Goal: Information Seeking & Learning: Learn about a topic

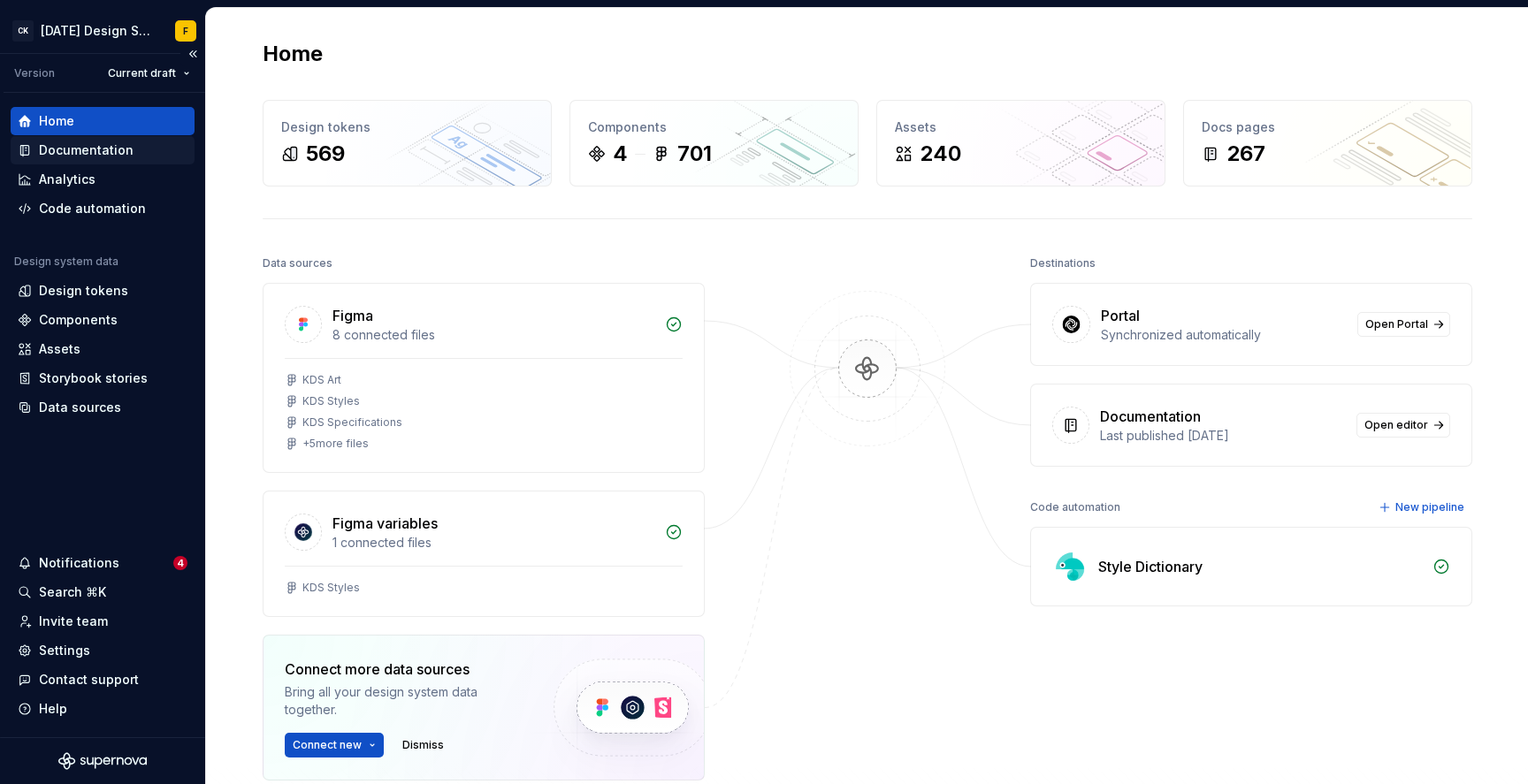
click at [62, 153] on div "Documentation" at bounding box center [86, 150] width 95 height 18
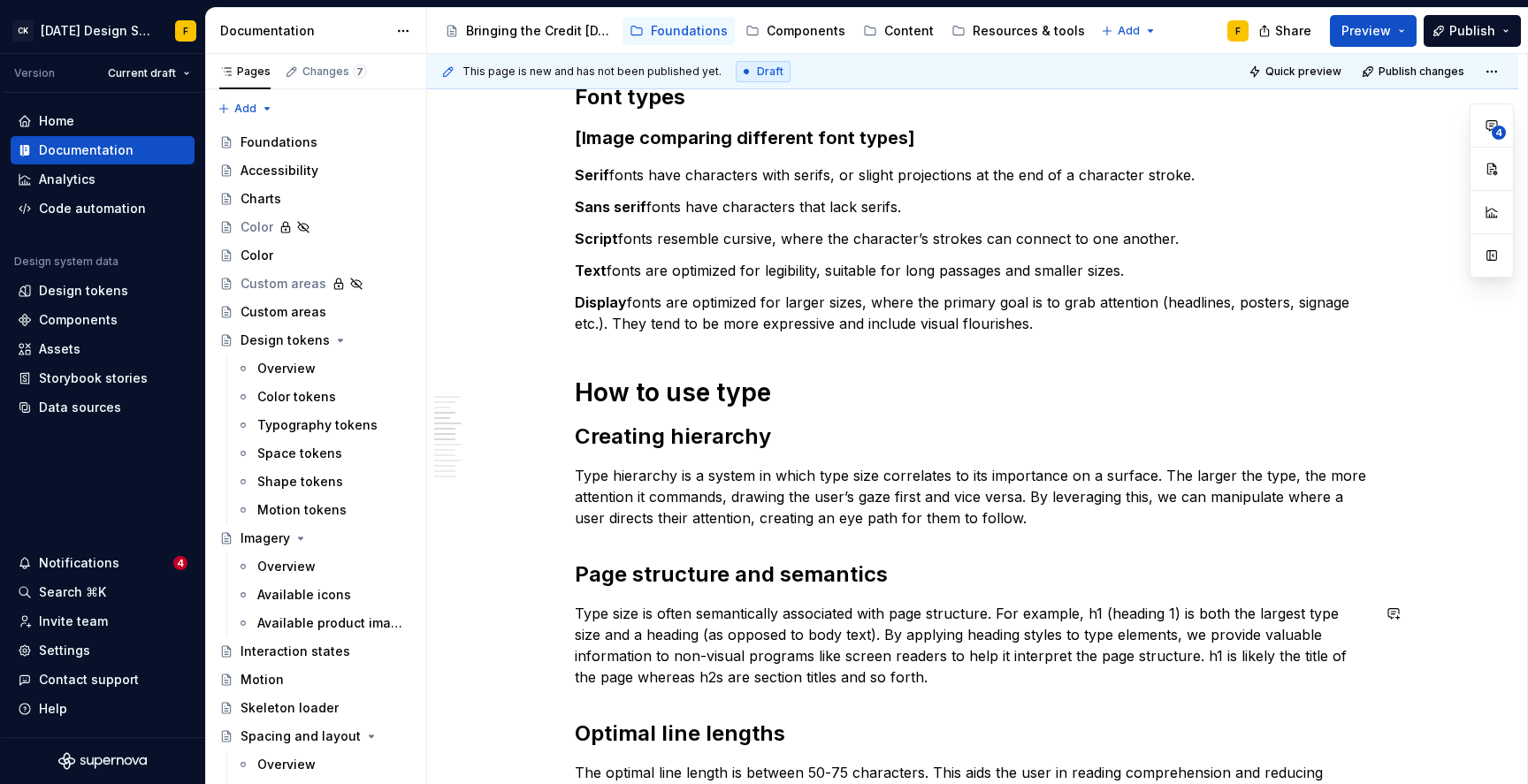
scroll to position [506, 0]
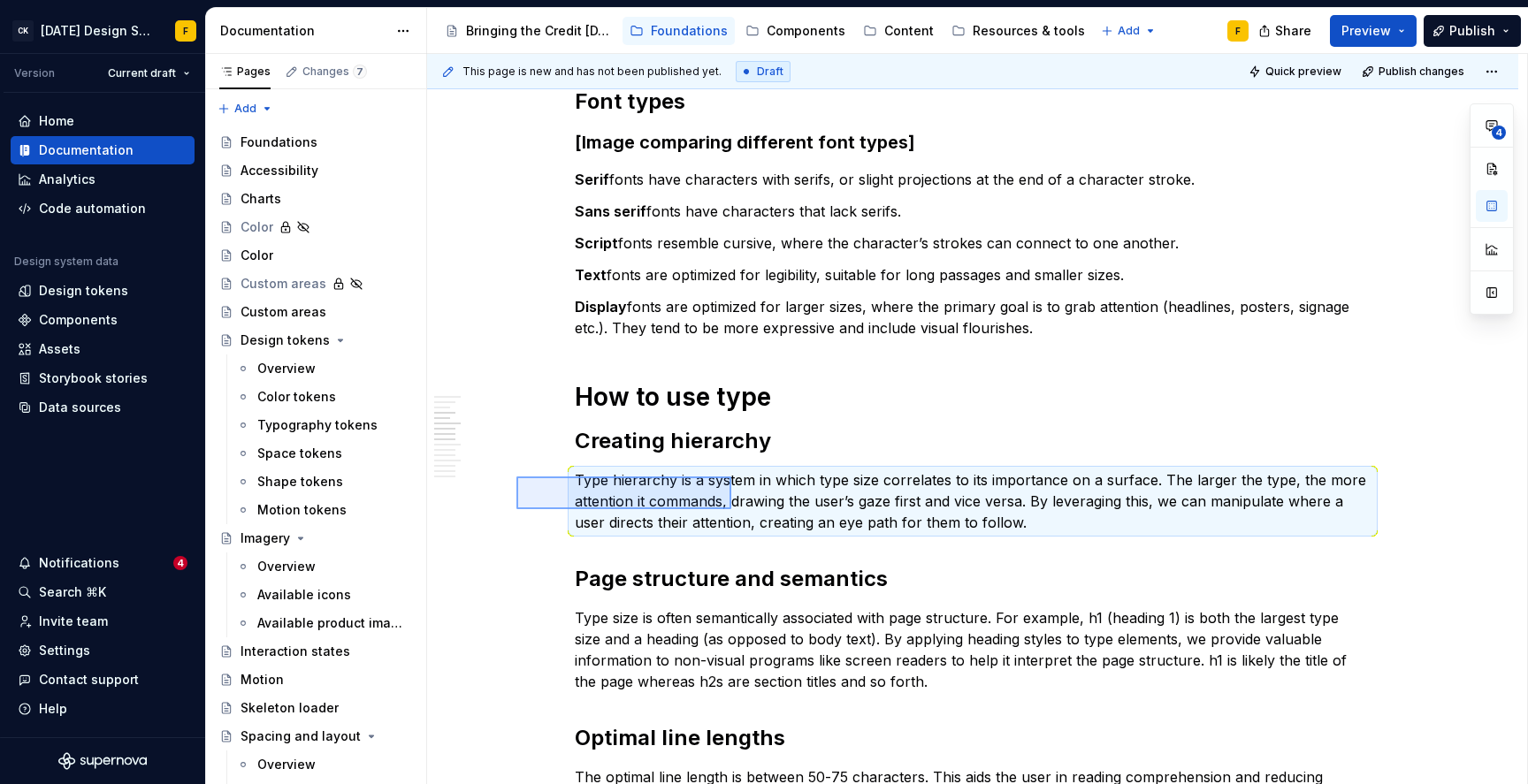
drag, startPoint x: 516, startPoint y: 477, endPoint x: 735, endPoint y: 506, distance: 220.9
click at [735, 506] on div "This page is new and has not been published yet. Draft Quick preview Publish ch…" at bounding box center [978, 419] width 1101 height 731
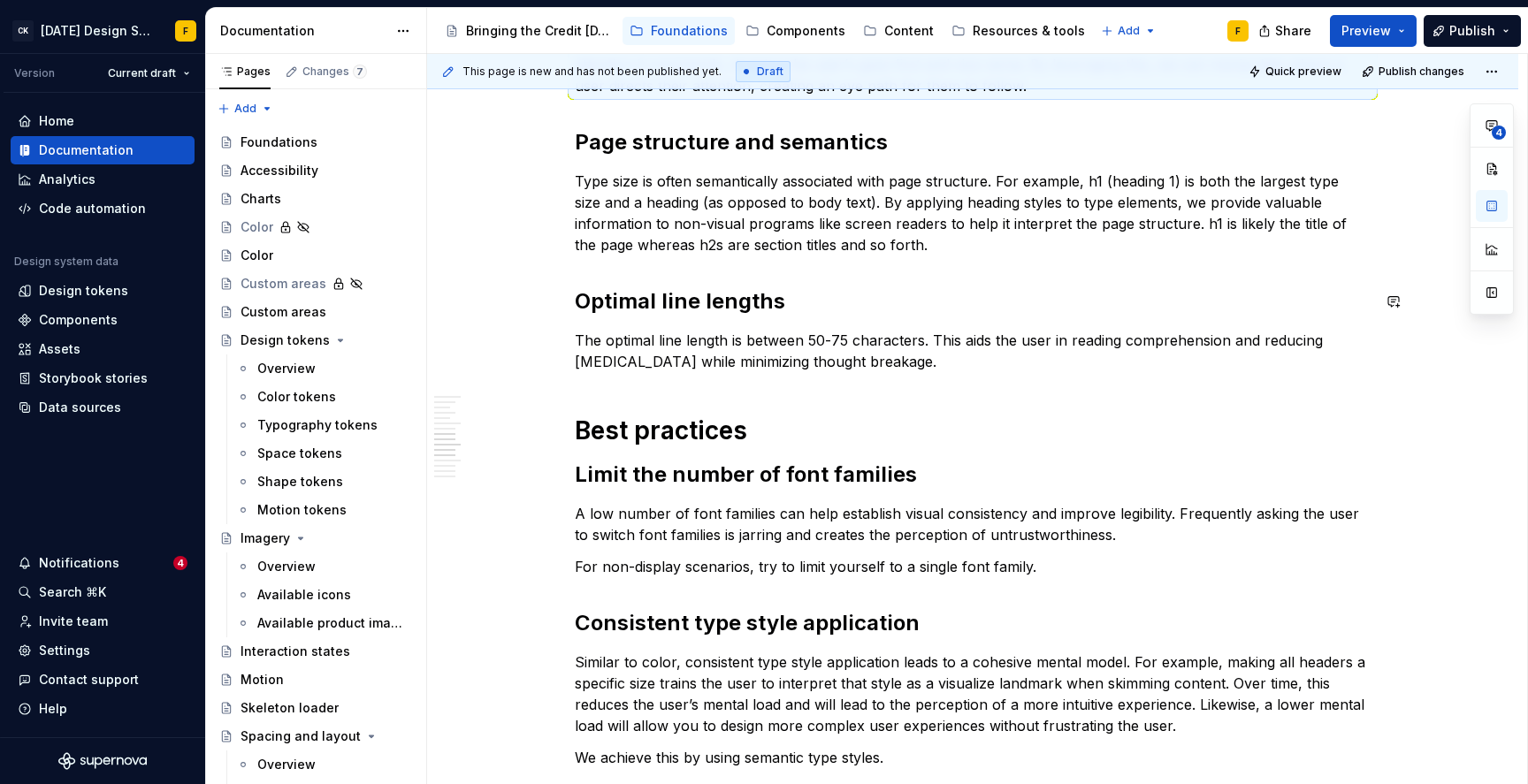
scroll to position [961, 0]
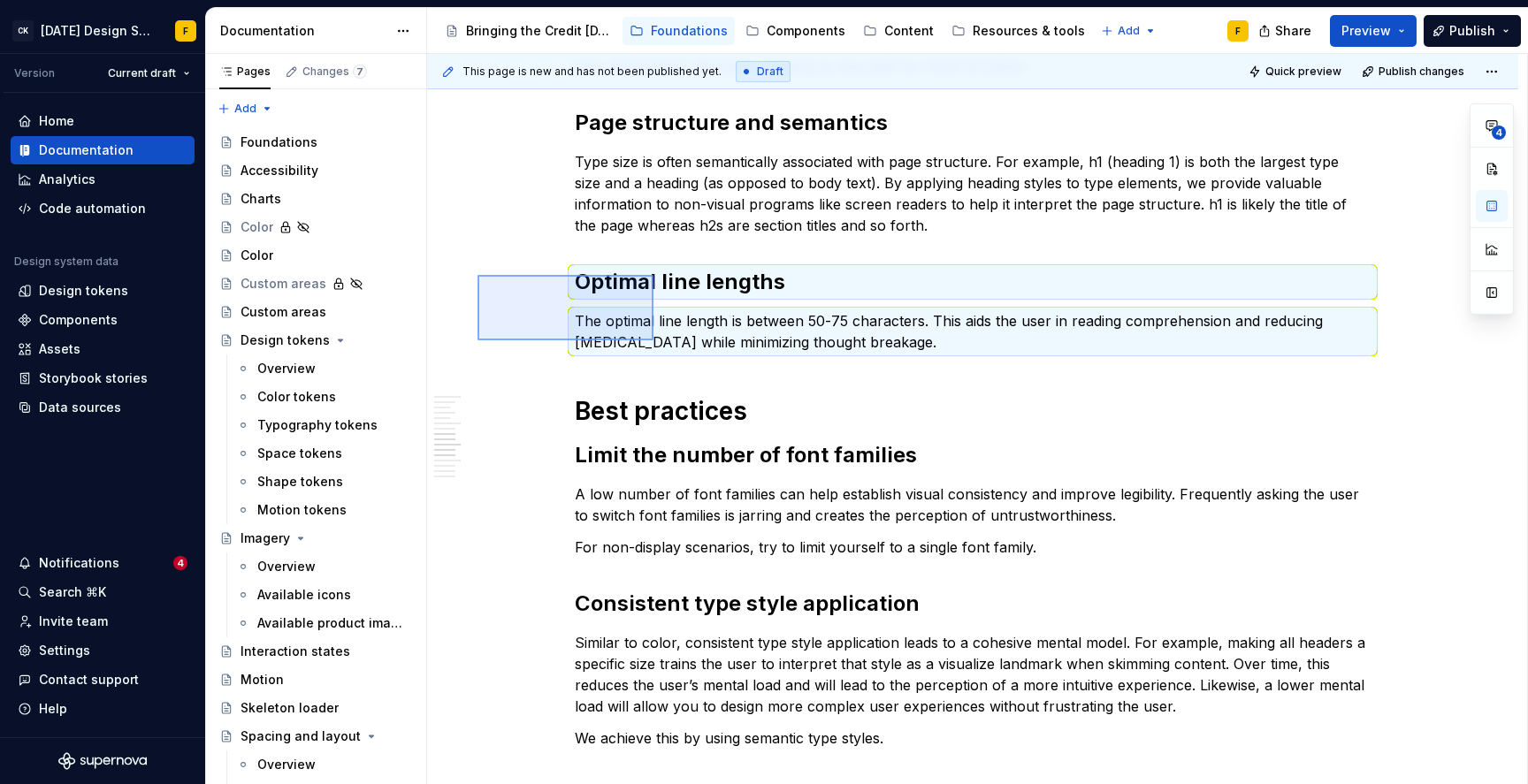
drag, startPoint x: 478, startPoint y: 275, endPoint x: 676, endPoint y: 349, distance: 211.4
click at [676, 349] on div "This page is new and has not been published yet. Draft Quick preview Publish ch…" at bounding box center [978, 419] width 1101 height 731
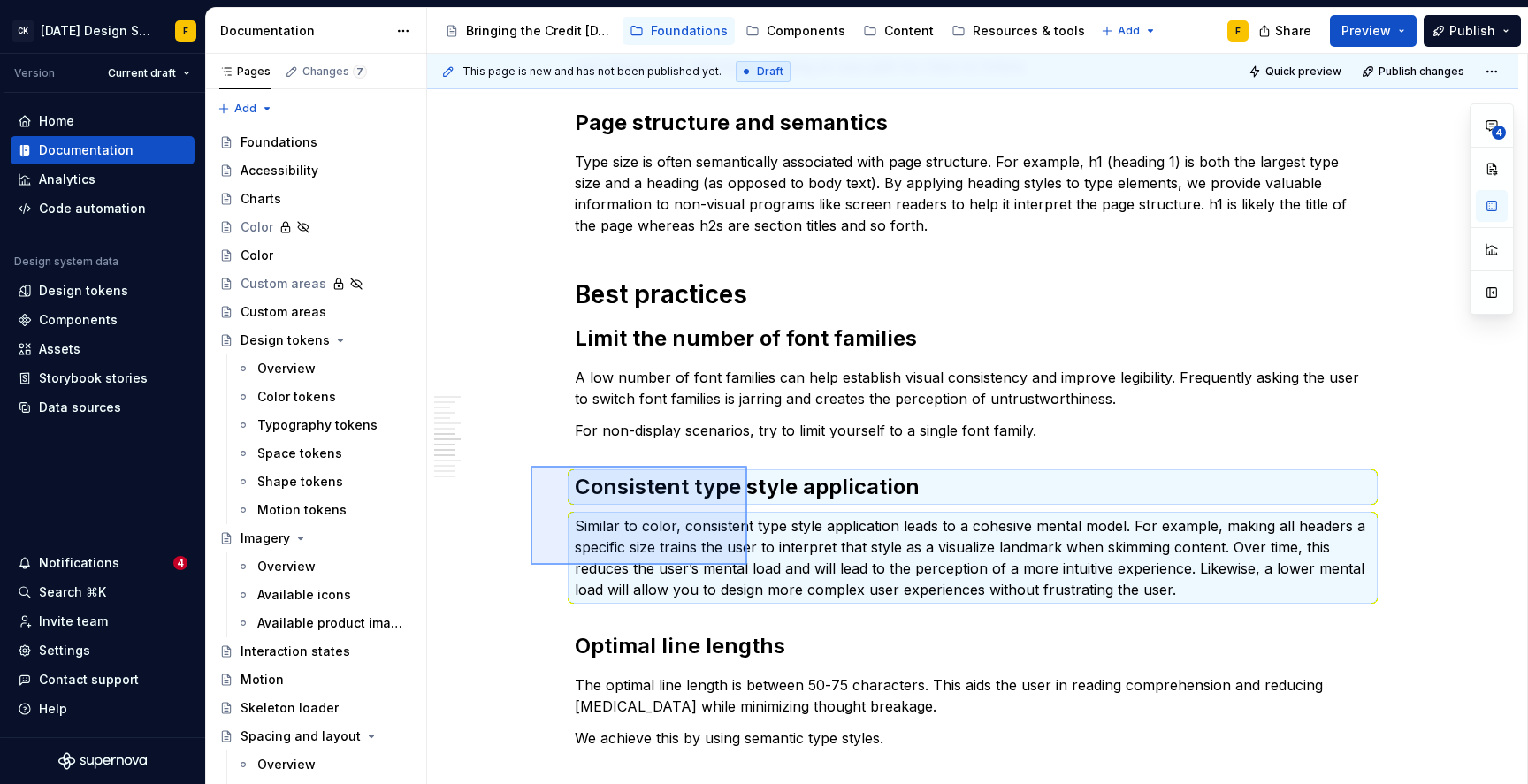
drag, startPoint x: 531, startPoint y: 466, endPoint x: 744, endPoint y: 568, distance: 236.2
click at [744, 568] on div "This page is new and has not been published yet. Draft Quick preview Publish ch…" at bounding box center [978, 419] width 1101 height 731
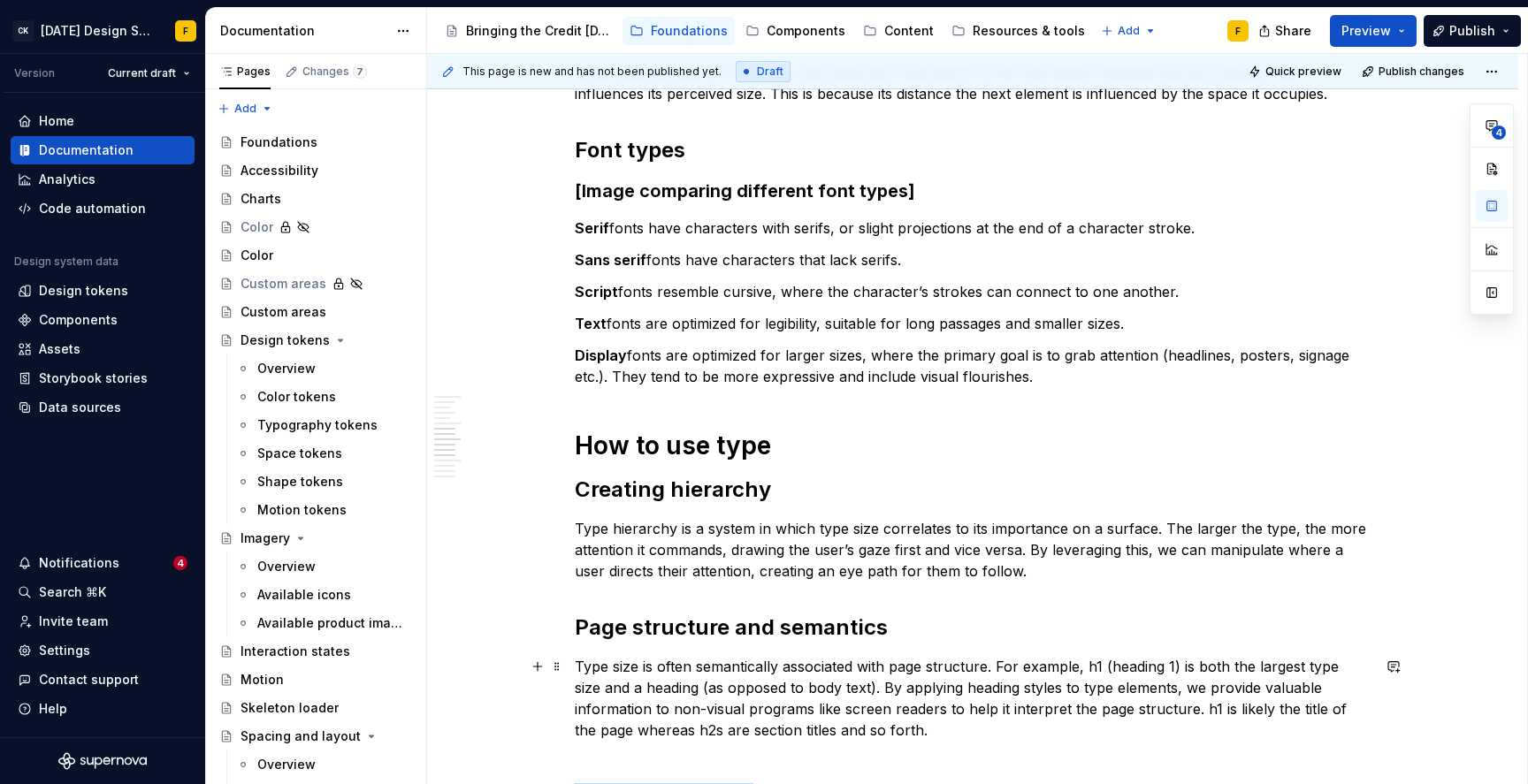
scroll to position [0, 0]
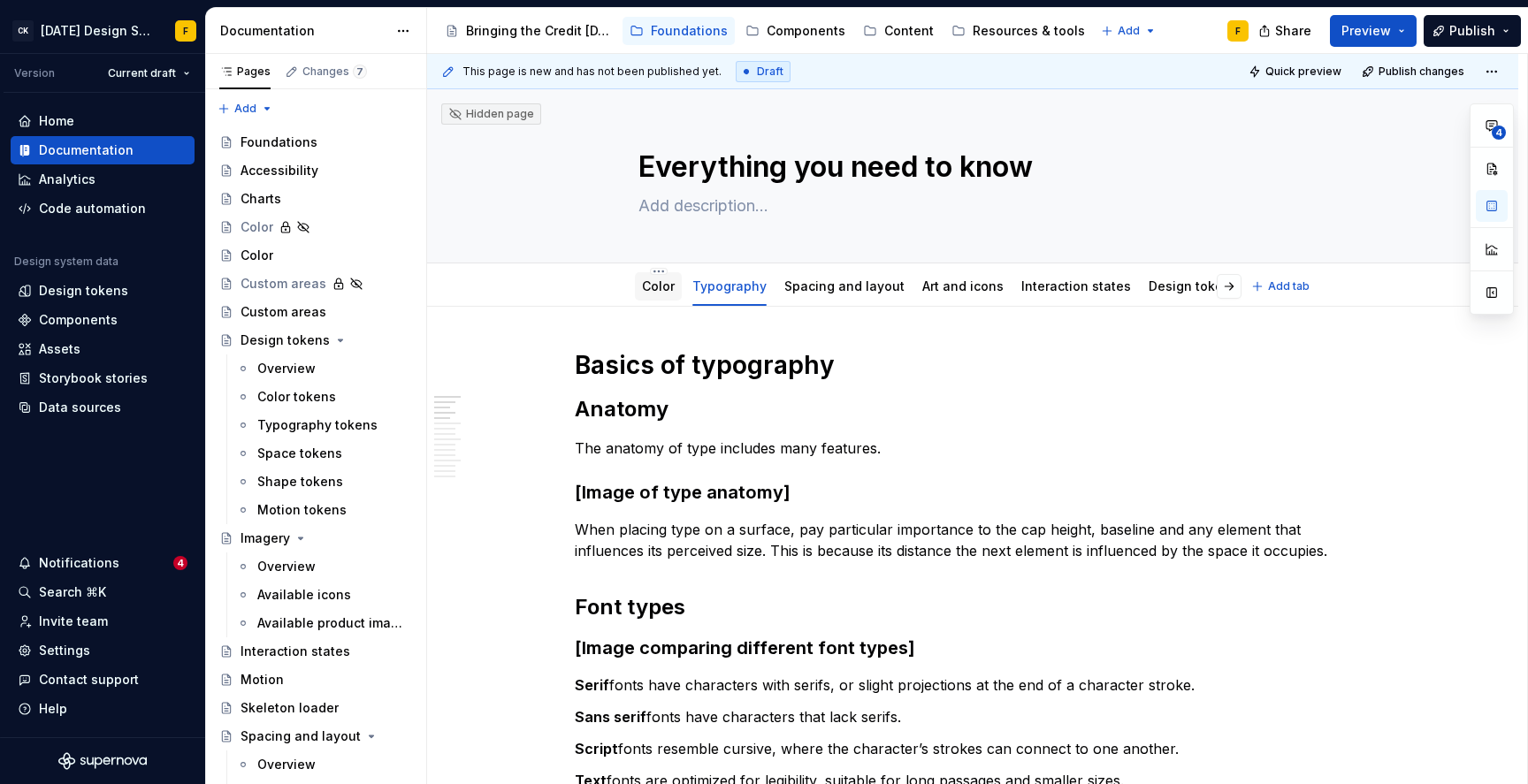
click at [658, 284] on link "Color" at bounding box center [659, 286] width 33 height 15
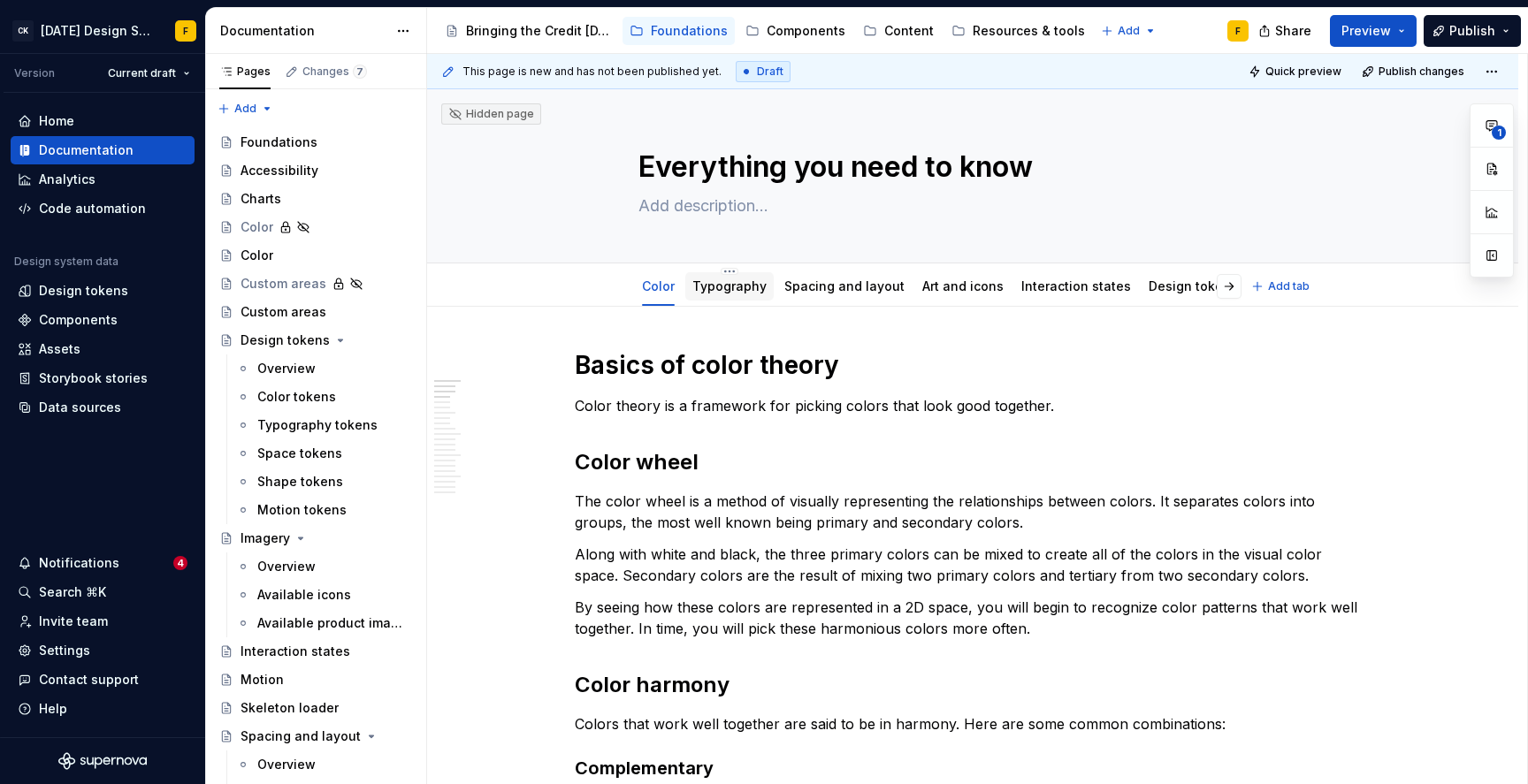
click at [724, 289] on link "Typography" at bounding box center [730, 286] width 74 height 15
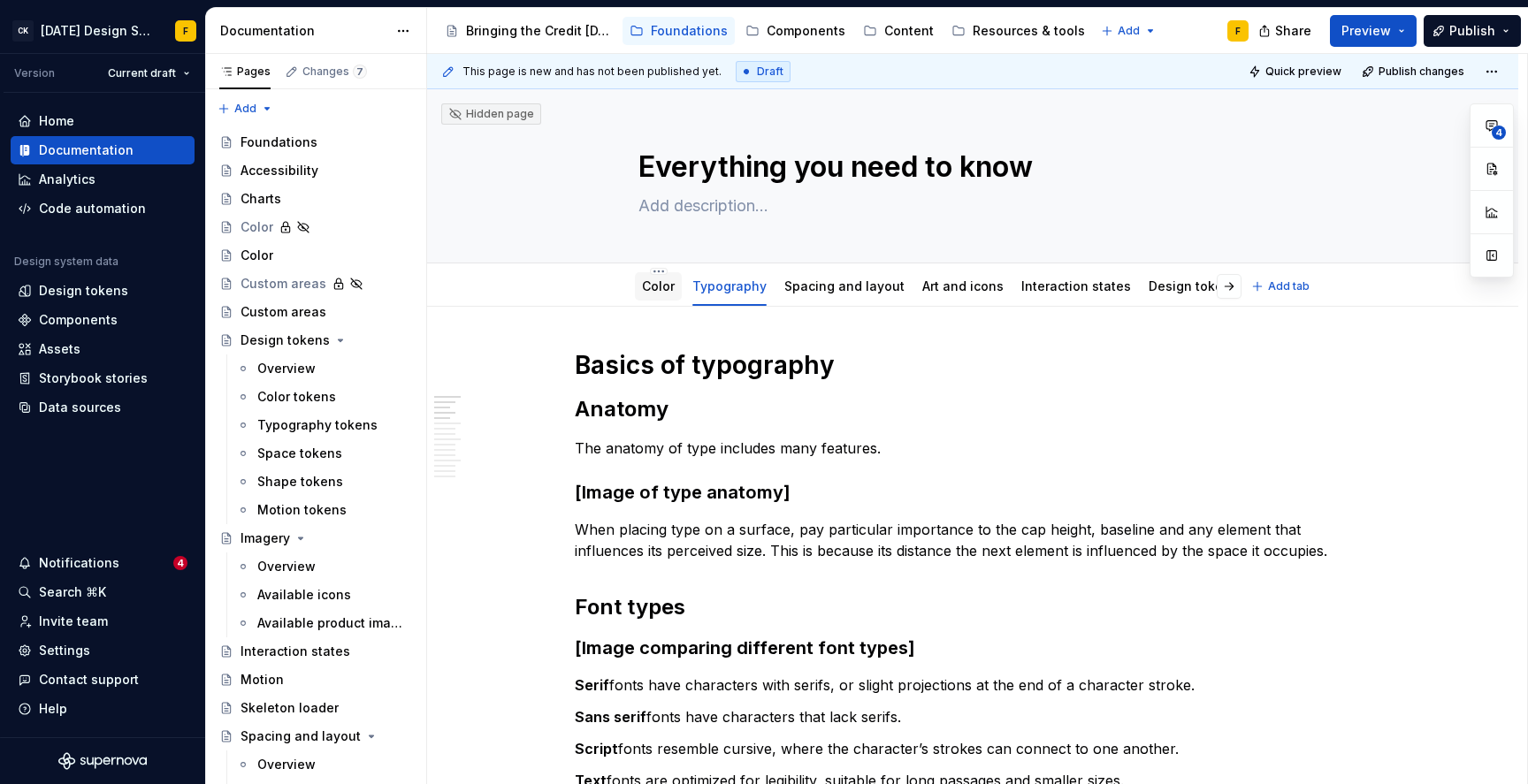
click at [664, 289] on link "Color" at bounding box center [659, 286] width 33 height 15
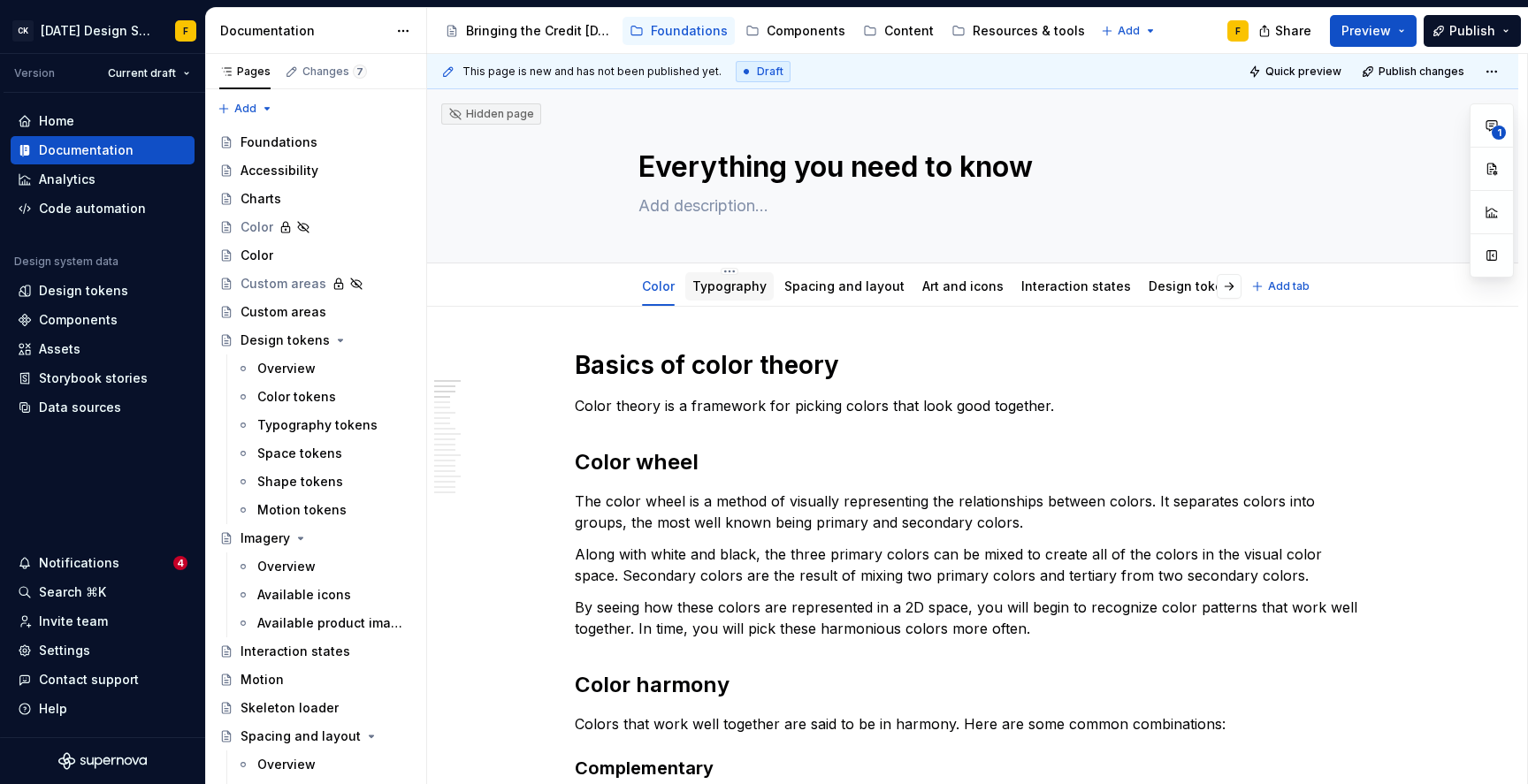
click at [743, 289] on link "Typography" at bounding box center [730, 286] width 74 height 15
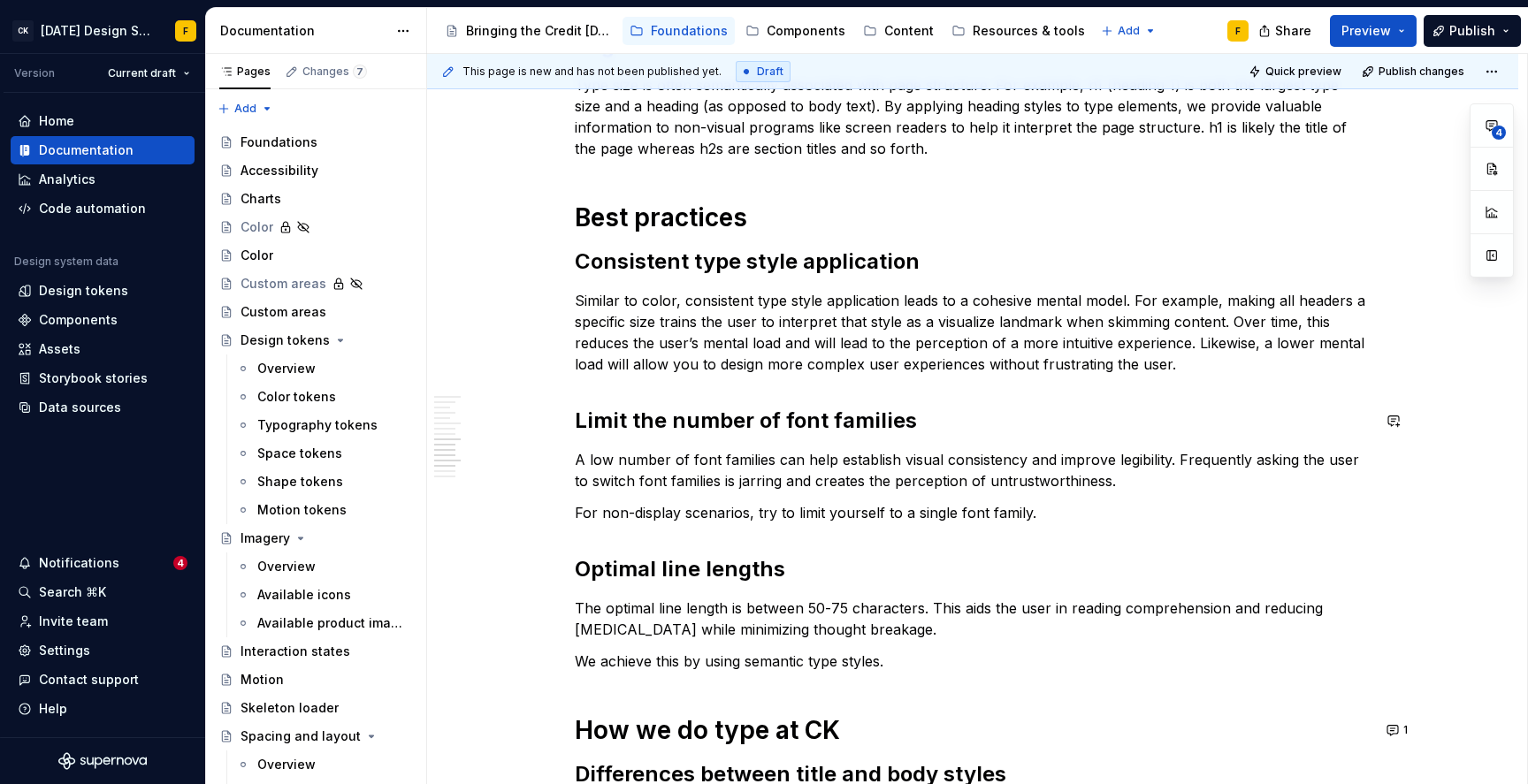
scroll to position [1033, 0]
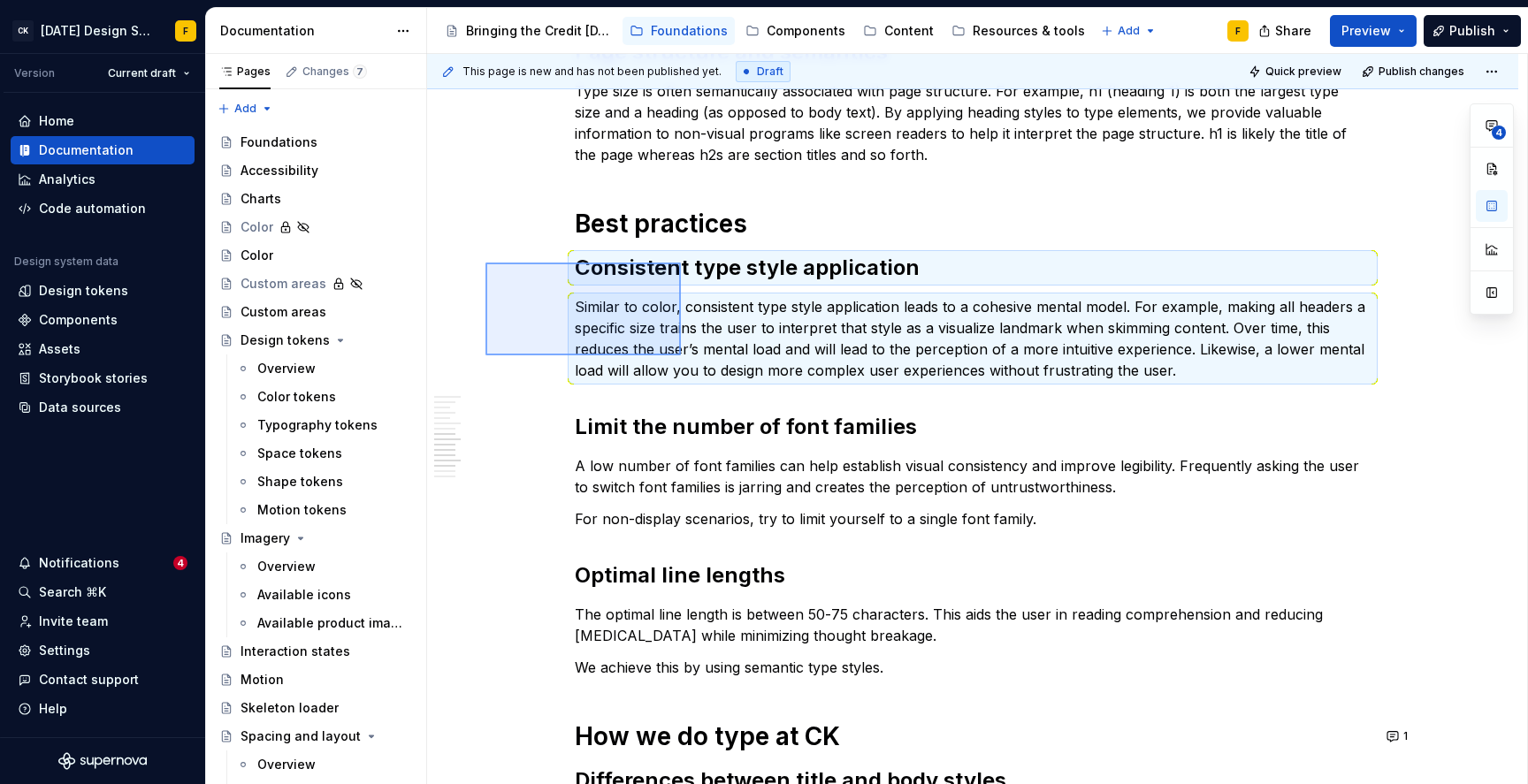
drag, startPoint x: 486, startPoint y: 262, endPoint x: 681, endPoint y: 355, distance: 216.0
click at [681, 355] on div "This page is new and has not been published yet. Draft Quick preview Publish ch…" at bounding box center [978, 419] width 1101 height 731
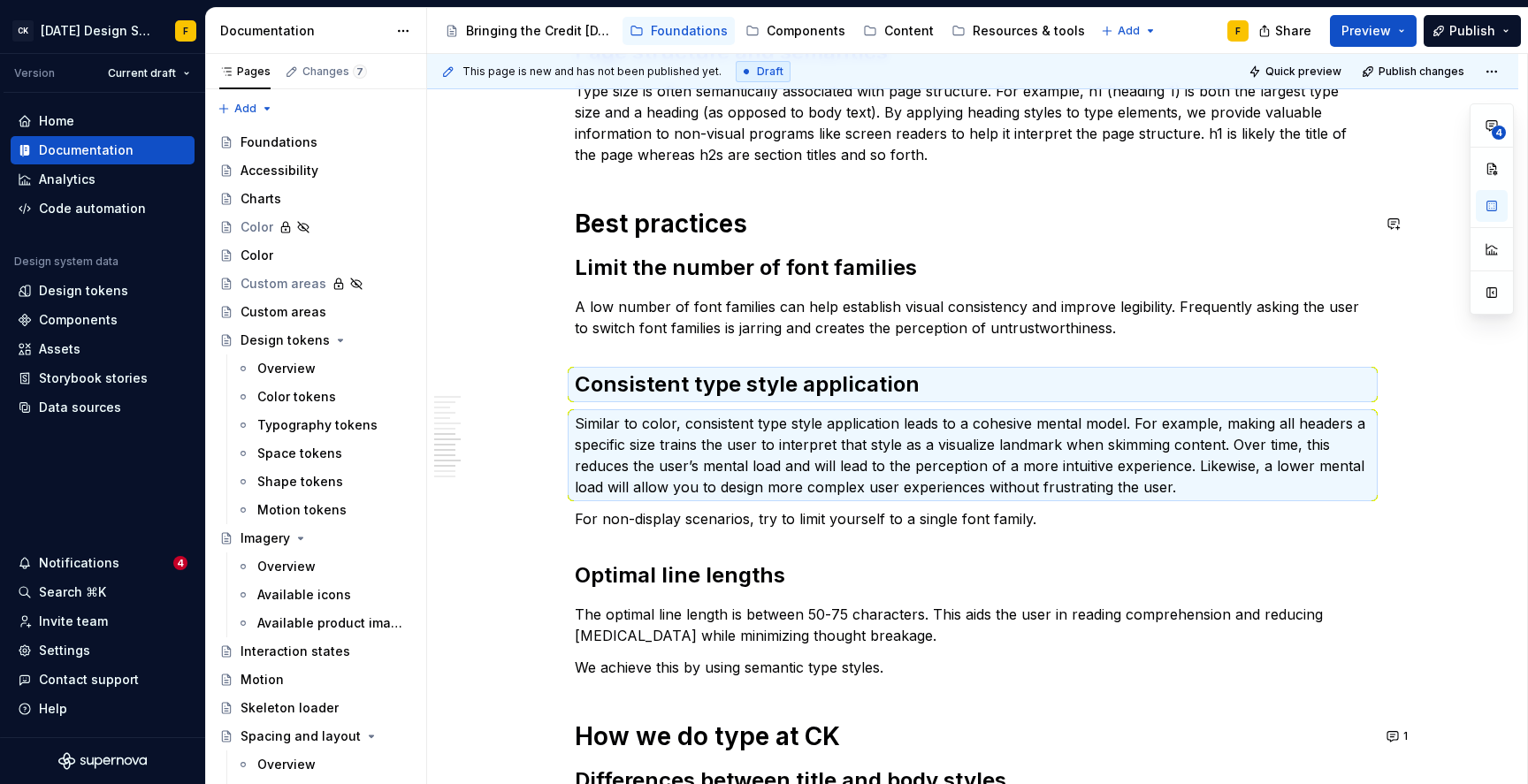
click at [686, 192] on div "Basics of typography Anatomy The anatomy of type includes many features. [Image…" at bounding box center [973, 237] width 796 height 1842
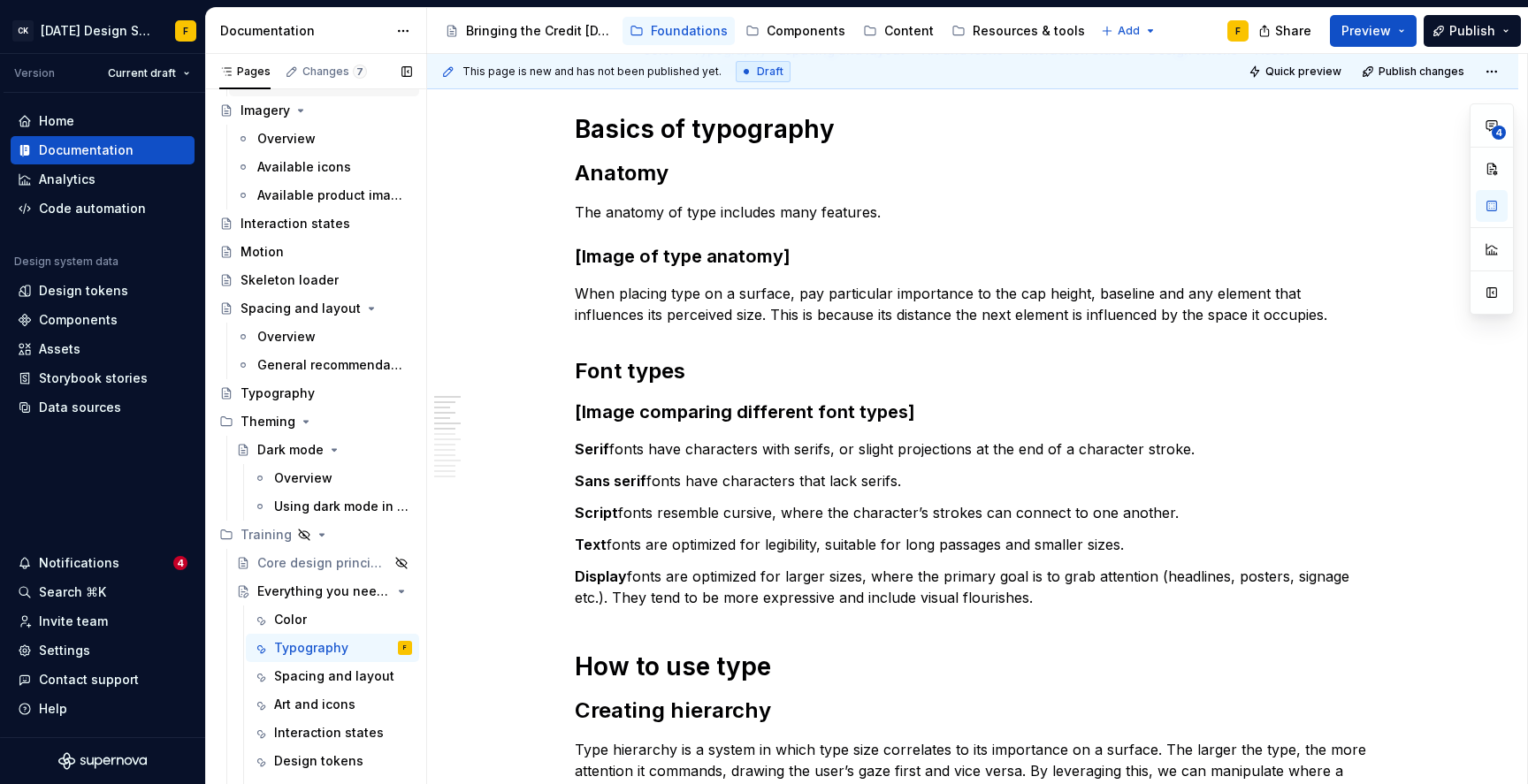
scroll to position [443, 0]
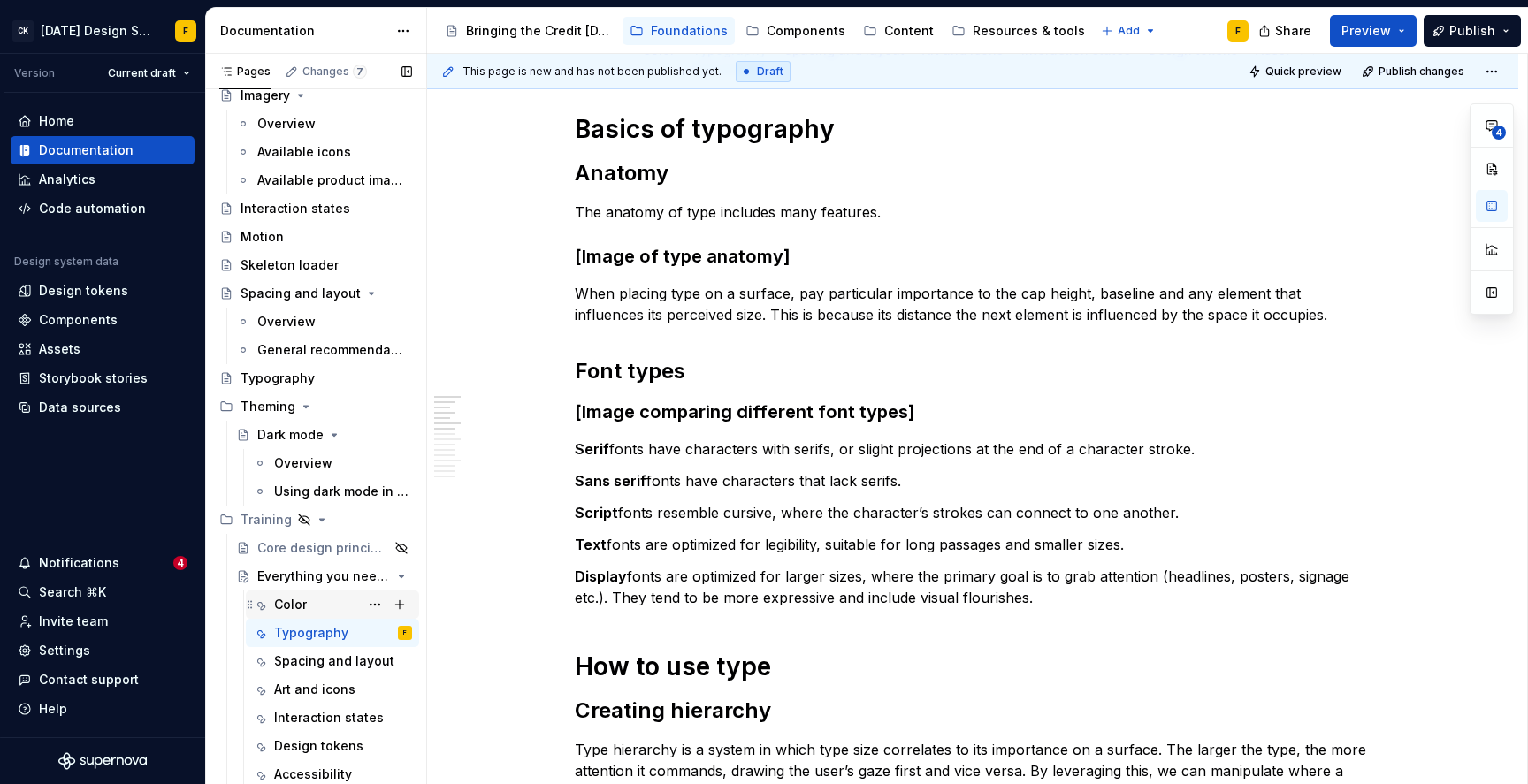
click at [300, 603] on div "Color" at bounding box center [291, 605] width 33 height 18
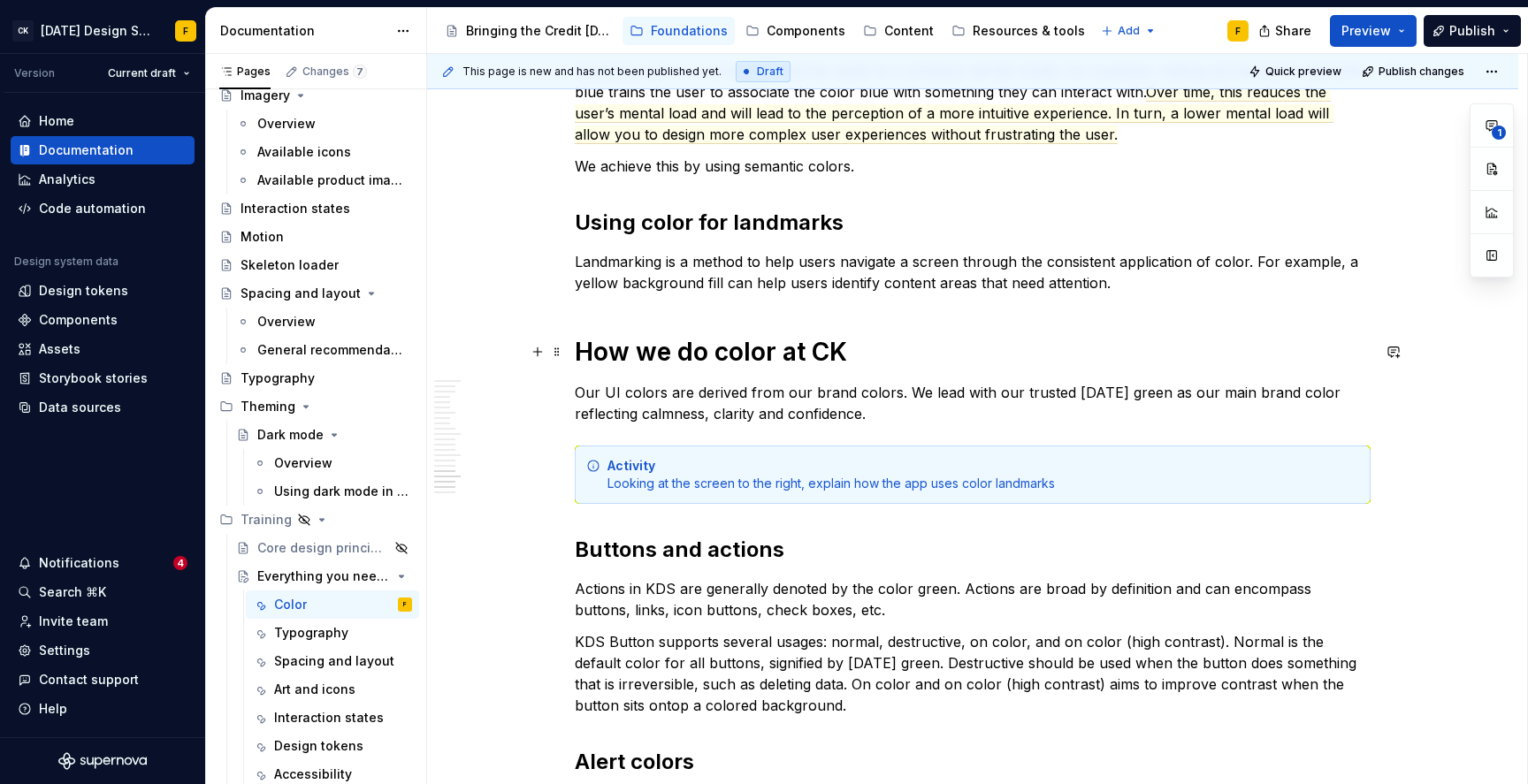
scroll to position [2685, 0]
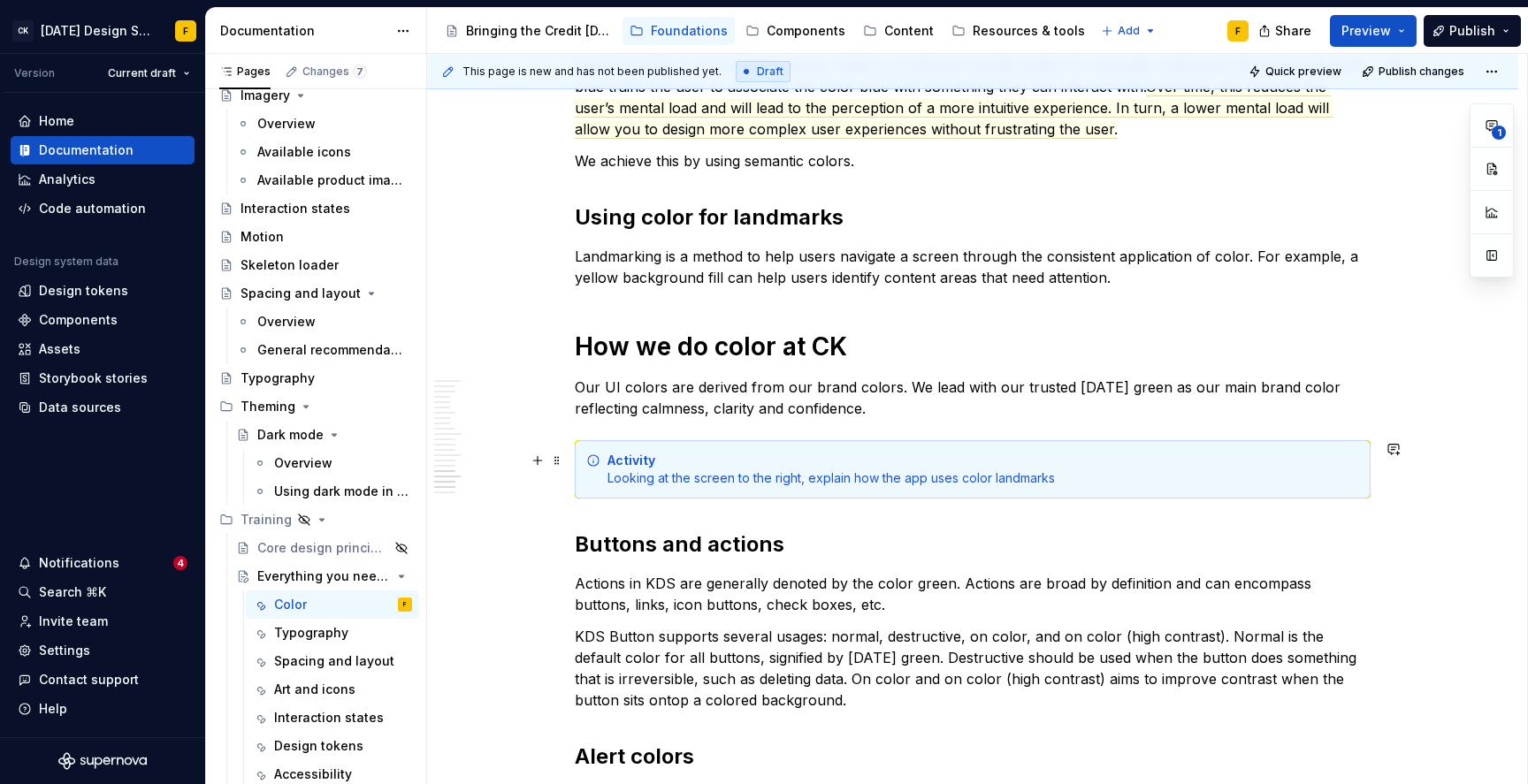
click at [601, 482] on div "Activity Looking at the screen to the right, explain how the app uses color lan…" at bounding box center [973, 469] width 796 height 59
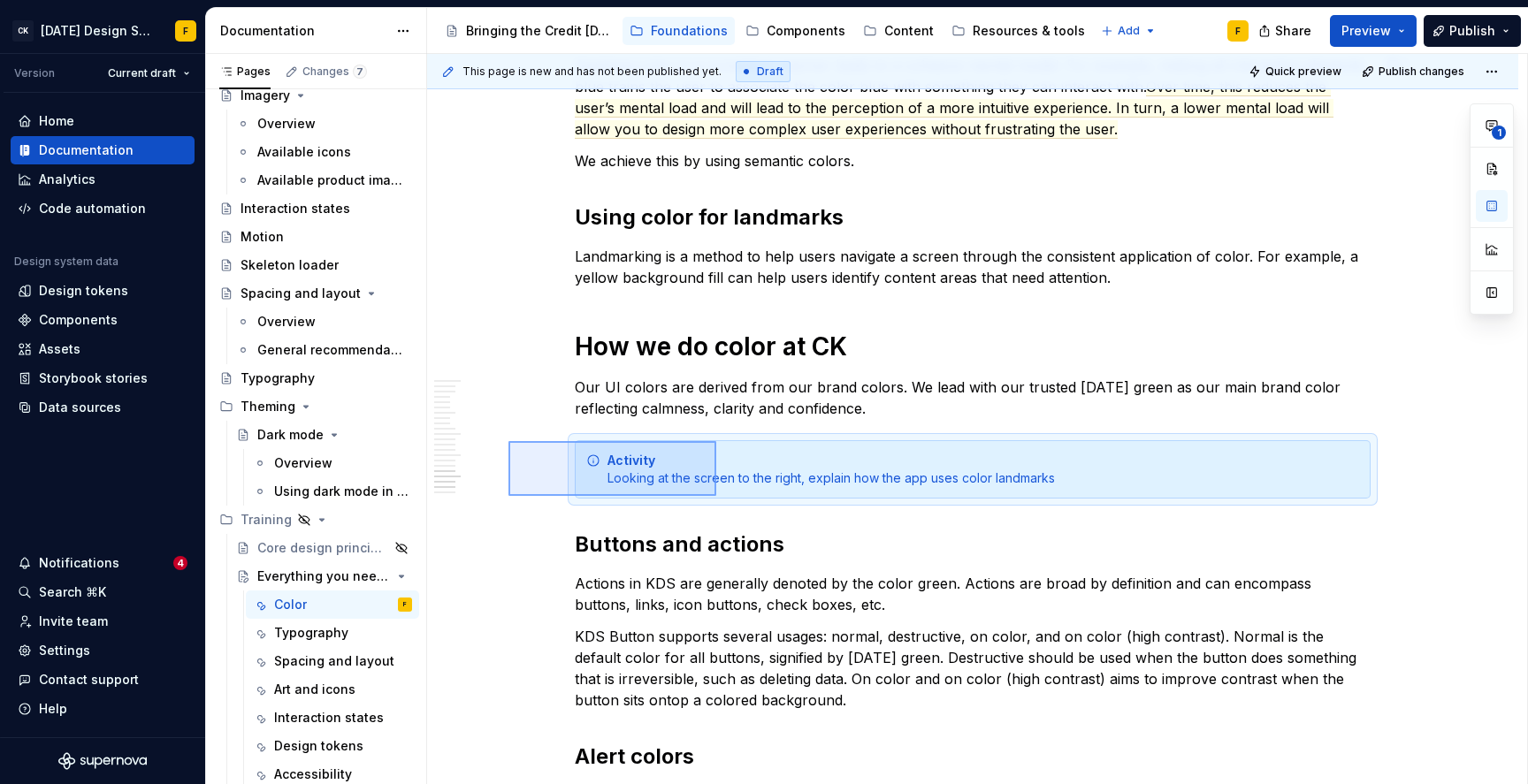
drag, startPoint x: 508, startPoint y: 441, endPoint x: 723, endPoint y: 497, distance: 222.2
click at [723, 497] on div "This page is new and has not been published yet. Draft Quick preview Publish ch…" at bounding box center [978, 419] width 1101 height 731
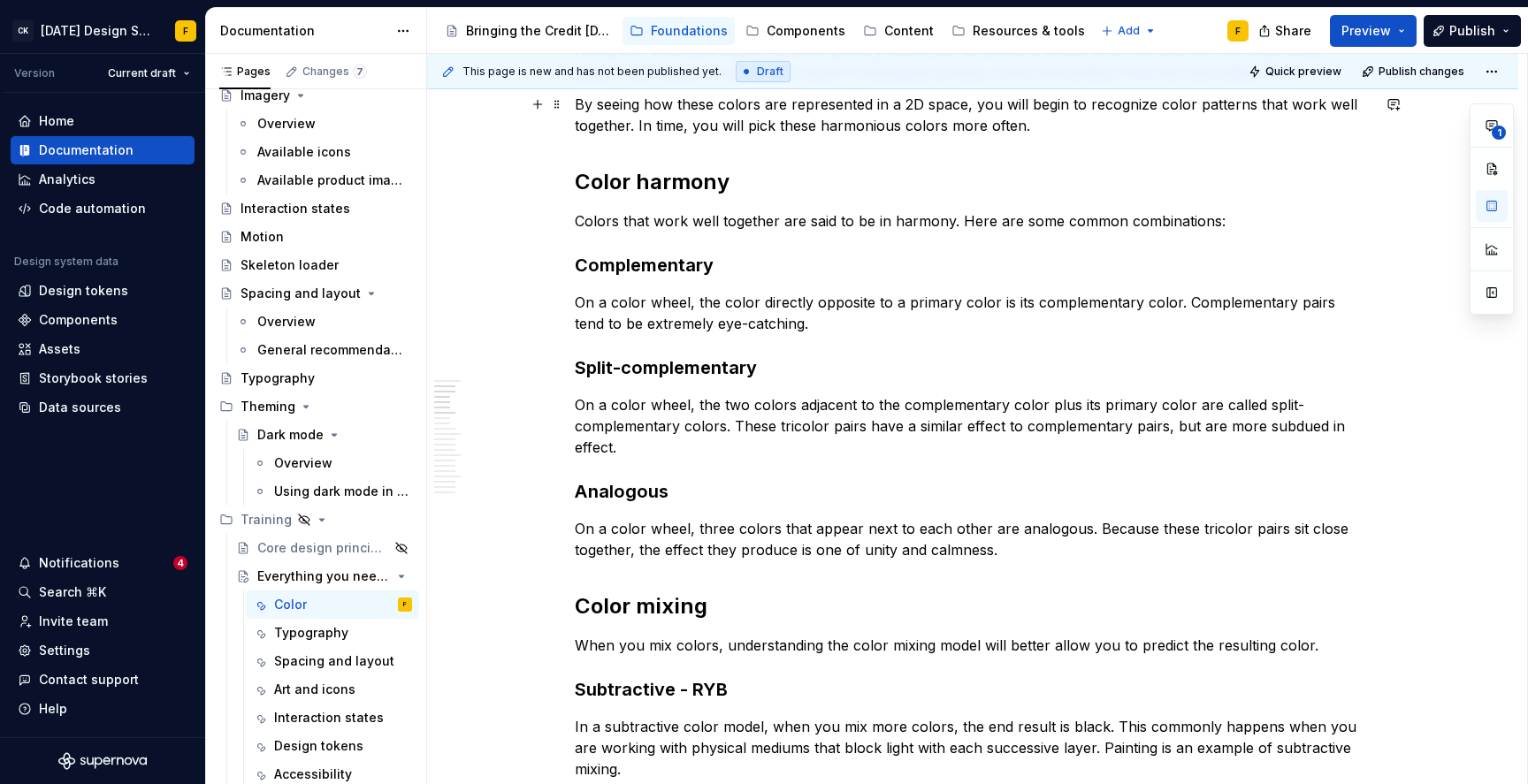
scroll to position [0, 0]
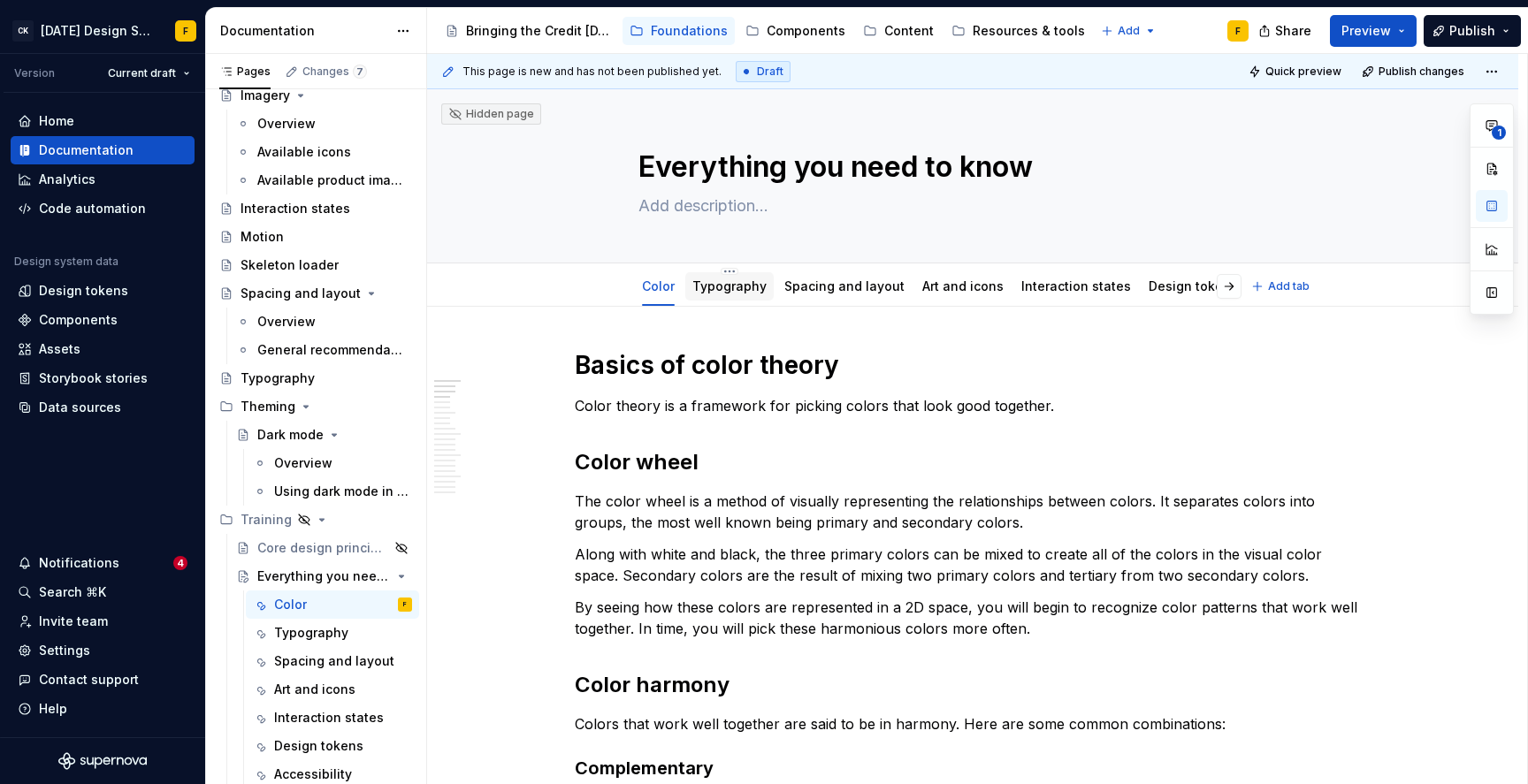
click at [735, 289] on link "Typography" at bounding box center [730, 286] width 74 height 15
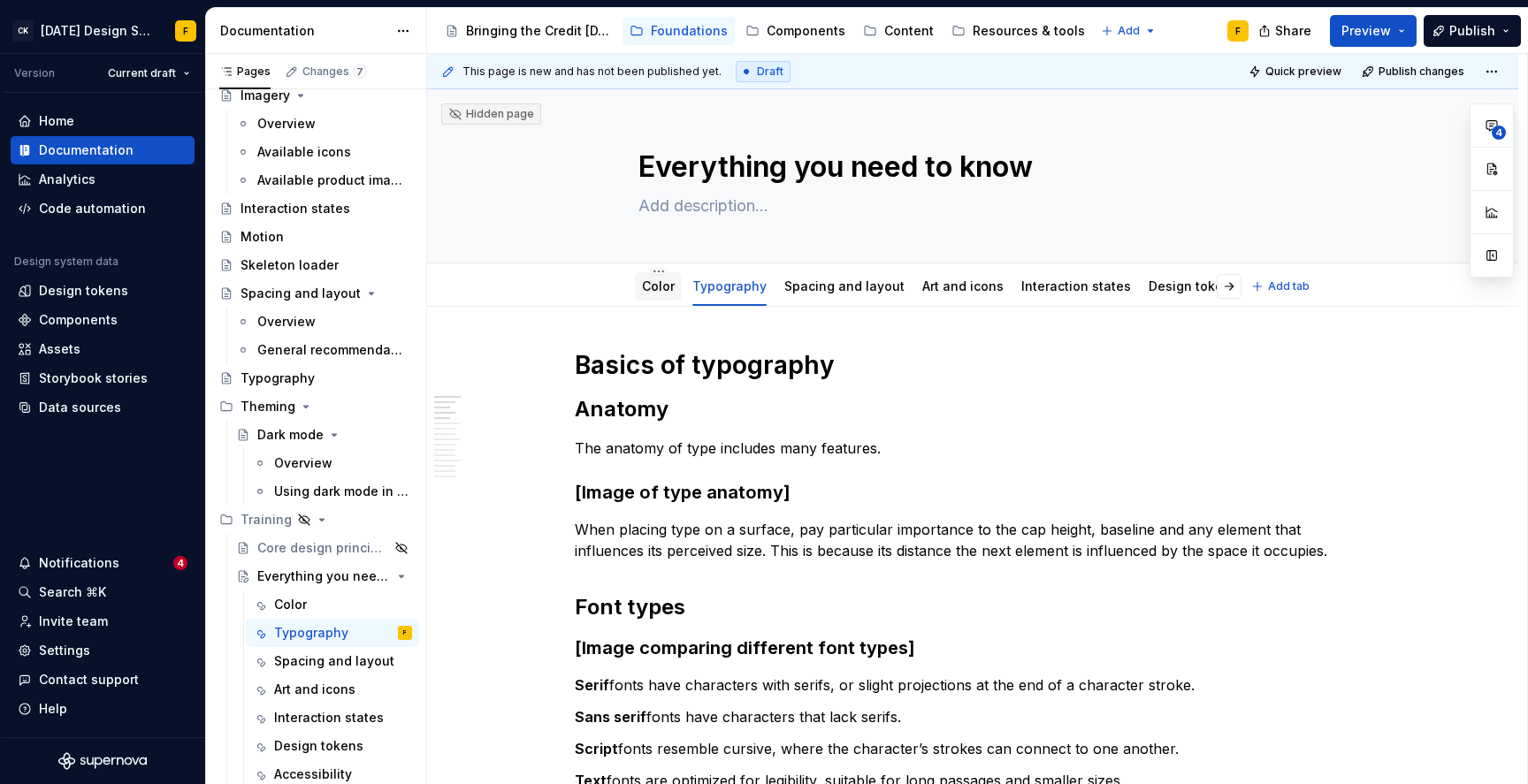
click at [668, 289] on link "Color" at bounding box center [659, 286] width 33 height 15
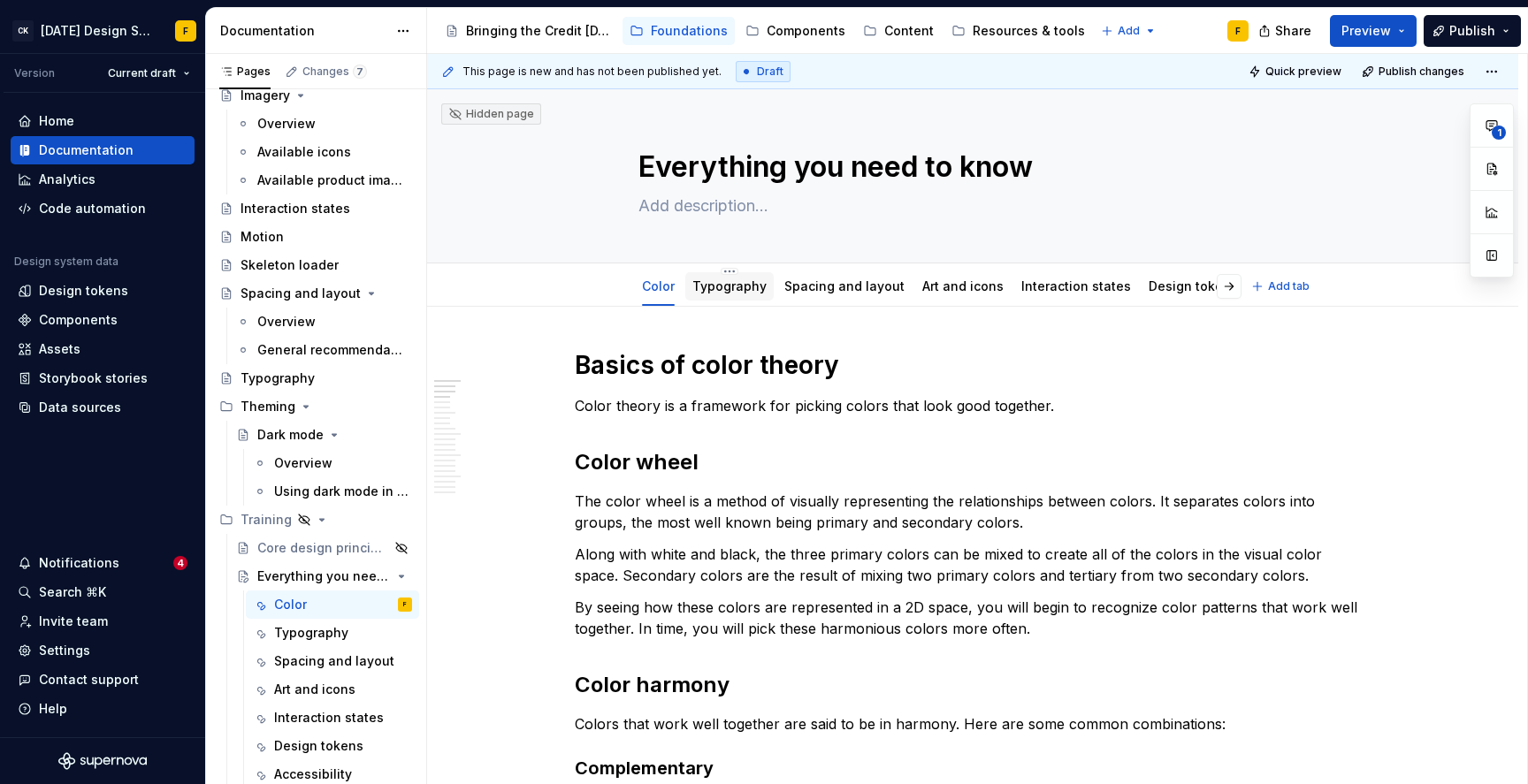
click at [756, 293] on link "Typography" at bounding box center [730, 286] width 74 height 15
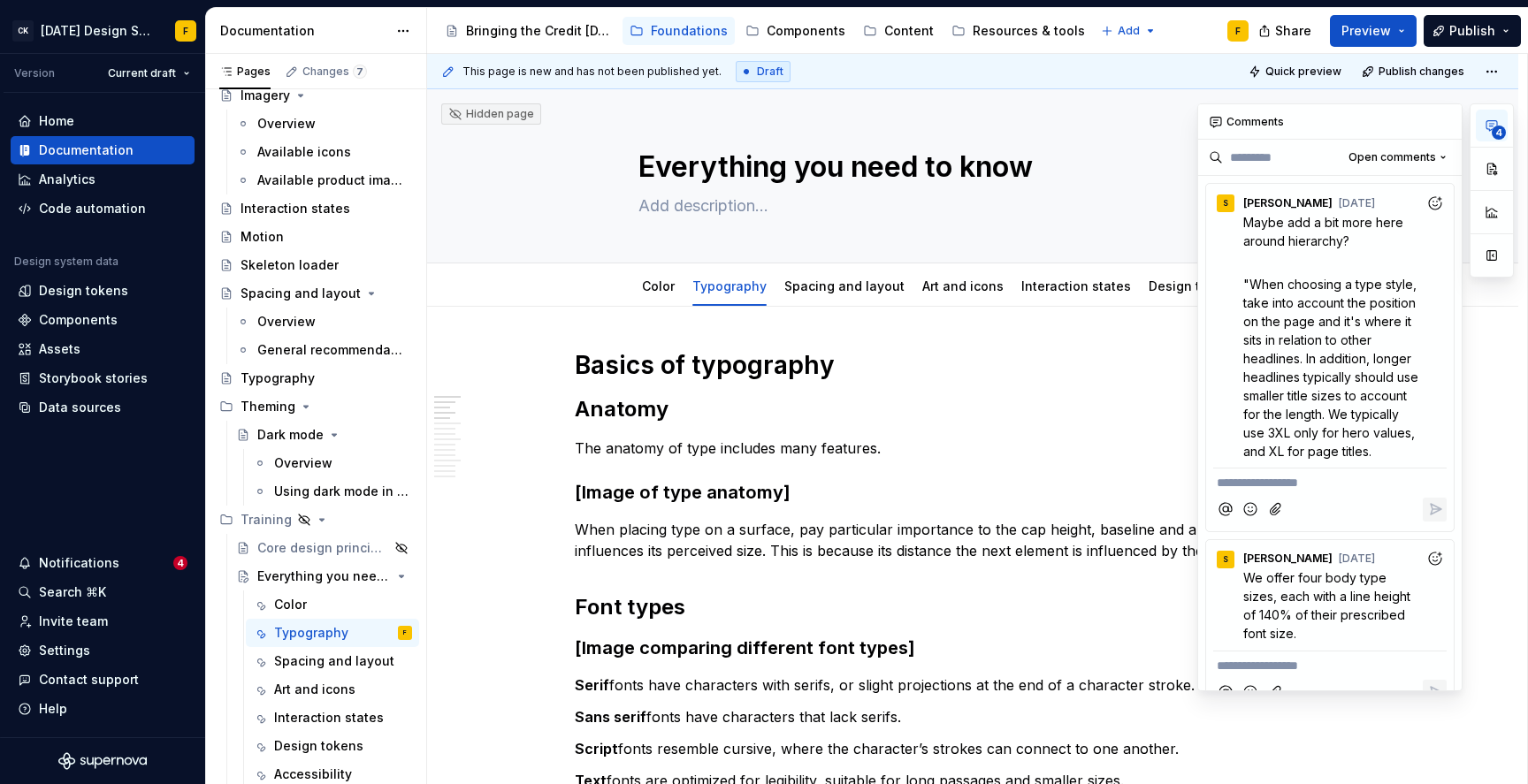
click at [1493, 122] on icon "button" at bounding box center [1492, 125] width 15 height 15
click at [1448, 122] on button "button" at bounding box center [1444, 121] width 24 height 24
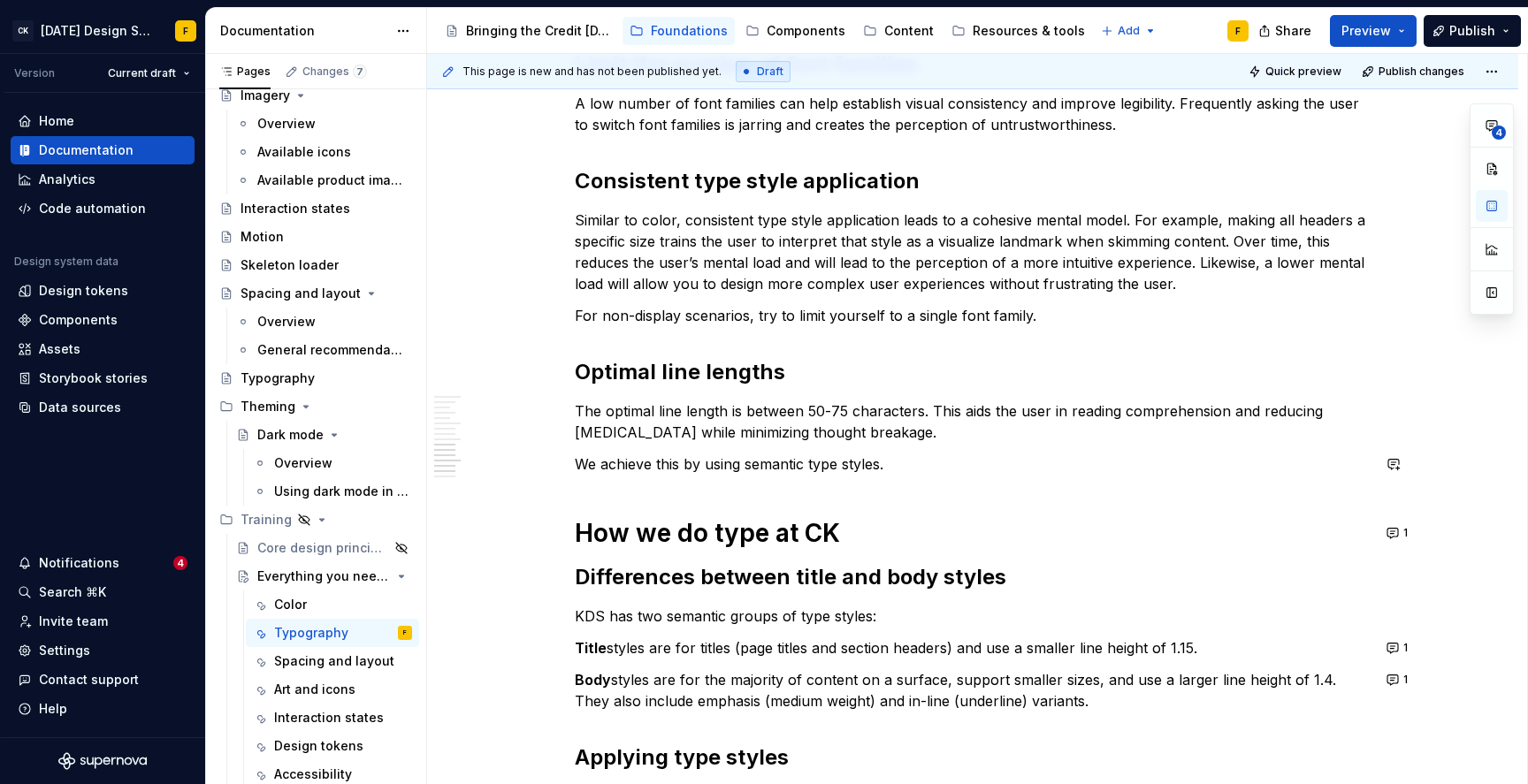
scroll to position [1237, 0]
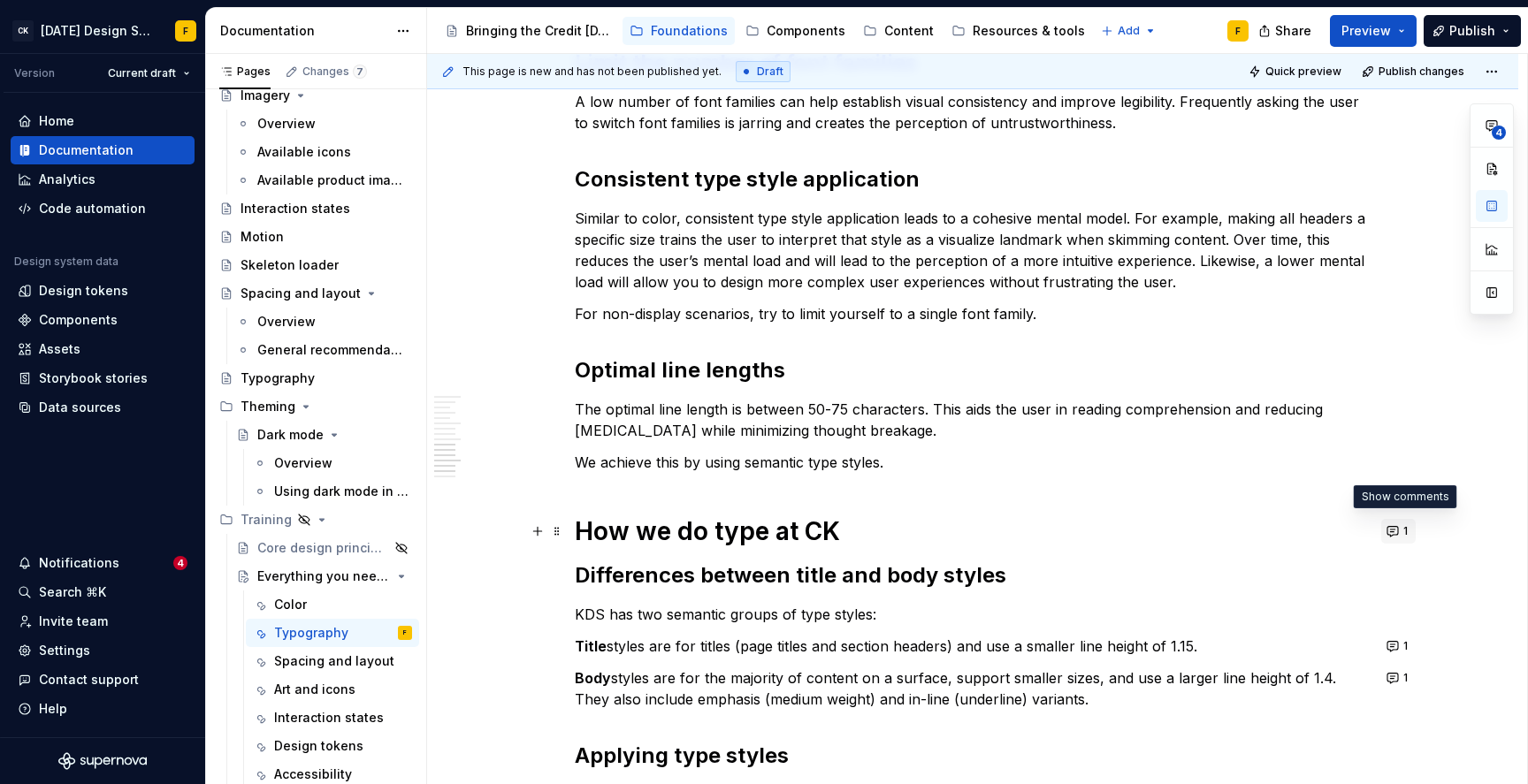
click at [1399, 532] on button "1" at bounding box center [1398, 530] width 34 height 24
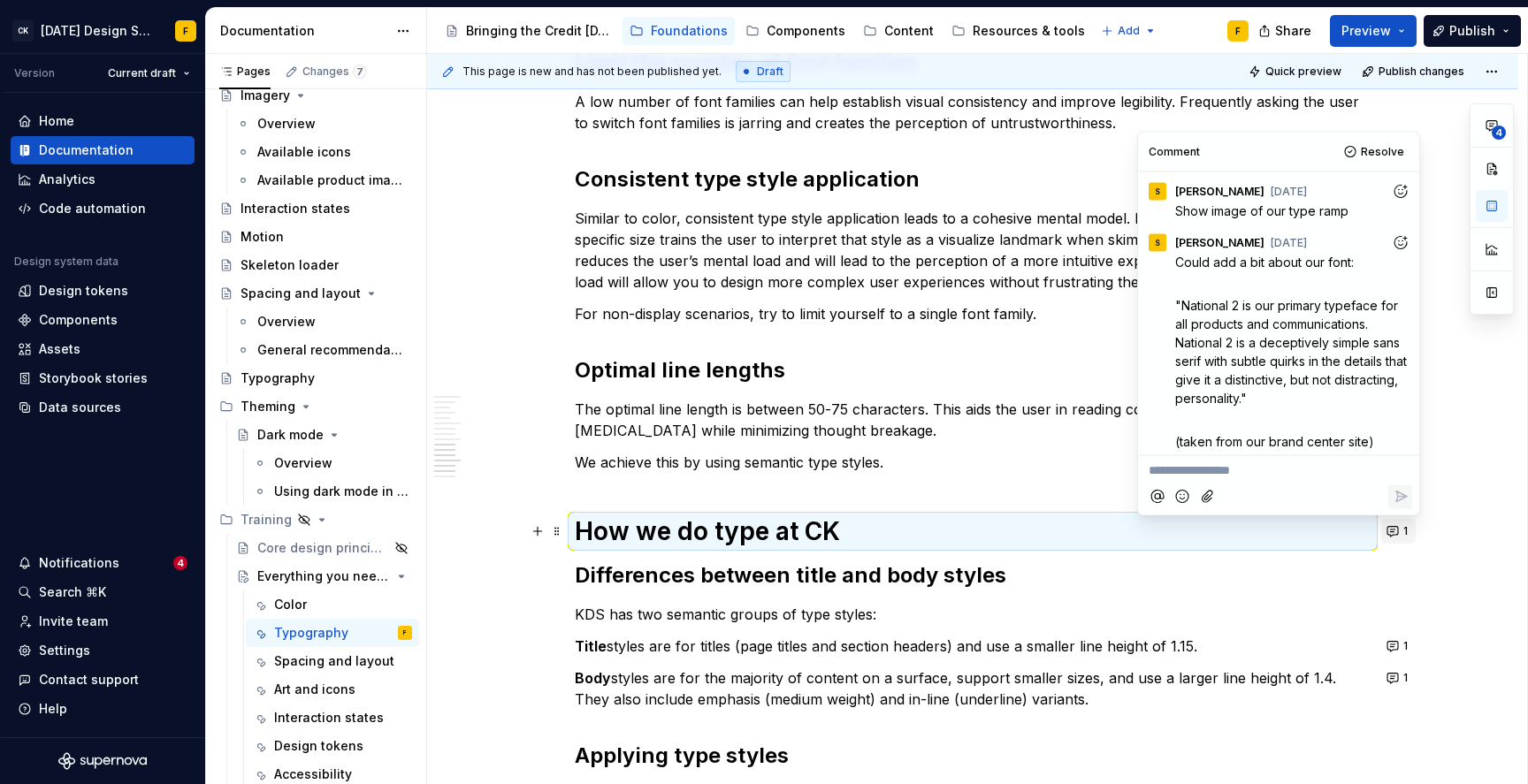
scroll to position [5, 0]
click at [580, 573] on h2 "Differences between title and body styles" at bounding box center [973, 575] width 796 height 28
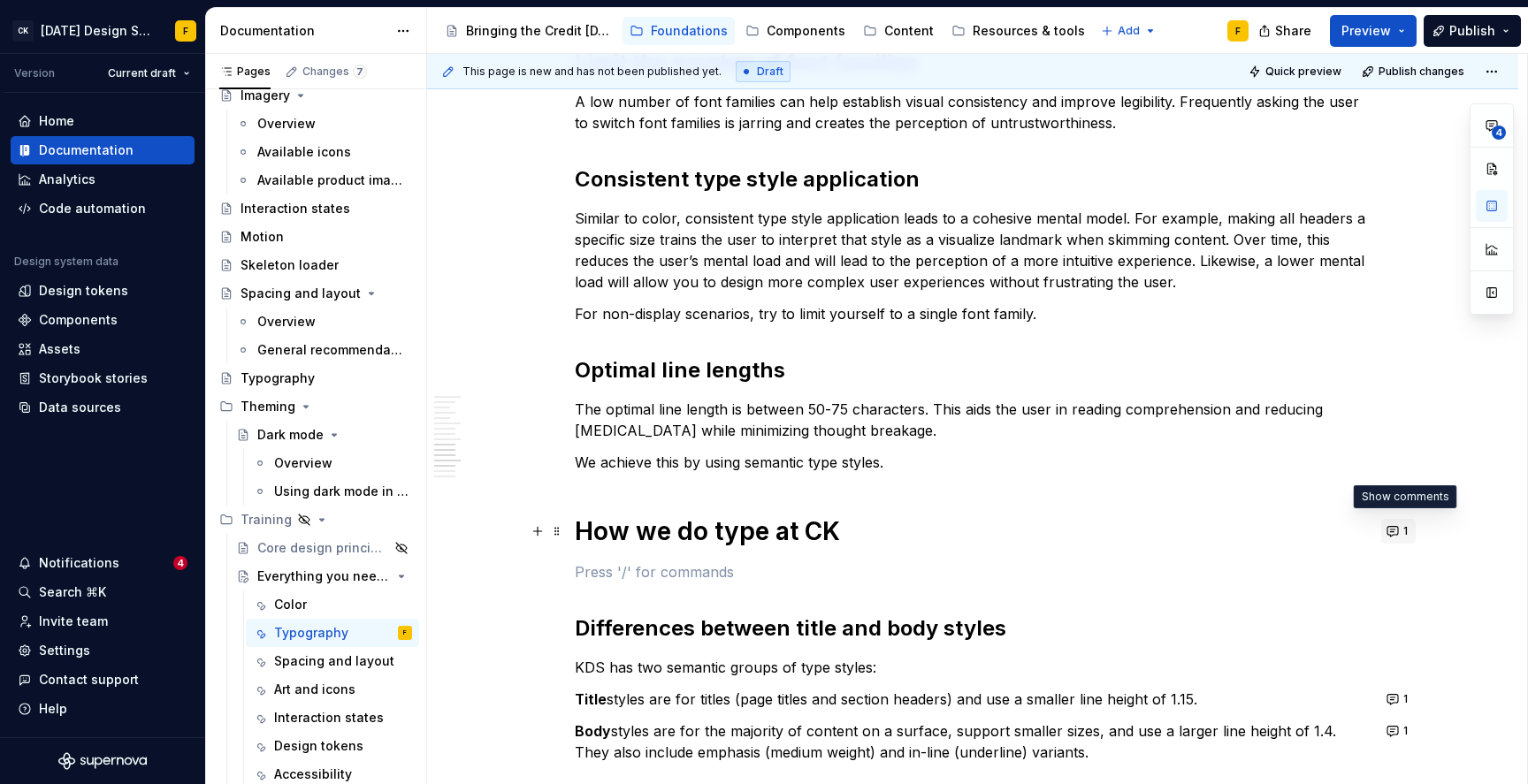
click at [1399, 533] on button "1" at bounding box center [1398, 530] width 34 height 24
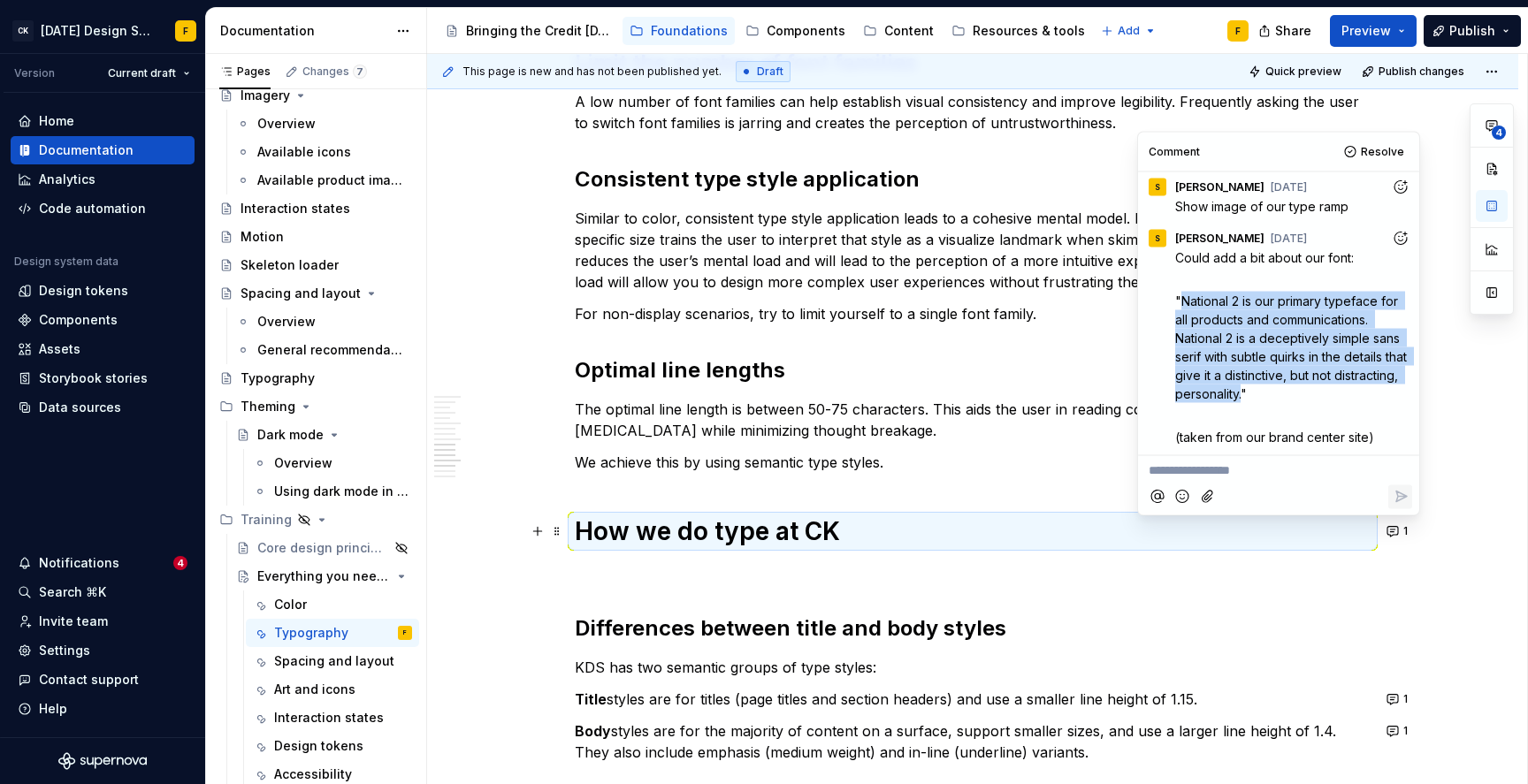
drag, startPoint x: 1182, startPoint y: 300, endPoint x: 1312, endPoint y: 388, distance: 157.0
click at [1312, 388] on span ""National 2 is our primary typeface for all products and communications. Nation…" at bounding box center [1293, 346] width 235 height 108
copy span "National 2 is our primary typeface for all products and communications. Nationa…"
click at [616, 560] on div "Basics of typography Anatomy The anatomy of type includes many features. [Image…" at bounding box center [973, 59] width 796 height 1896
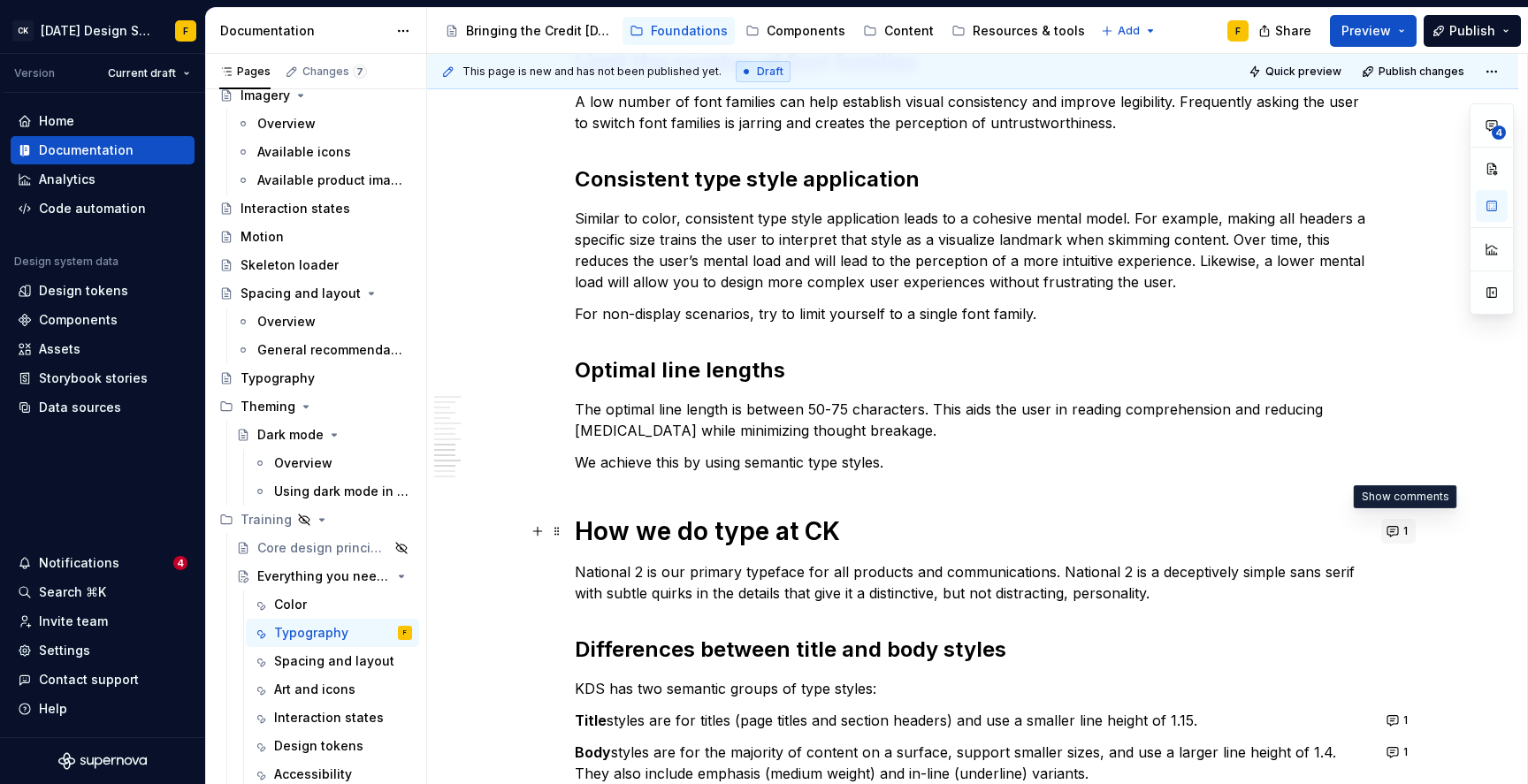
click at [1398, 532] on button "1" at bounding box center [1398, 530] width 34 height 24
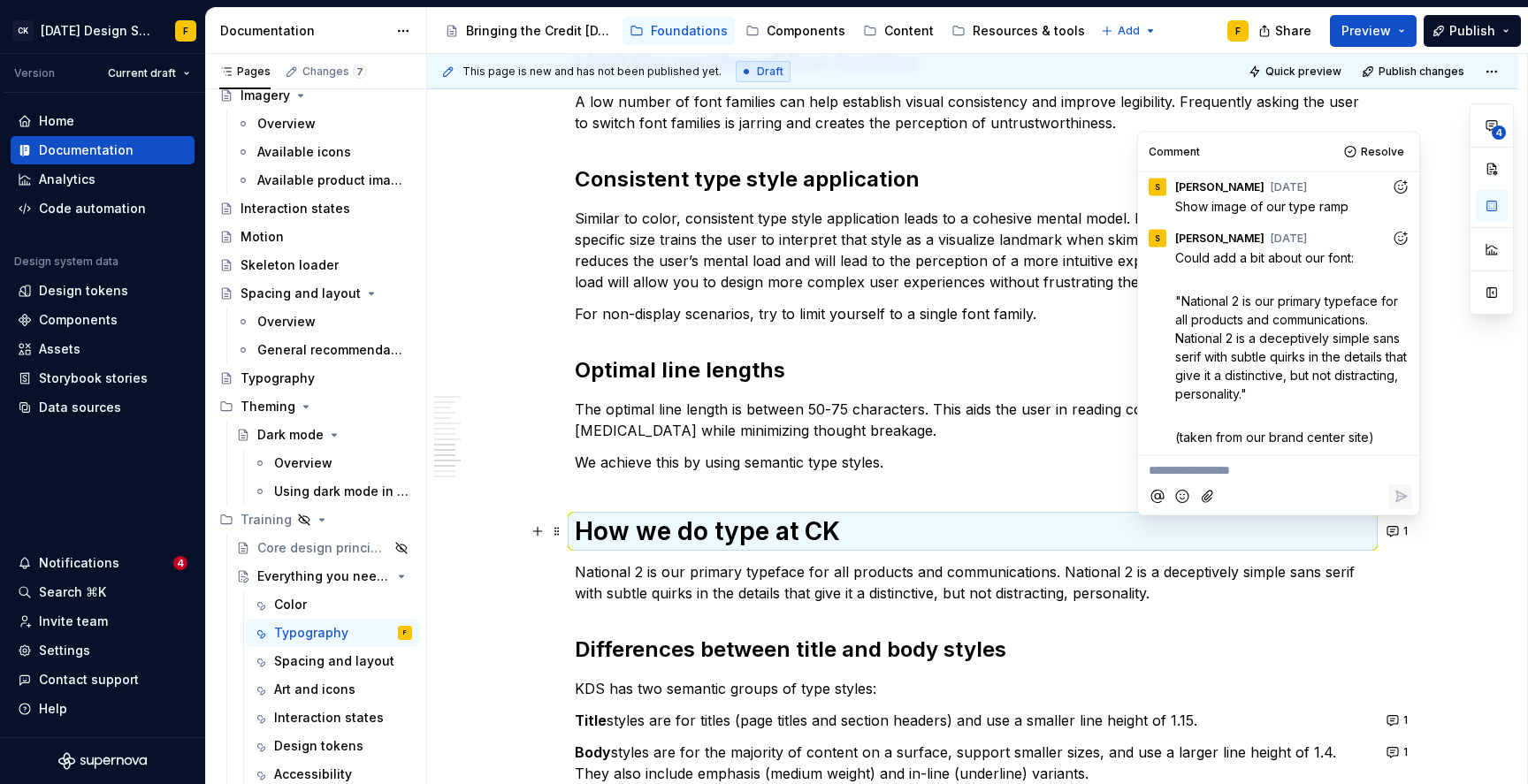
click at [579, 571] on p "National 2 is our primary typeface for all products and communications. Nationa…" at bounding box center [973, 583] width 796 height 43
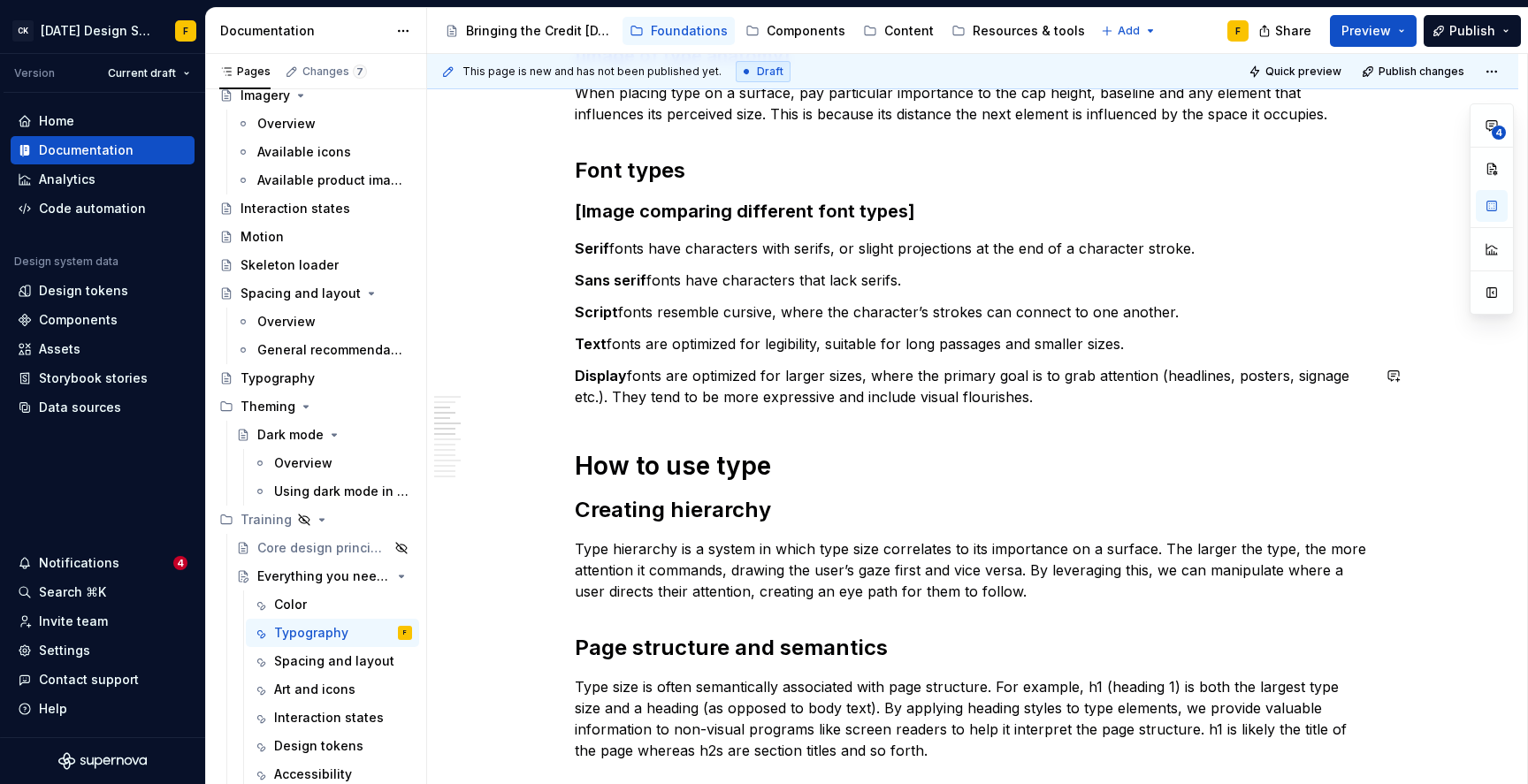
scroll to position [0, 0]
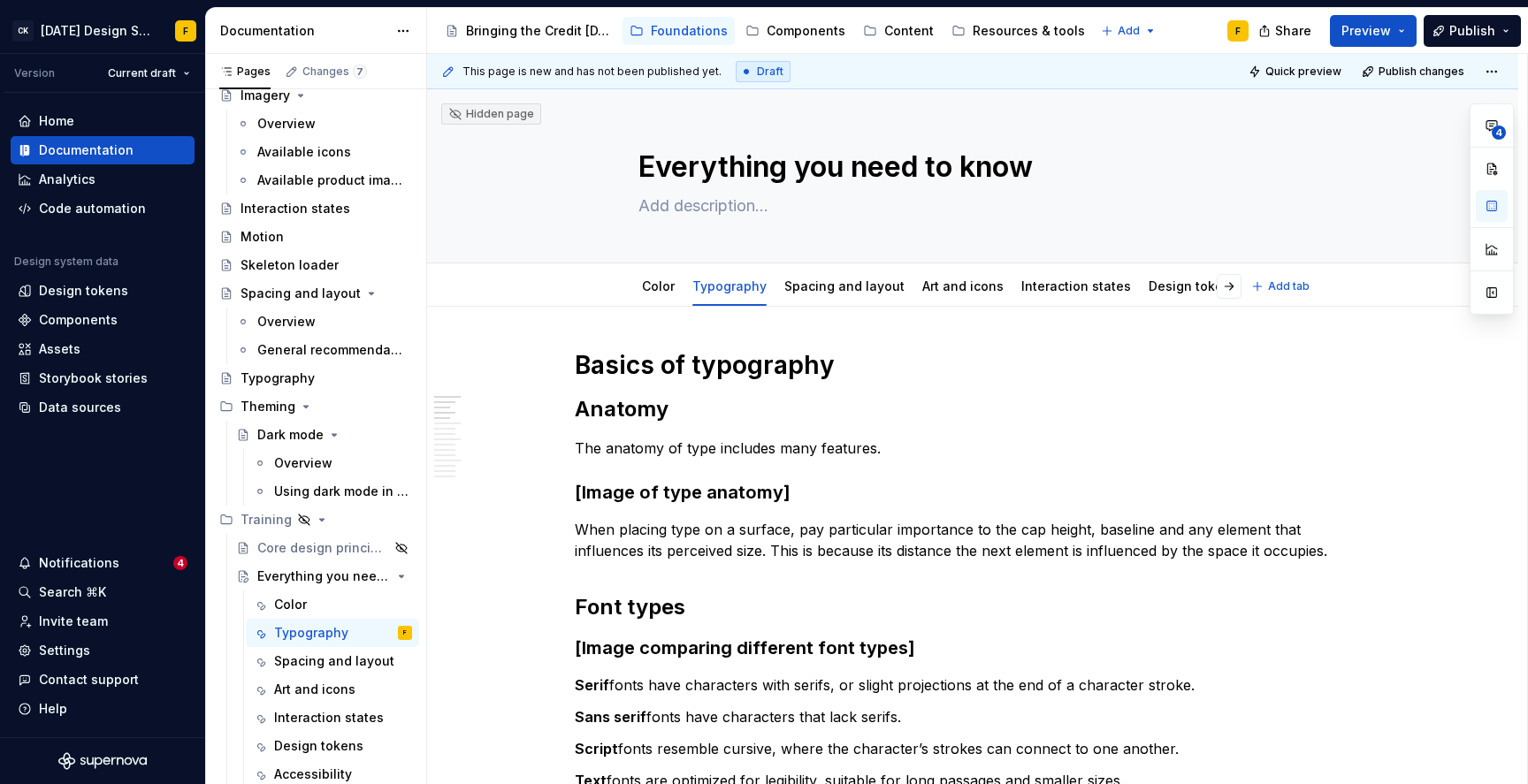
type textarea "*"
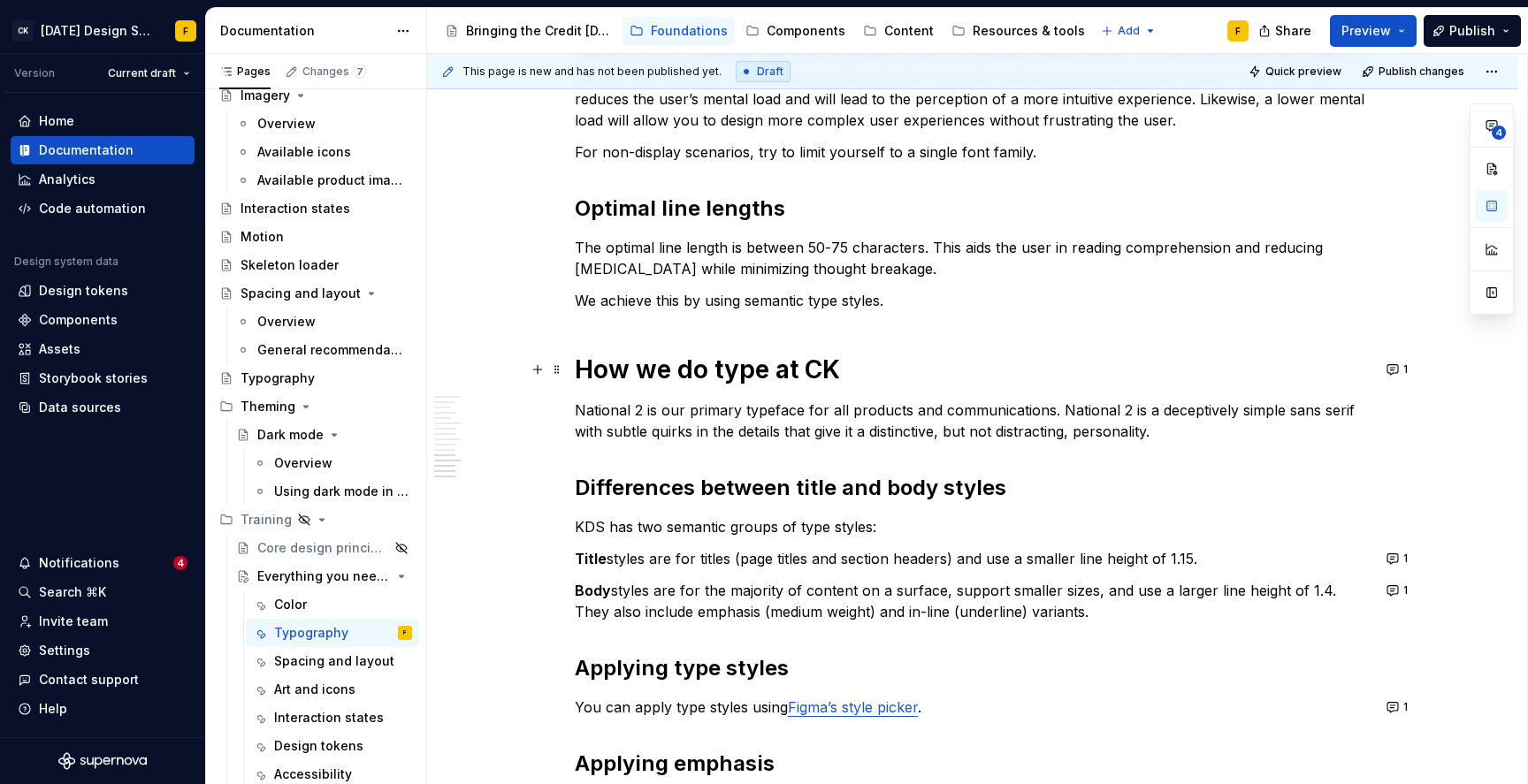
scroll to position [1392, 0]
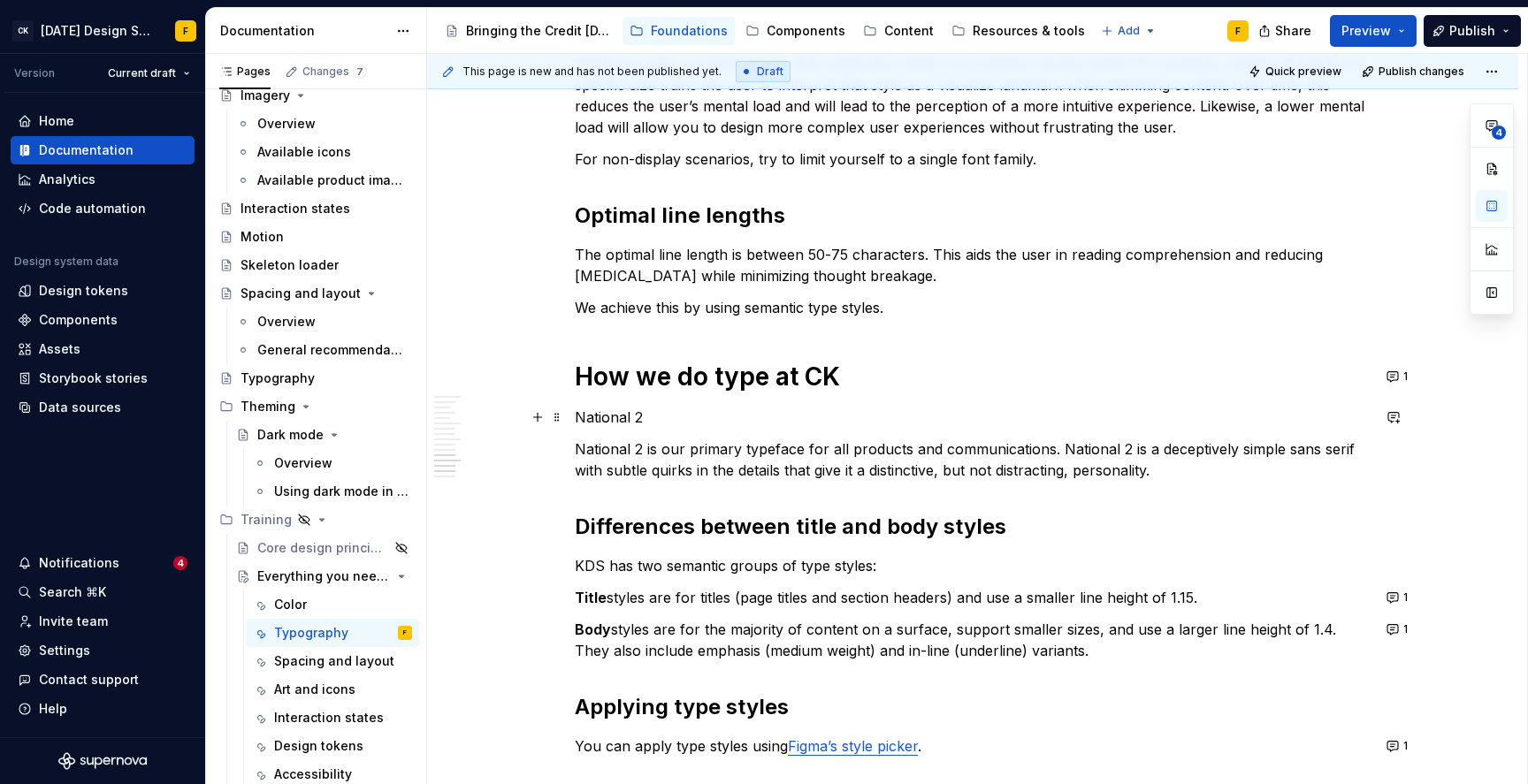
click at [611, 418] on p "National 2" at bounding box center [973, 417] width 796 height 21
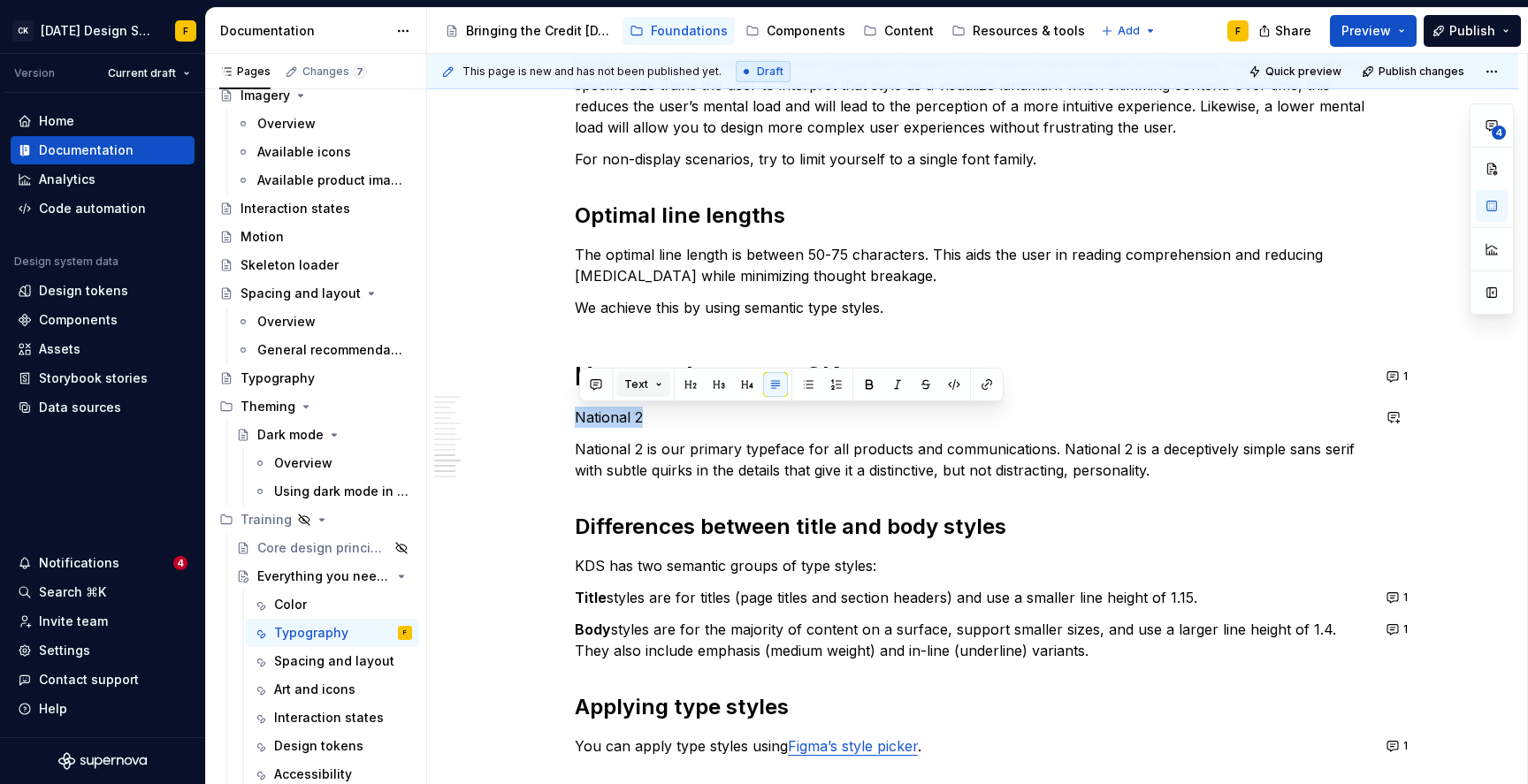
click at [635, 384] on span "Text" at bounding box center [636, 384] width 23 height 15
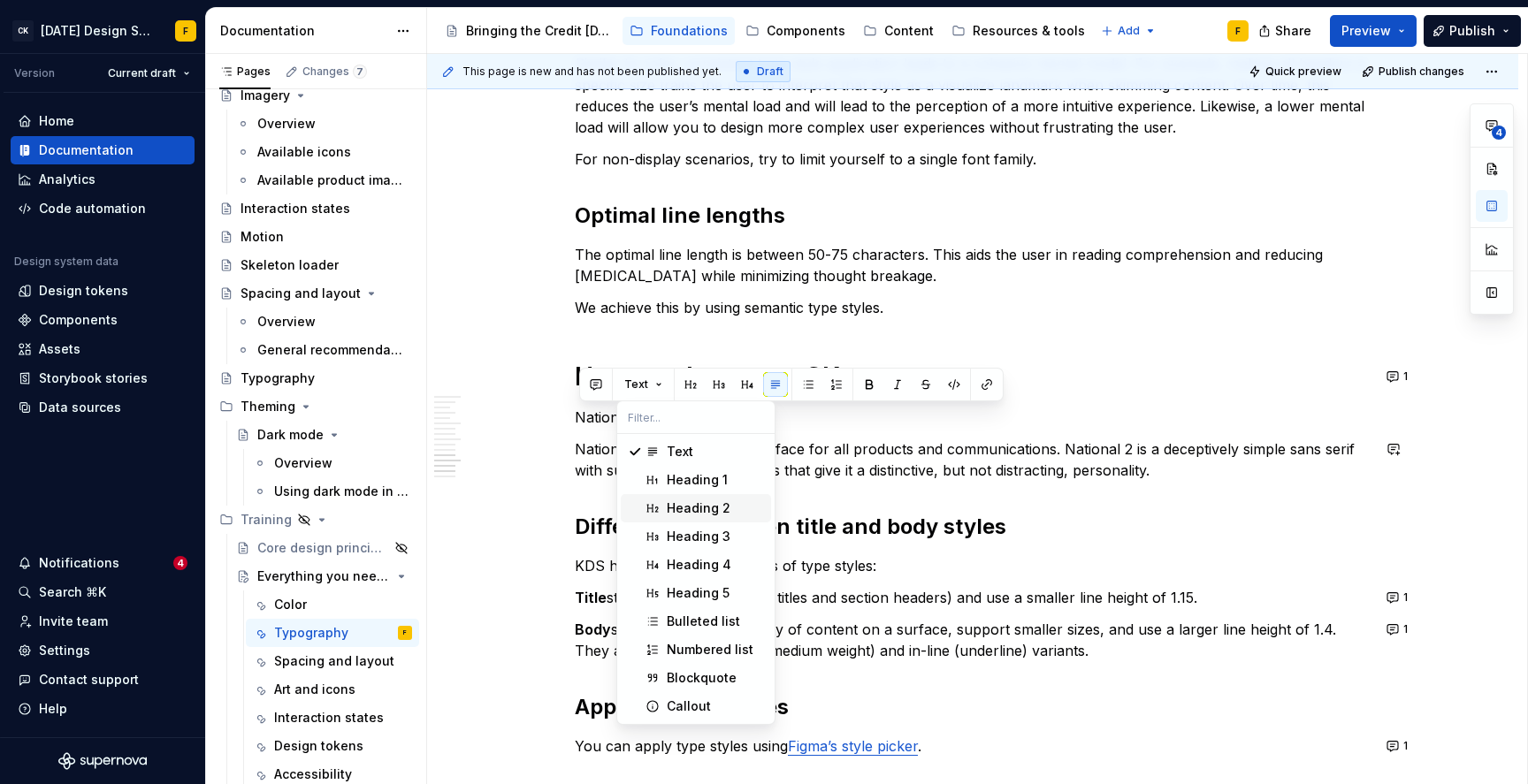
click at [662, 507] on span "Heading 2" at bounding box center [696, 508] width 150 height 28
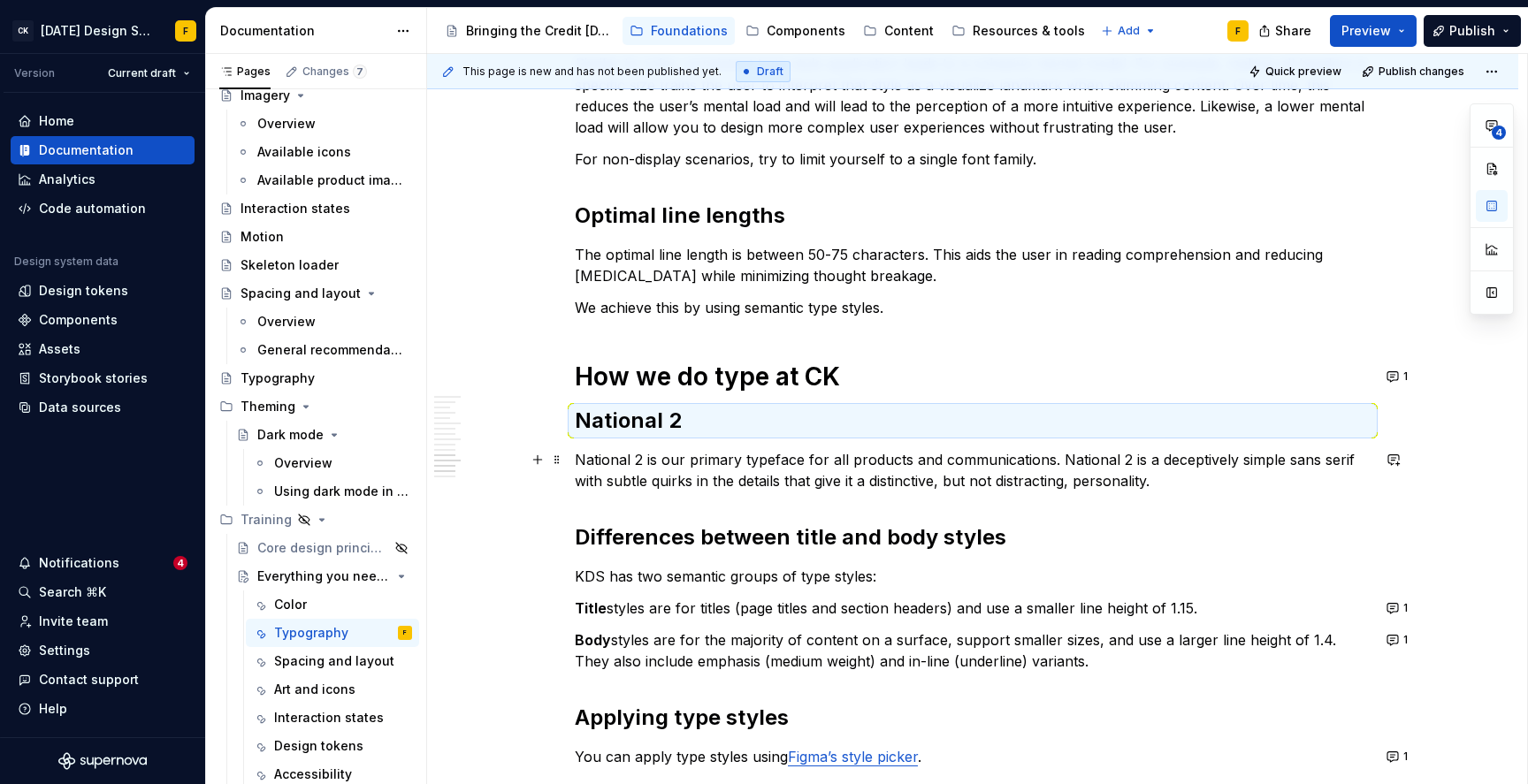
click at [674, 471] on p "National 2 is our primary typeface for all products and communications. Nationa…" at bounding box center [973, 471] width 796 height 43
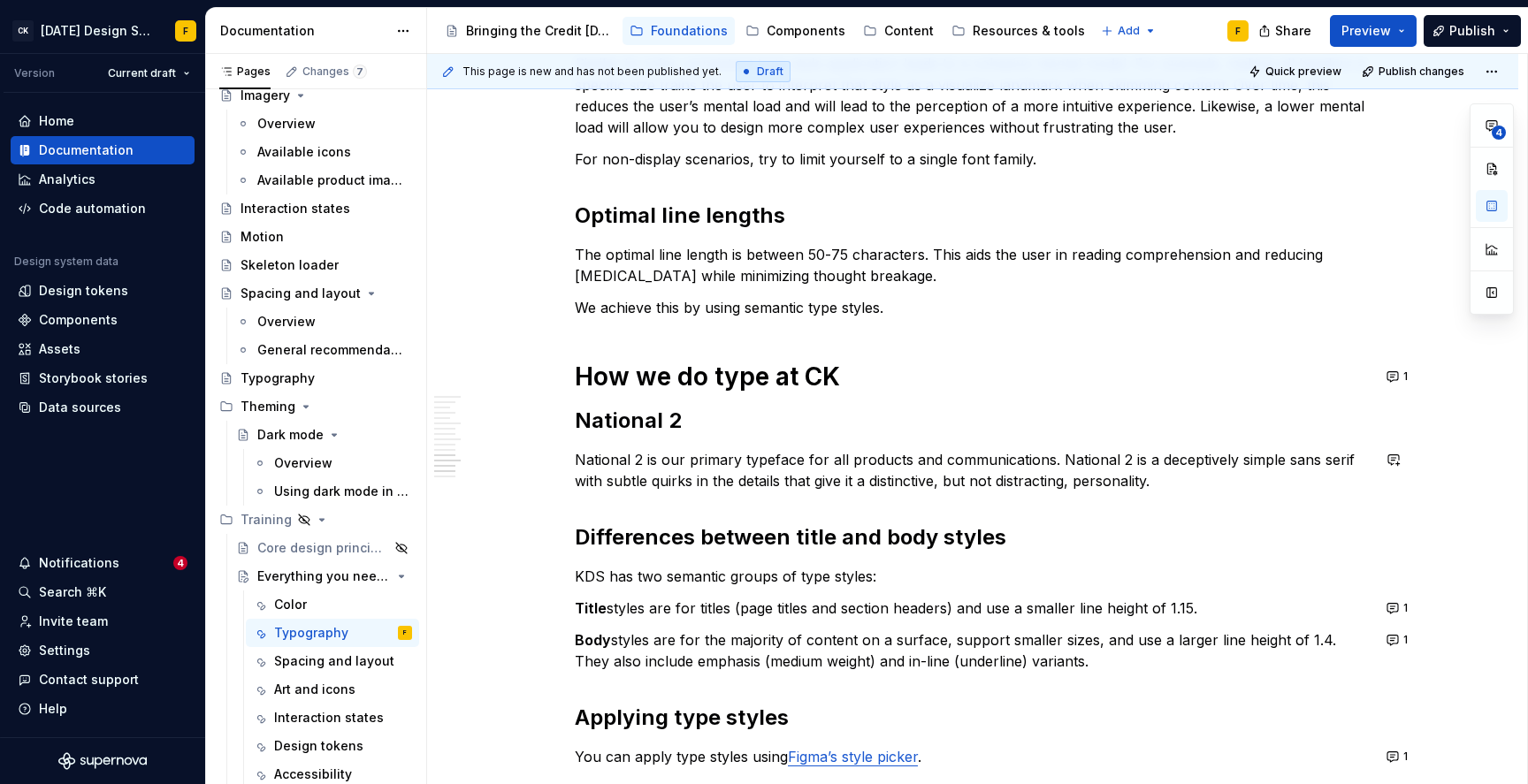
click at [1396, 378] on button "1" at bounding box center [1398, 375] width 34 height 24
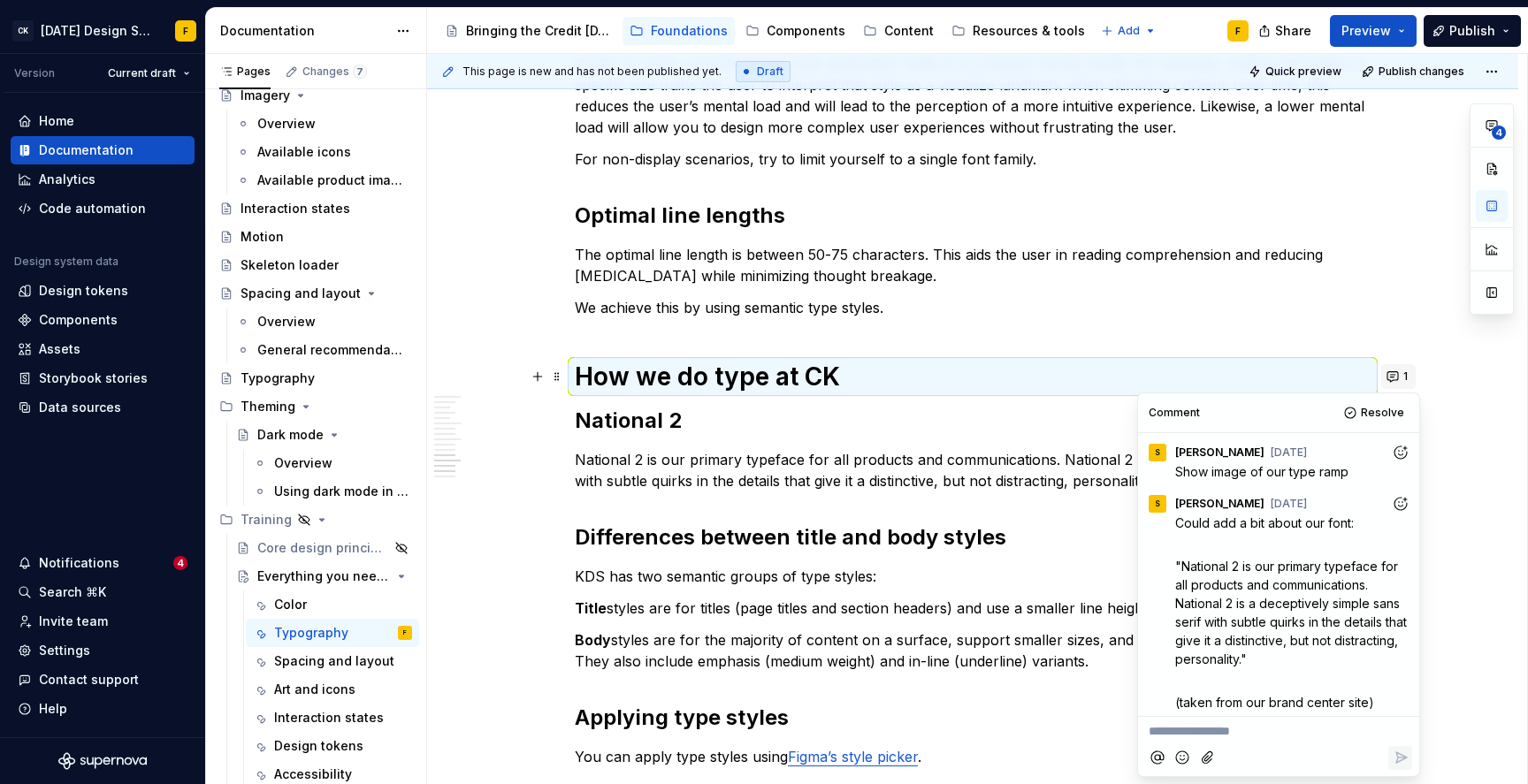
scroll to position [5, 0]
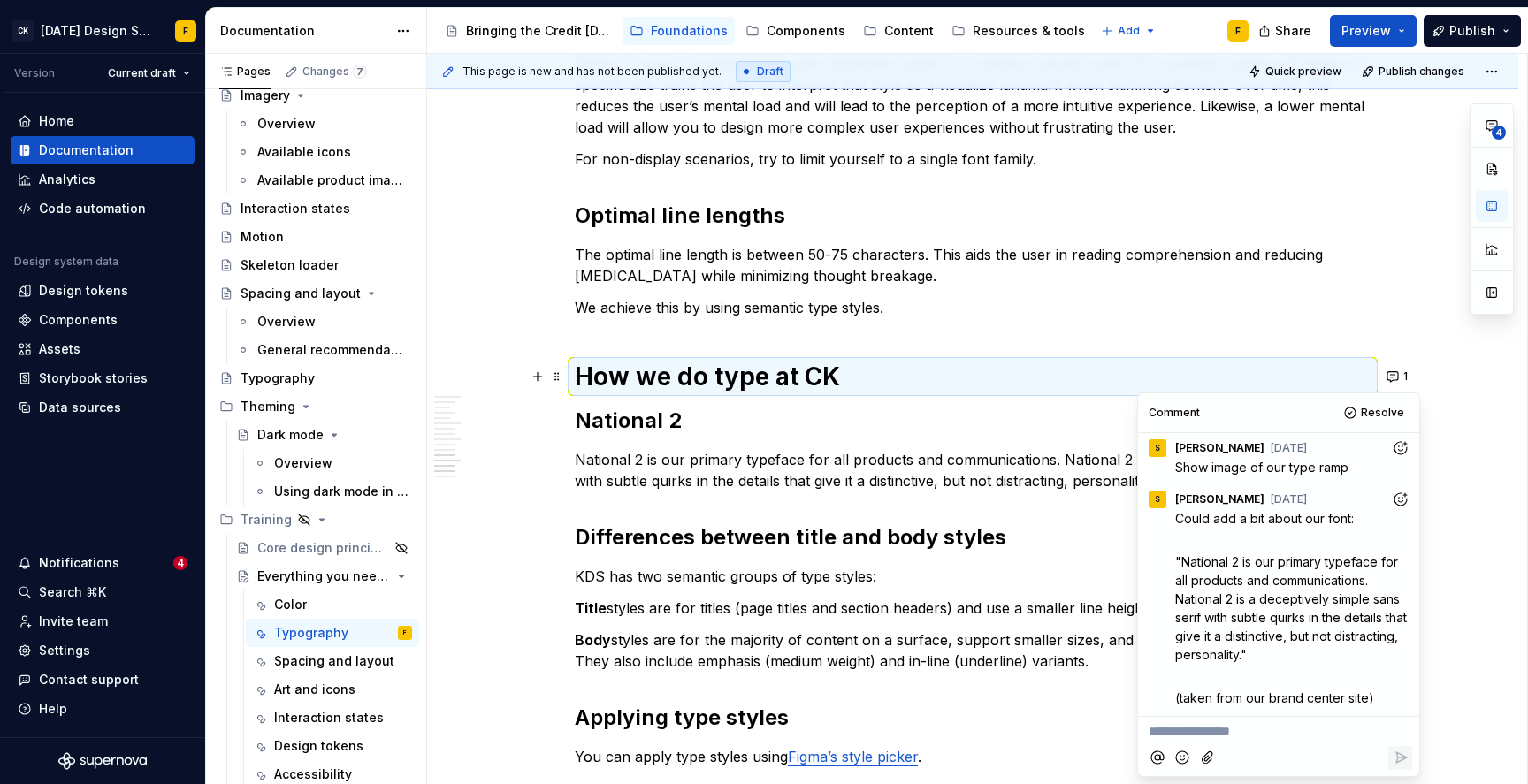
click at [719, 471] on p "National 2 is our primary typeface for all products and communications. Nationa…" at bounding box center [973, 471] width 796 height 43
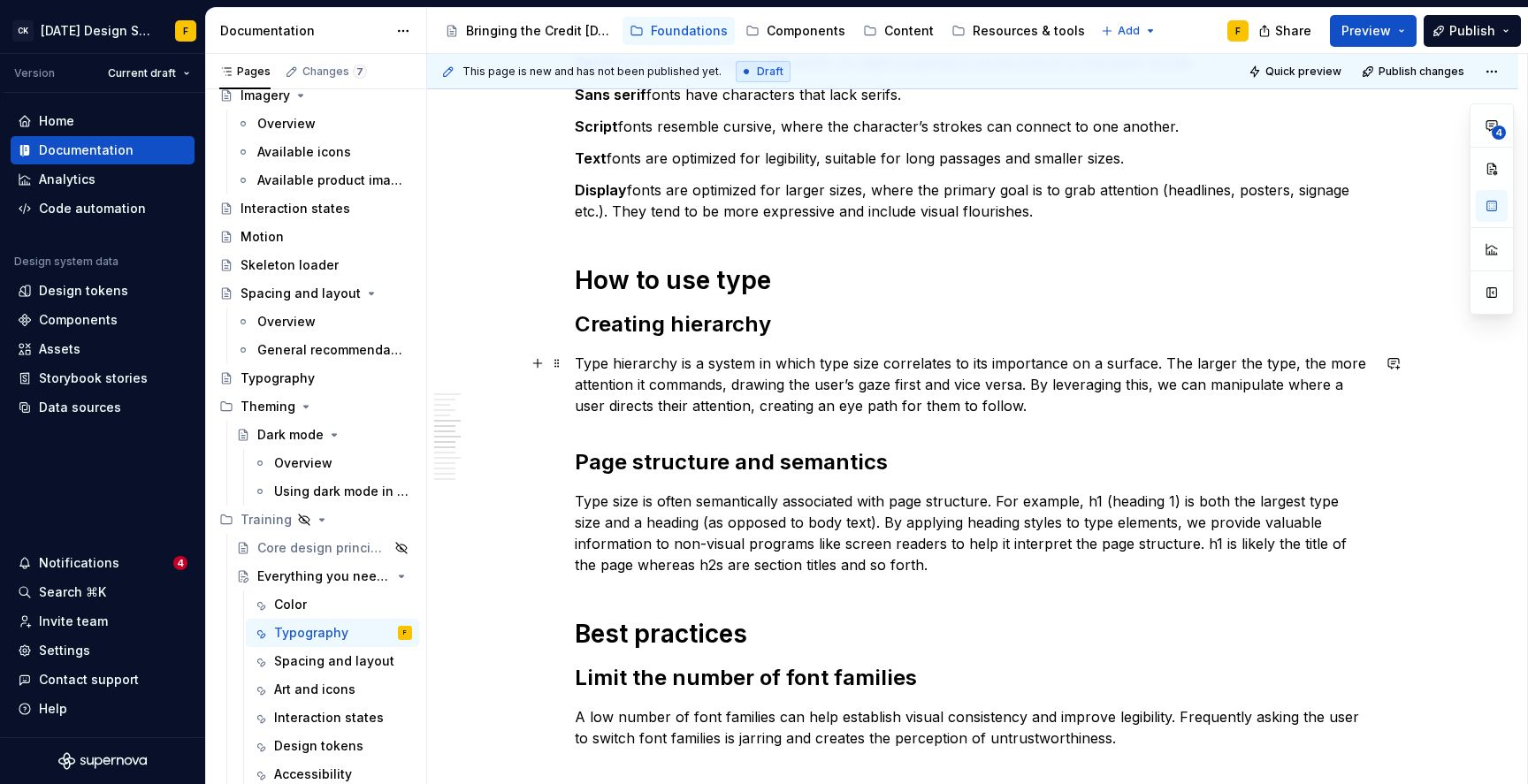
scroll to position [636, 0]
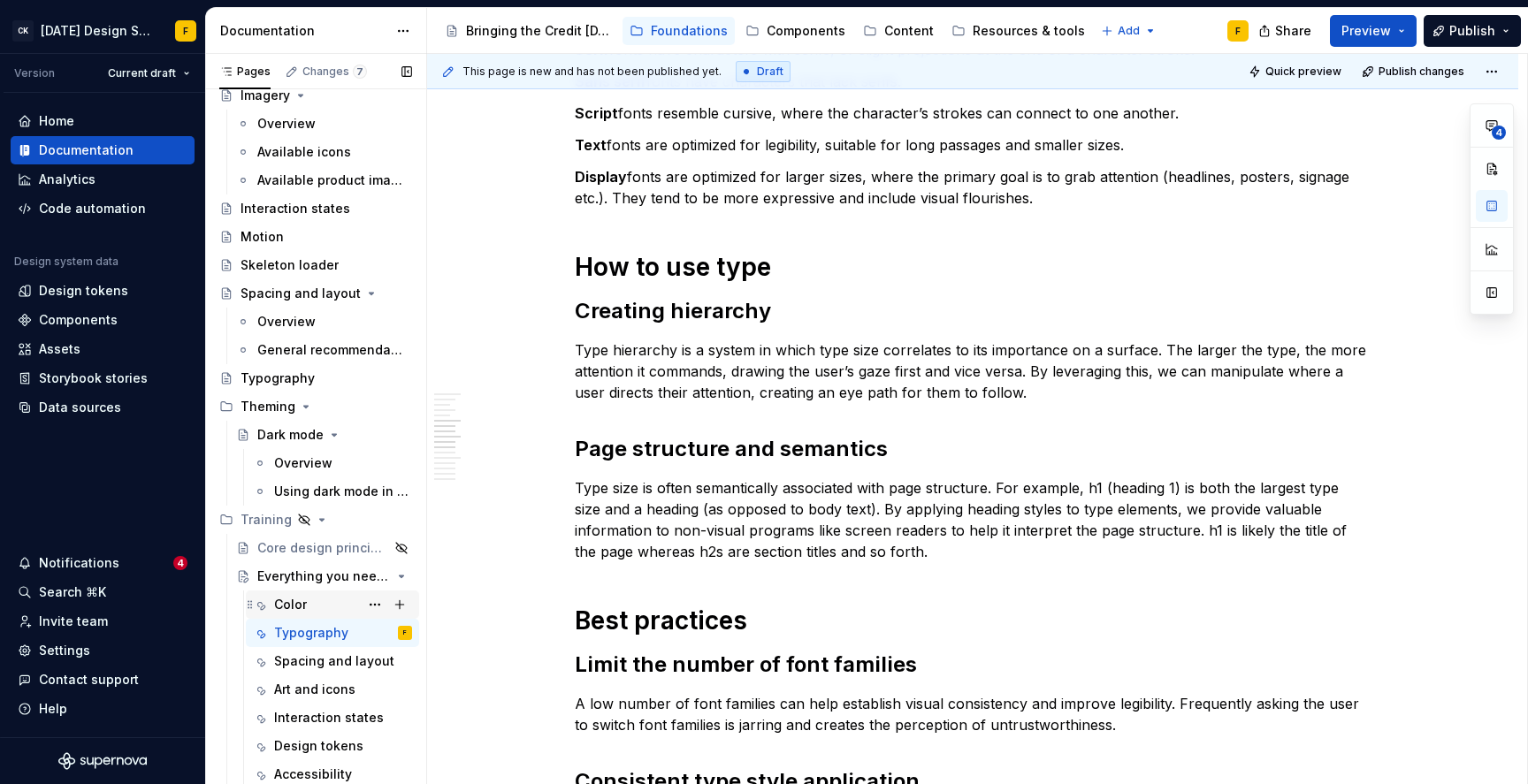
click at [305, 597] on div "Color" at bounding box center [291, 605] width 33 height 18
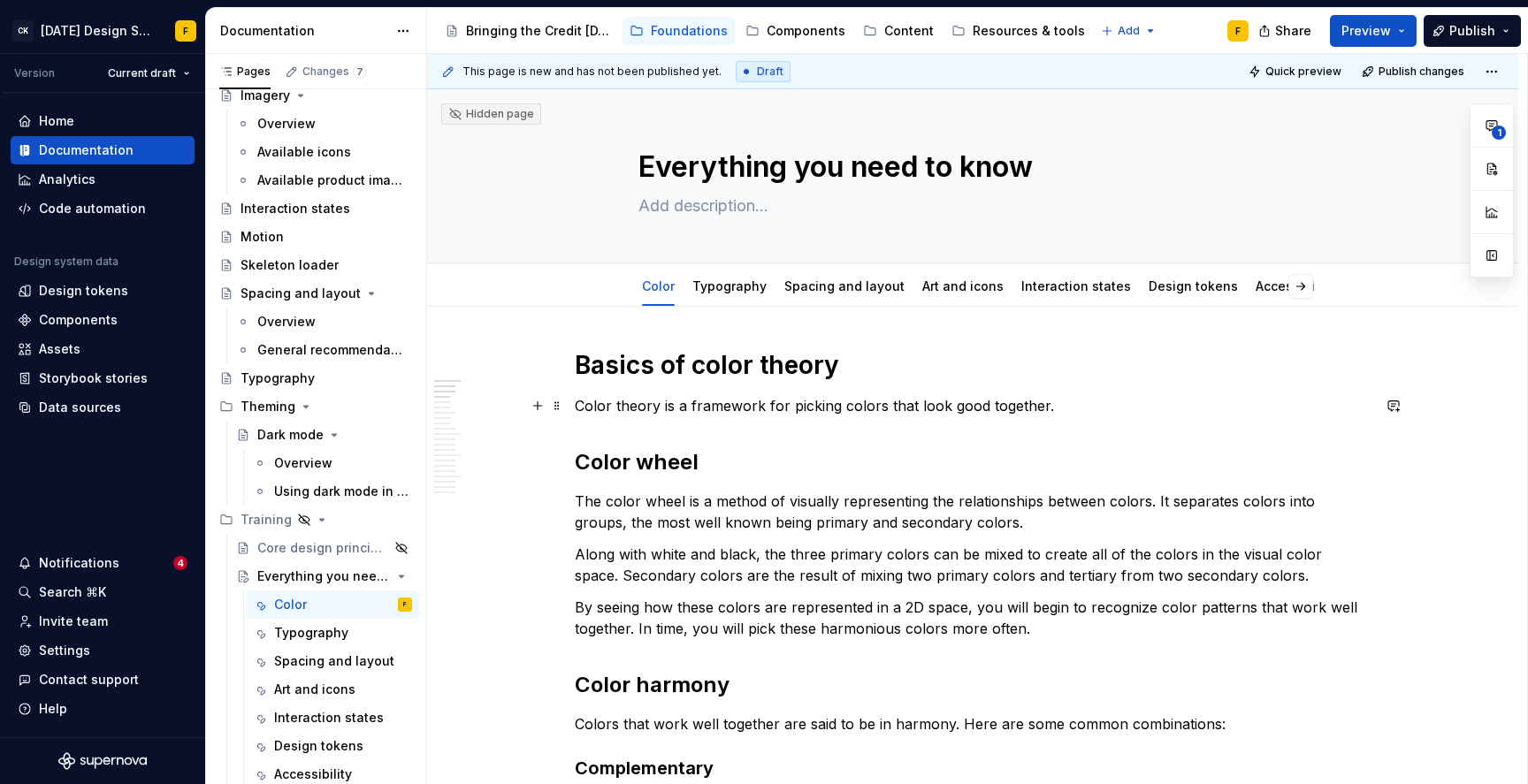
click at [687, 409] on p "Color theory is a framework for picking colors that look good together." at bounding box center [973, 406] width 796 height 21
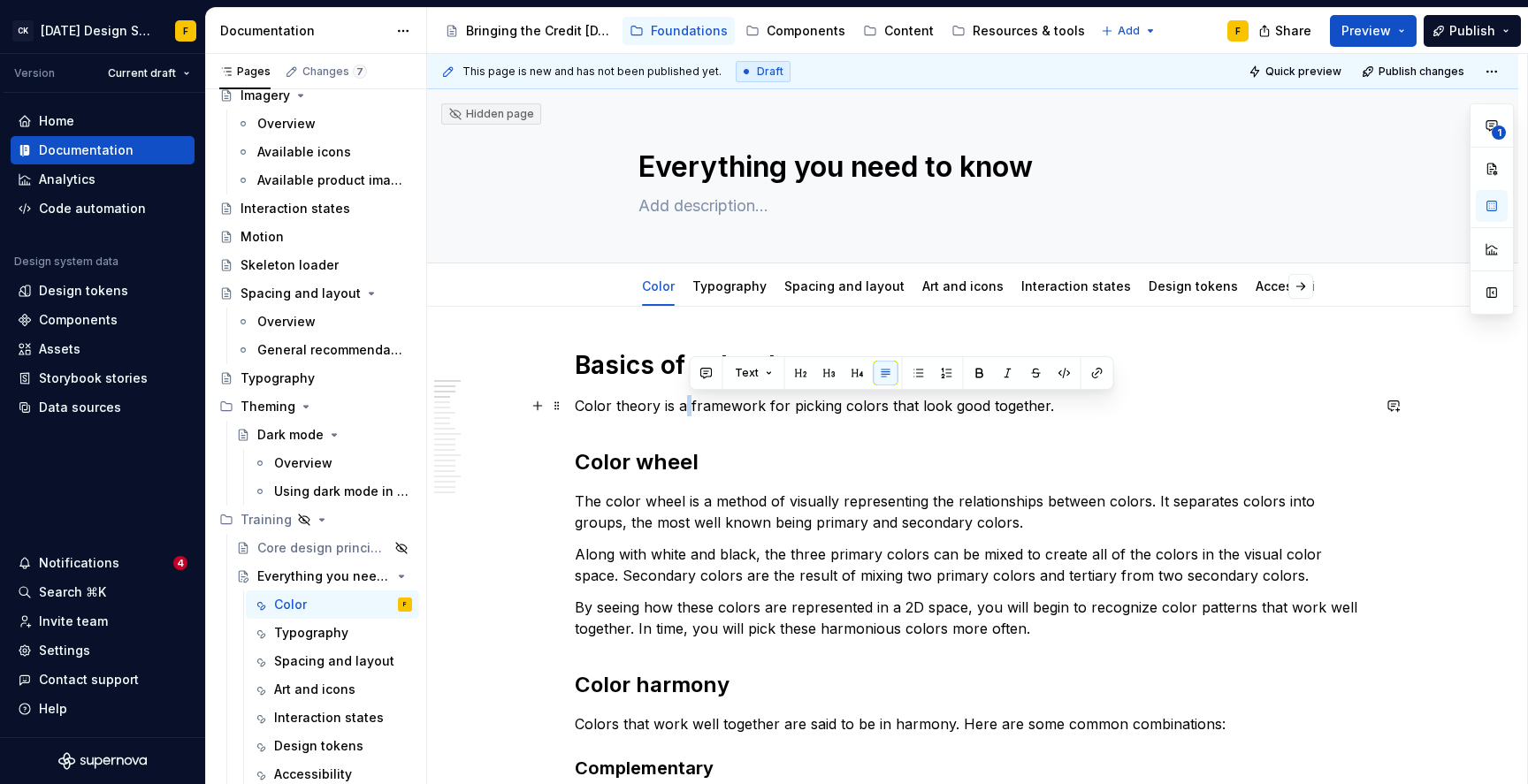
click at [687, 409] on p "Color theory is a framework for picking colors that look good together." at bounding box center [973, 406] width 796 height 21
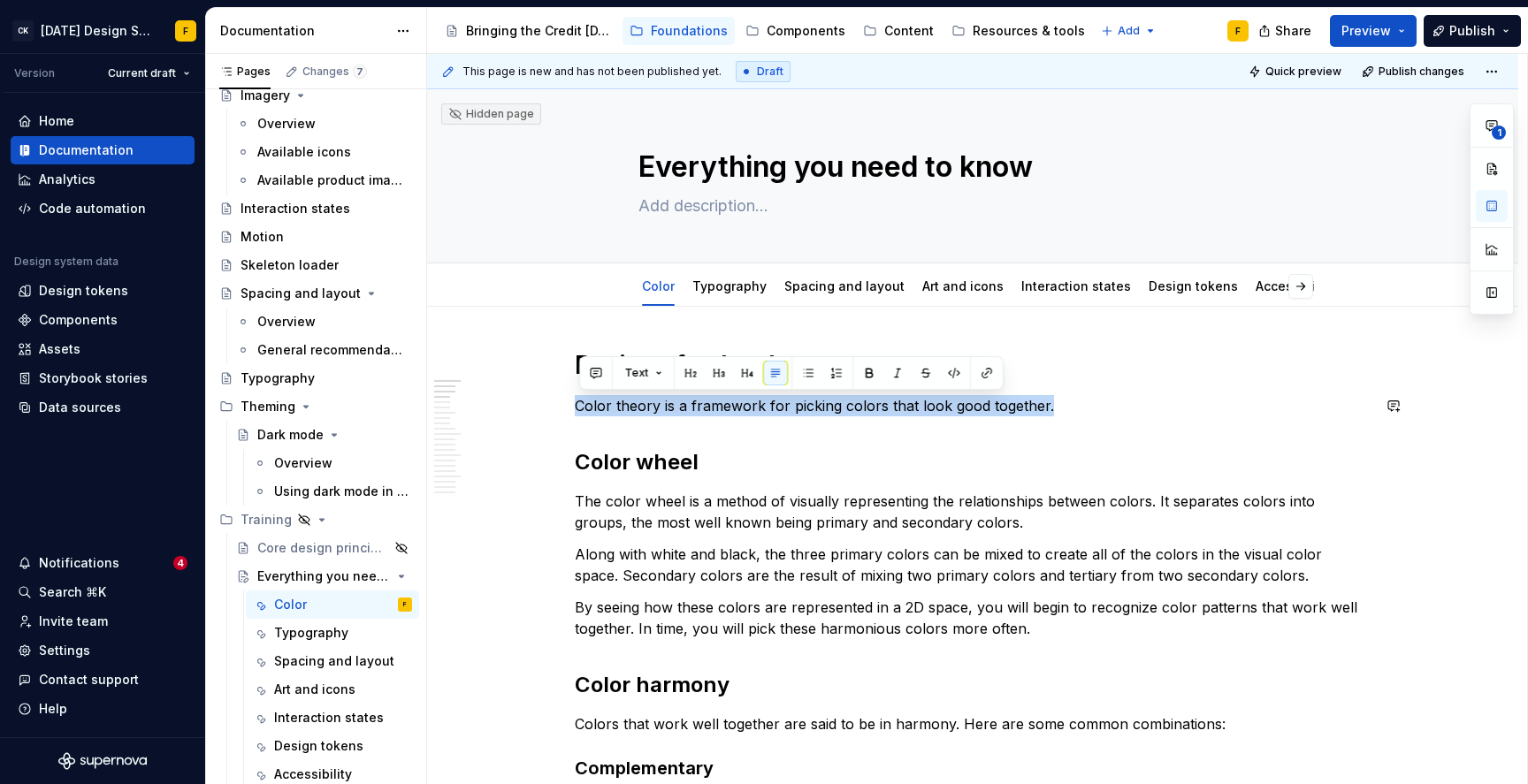
copy p "Color theory is a framework for picking colors that look good together."
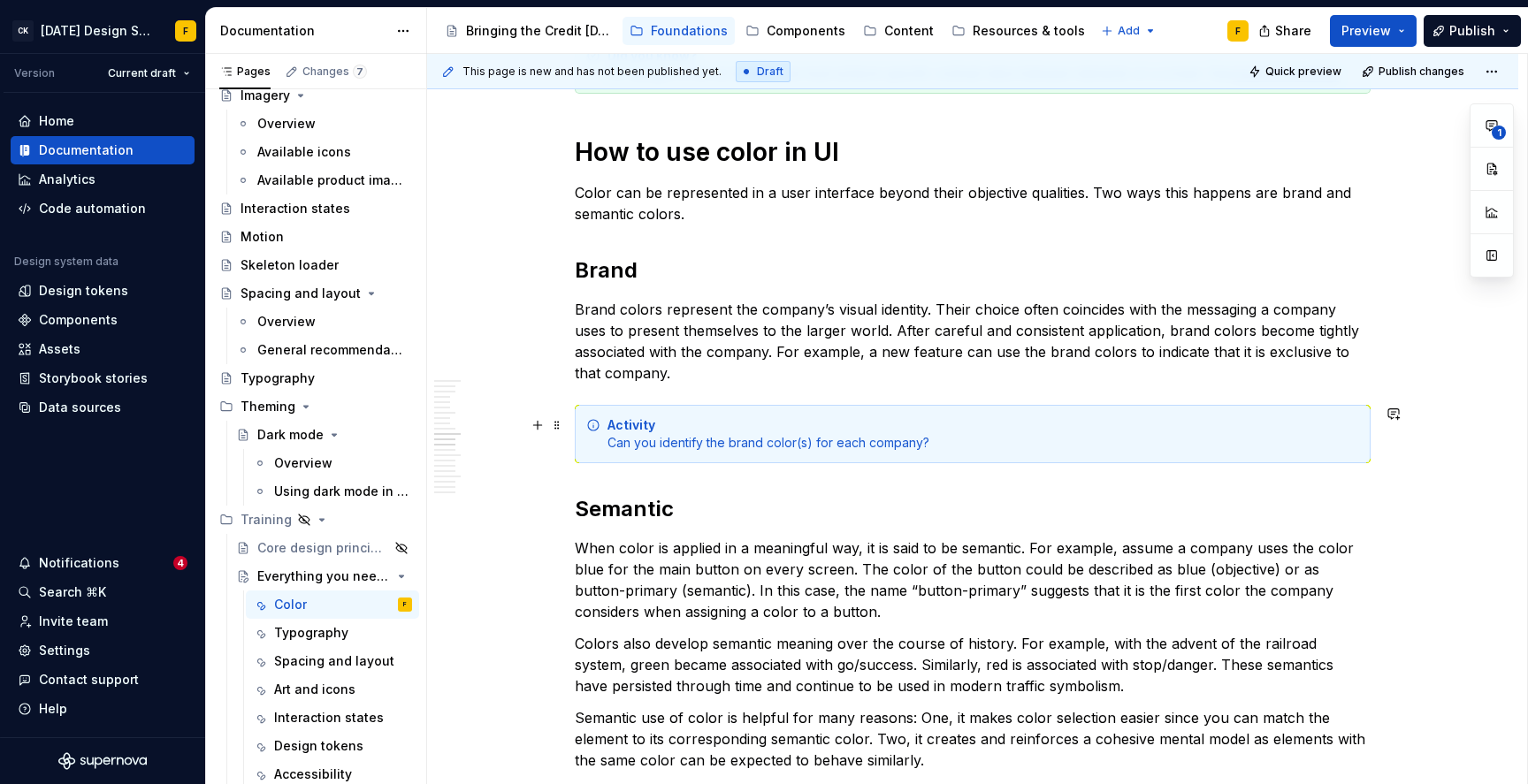
scroll to position [1517, 0]
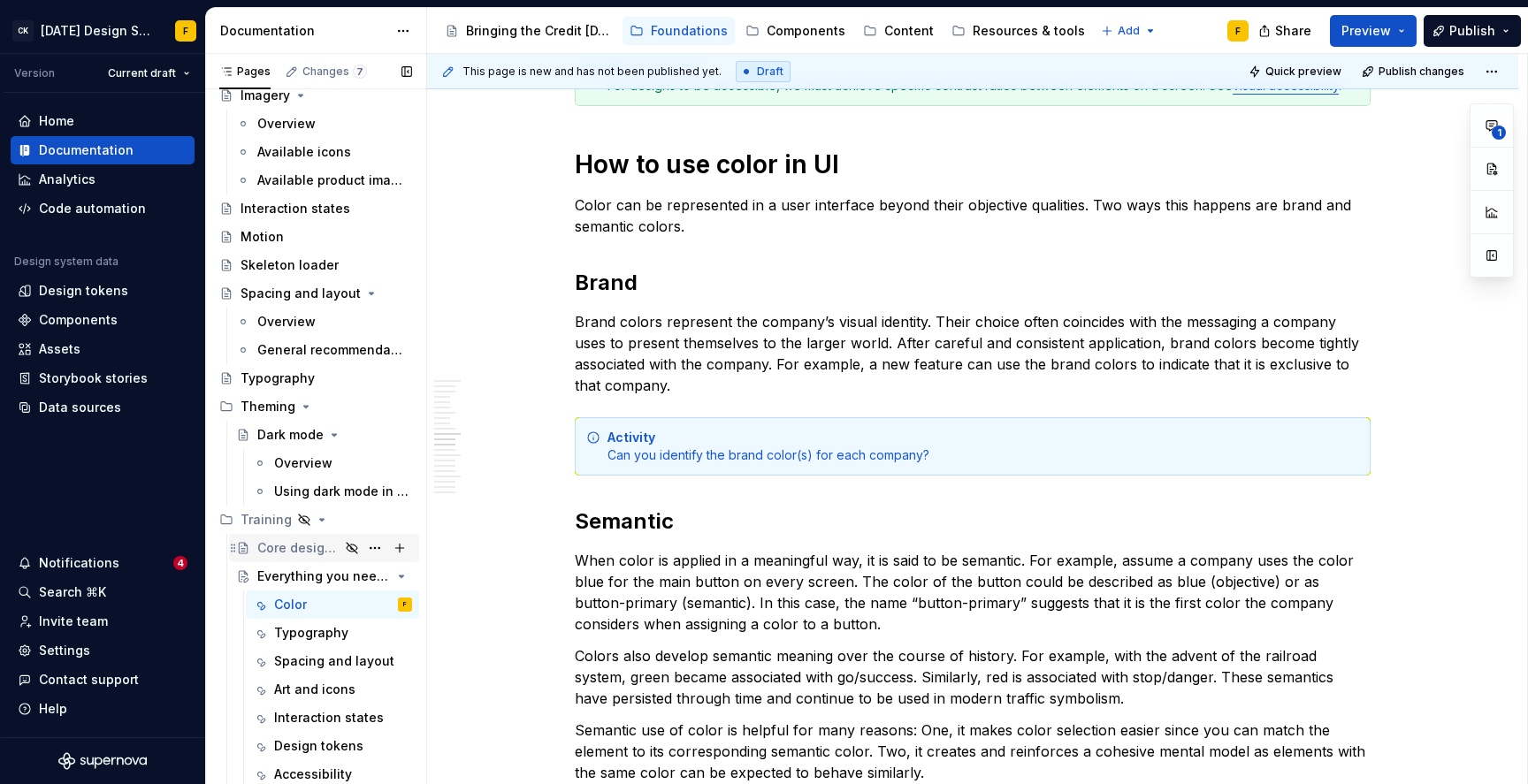
click at [279, 549] on div "Core design principles" at bounding box center [299, 548] width 82 height 18
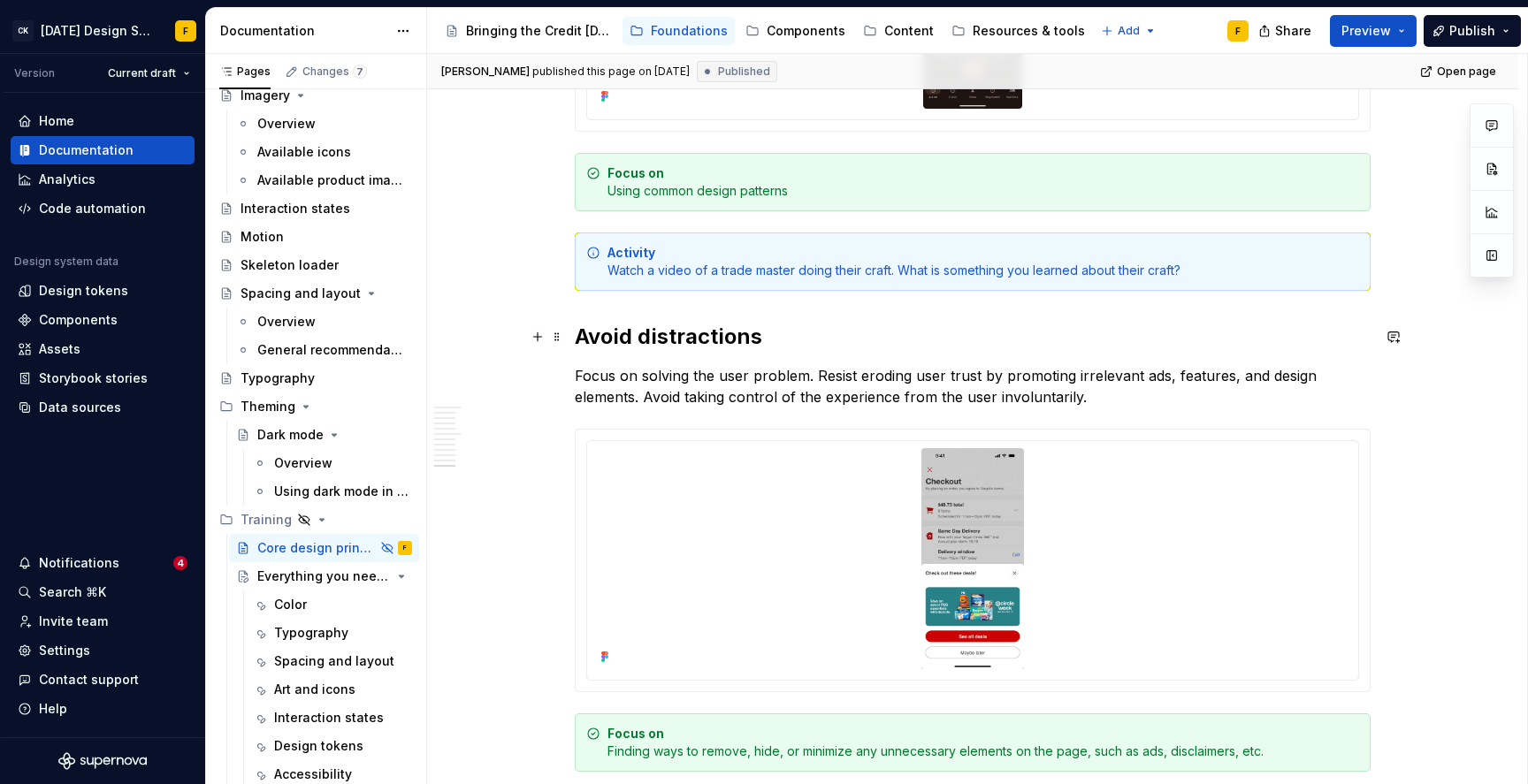
scroll to position [5625, 0]
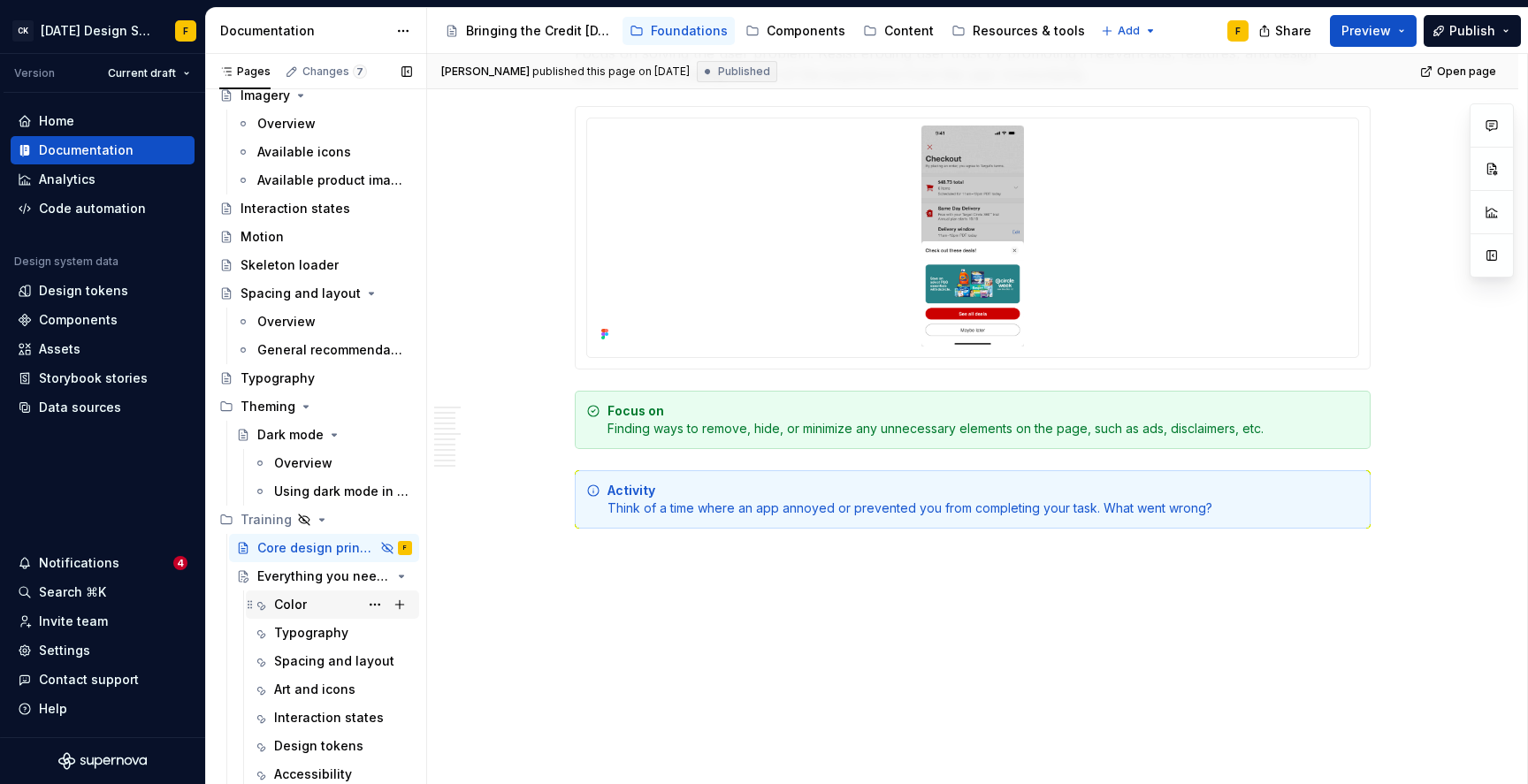
click at [290, 609] on div "Color" at bounding box center [291, 605] width 33 height 18
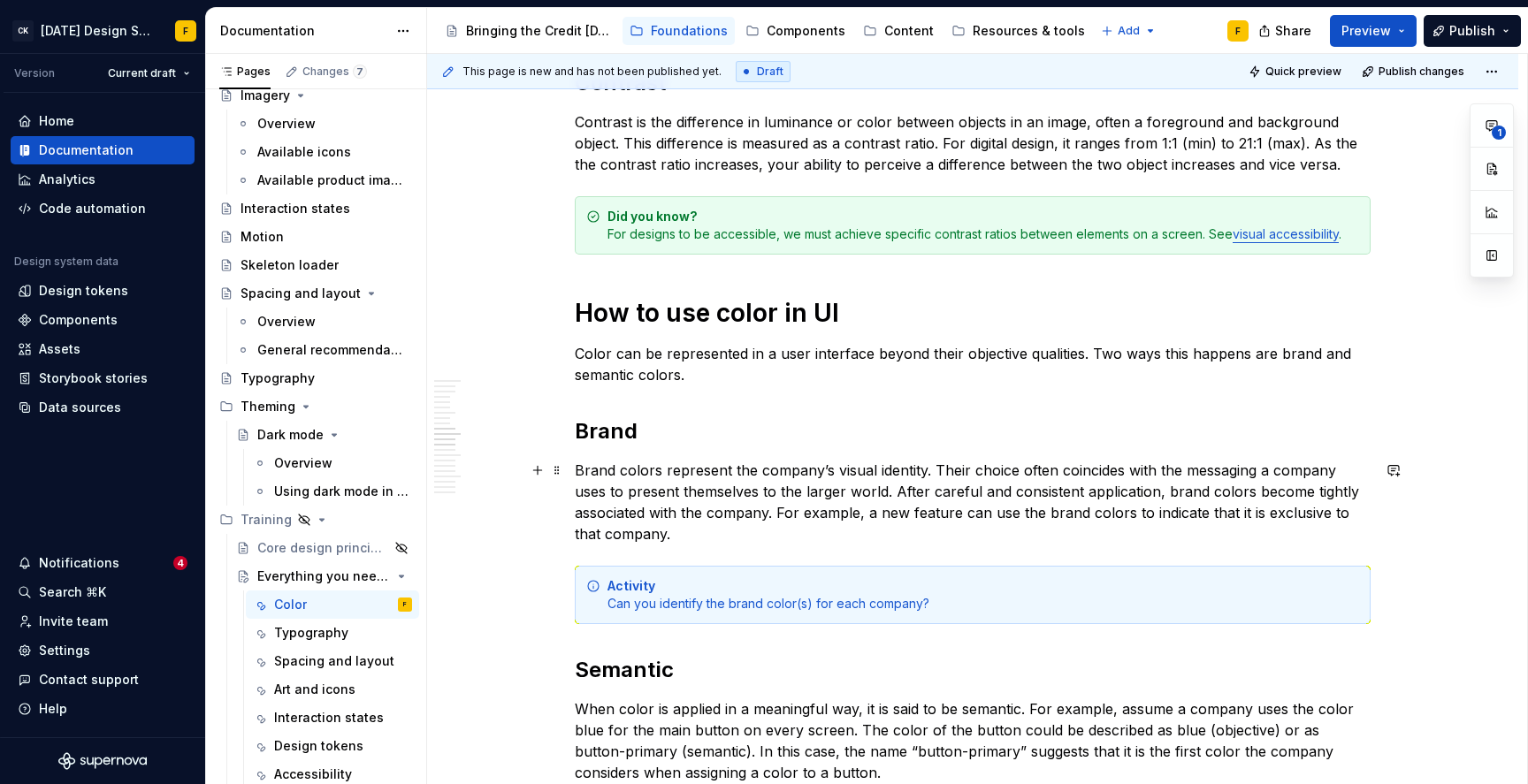
scroll to position [1386, 0]
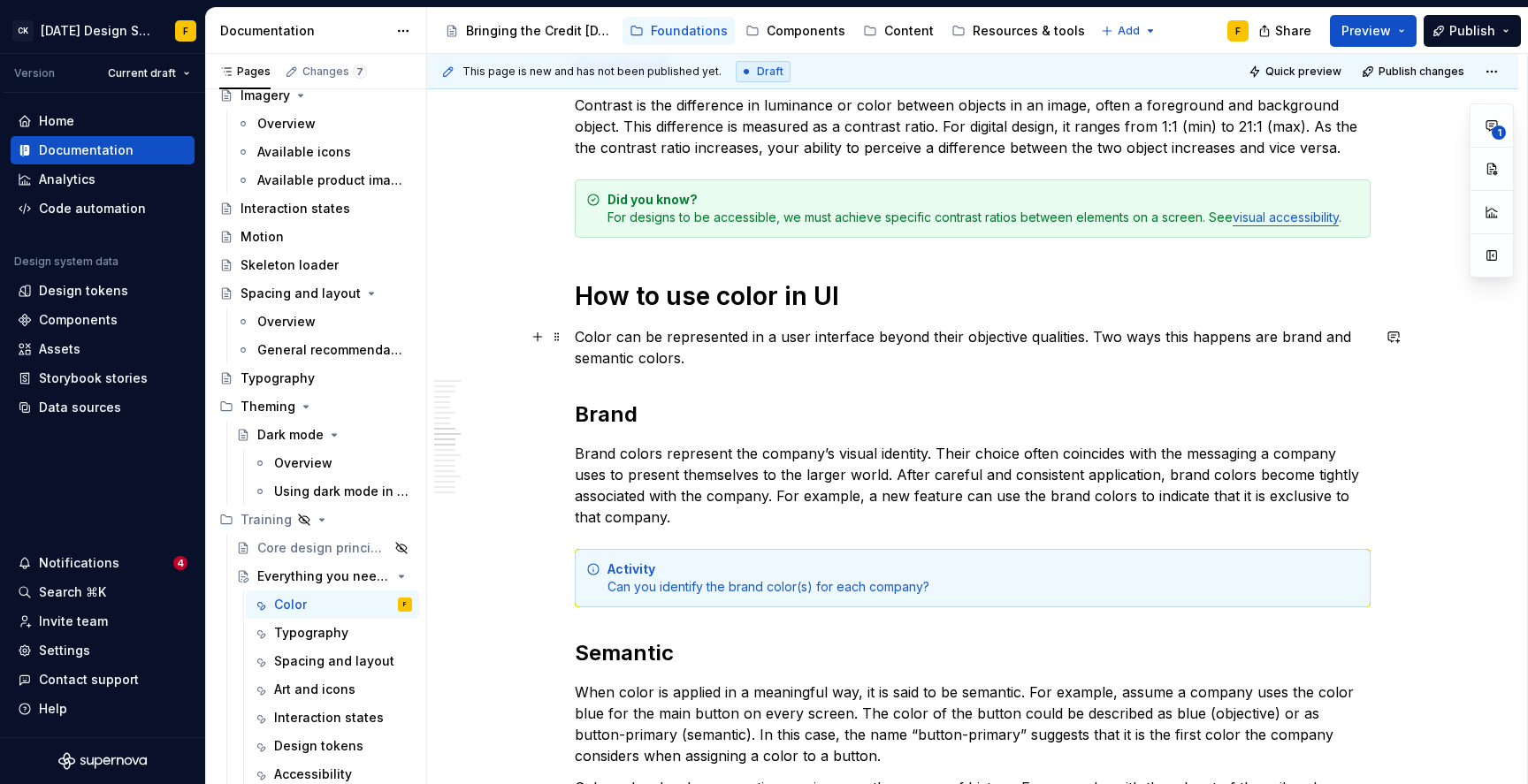
click at [616, 334] on p "Color can be represented in a user interface beyond their objective qualities. …" at bounding box center [973, 347] width 796 height 43
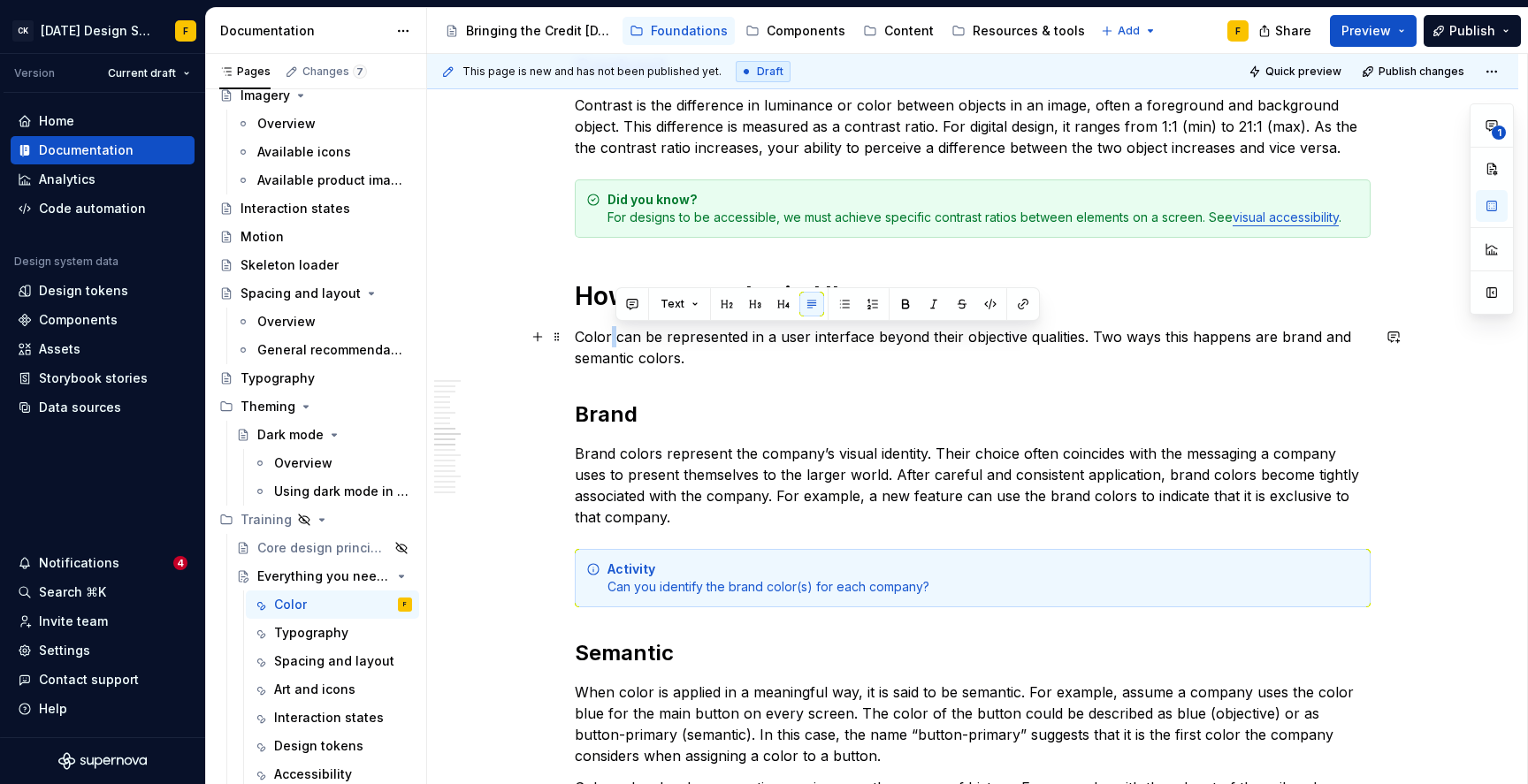
click at [616, 334] on p "Color can be represented in a user interface beyond their objective qualities. …" at bounding box center [973, 347] width 796 height 43
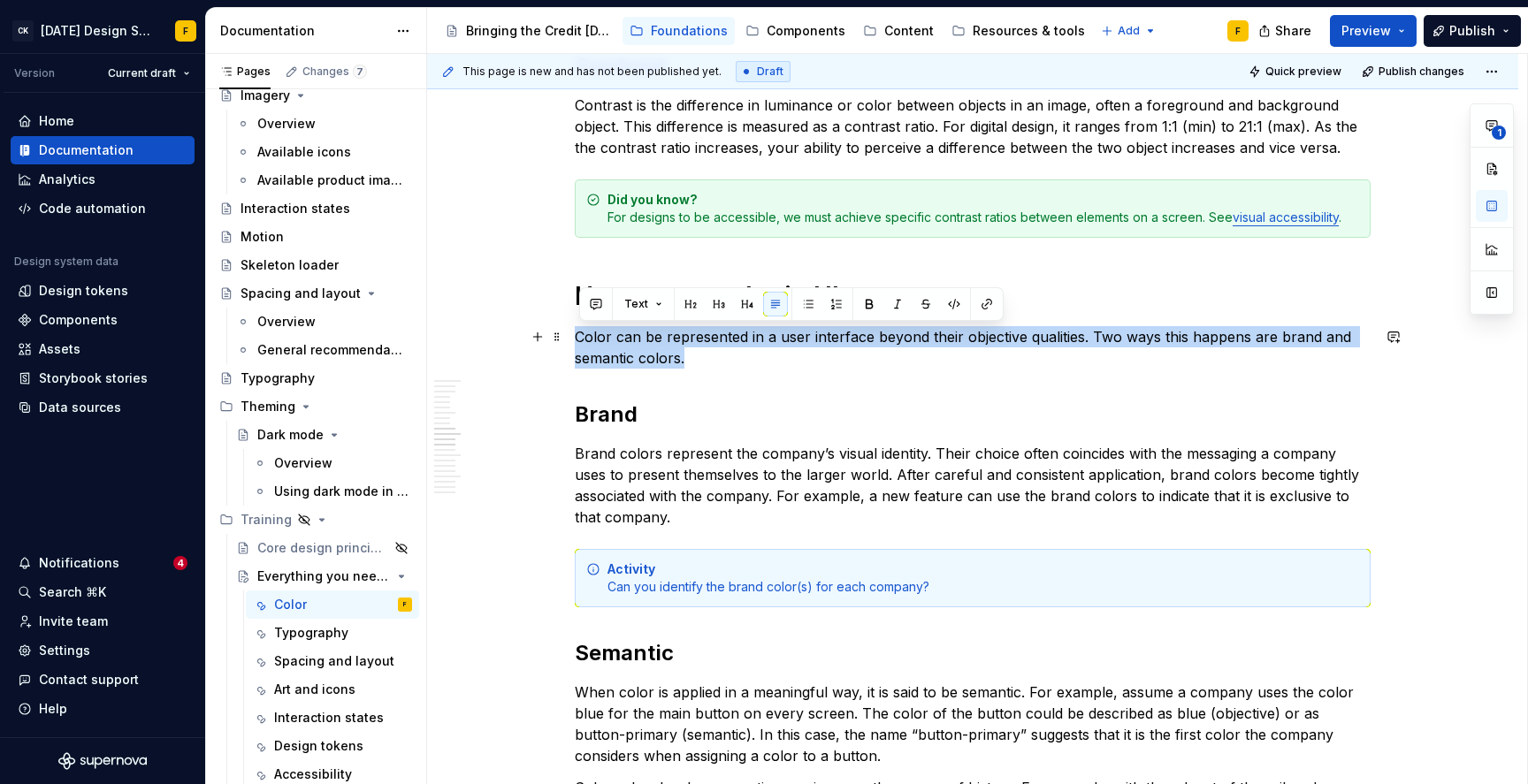
copy p "Color can be represented in a user interface beyond their objective qualities. …"
click at [723, 355] on p "Color can be represented in a user interface beyond their objective qualities. …" at bounding box center [973, 347] width 796 height 43
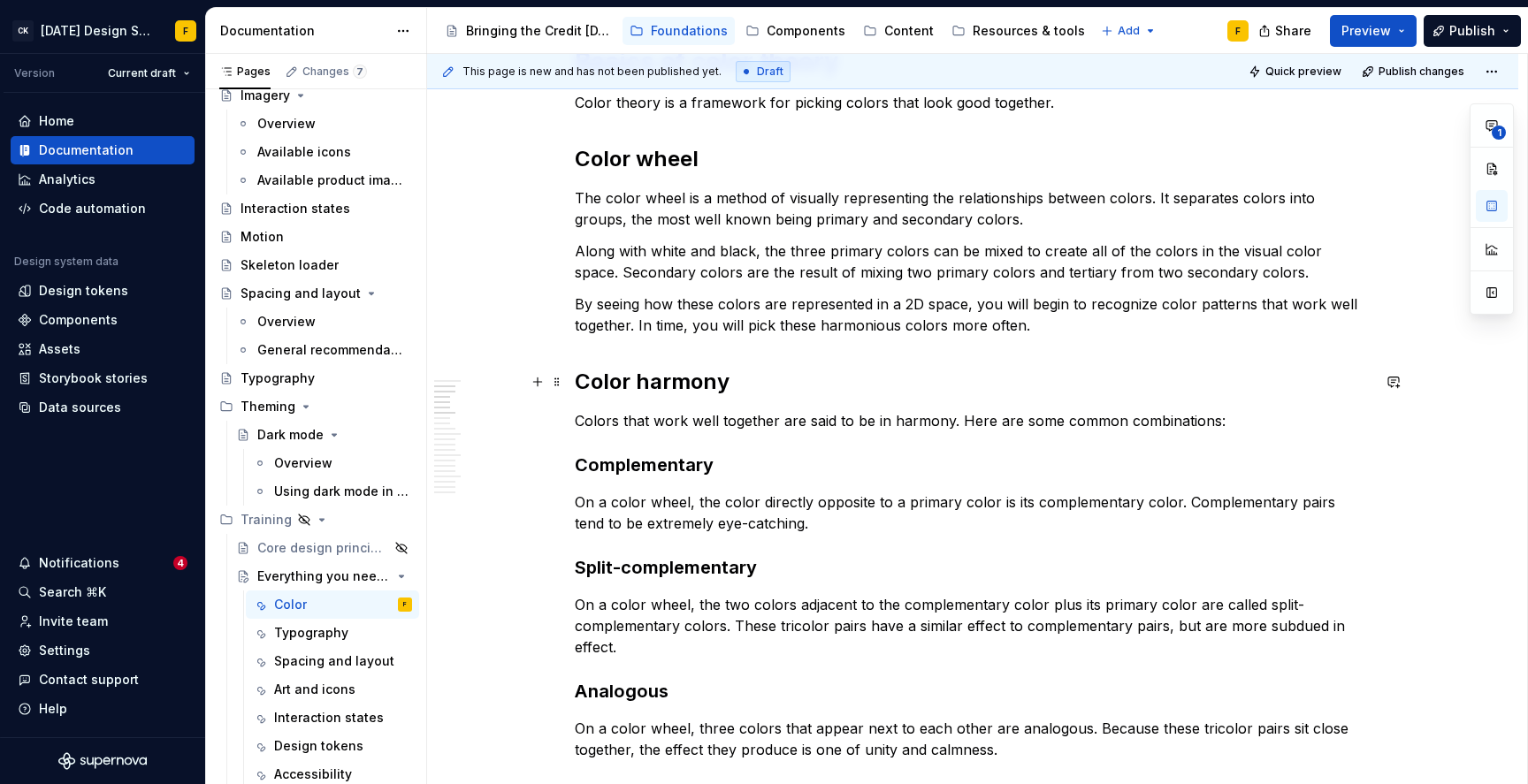
scroll to position [0, 0]
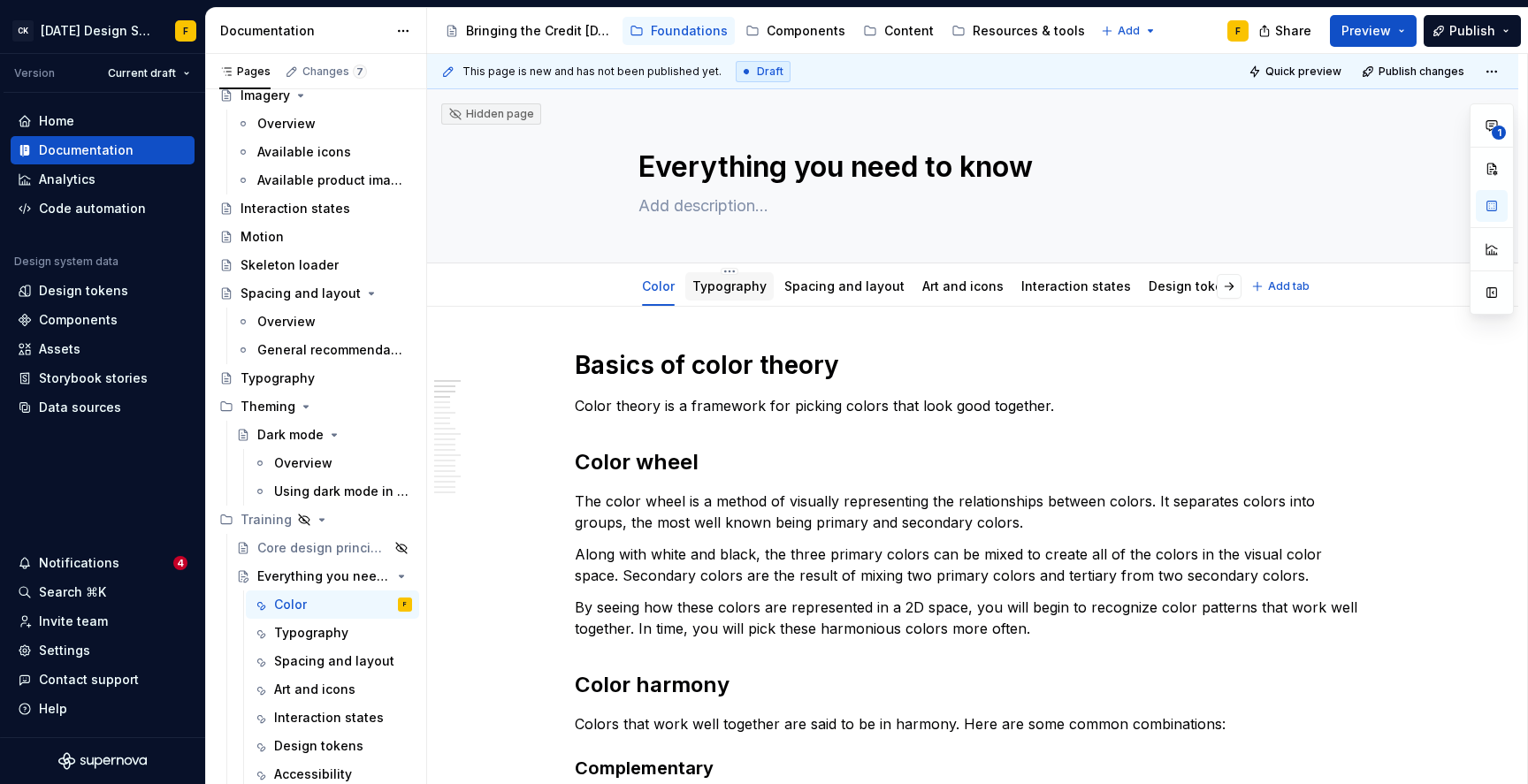
click at [722, 289] on link "Typography" at bounding box center [730, 286] width 74 height 15
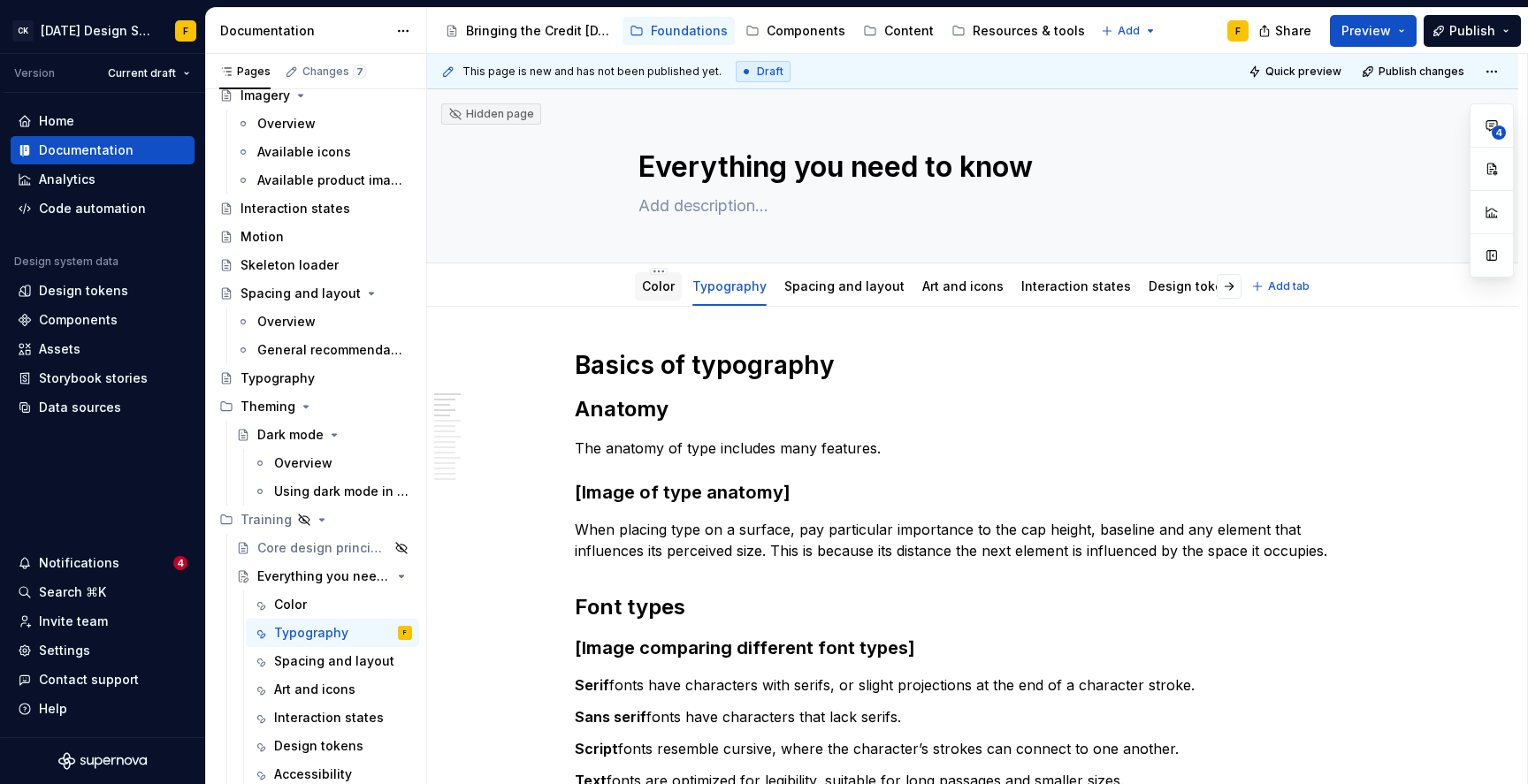
click at [667, 289] on link "Color" at bounding box center [659, 286] width 33 height 15
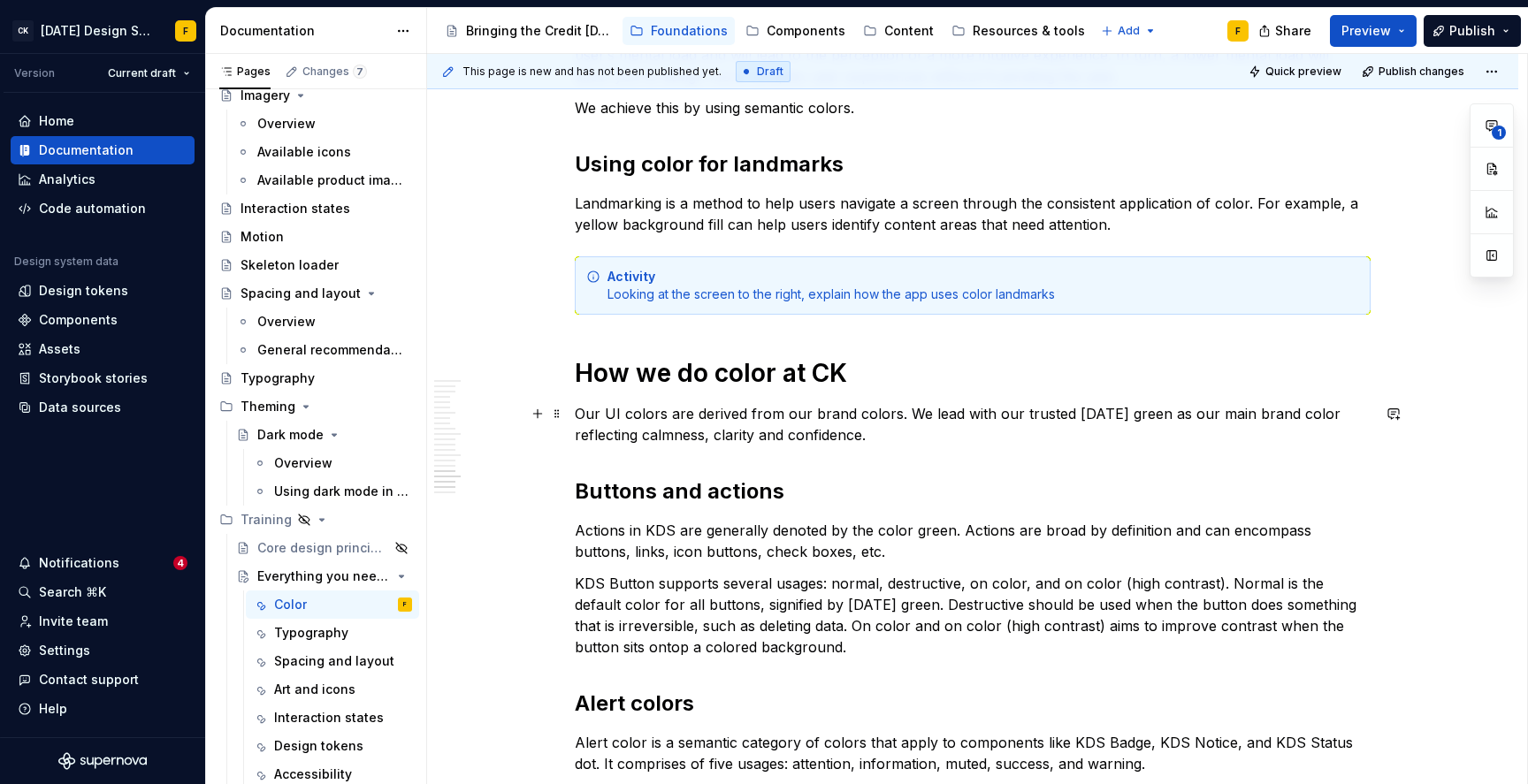
scroll to position [2737, 0]
click at [716, 425] on p "Our UI colors are derived from our brand colors. We lead with our trusted [DATE…" at bounding box center [973, 425] width 796 height 43
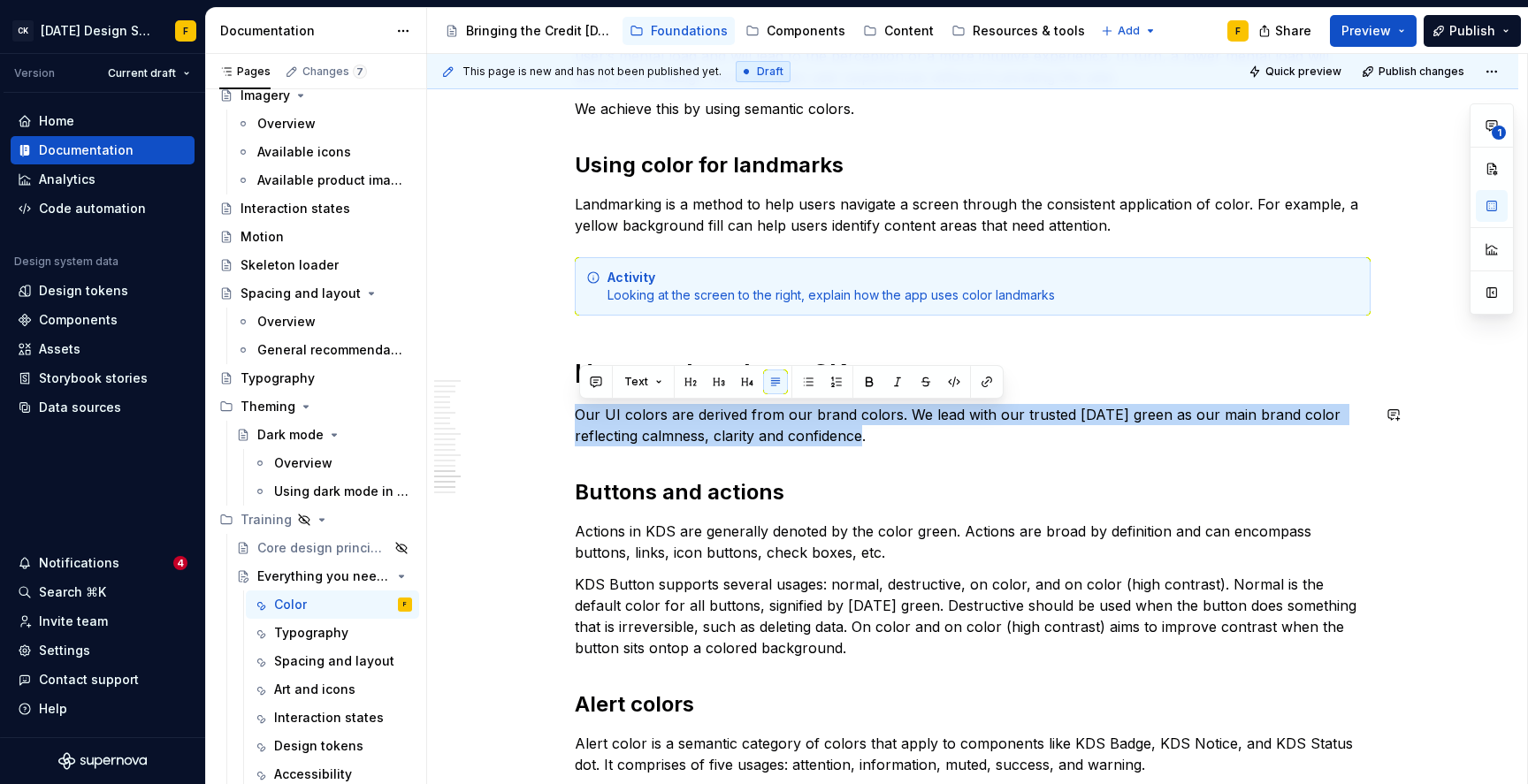
copy p "Our UI colors are derived from our brand colors. We lead with our trusted [DATE…"
click at [988, 527] on p "Actions in KDS are generally denoted by the color green. Actions are broad by d…" at bounding box center [973, 542] width 796 height 43
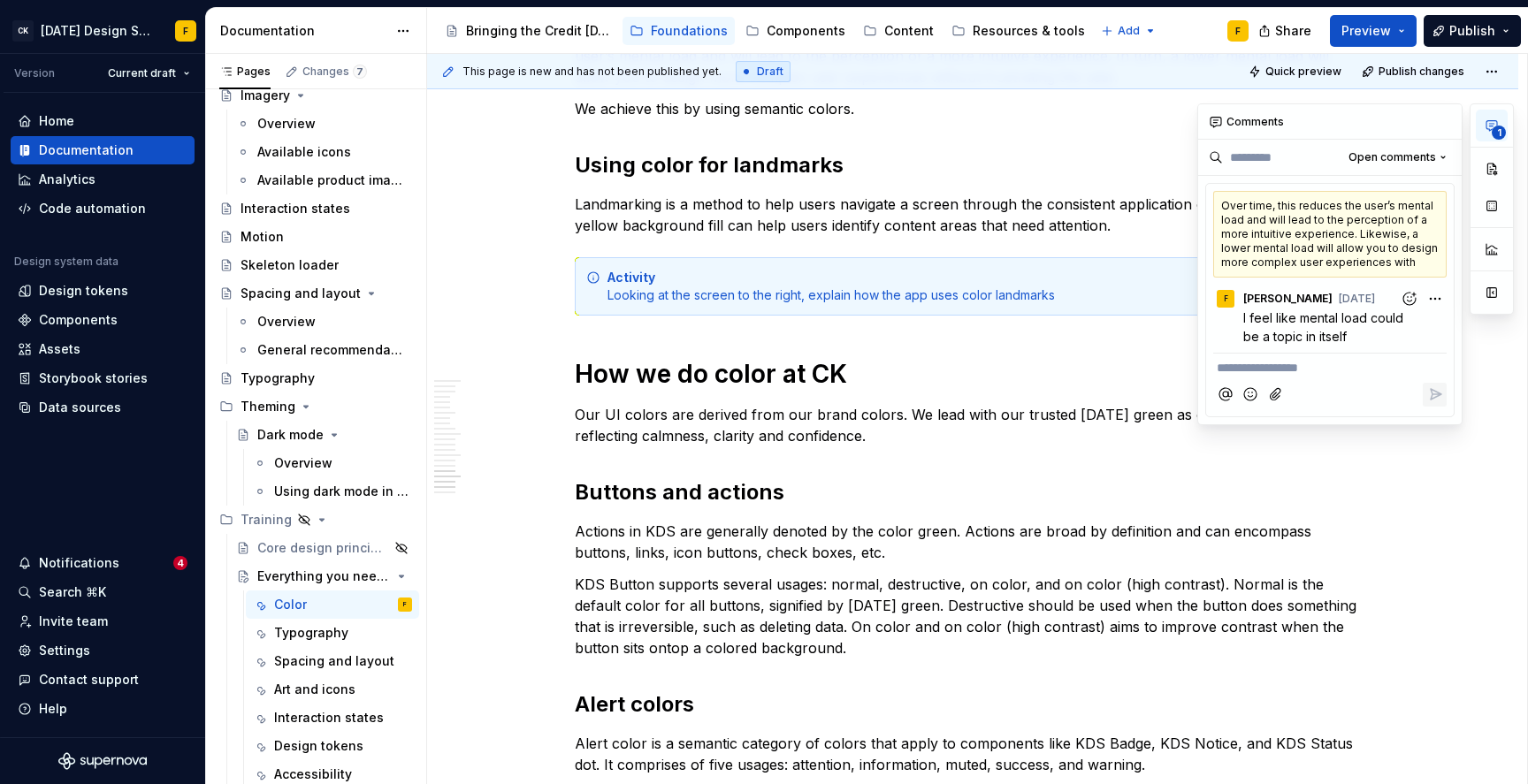
click at [1494, 131] on span "1" at bounding box center [1499, 133] width 15 height 15
click at [1432, 296] on div "**********" at bounding box center [1355, 264] width 317 height 322
click at [862, 199] on html "CK [DATE] Design System F Version Current draft Home Documentation Analytics Co…" at bounding box center [764, 392] width 1528 height 784
click at [1450, 122] on button "button" at bounding box center [1444, 121] width 24 height 24
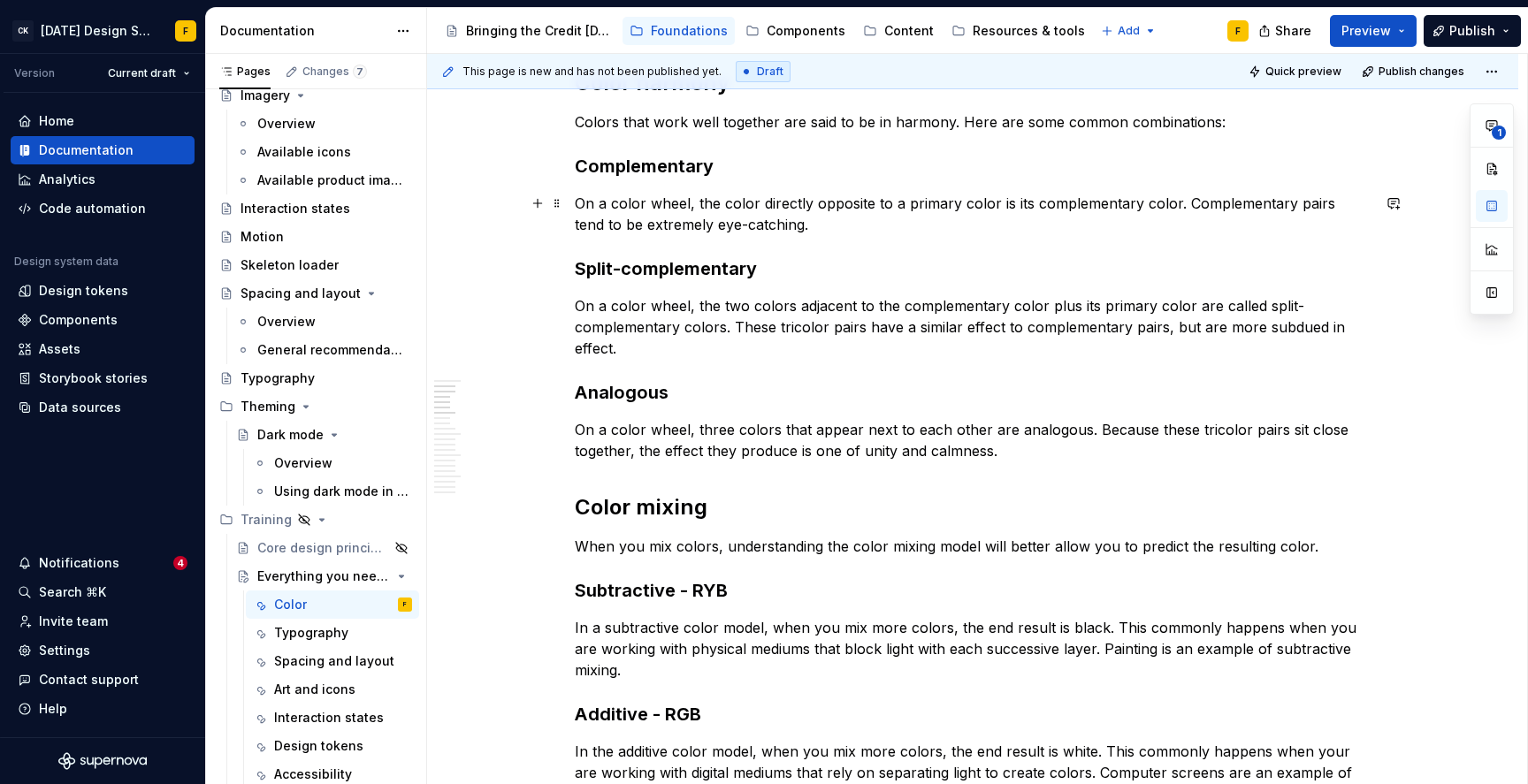
scroll to position [0, 0]
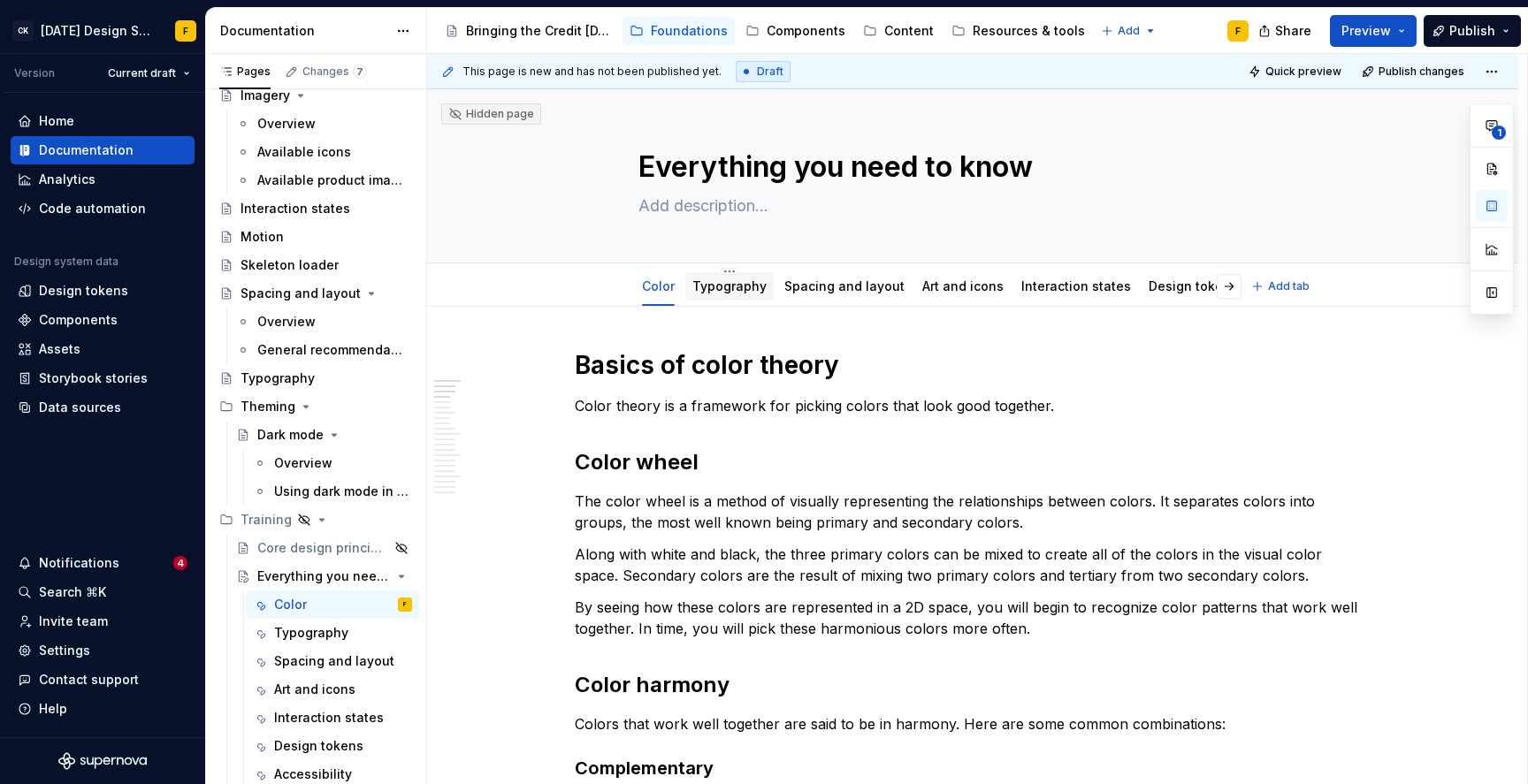
click at [743, 291] on link "Typography" at bounding box center [730, 286] width 74 height 15
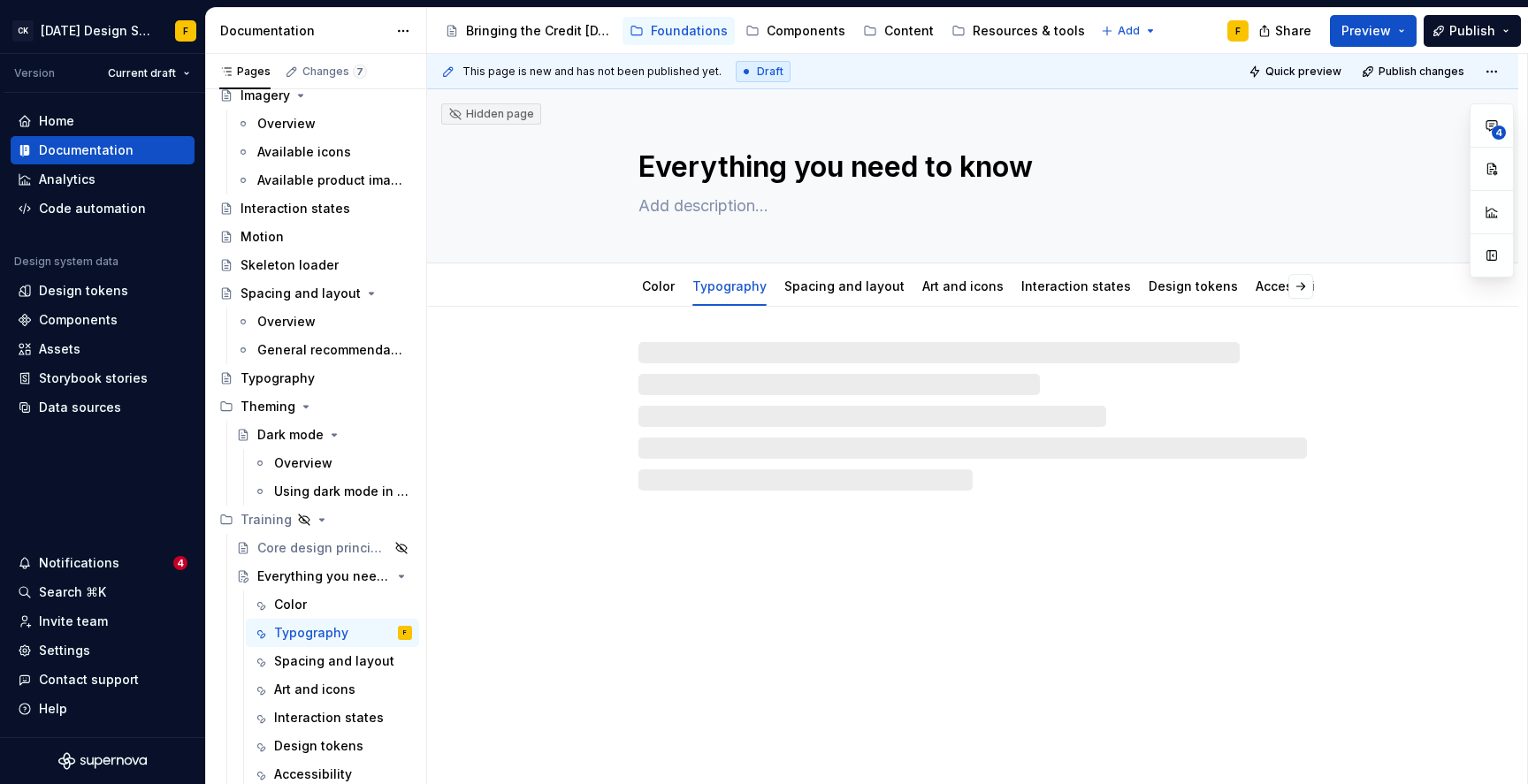
type textarea "*"
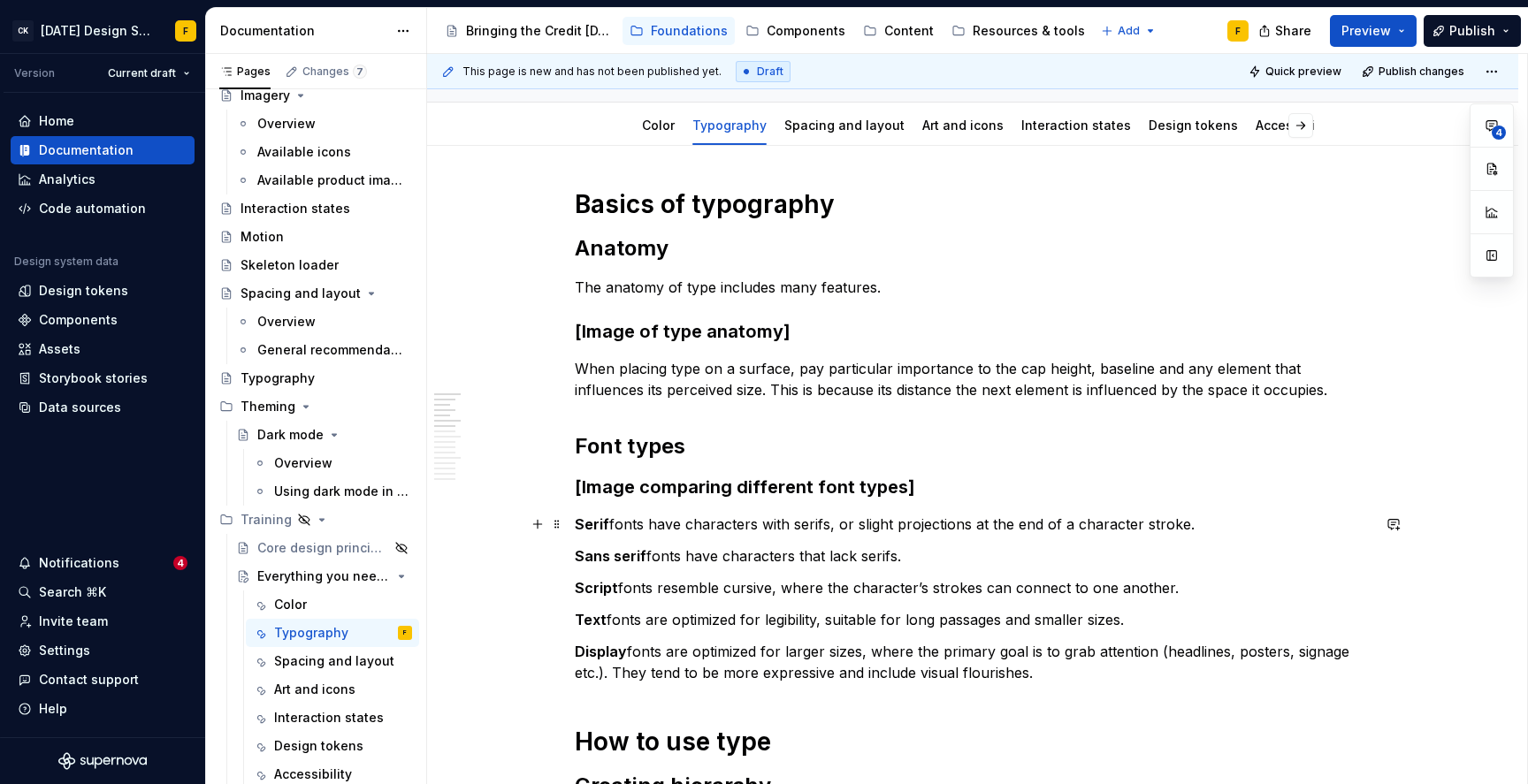
scroll to position [159, 0]
click at [802, 335] on h3 "[Image of type anatomy]" at bounding box center [973, 333] width 796 height 24
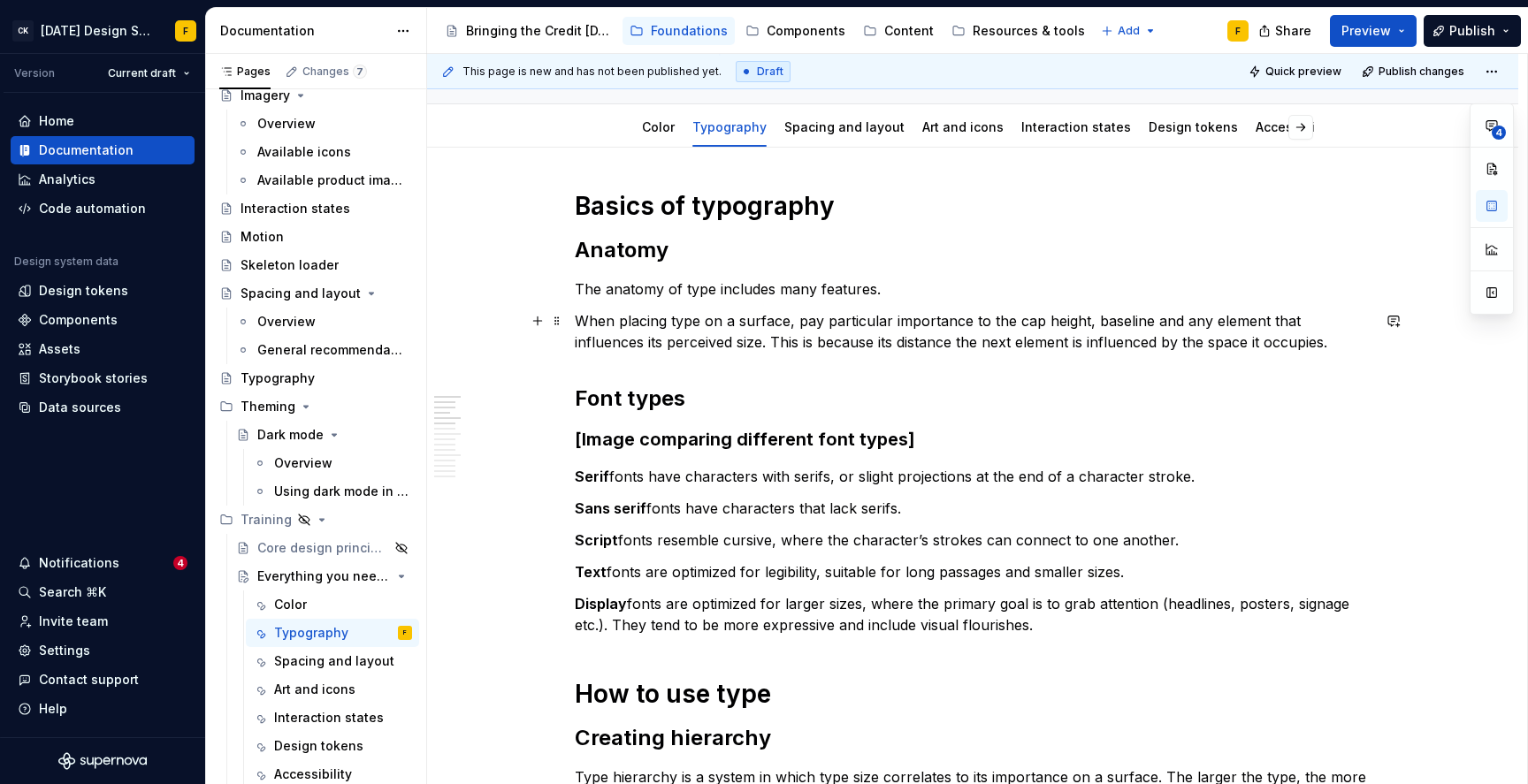
click at [583, 321] on p "When placing type on a surface, pay particular importance to the cap height, ba…" at bounding box center [973, 332] width 796 height 43
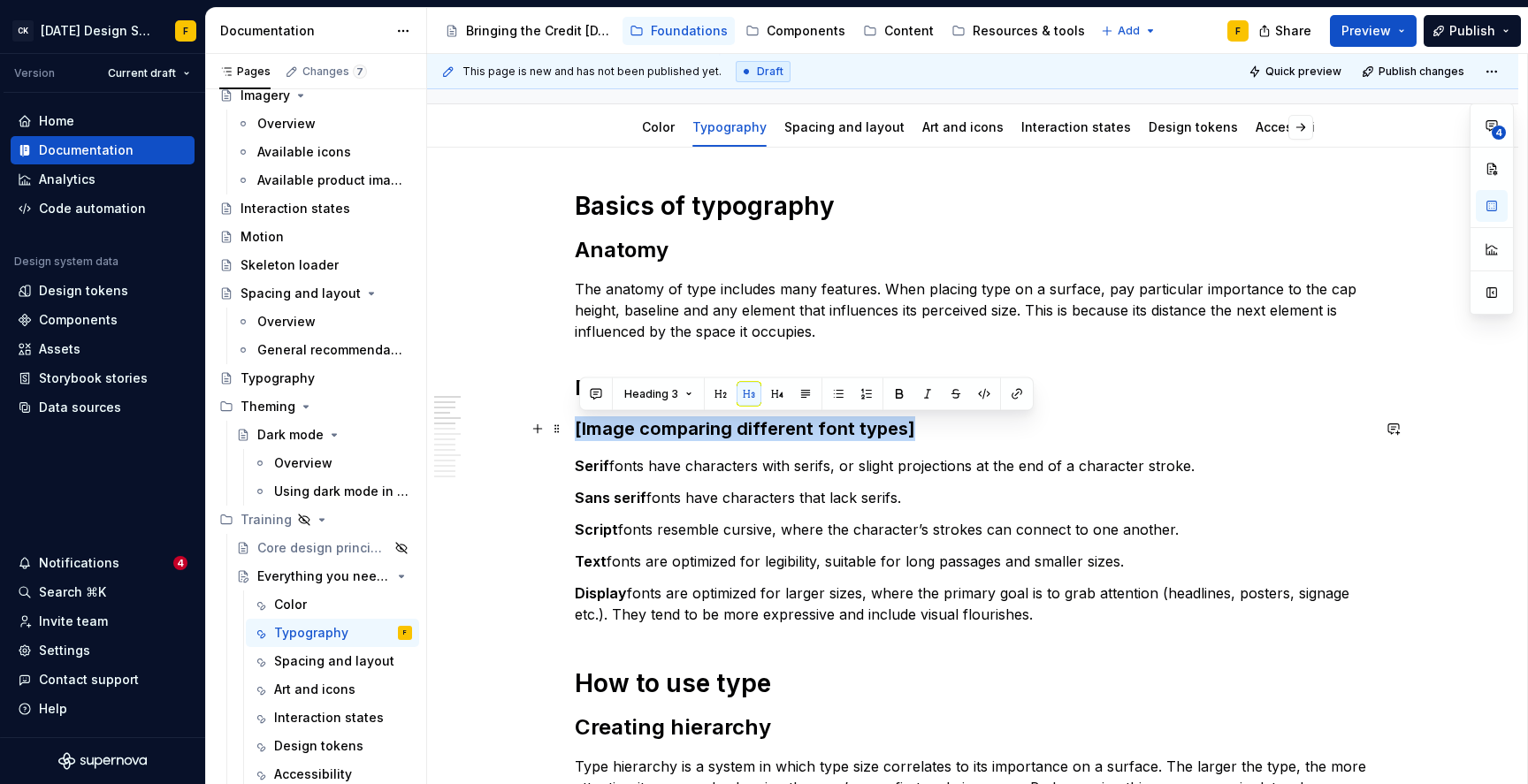
drag, startPoint x: 927, startPoint y: 430, endPoint x: 577, endPoint y: 434, distance: 350.0
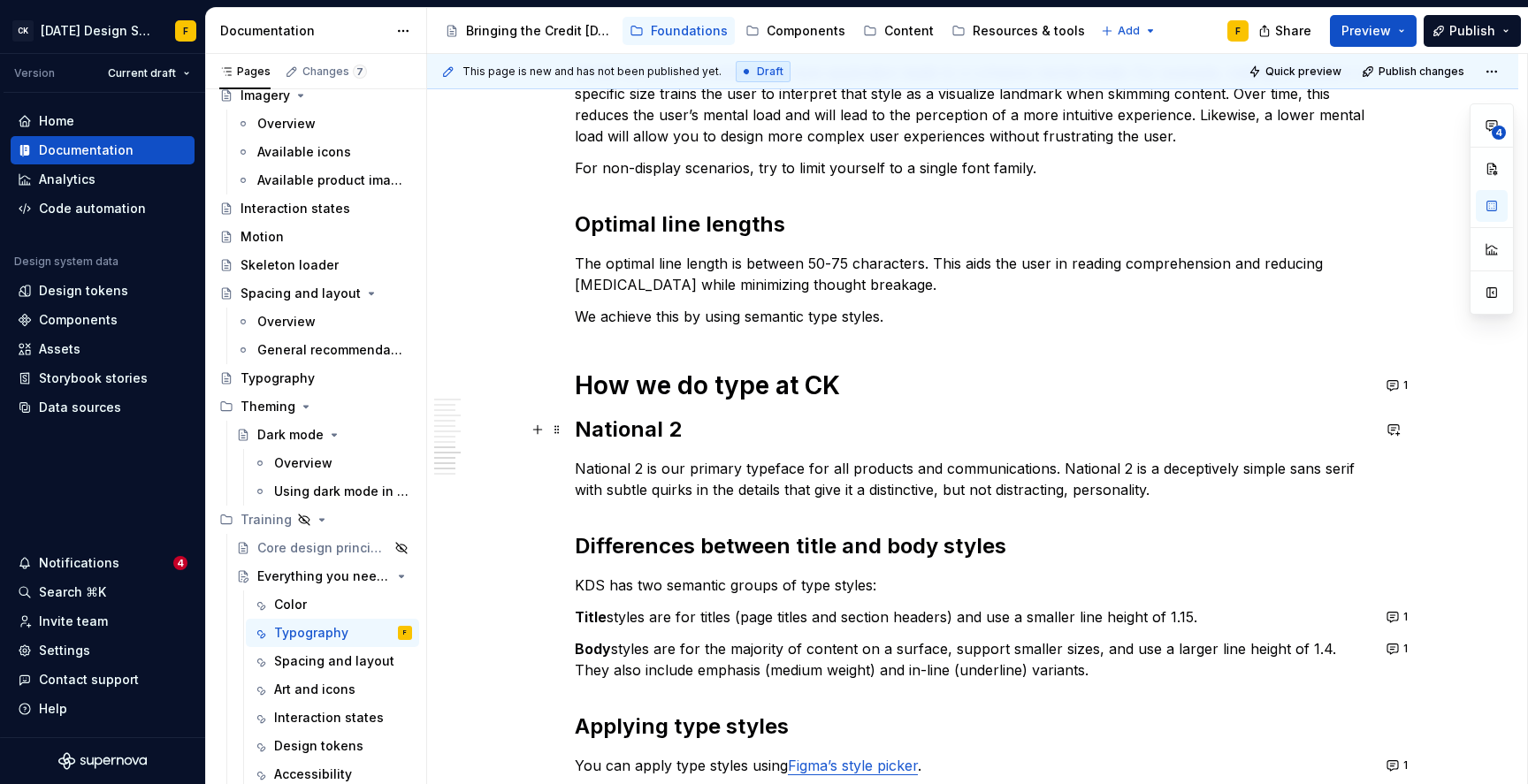
scroll to position [1285, 0]
click at [632, 434] on h2 "National 2" at bounding box center [973, 428] width 796 height 28
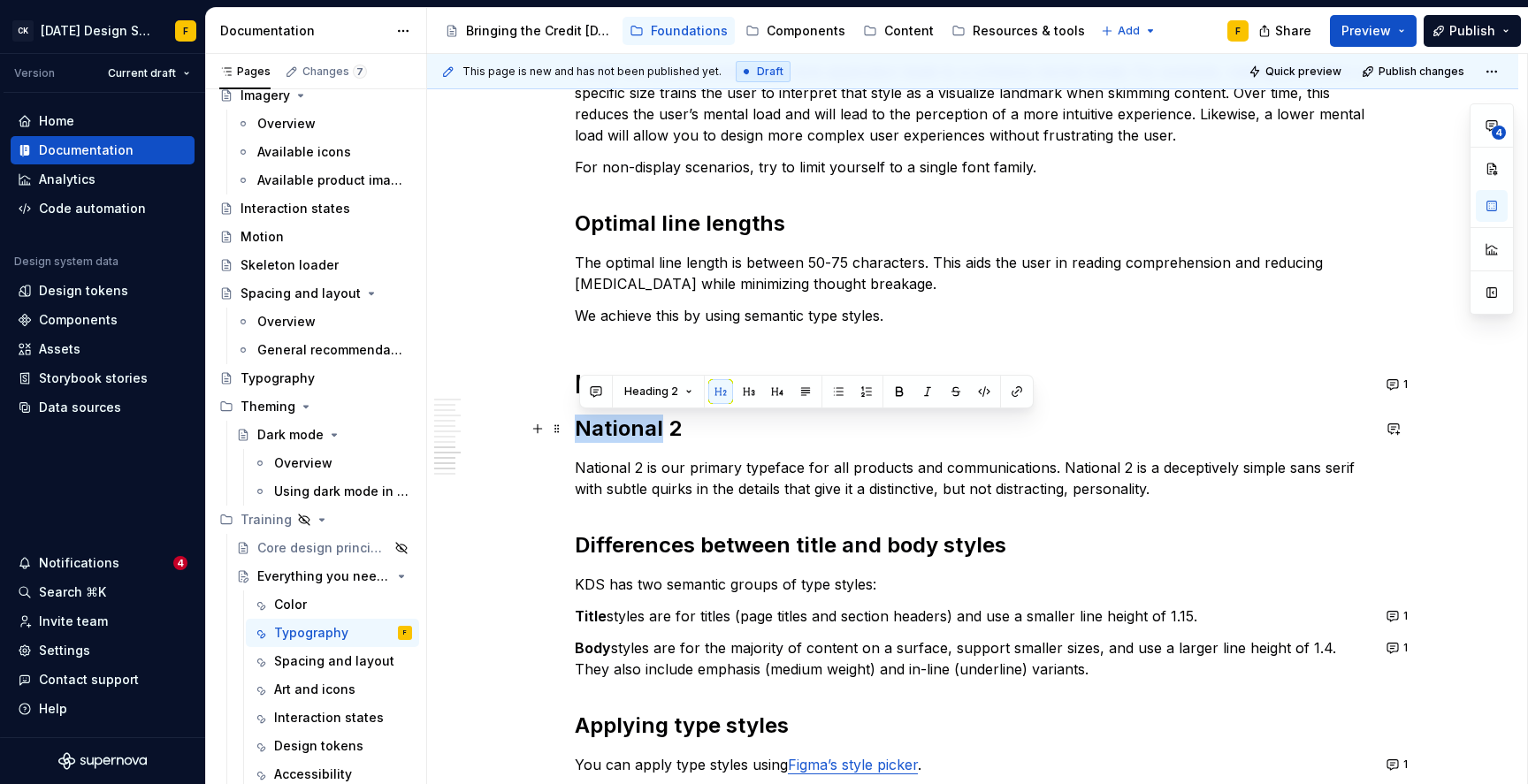
click at [618, 430] on h2 "National 2" at bounding box center [973, 428] width 796 height 28
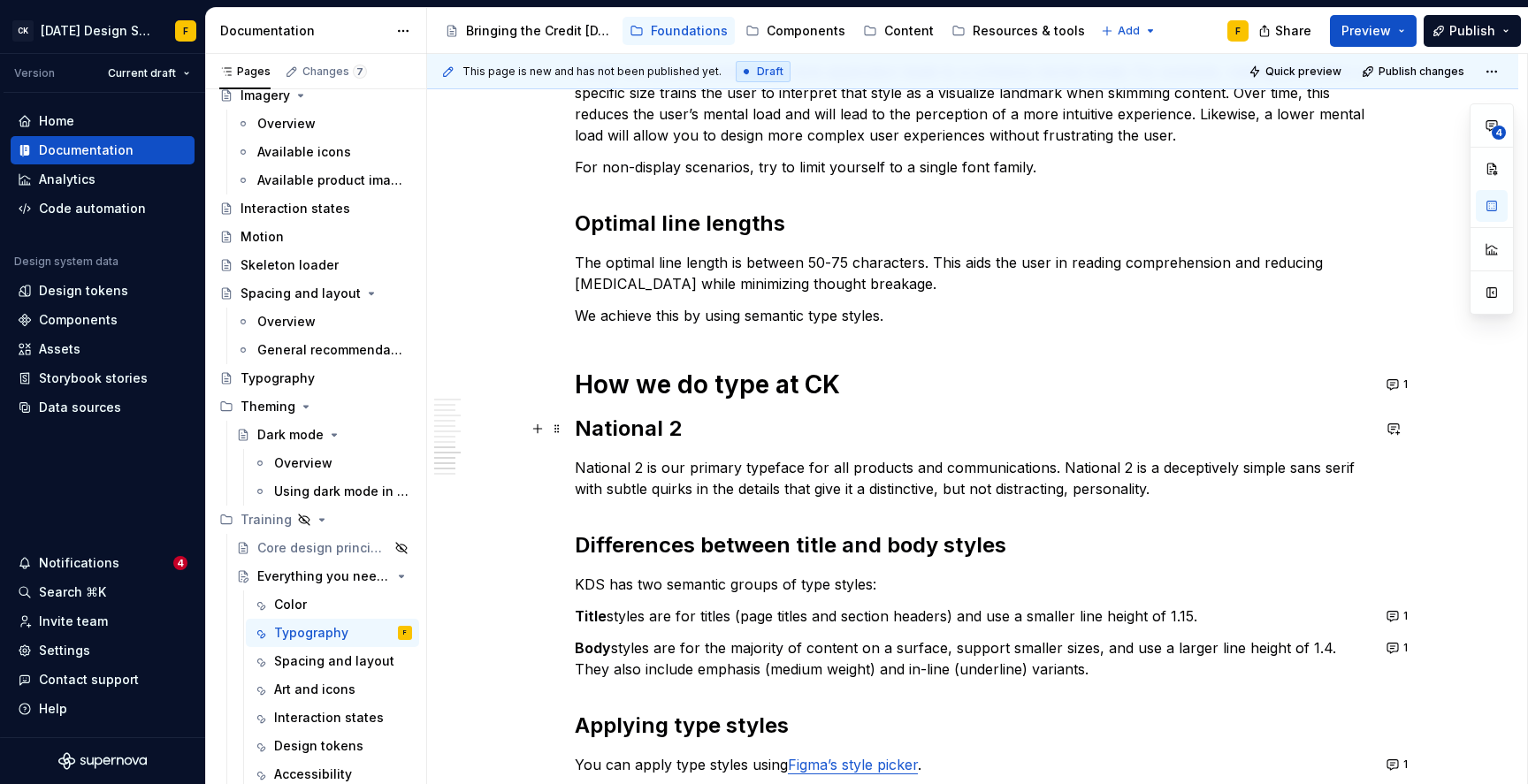
click at [618, 430] on h2 "National 2" at bounding box center [973, 428] width 796 height 28
click at [1396, 613] on button "1" at bounding box center [1398, 615] width 34 height 24
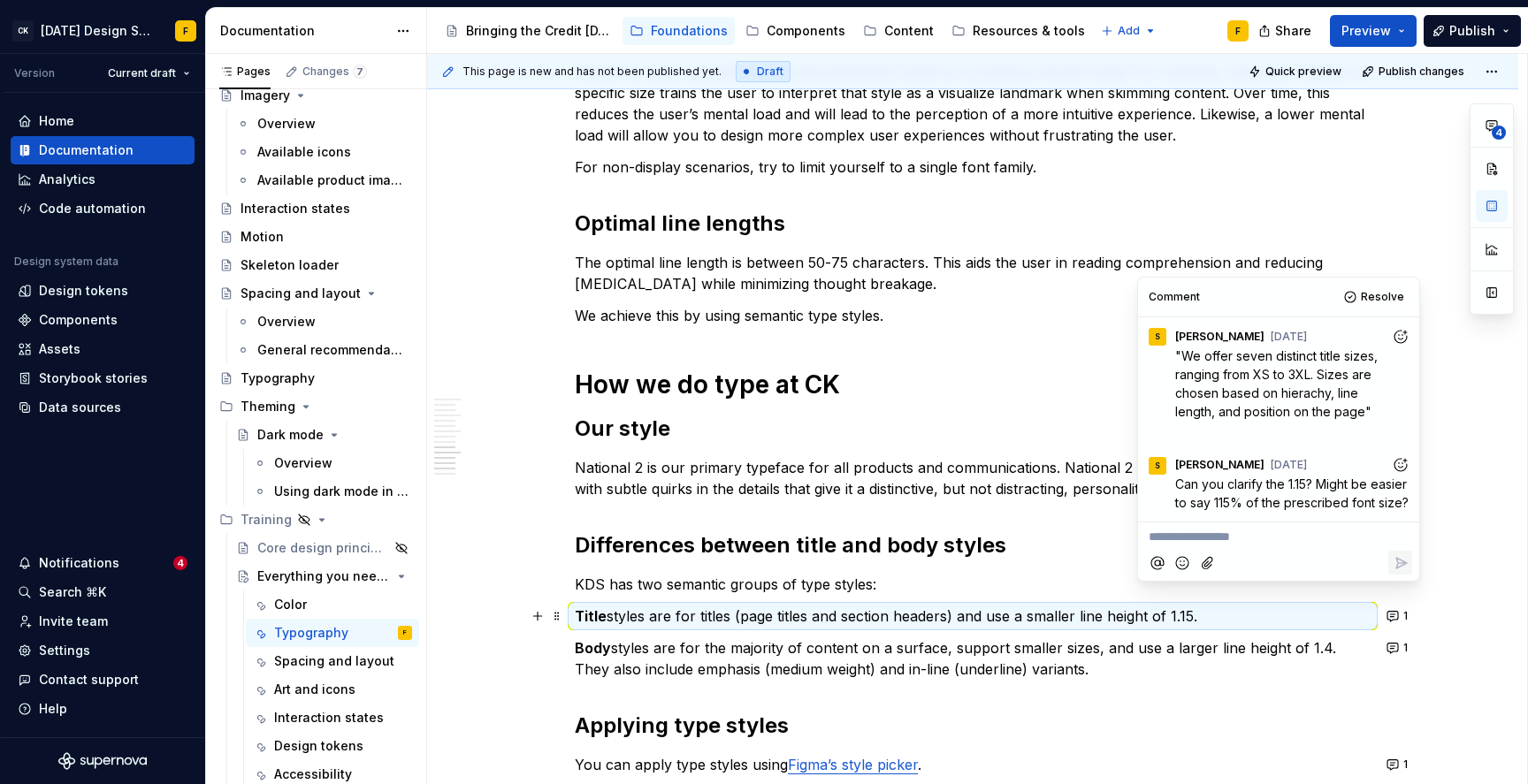
click at [892, 487] on p "National 2 is our primary typeface for all products and communications. Nationa…" at bounding box center [973, 479] width 796 height 43
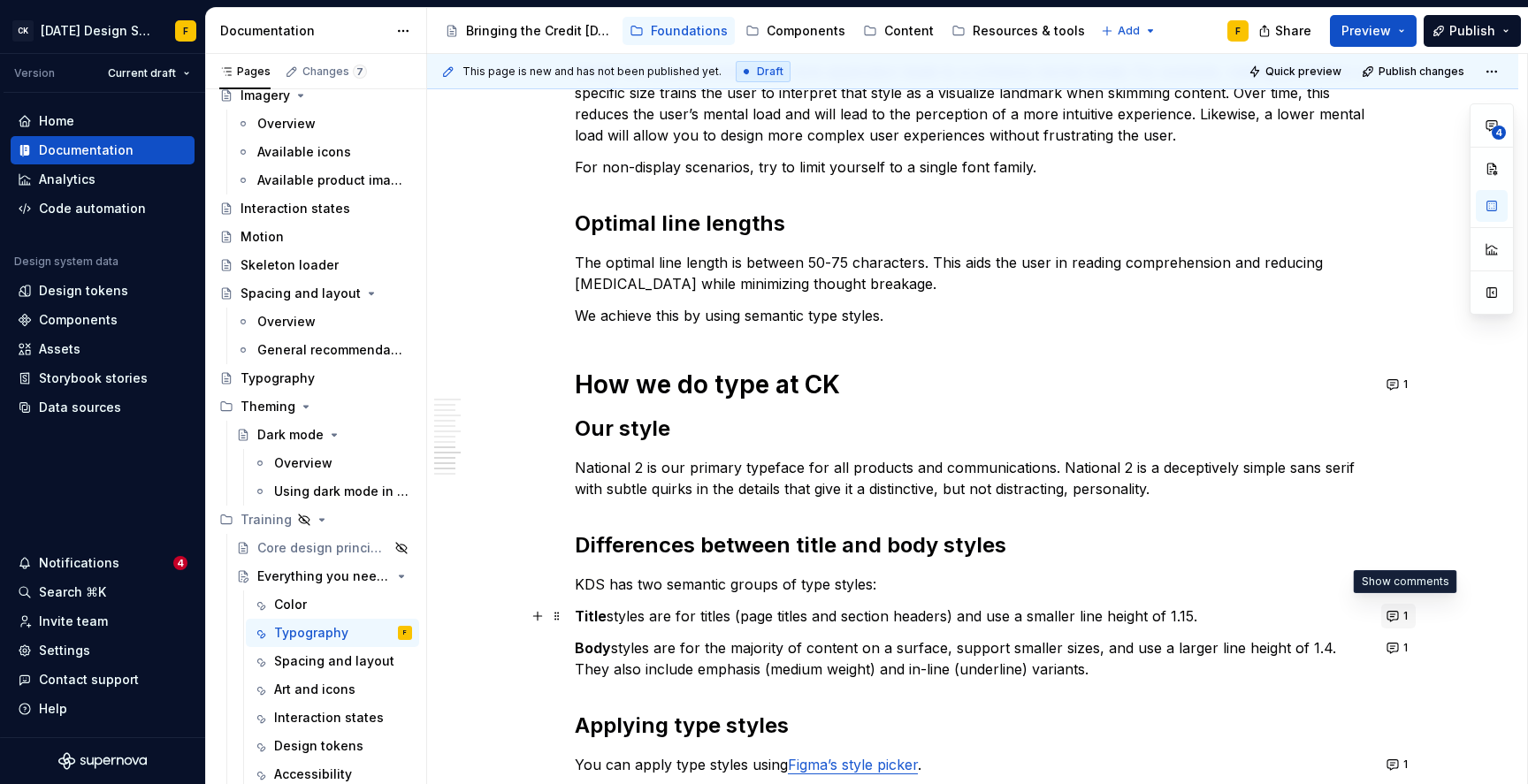
click at [1396, 614] on button "1" at bounding box center [1398, 615] width 34 height 24
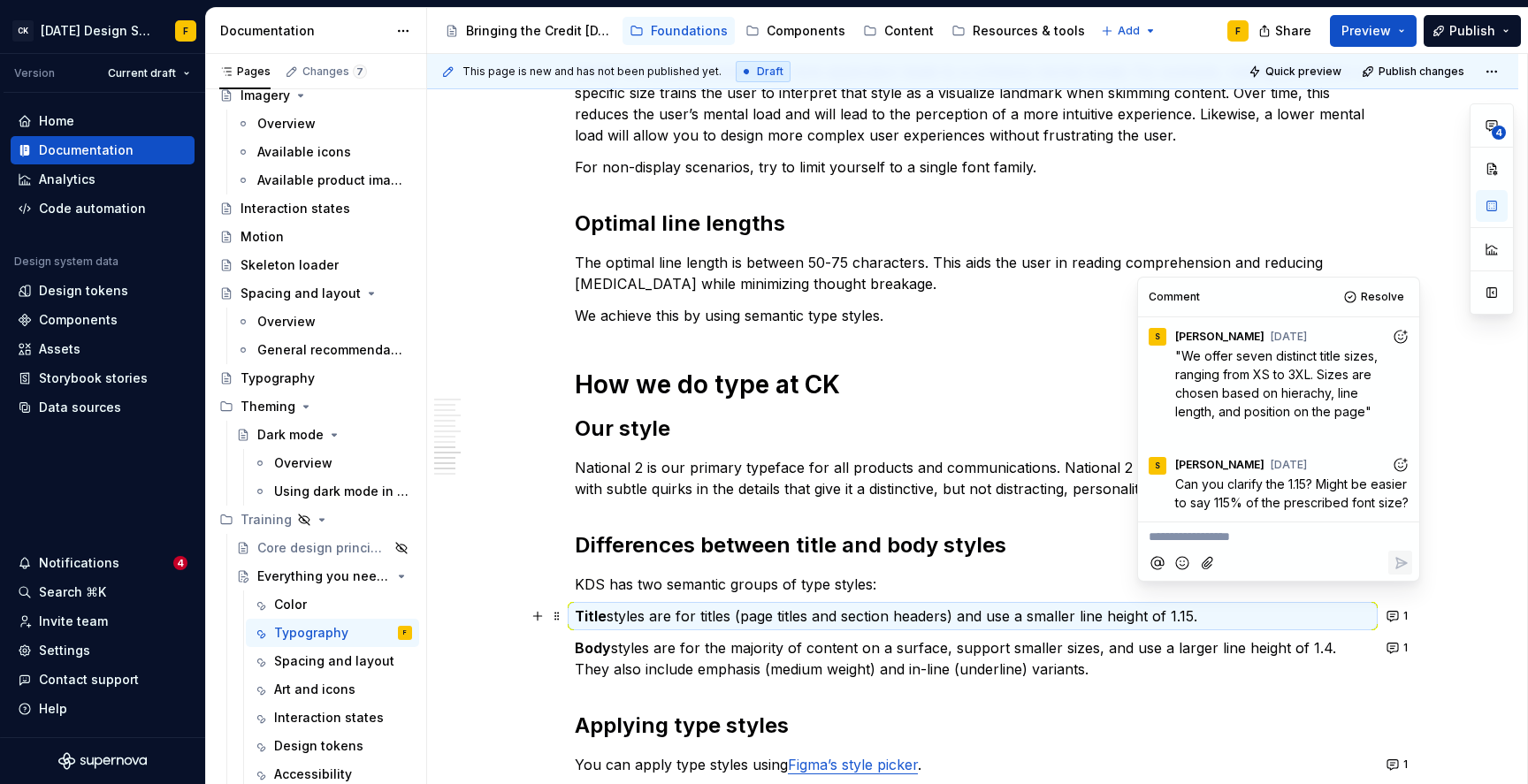
click at [1186, 617] on p "Title styles are for titles (page titles and section headers) and use a smaller…" at bounding box center [973, 616] width 796 height 21
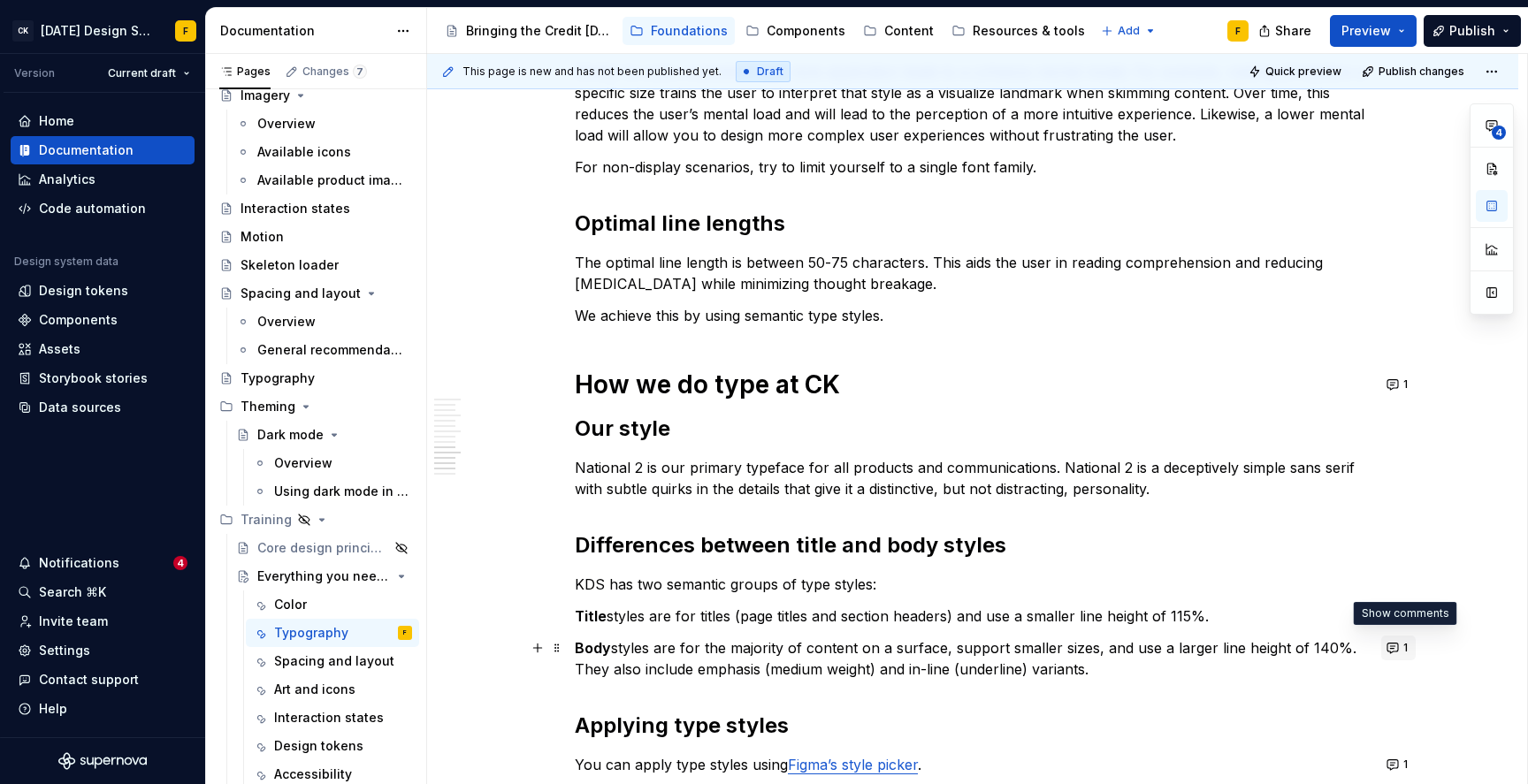
click at [1397, 649] on button "1" at bounding box center [1398, 647] width 34 height 24
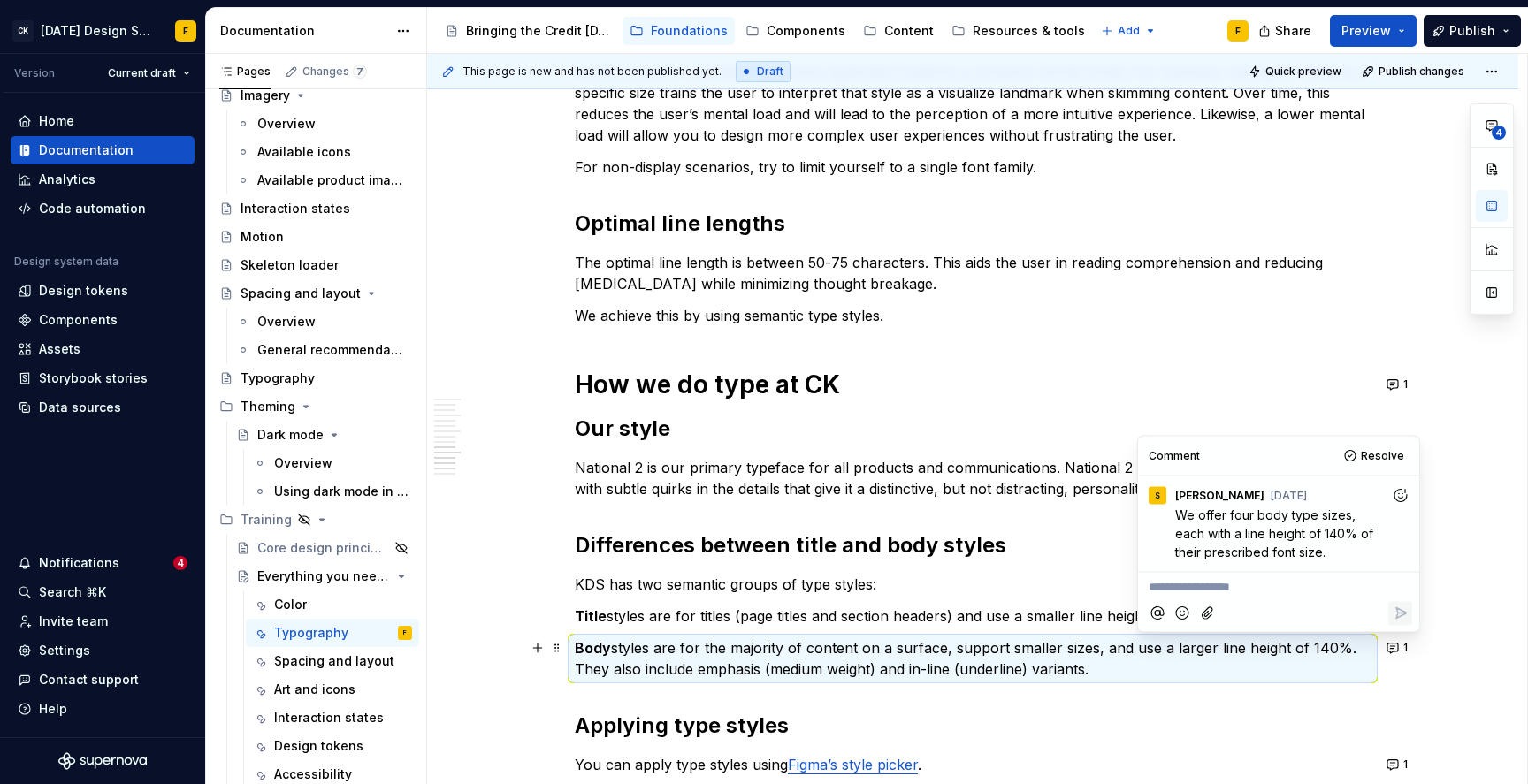
click at [599, 428] on h2 "Our style" at bounding box center [973, 428] width 796 height 28
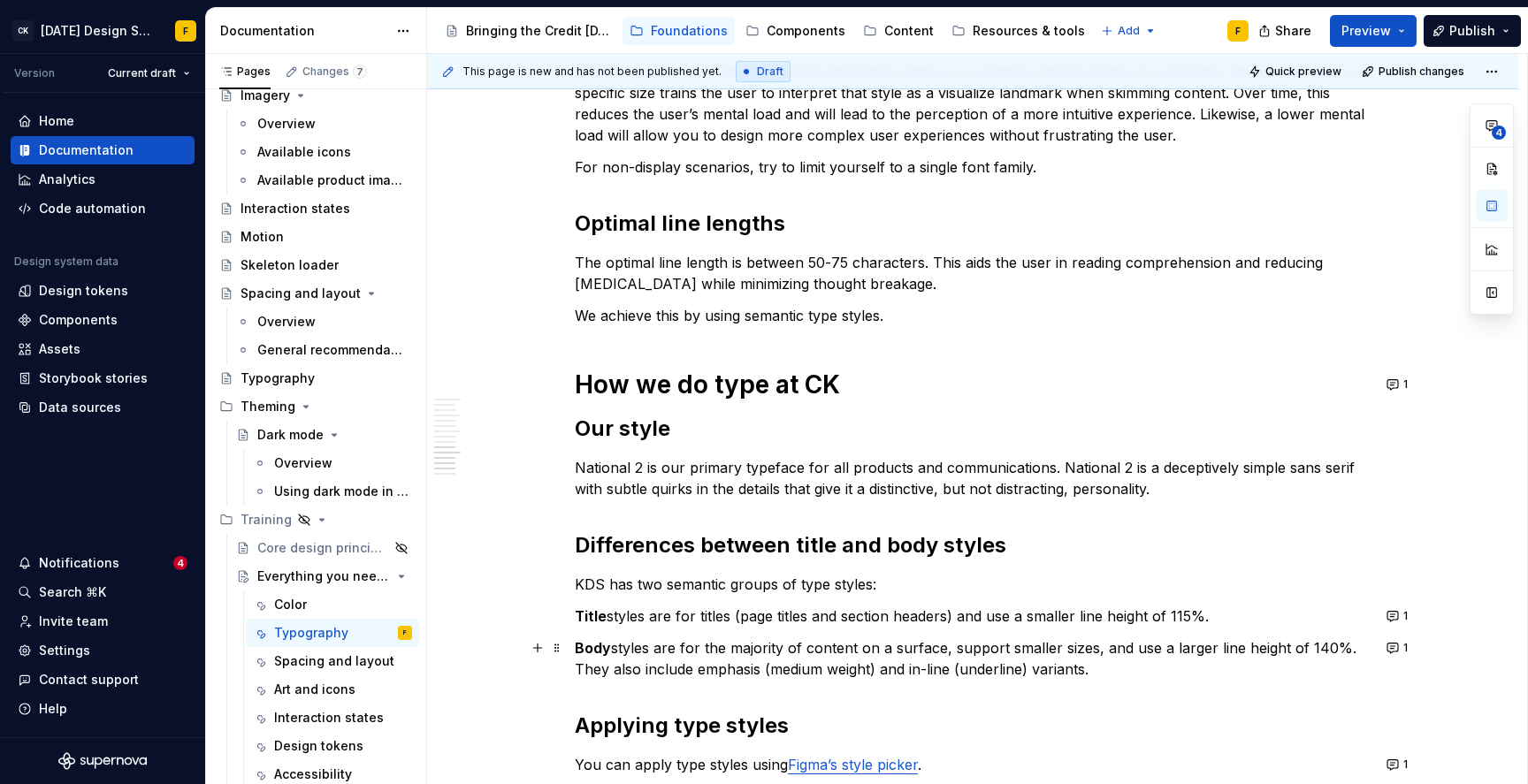
click at [599, 428] on h2 "Our style" at bounding box center [973, 428] width 796 height 28
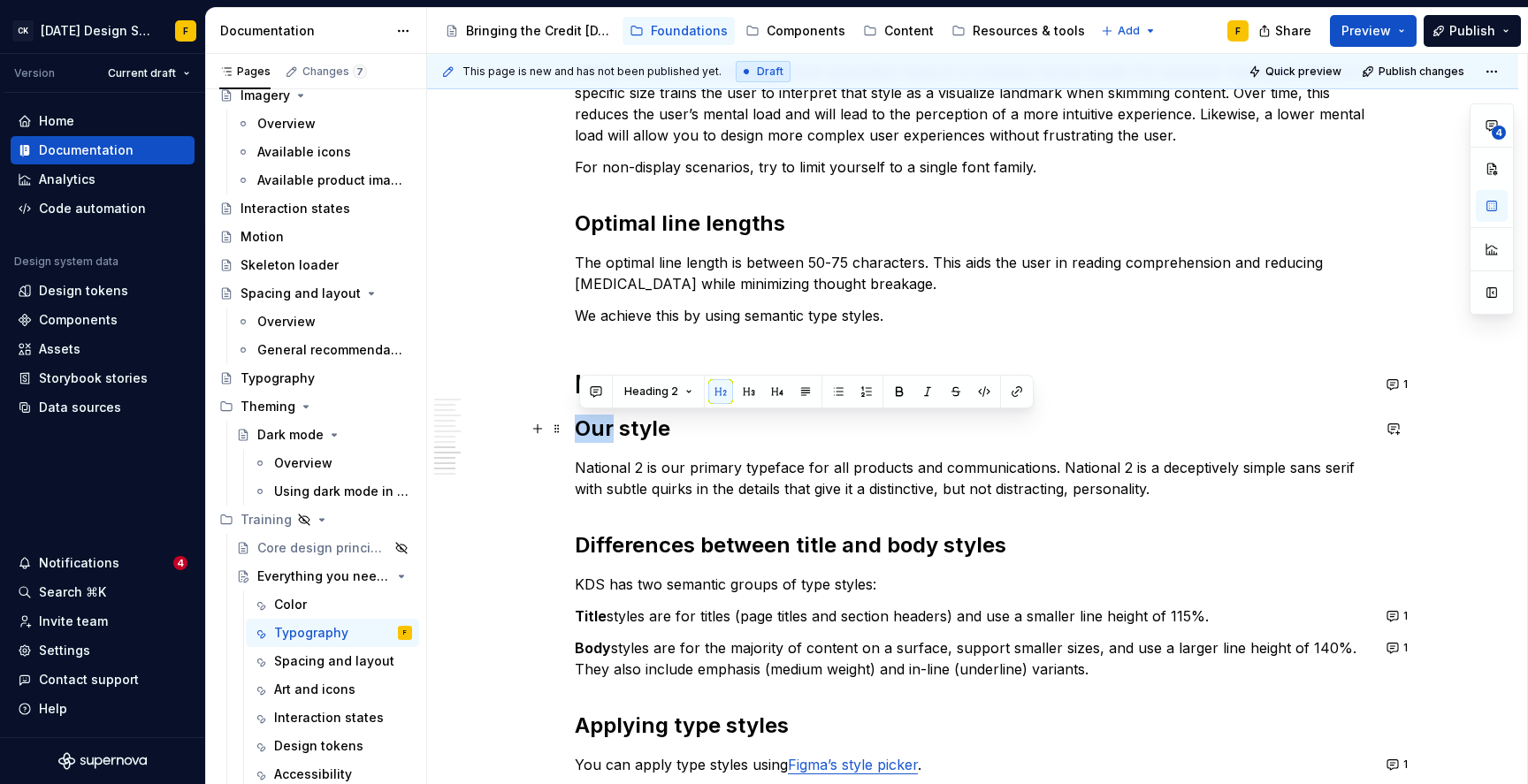
click at [623, 428] on h2 "Our style" at bounding box center [973, 428] width 796 height 28
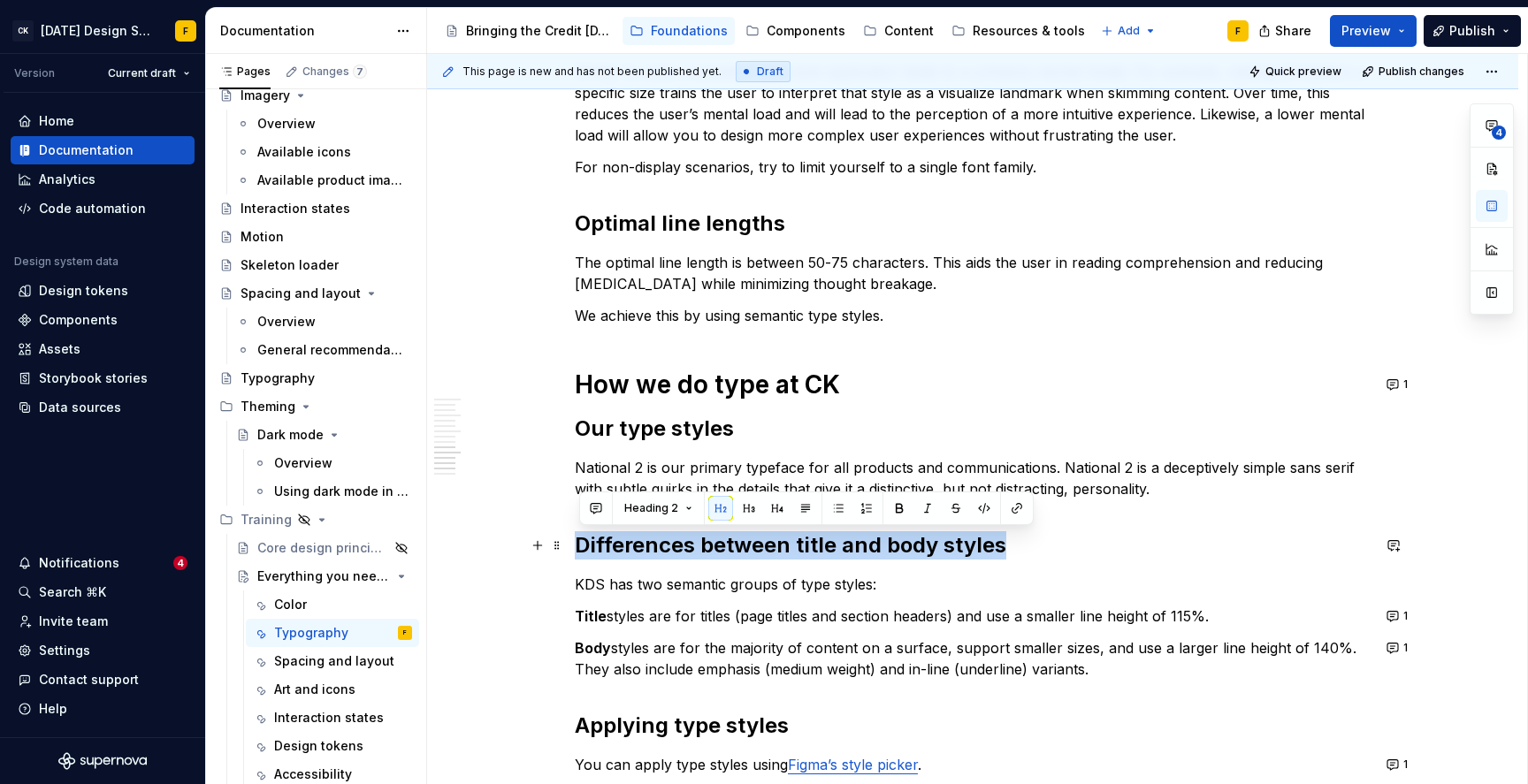
drag, startPoint x: 1010, startPoint y: 545, endPoint x: 580, endPoint y: 532, distance: 430.2
click at [580, 532] on h2 "Differences between title and body styles" at bounding box center [973, 545] width 796 height 28
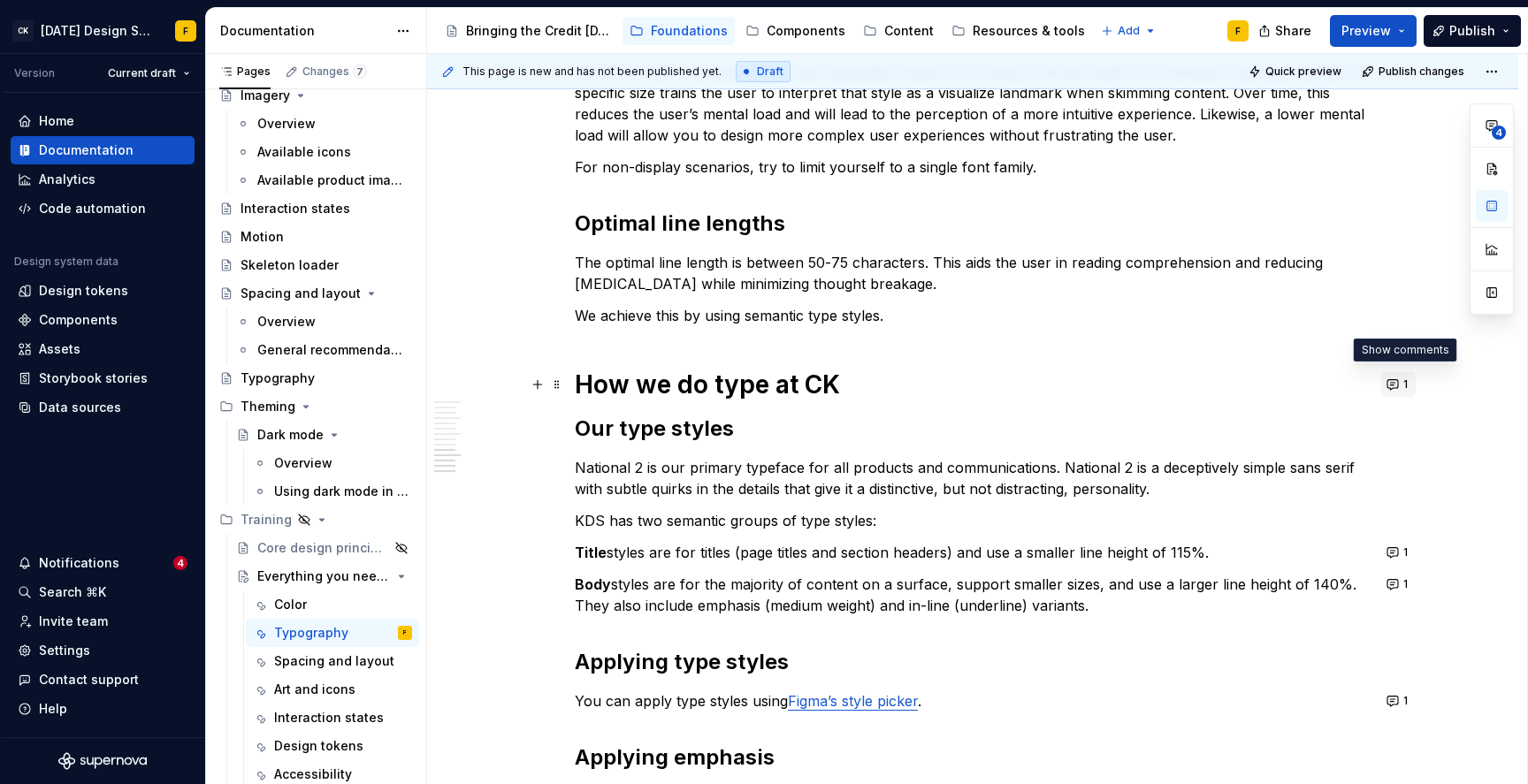
click at [1397, 388] on button "1" at bounding box center [1398, 384] width 34 height 24
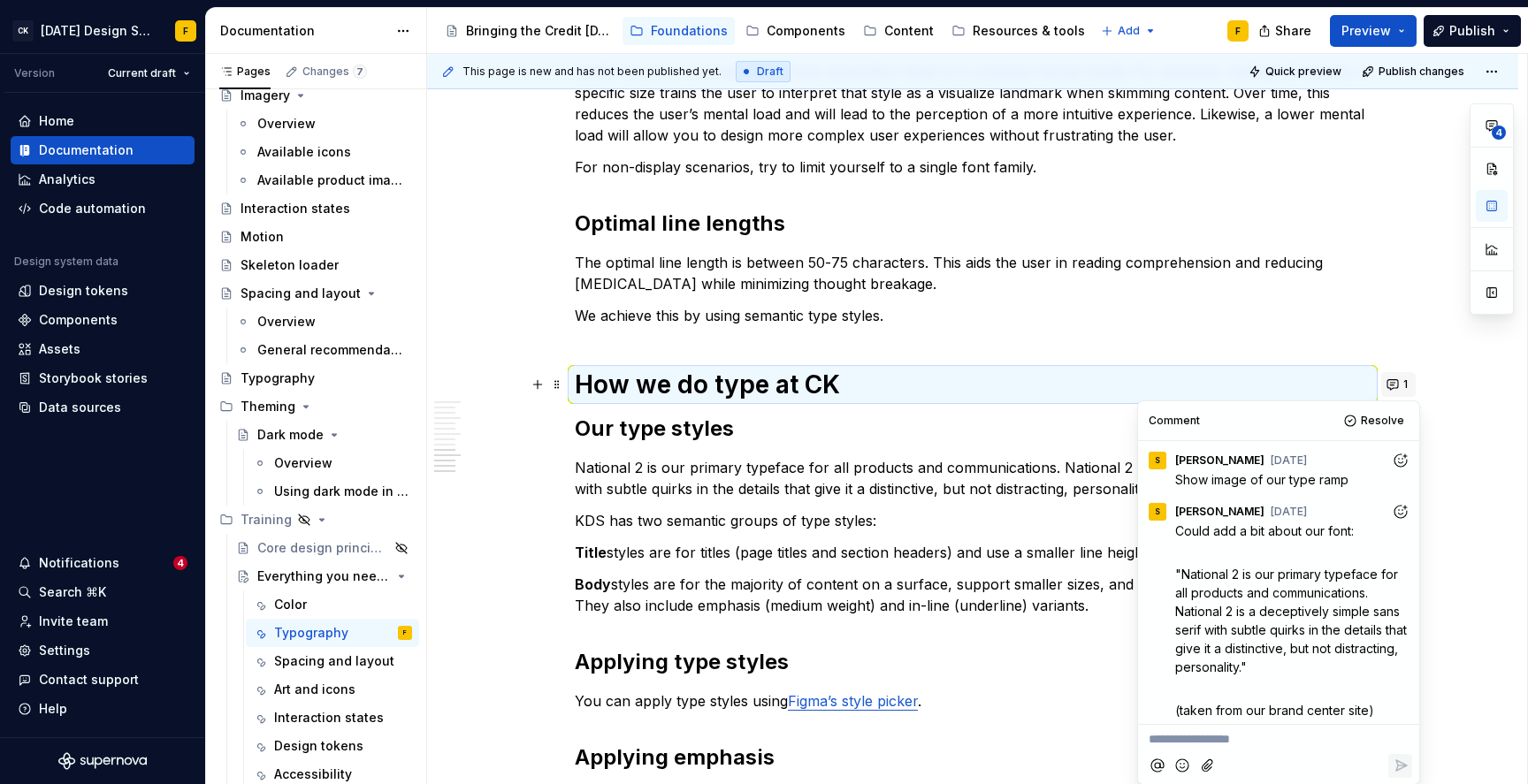
scroll to position [5, 0]
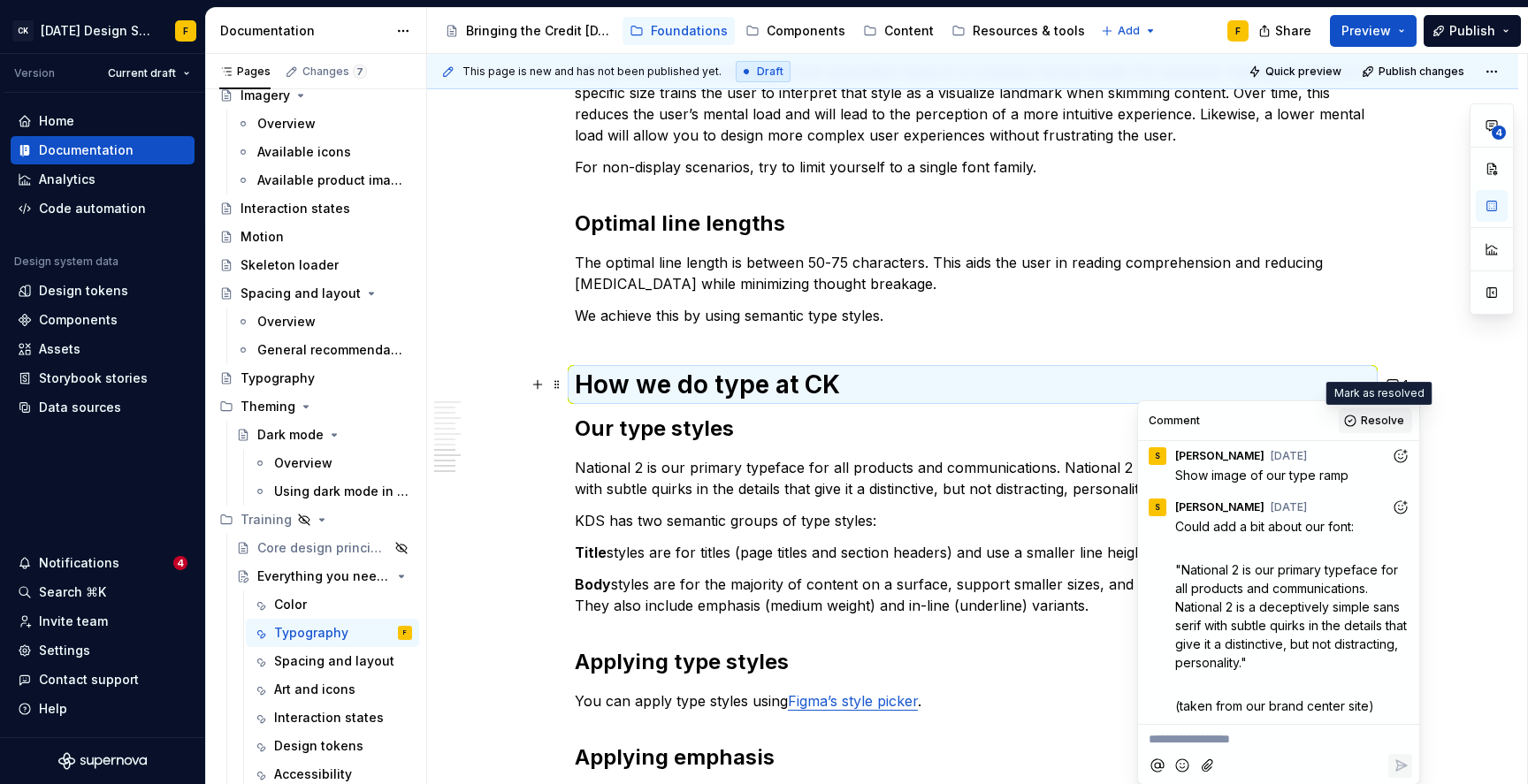
click at [1349, 418] on button "Resolve" at bounding box center [1375, 420] width 73 height 24
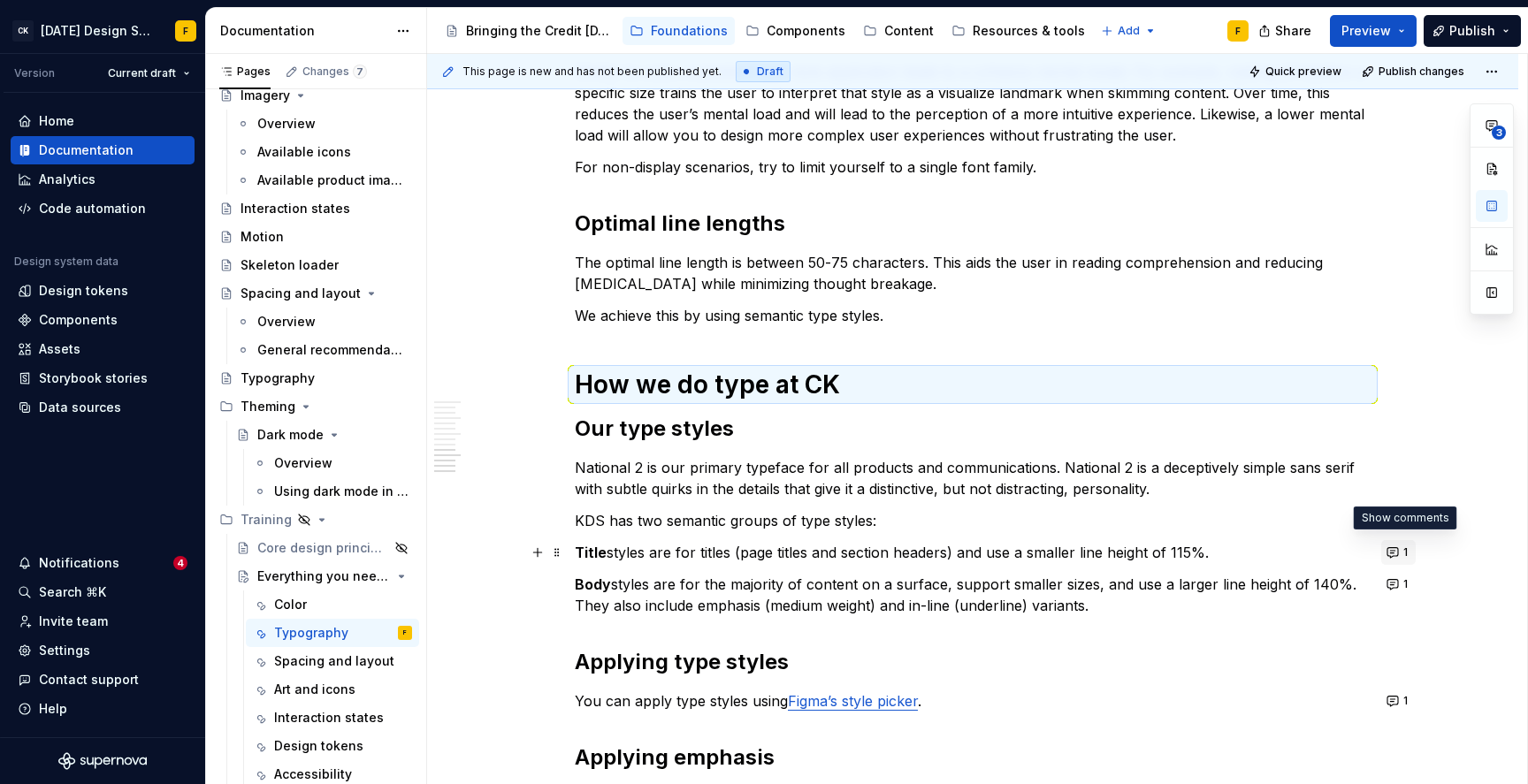
click at [1402, 552] on button "1" at bounding box center [1398, 552] width 34 height 24
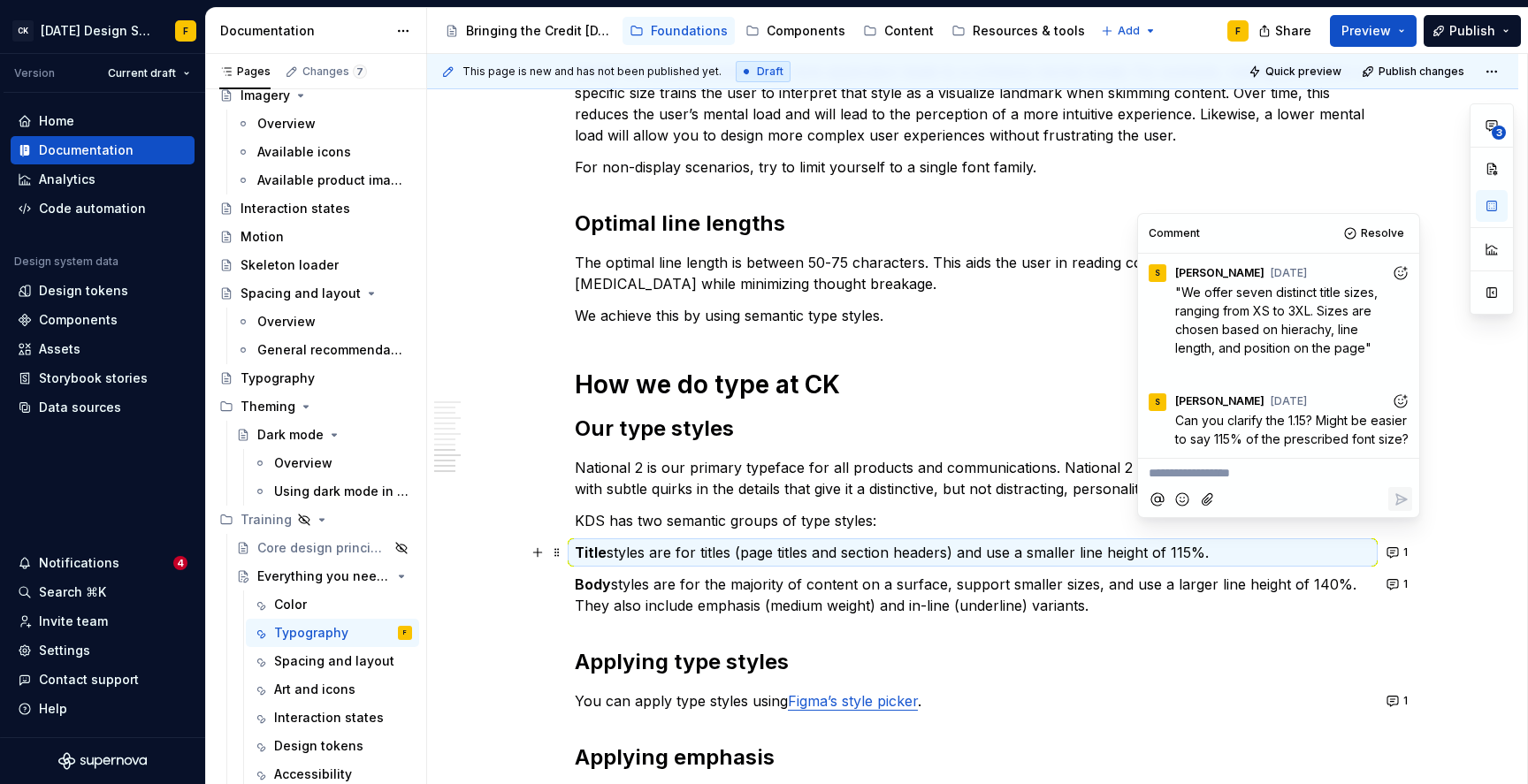
click at [708, 486] on p "National 2 is our primary typeface for all products and communications. Nationa…" at bounding box center [973, 479] width 796 height 43
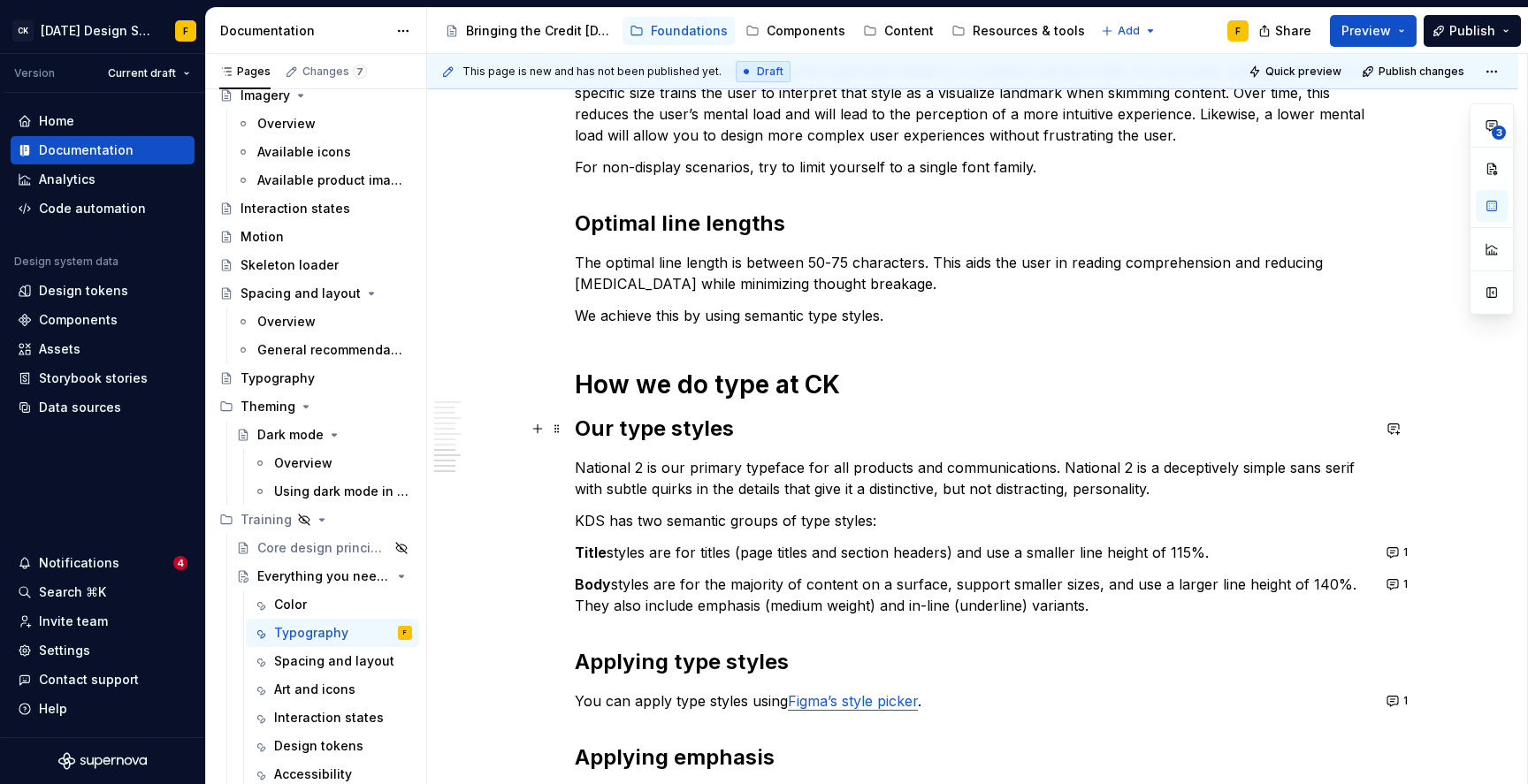
click at [630, 430] on h2 "Our type styles" at bounding box center [973, 428] width 796 height 28
click at [1393, 547] on button "1" at bounding box center [1398, 552] width 34 height 24
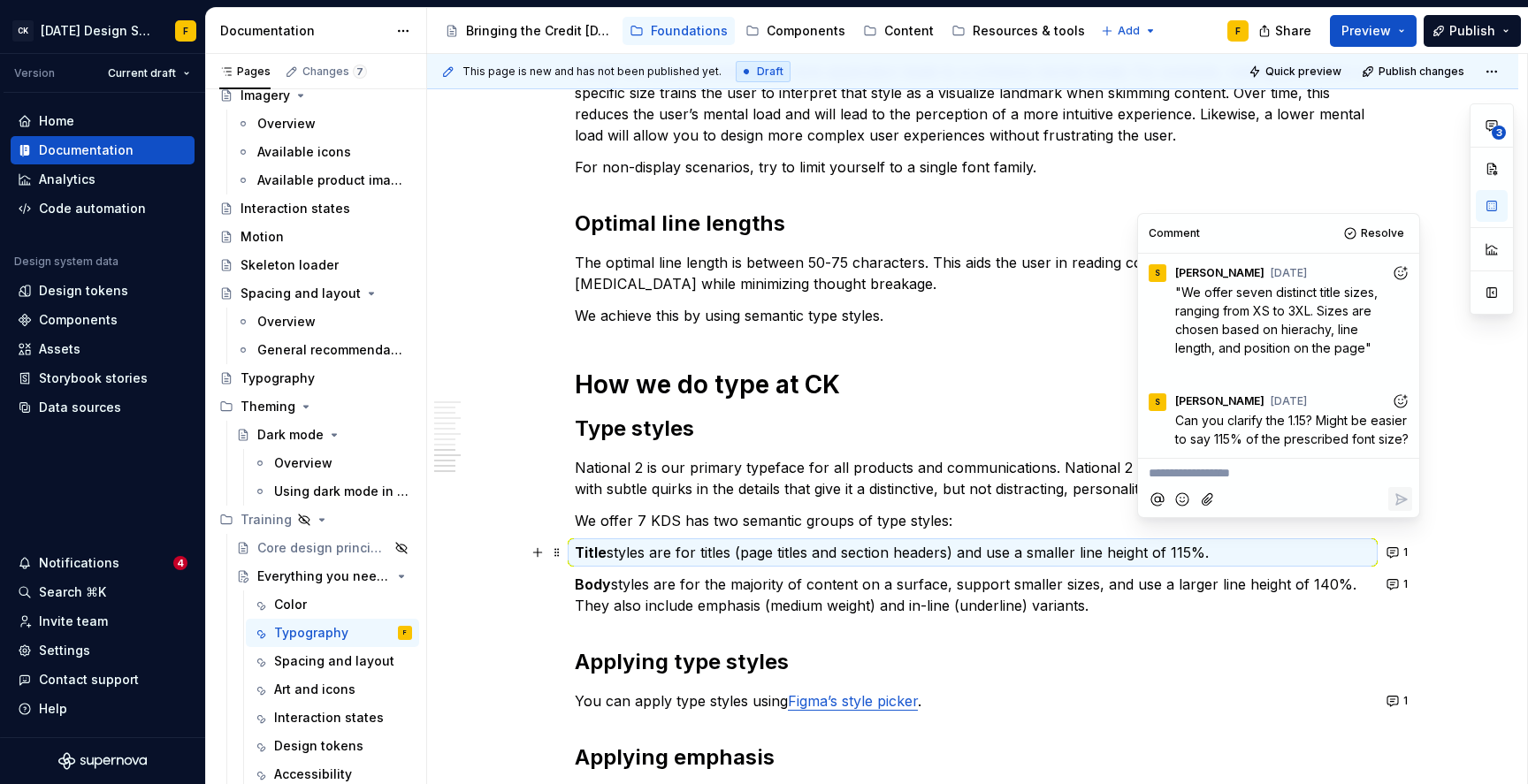
click at [665, 520] on p "We offer 7 KDS has two semantic groups of type styles:" at bounding box center [973, 521] width 796 height 21
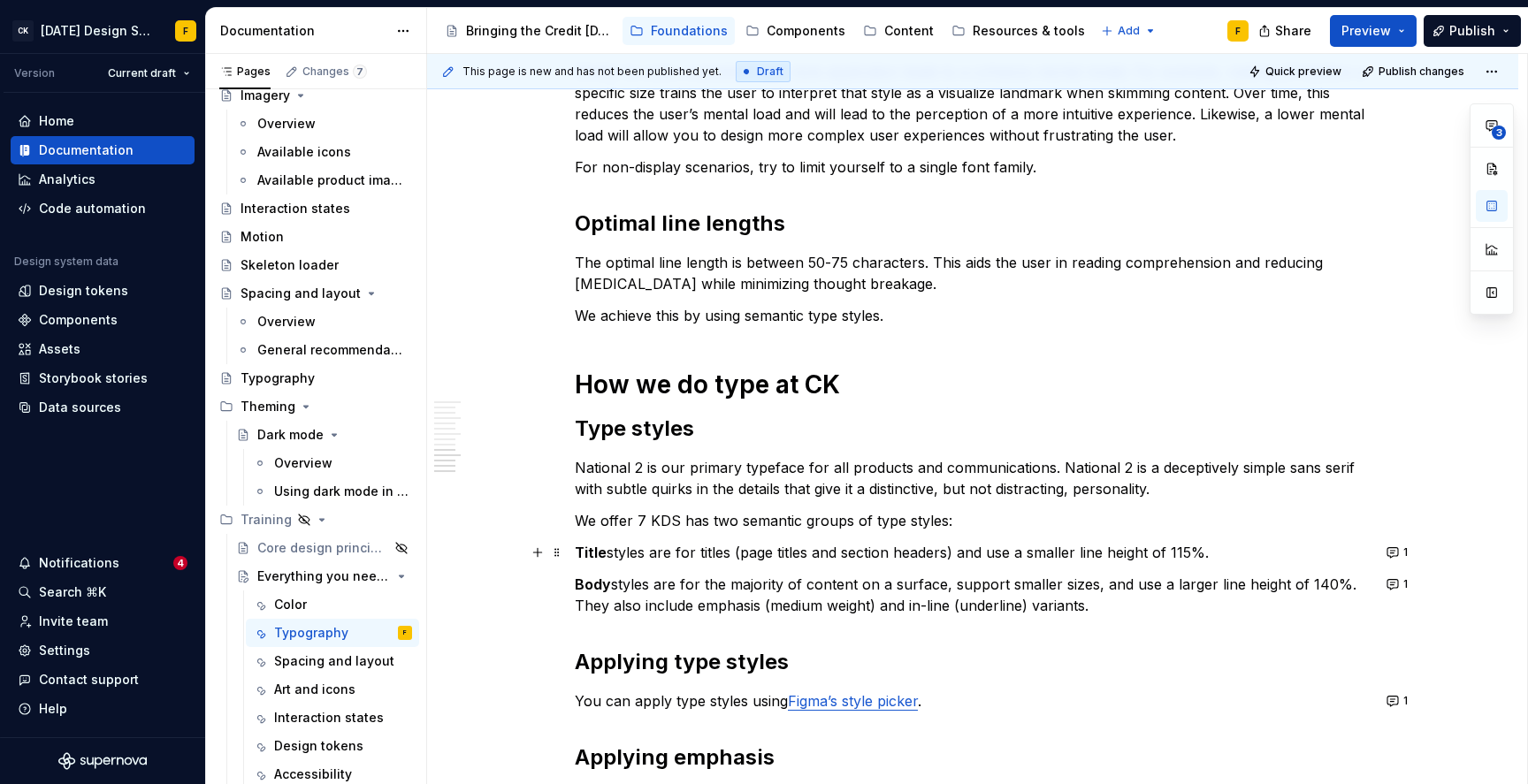
click at [665, 520] on p "We offer 7 KDS has two semantic groups of type styles:" at bounding box center [973, 521] width 796 height 21
click at [581, 553] on strong "Title" at bounding box center [590, 552] width 32 height 18
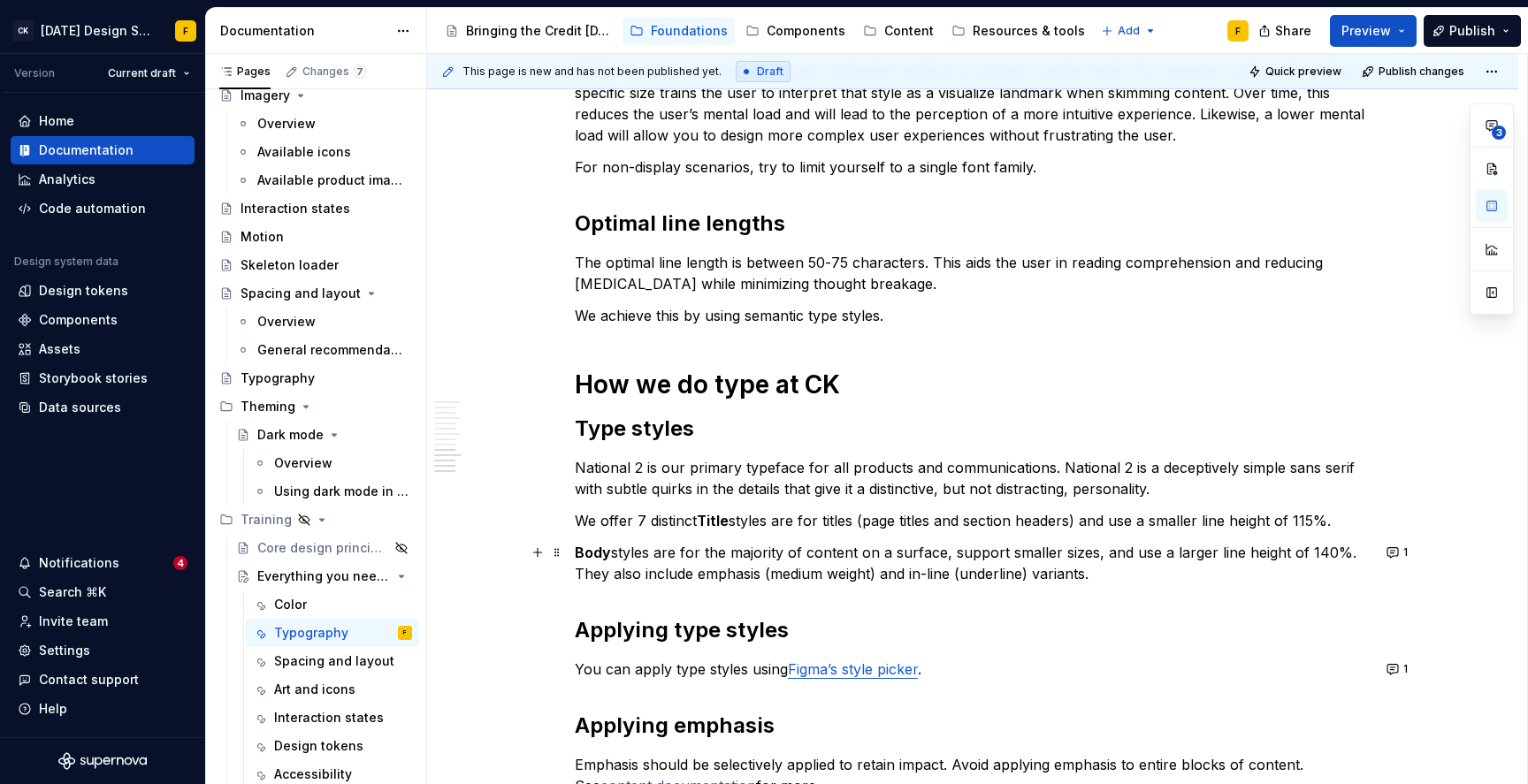
click at [832, 568] on p "Body styles are for the majority of content on a surface, support smaller sizes…" at bounding box center [973, 564] width 796 height 43
click at [324, 686] on div "Art and icons" at bounding box center [314, 689] width 81 height 18
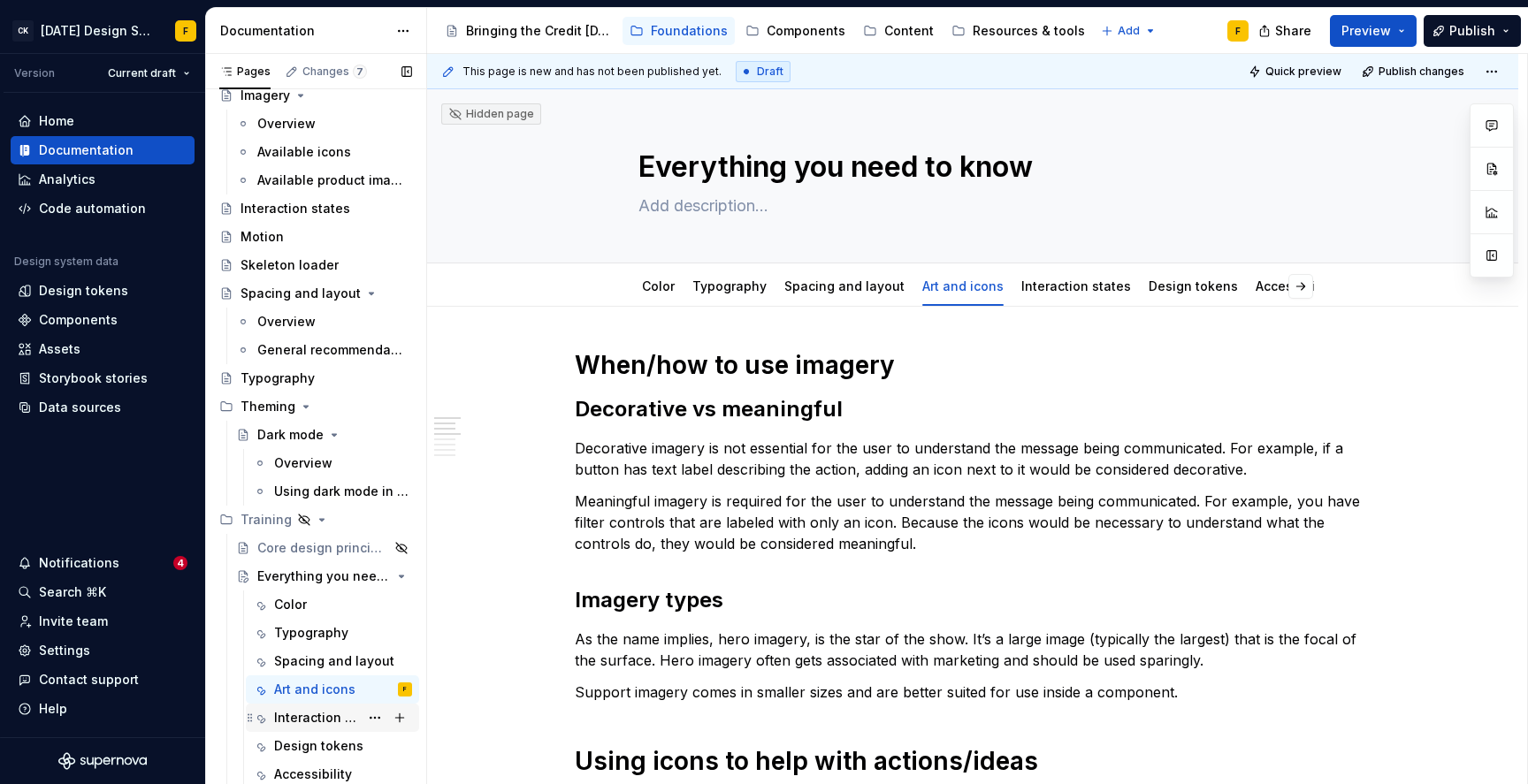
click at [309, 715] on div "Interaction states" at bounding box center [316, 718] width 85 height 18
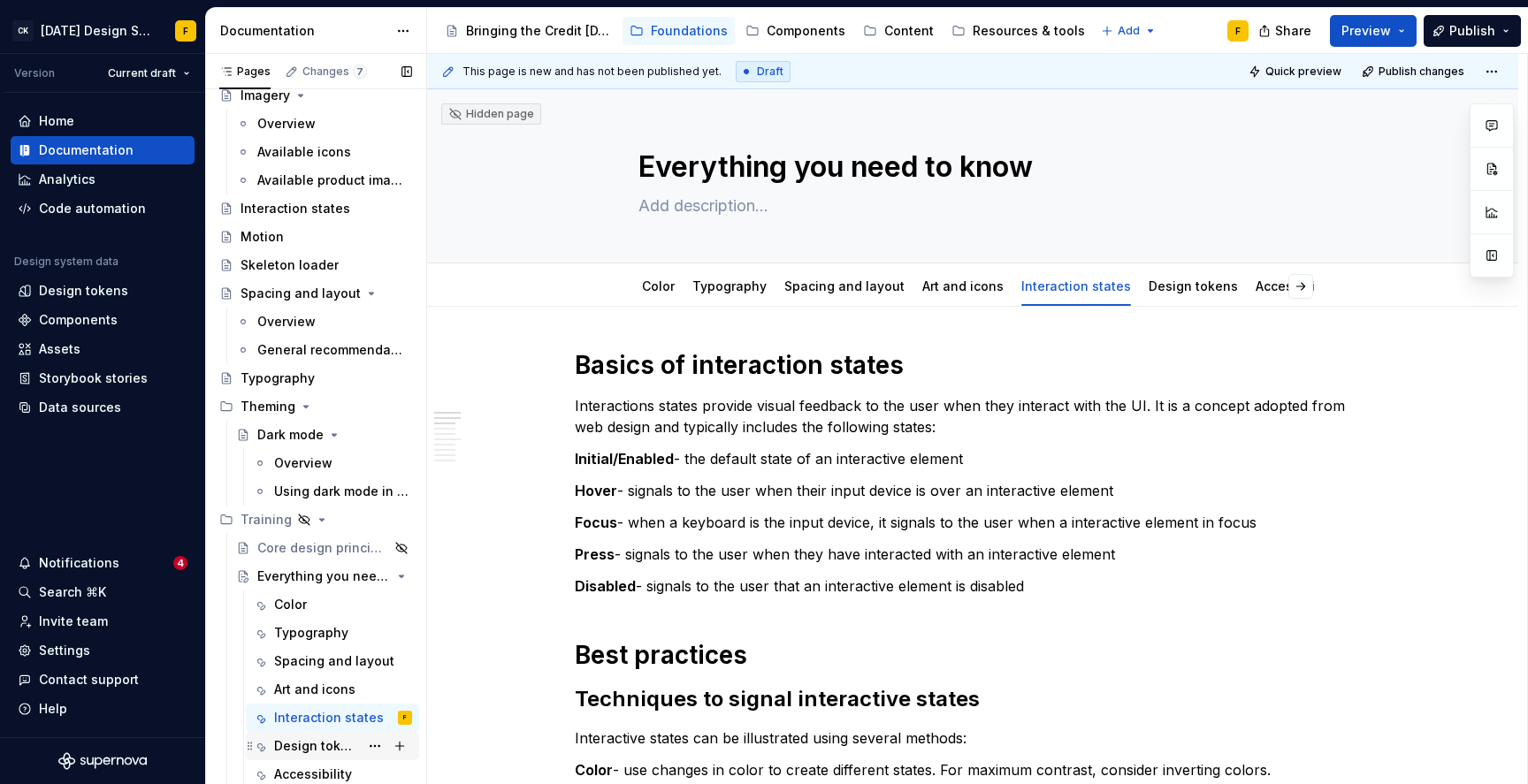
click at [316, 751] on div "Design tokens" at bounding box center [316, 746] width 85 height 18
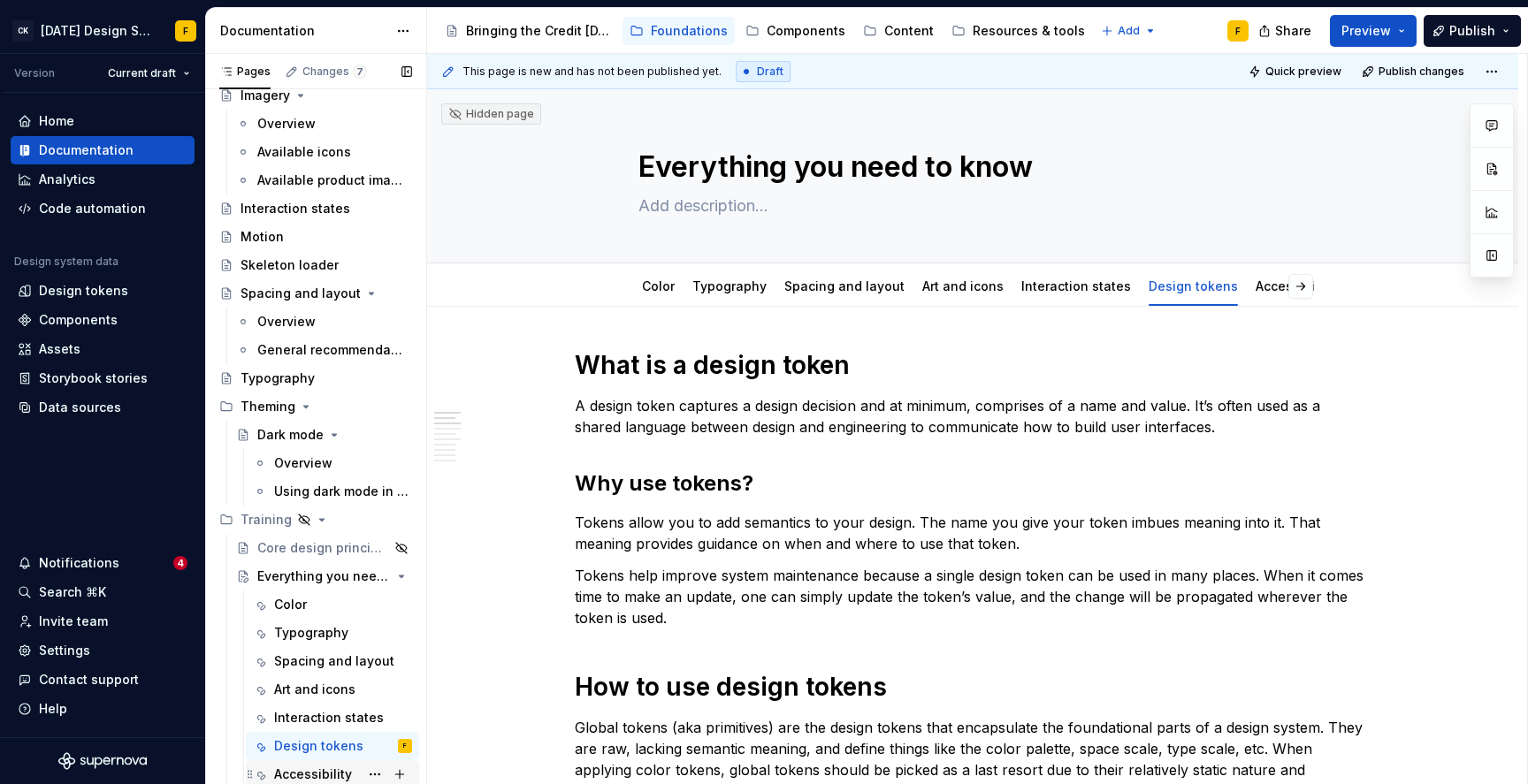
click at [309, 774] on div "Accessibility" at bounding box center [313, 774] width 78 height 18
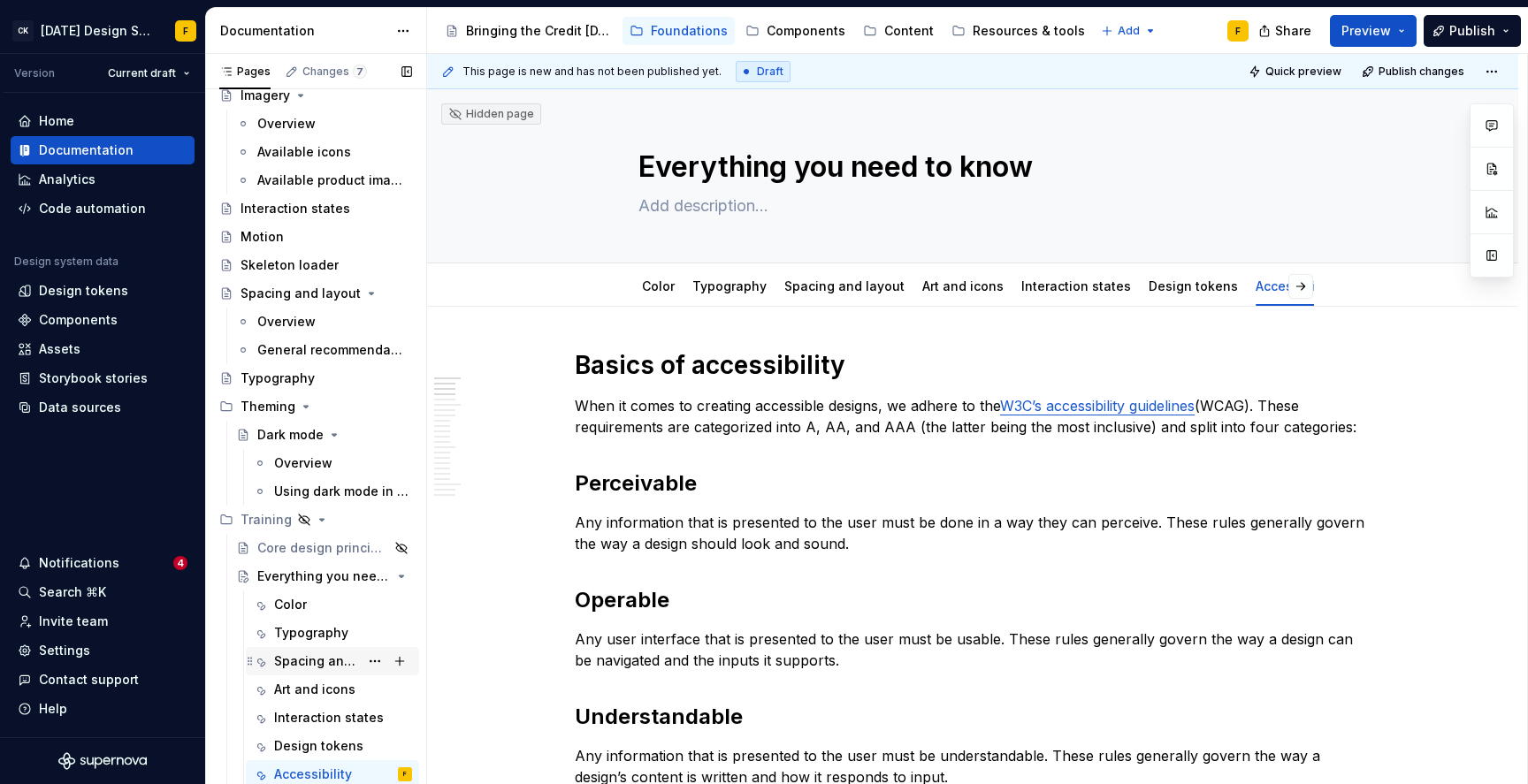
click at [302, 662] on div "Spacing and layout" at bounding box center [316, 661] width 85 height 18
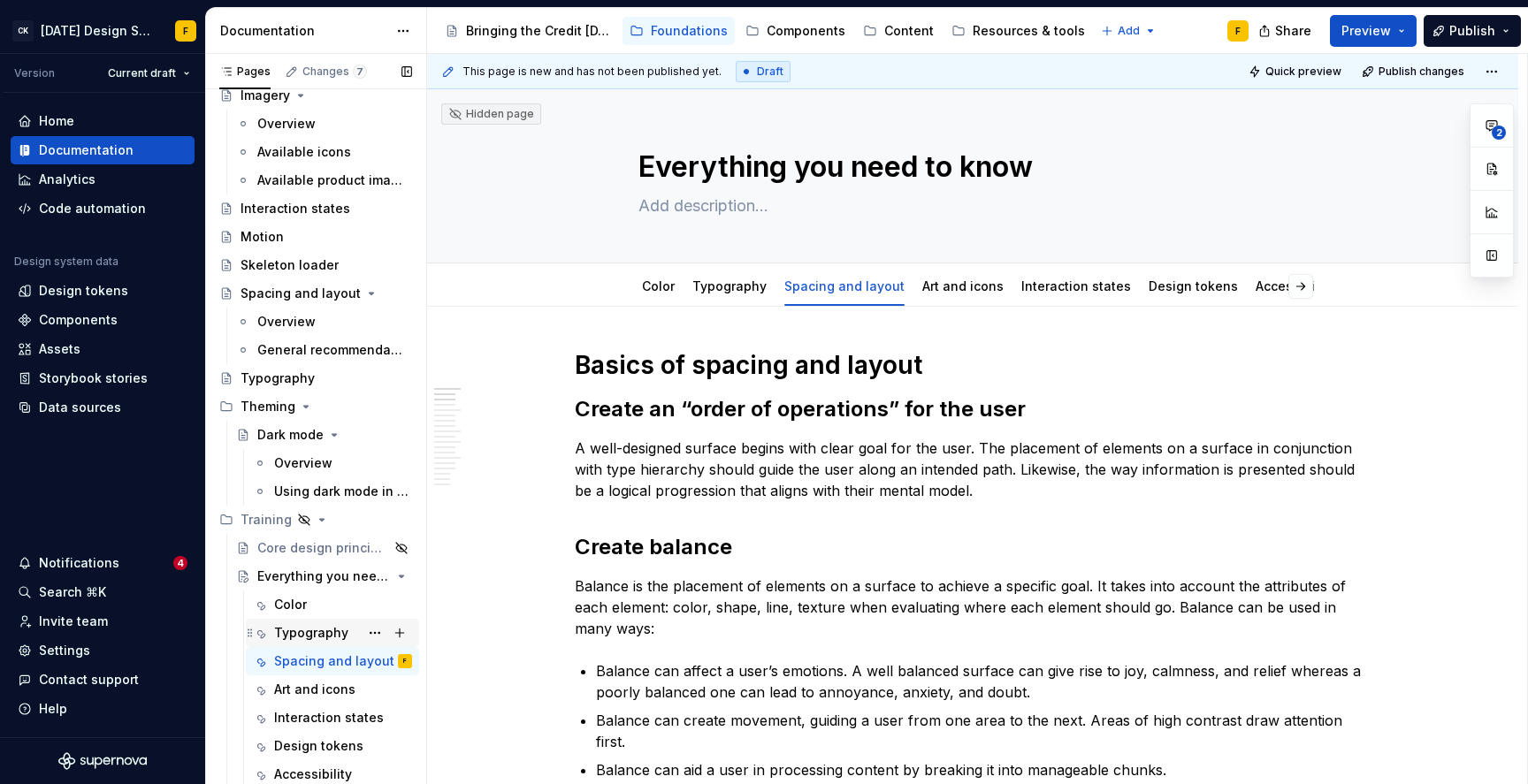
click at [321, 634] on div "Typography" at bounding box center [311, 633] width 74 height 18
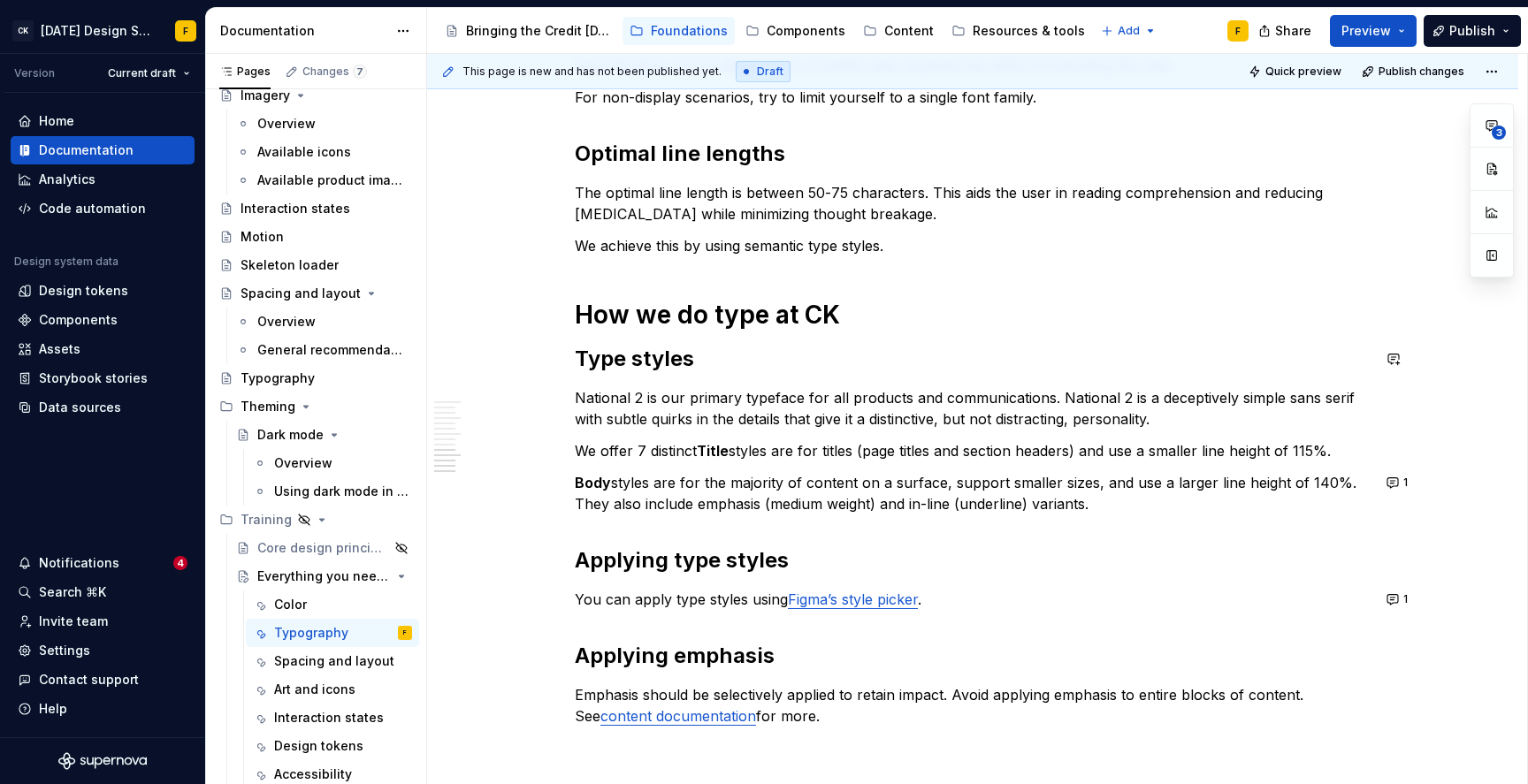
scroll to position [1356, 0]
click at [713, 449] on strong "Title" at bounding box center [712, 450] width 32 height 18
type textarea "*"
click at [1404, 449] on button "button" at bounding box center [1393, 450] width 24 height 24
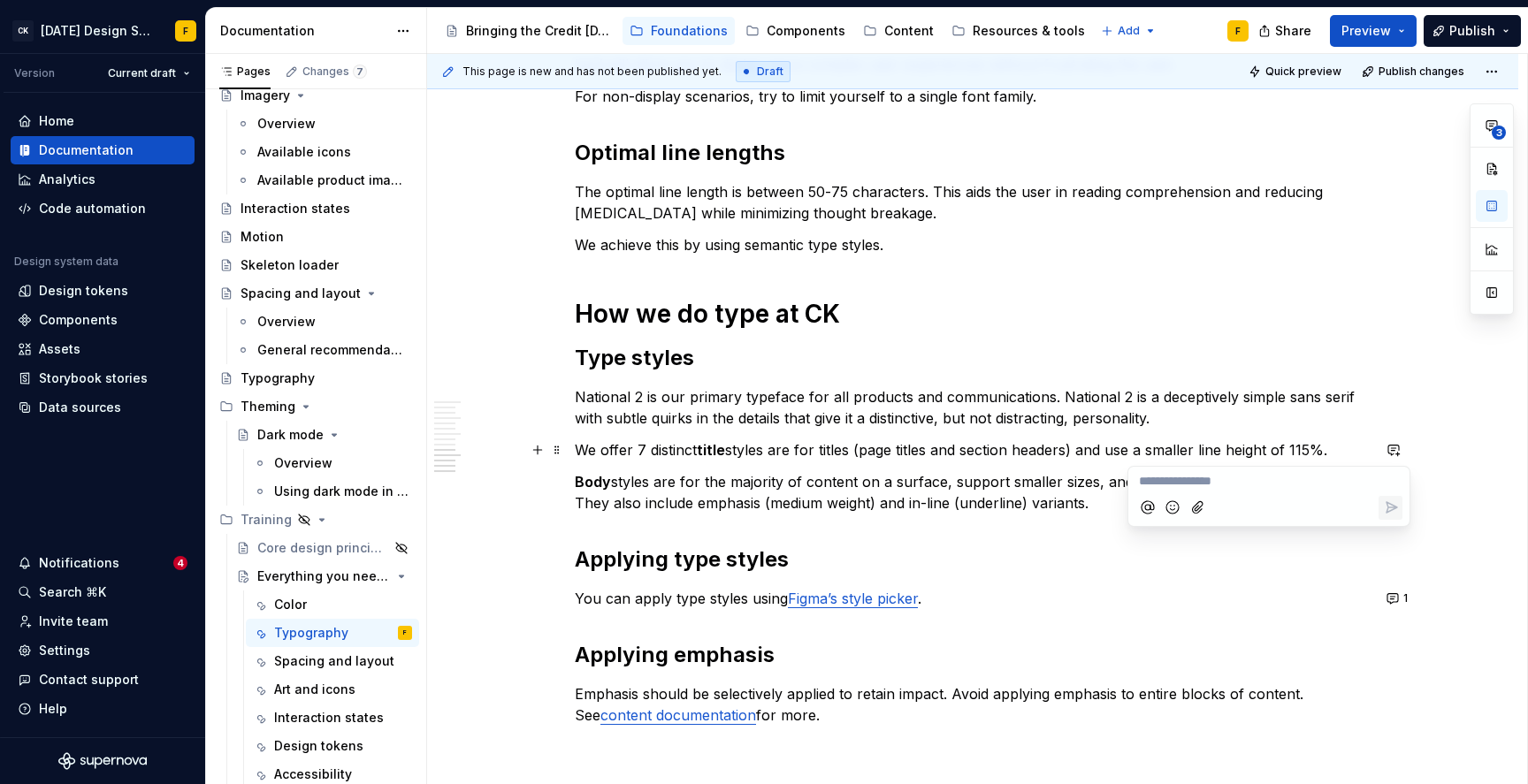
click at [1216, 451] on p "We offer 7 distinct title styles are for titles (page titles and section header…" at bounding box center [973, 451] width 796 height 21
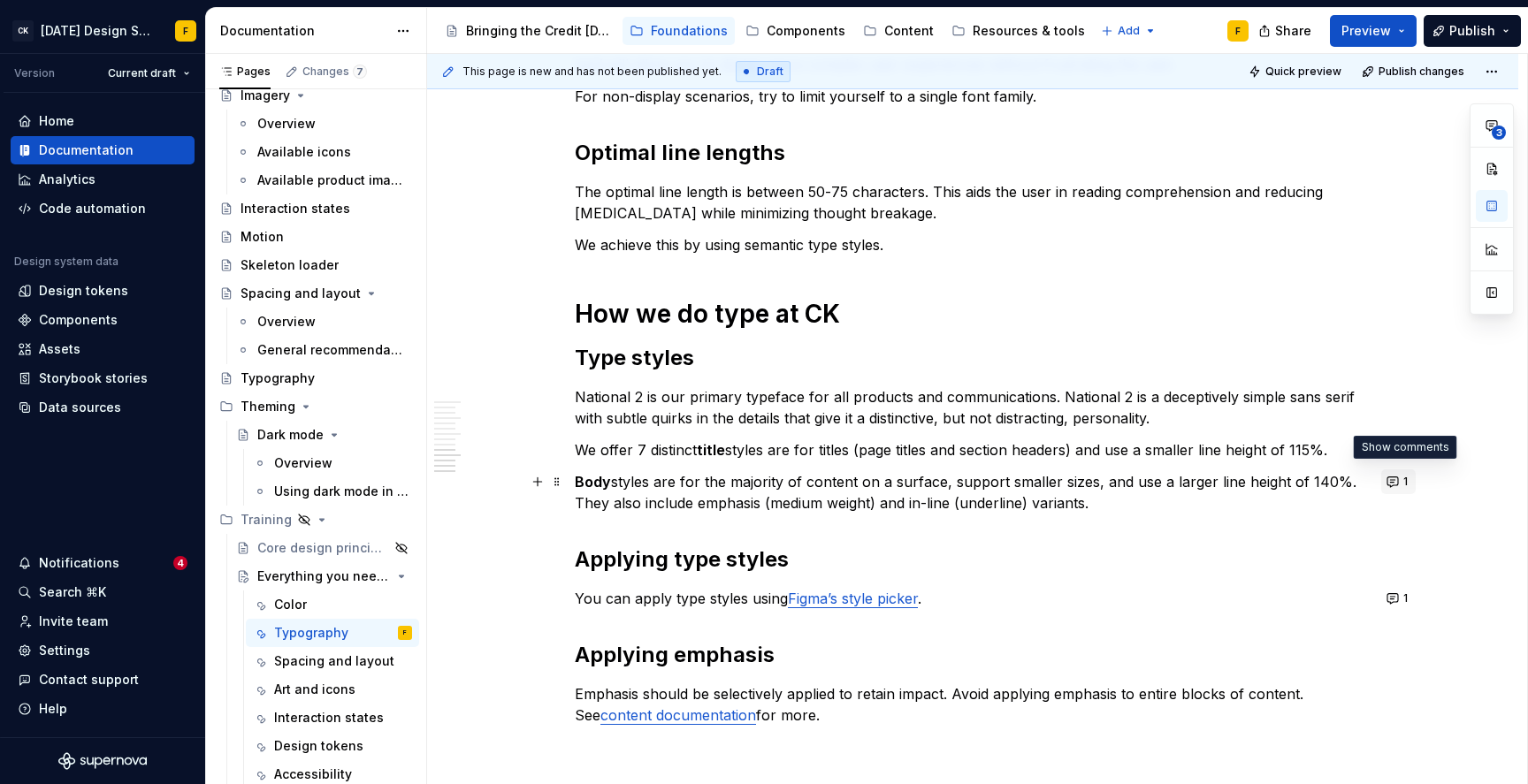
click at [1400, 480] on button "1" at bounding box center [1398, 481] width 34 height 24
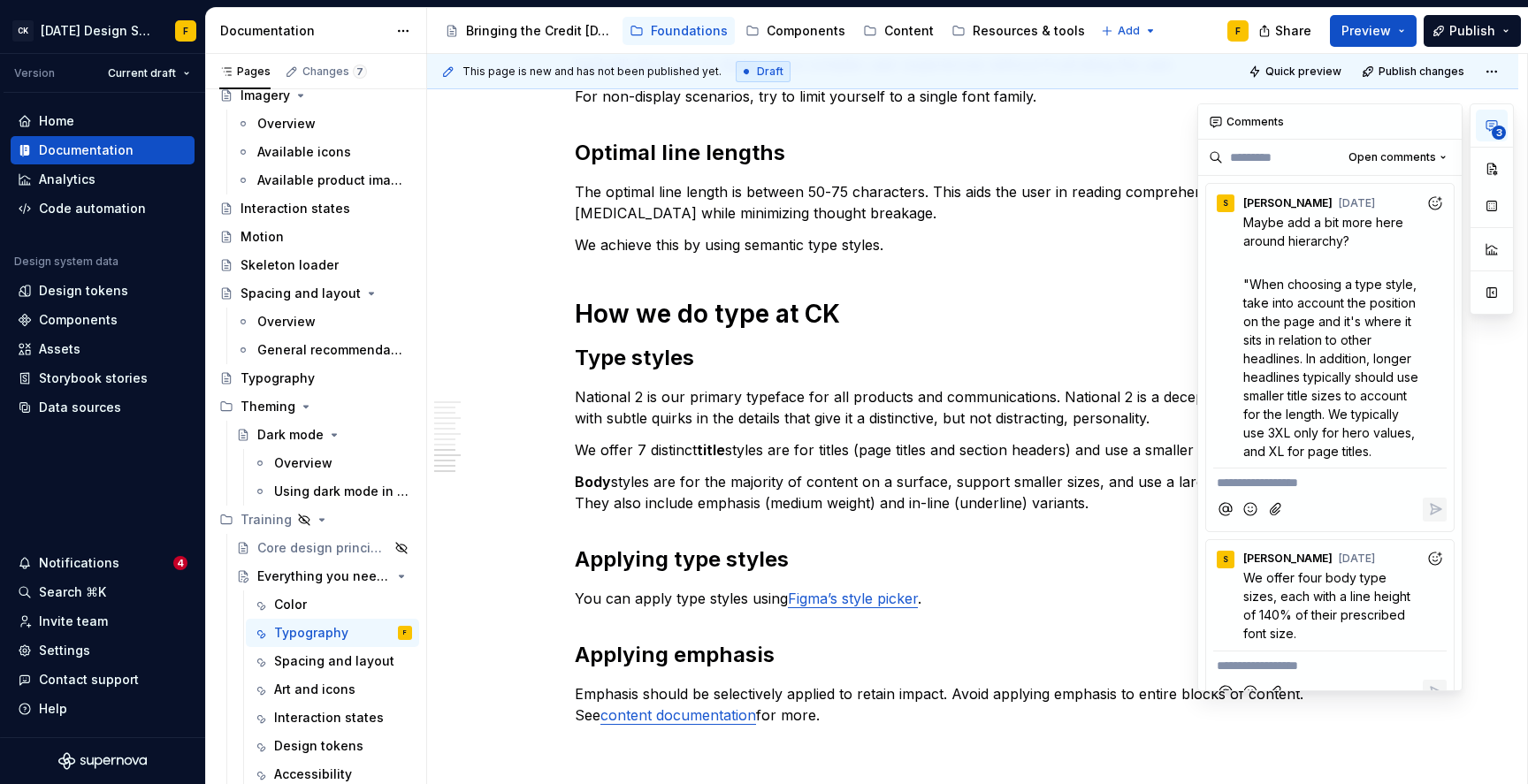
click at [1490, 129] on icon "button" at bounding box center [1492, 125] width 15 height 15
click at [1395, 152] on span "Open comments" at bounding box center [1392, 157] width 88 height 15
click at [1375, 223] on div "Resolved" at bounding box center [1387, 220] width 115 height 18
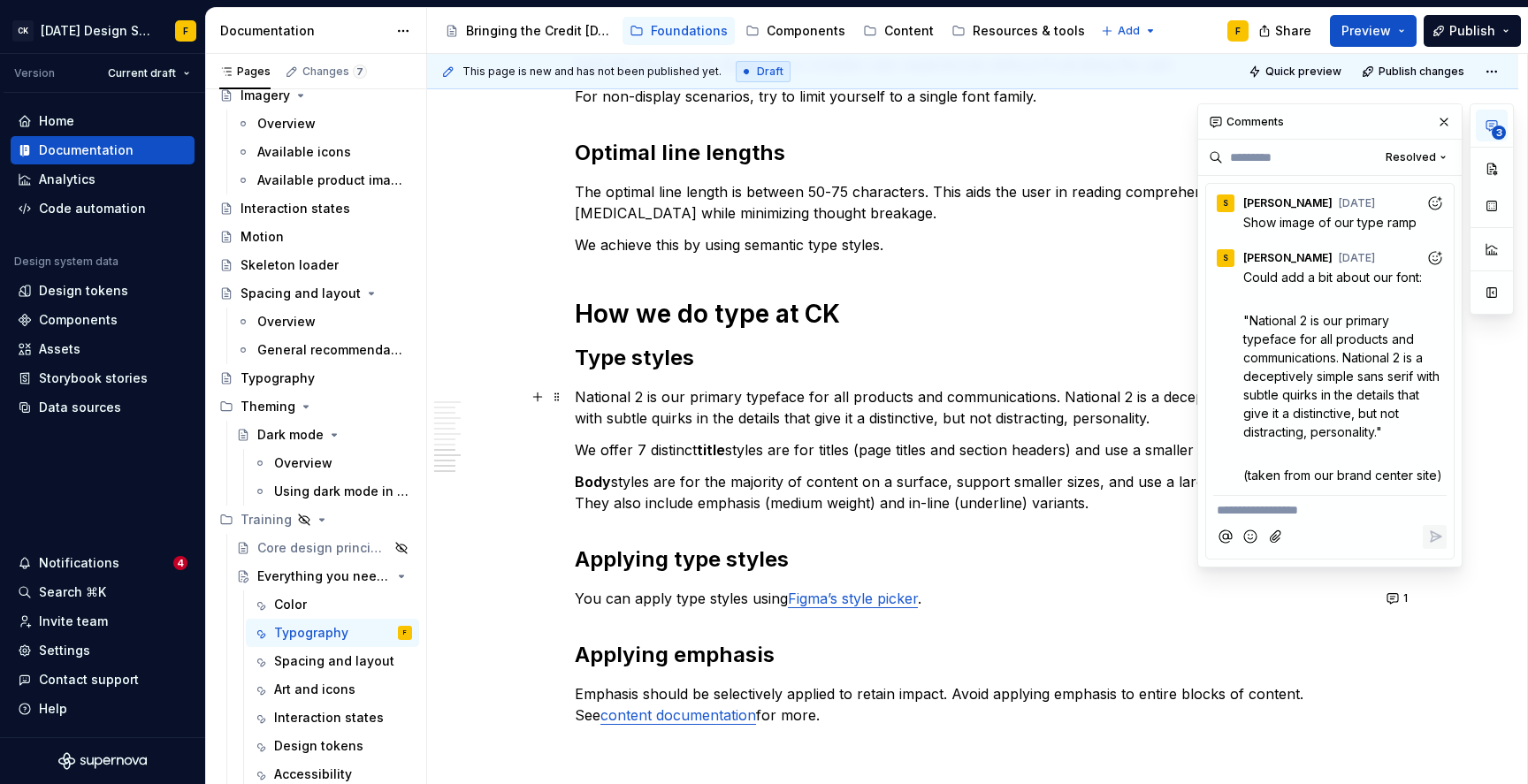
click at [1109, 416] on p "National 2 is our primary typeface for all products and communications. Nationa…" at bounding box center [973, 408] width 796 height 43
click at [1439, 114] on button "button" at bounding box center [1444, 121] width 24 height 24
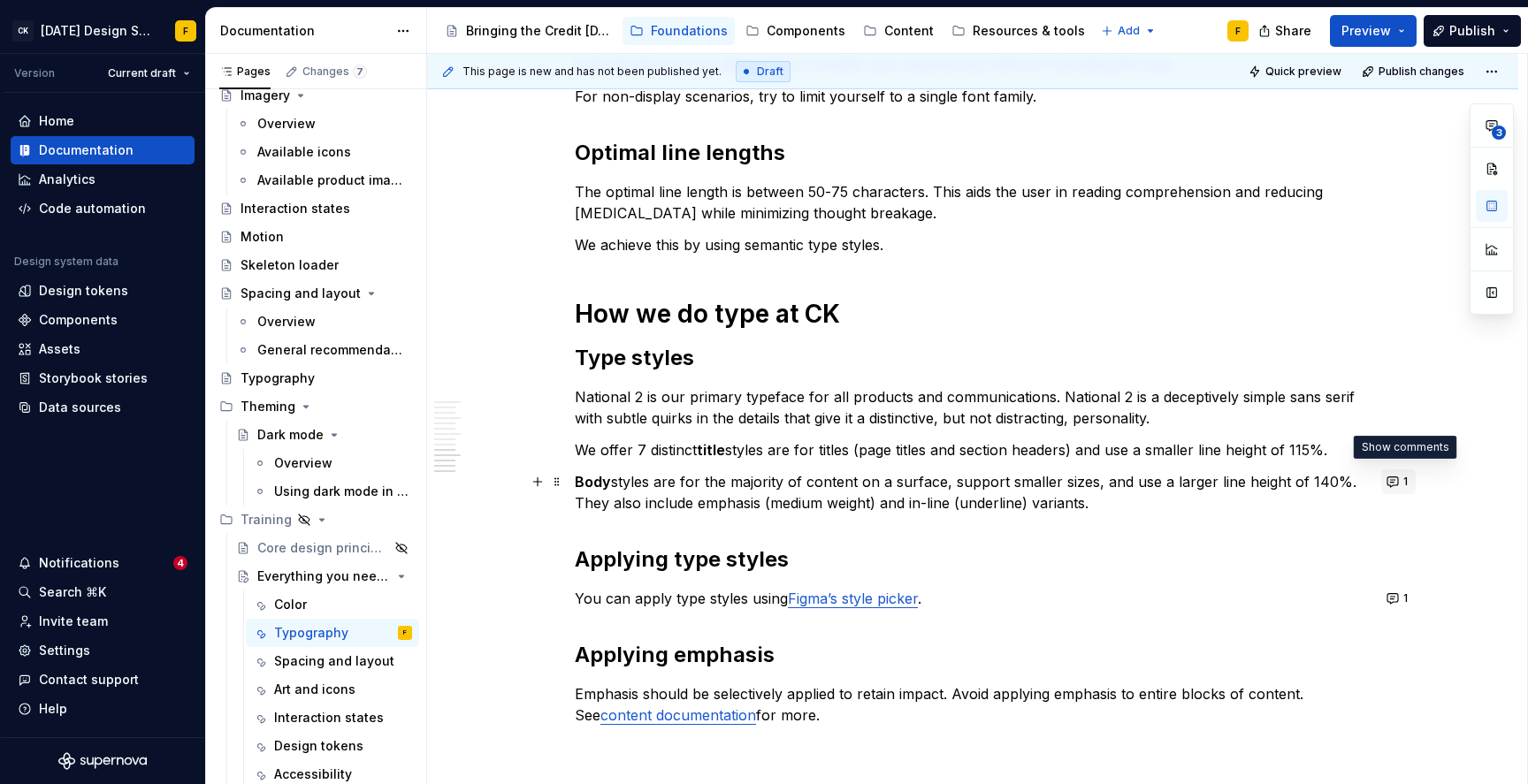
click at [1397, 480] on button "1" at bounding box center [1398, 481] width 34 height 24
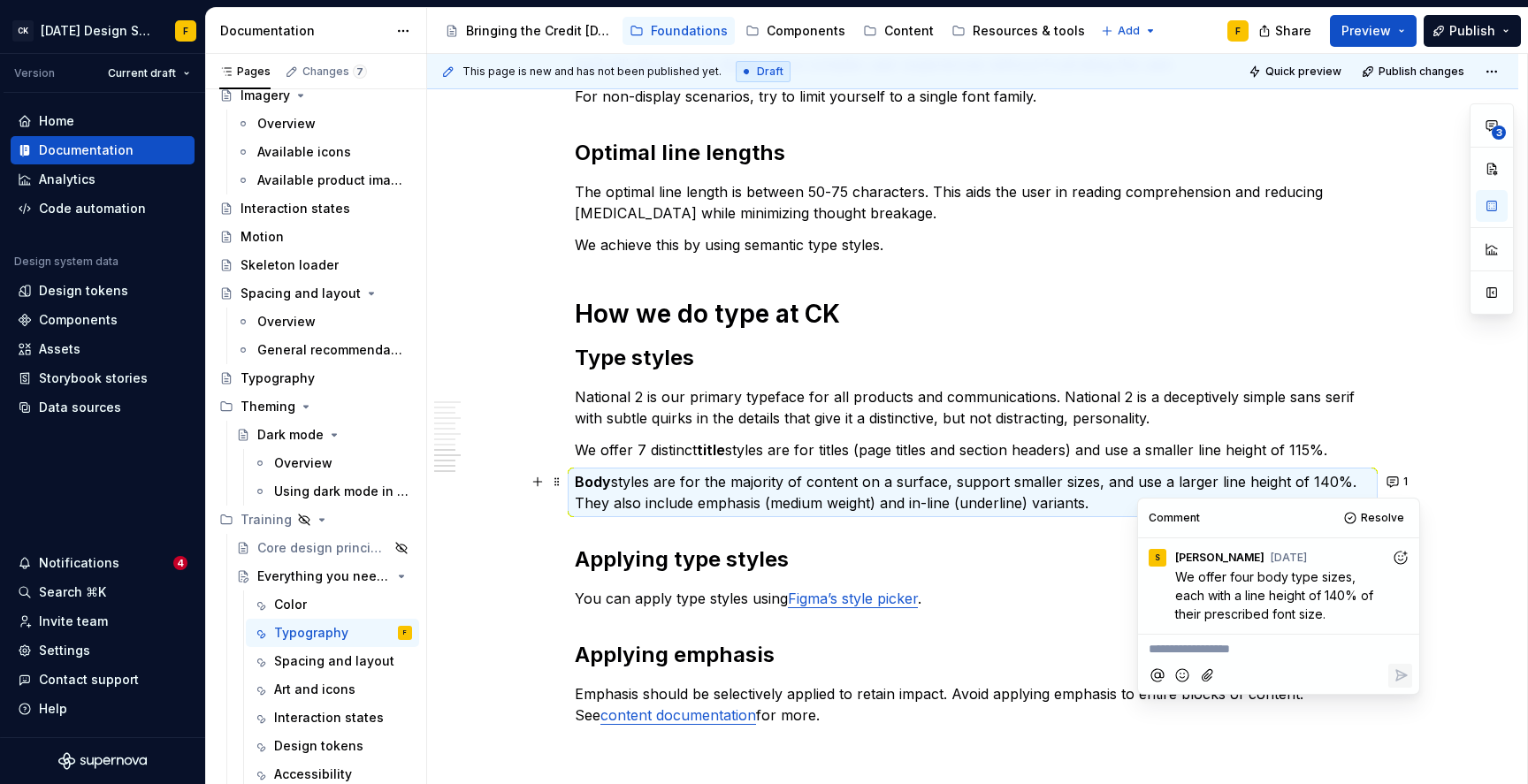
click at [1180, 451] on p "We offer 7 distinct title styles are for titles (page titles and section header…" at bounding box center [973, 451] width 796 height 21
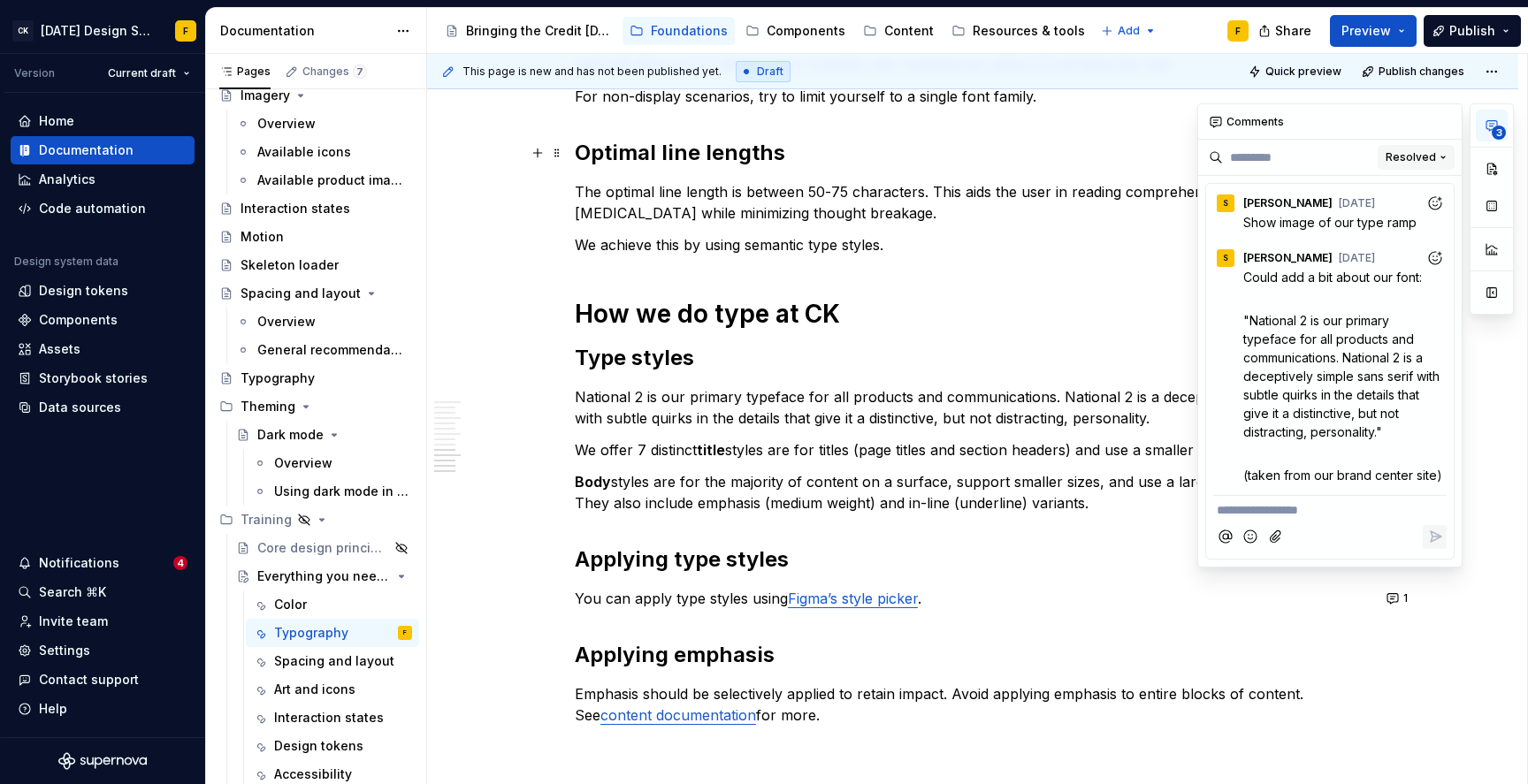
click at [1409, 151] on span "Resolved" at bounding box center [1411, 157] width 51 height 15
click at [1395, 193] on div "Open comments" at bounding box center [1387, 192] width 115 height 18
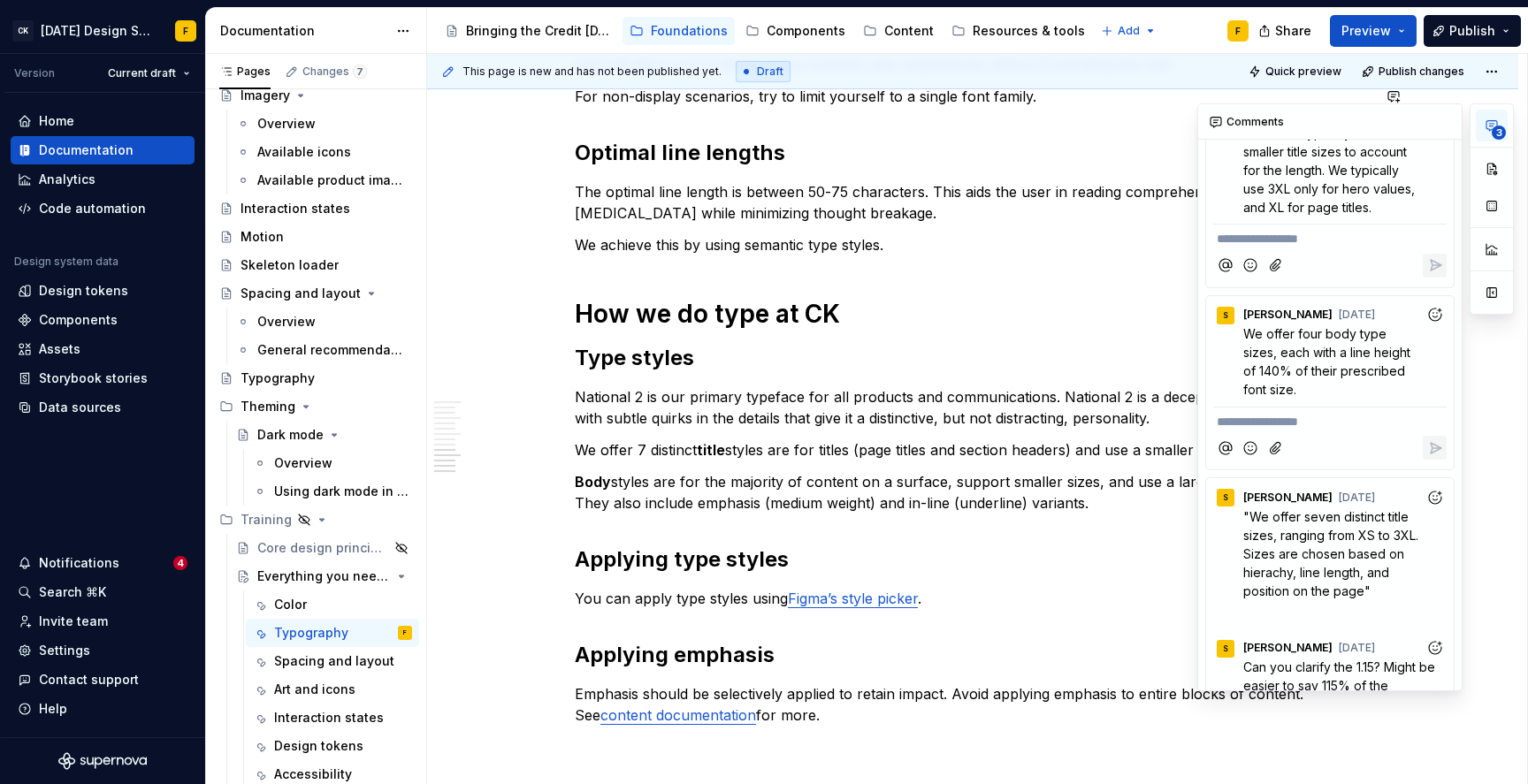
scroll to position [0, 0]
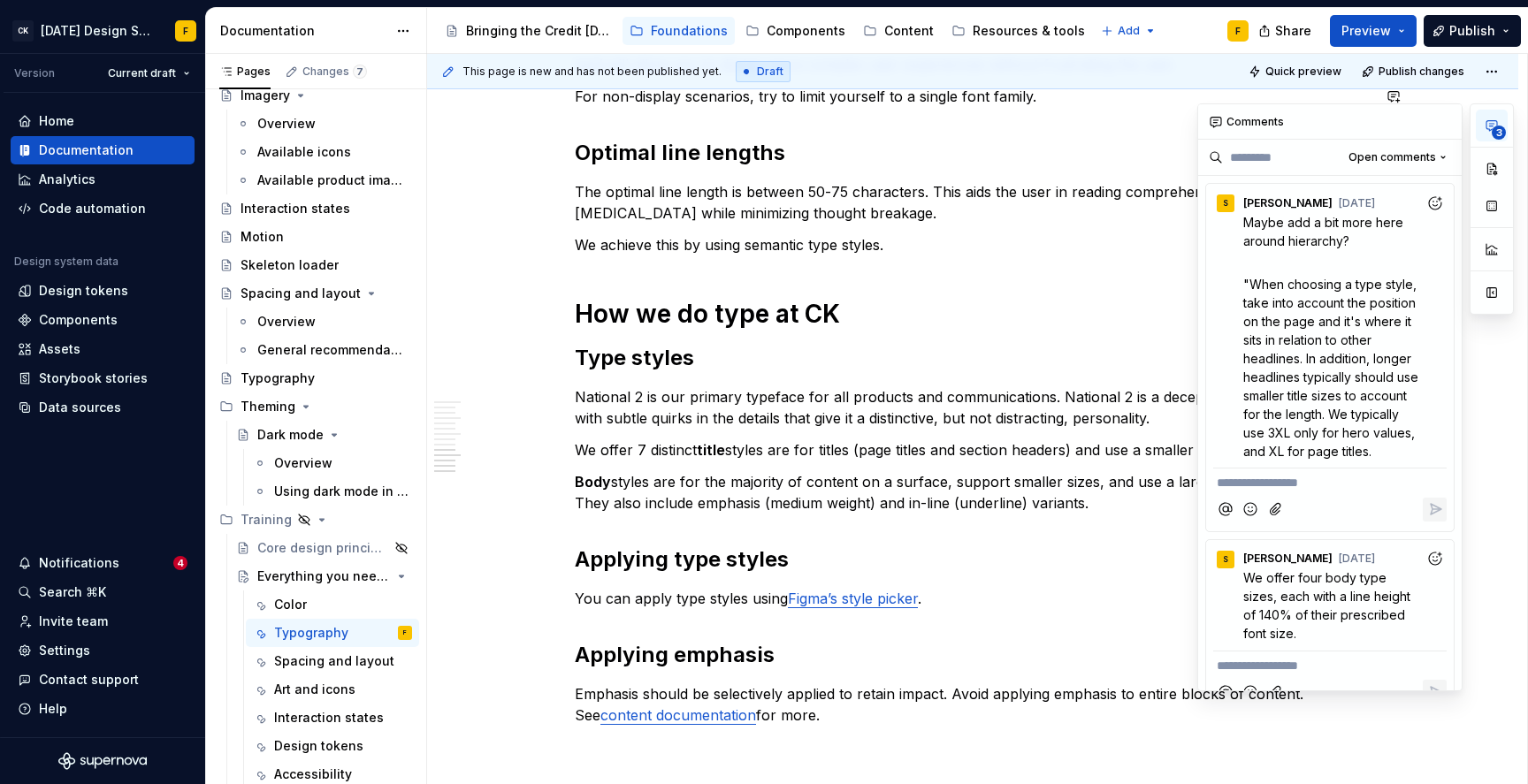
click at [1492, 130] on span "3" at bounding box center [1499, 133] width 15 height 15
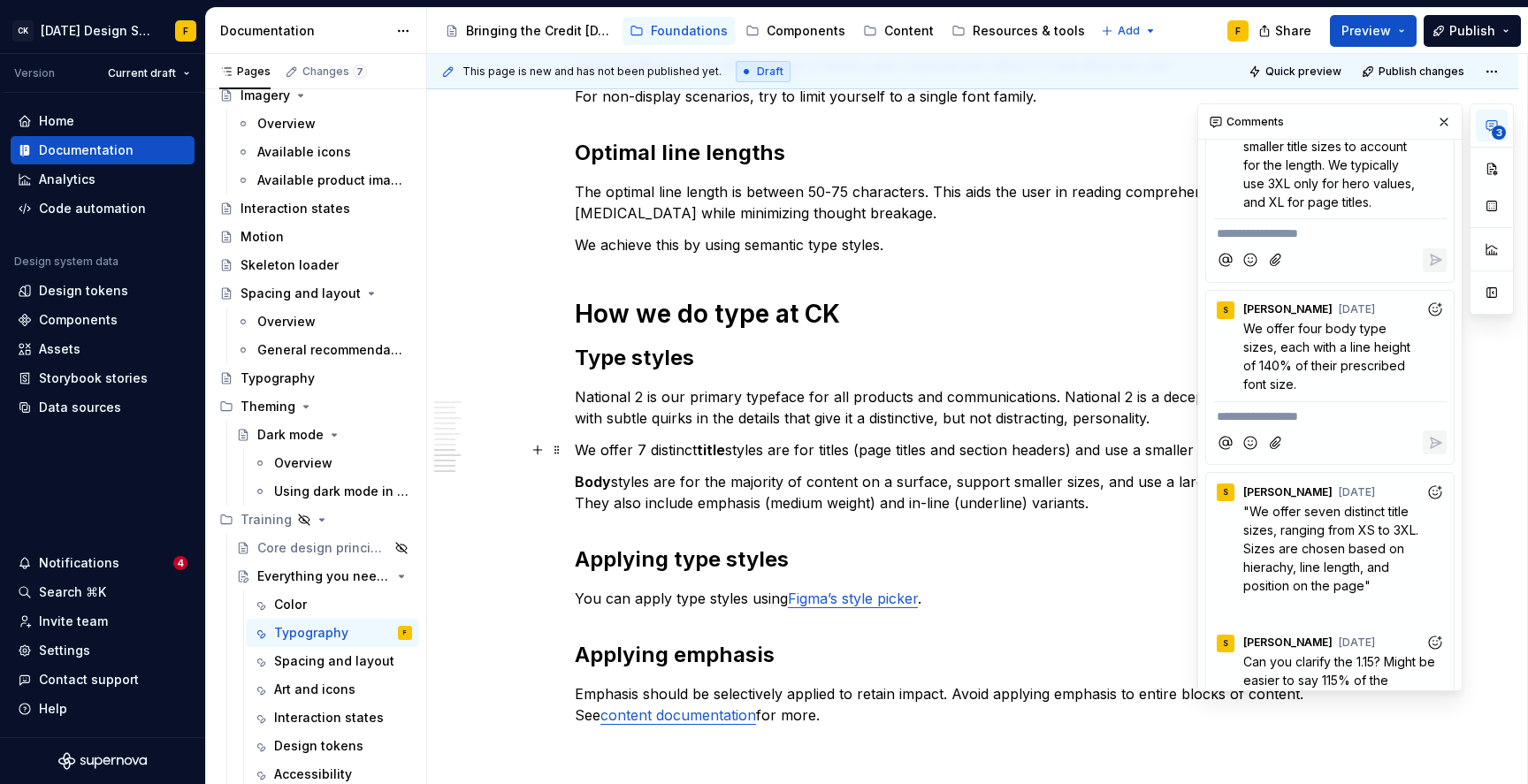
scroll to position [348, 0]
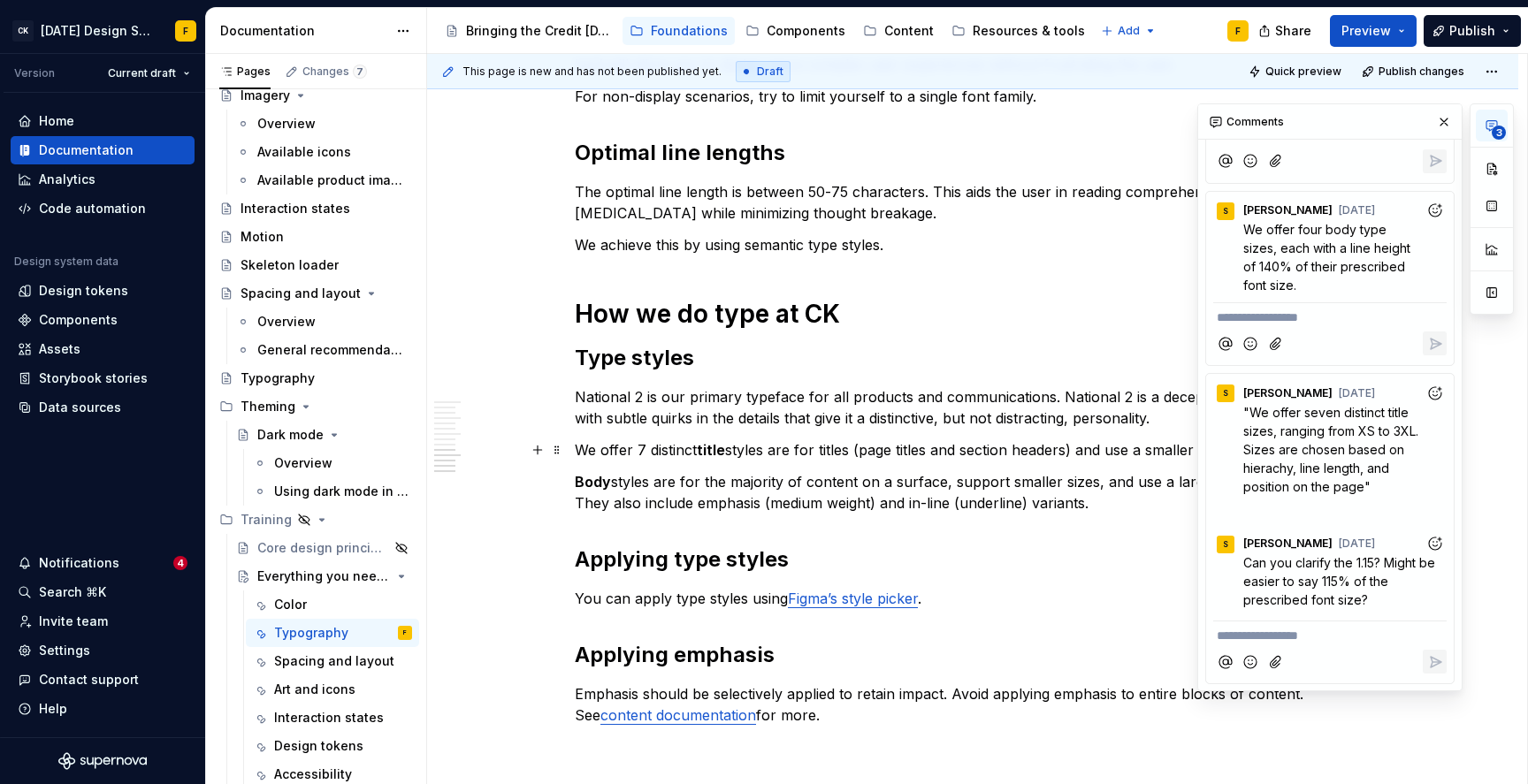
click at [781, 453] on p "We offer 7 distinct title styles are for titles (page titles and section header…" at bounding box center [973, 451] width 796 height 21
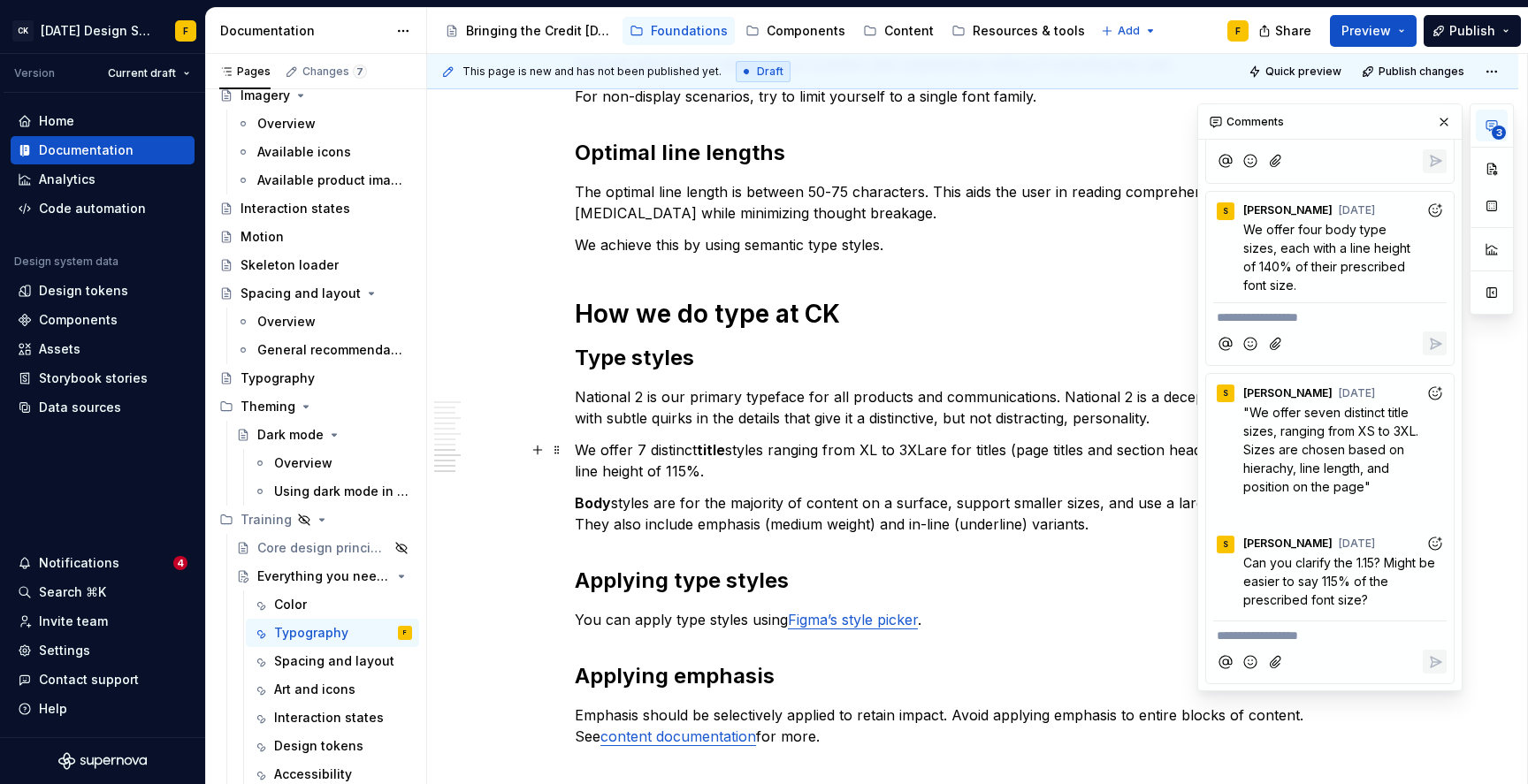
click at [884, 450] on p "We offer 7 distinct title styles ranging from XL to 3XLare for titles (page tit…" at bounding box center [973, 461] width 796 height 43
click at [717, 452] on strong "title" at bounding box center [710, 450] width 28 height 18
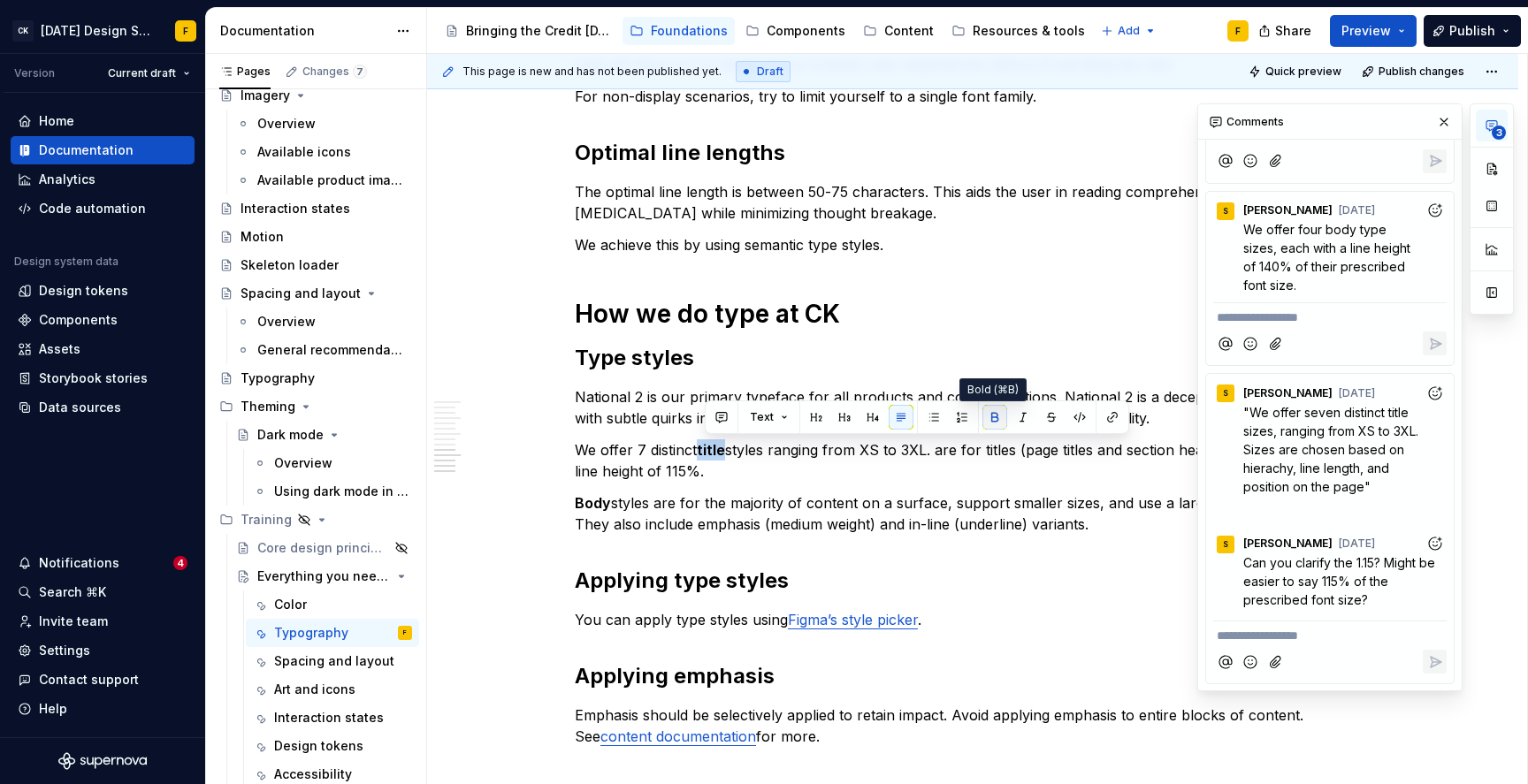
click at [997, 413] on button "button" at bounding box center [994, 416] width 24 height 24
click at [757, 476] on p "We offer 7 distinct title styles ranging from XS to 3XL. are for titles (page t…" at bounding box center [973, 461] width 796 height 43
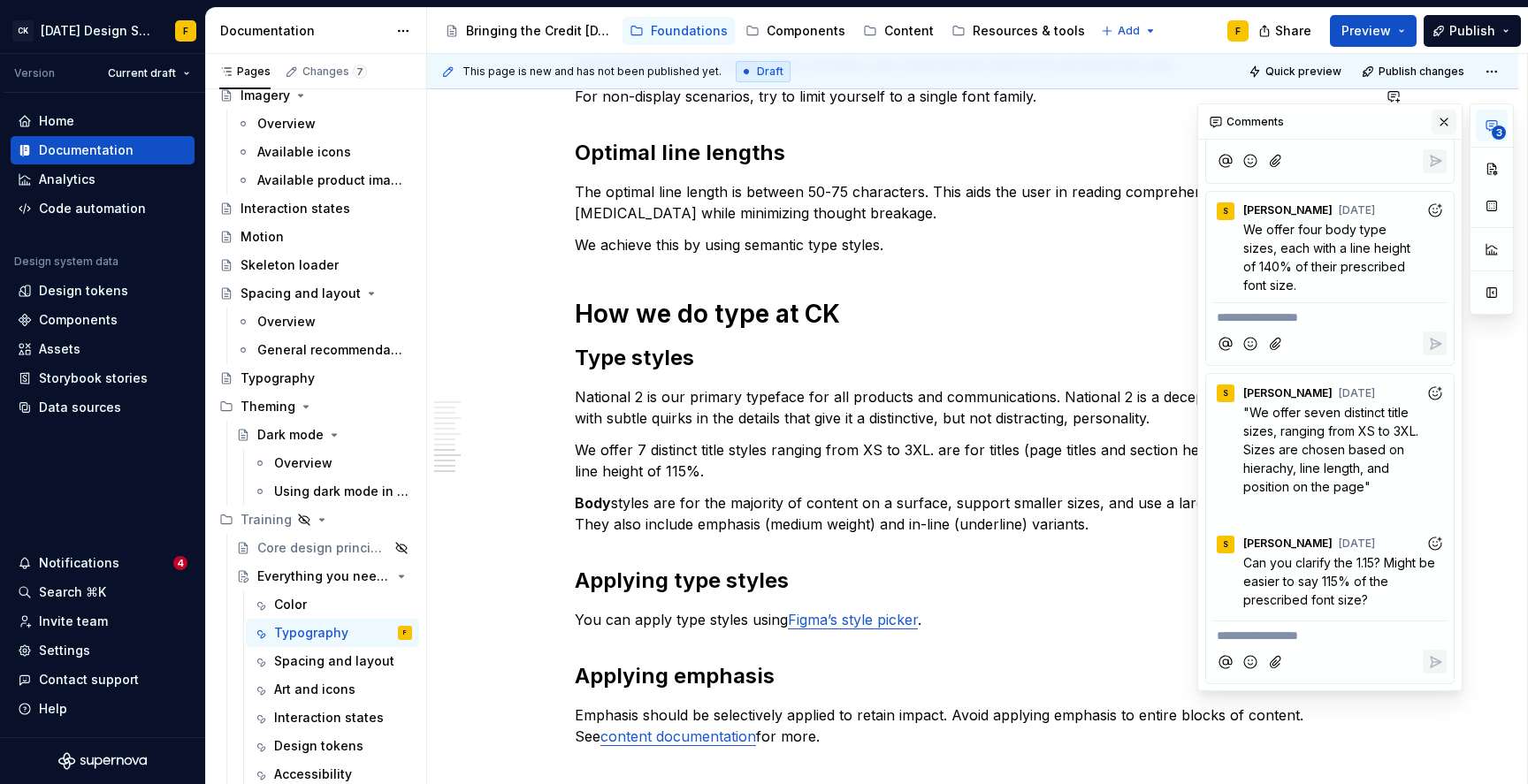
click at [1446, 124] on button "button" at bounding box center [1444, 121] width 24 height 24
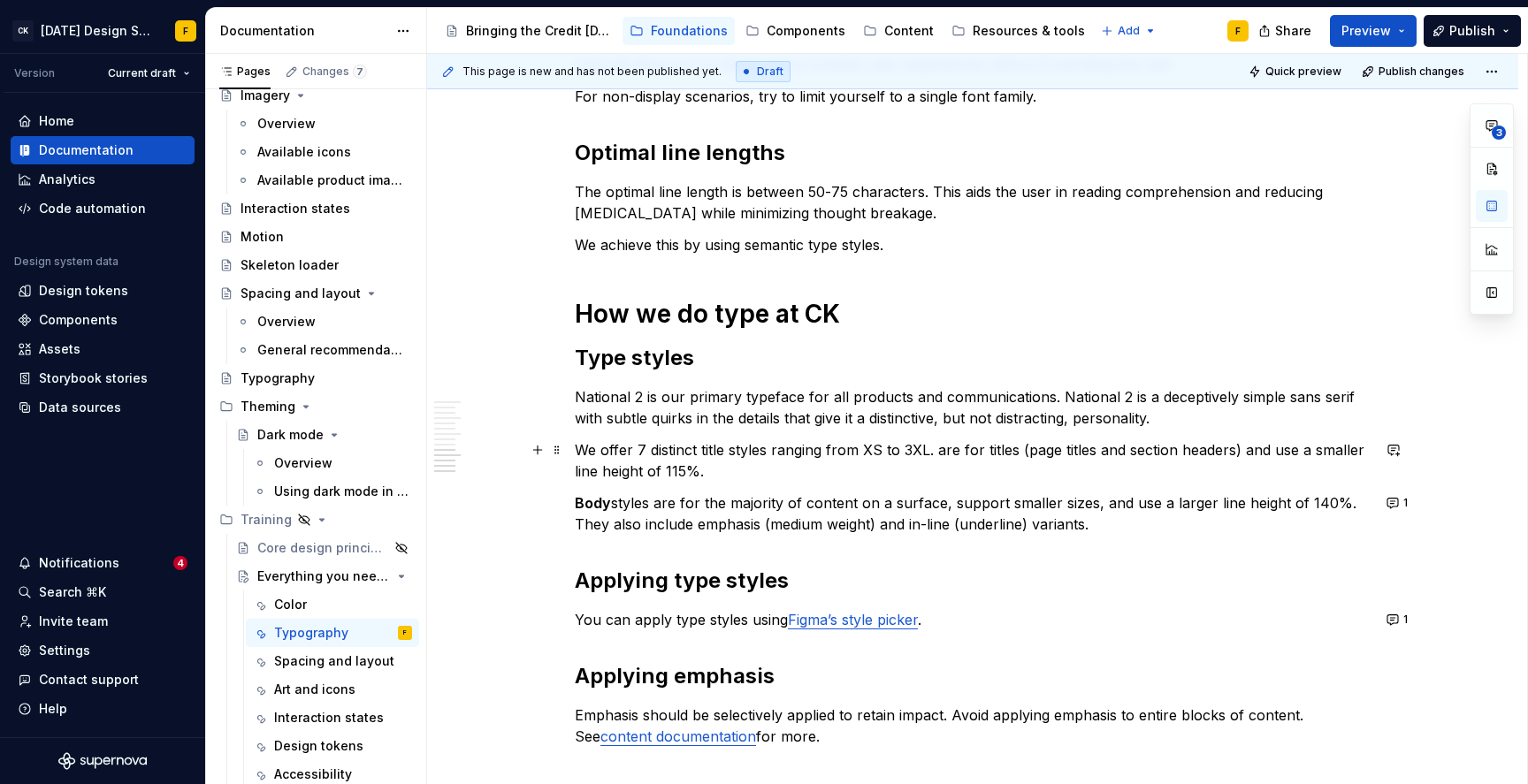
click at [990, 450] on p "We offer 7 distinct title styles ranging from XS to 3XL. are for titles (page t…" at bounding box center [973, 461] width 796 height 43
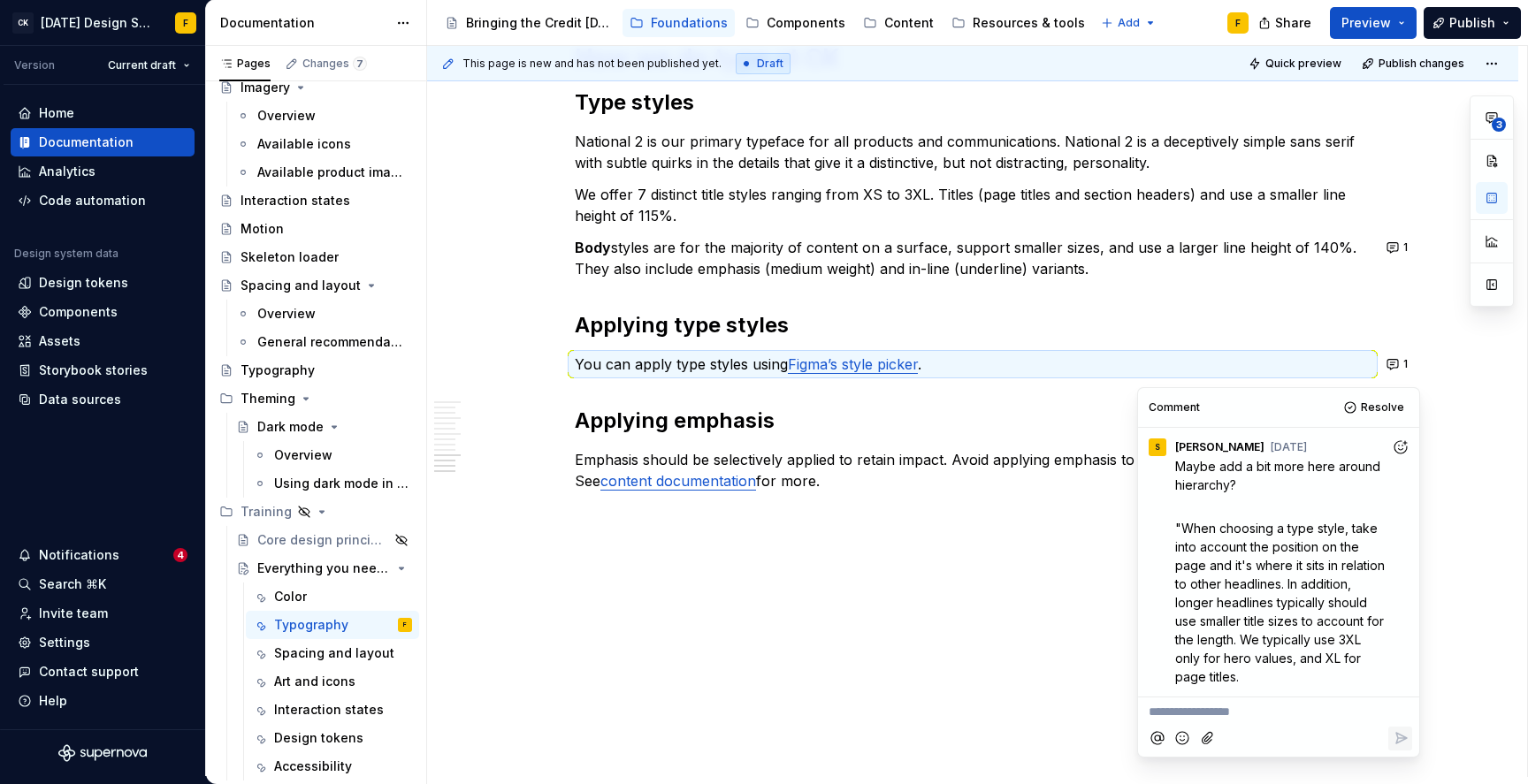
scroll to position [1606, 0]
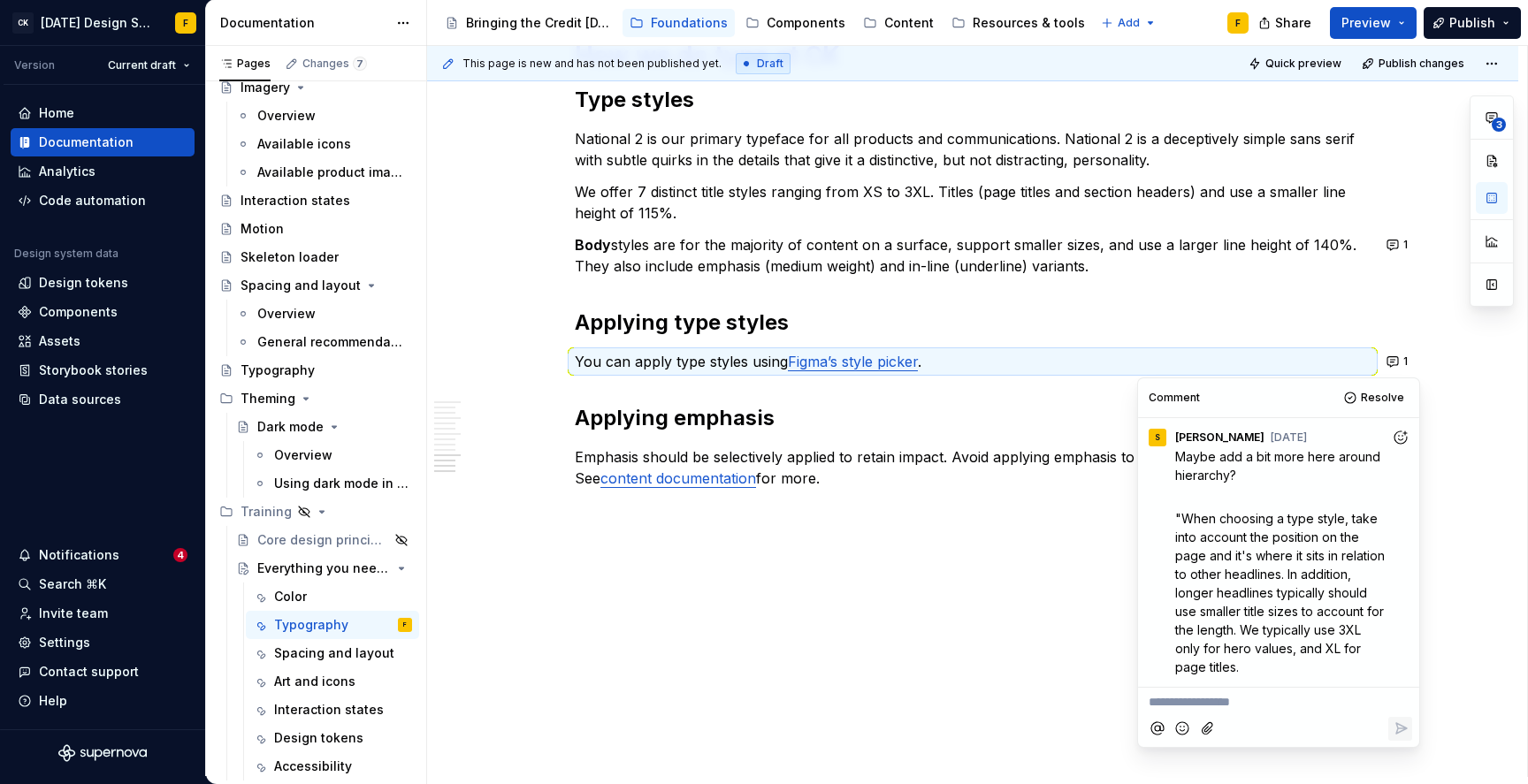
click at [1142, 187] on p "We offer 7 distinct title styles ranging from XS to 3XL. Titles (page titles an…" at bounding box center [973, 203] width 796 height 43
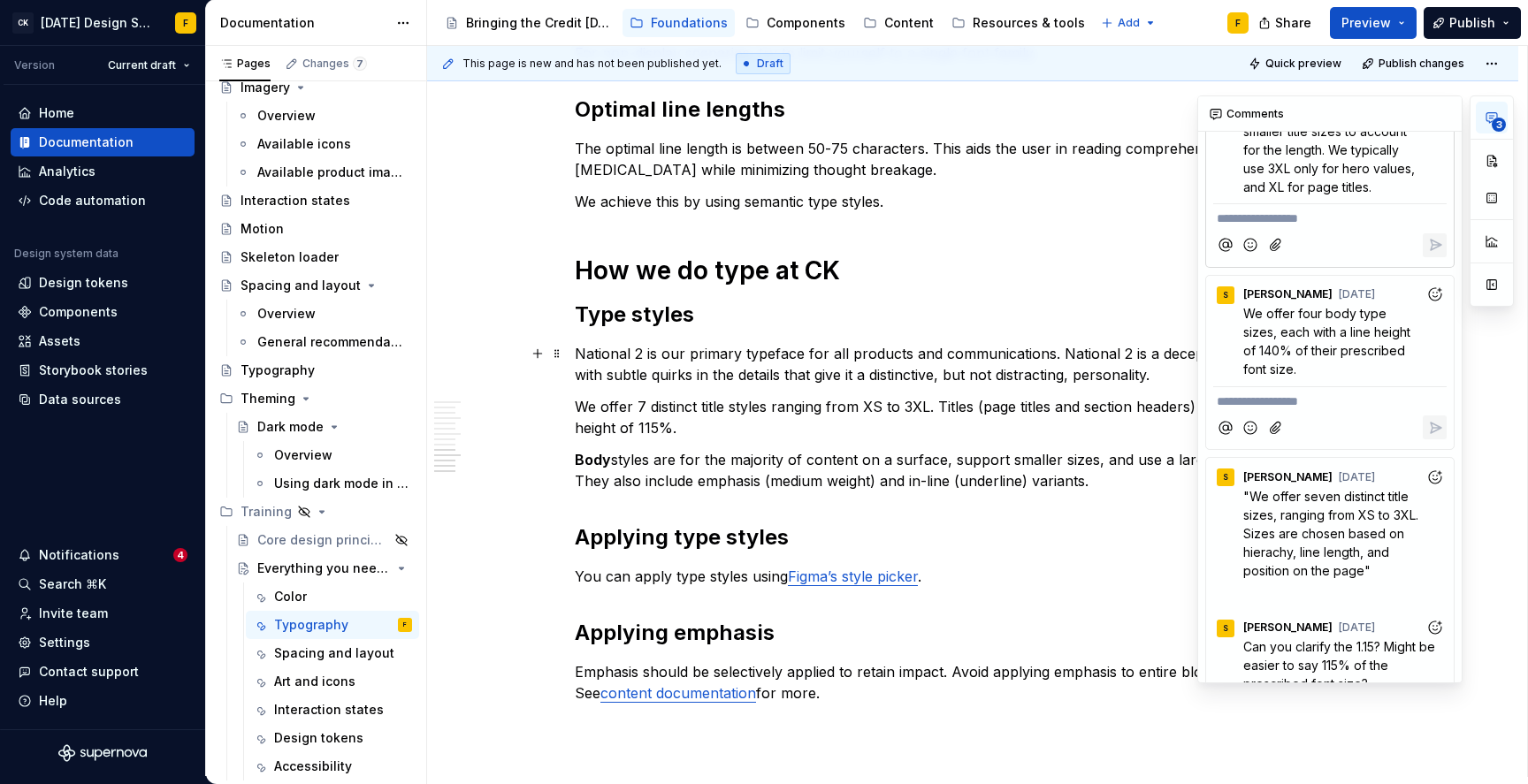
scroll to position [0, 0]
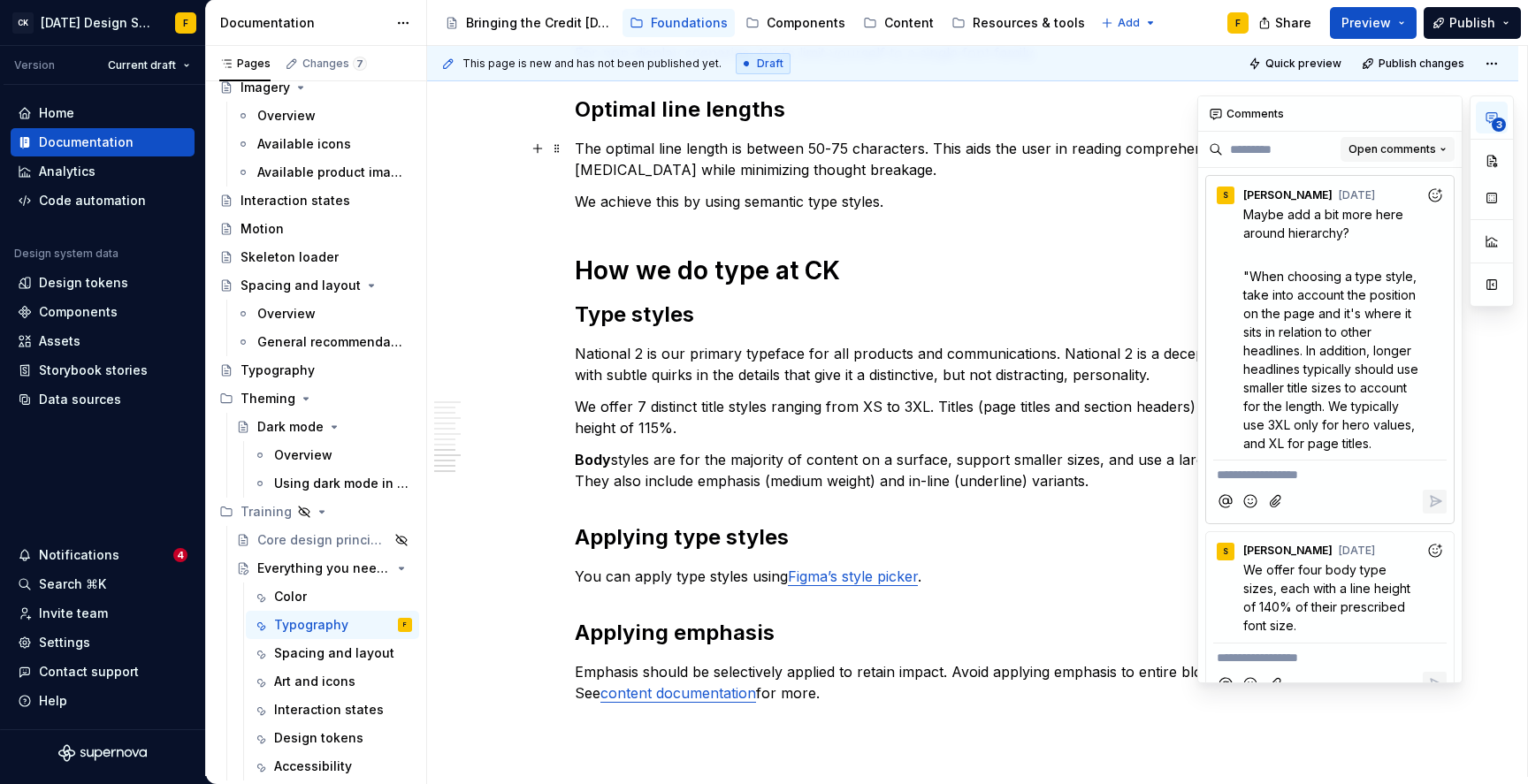
click at [1365, 148] on span "Open comments" at bounding box center [1392, 149] width 88 height 15
click at [1362, 210] on div "Resolved" at bounding box center [1387, 212] width 115 height 18
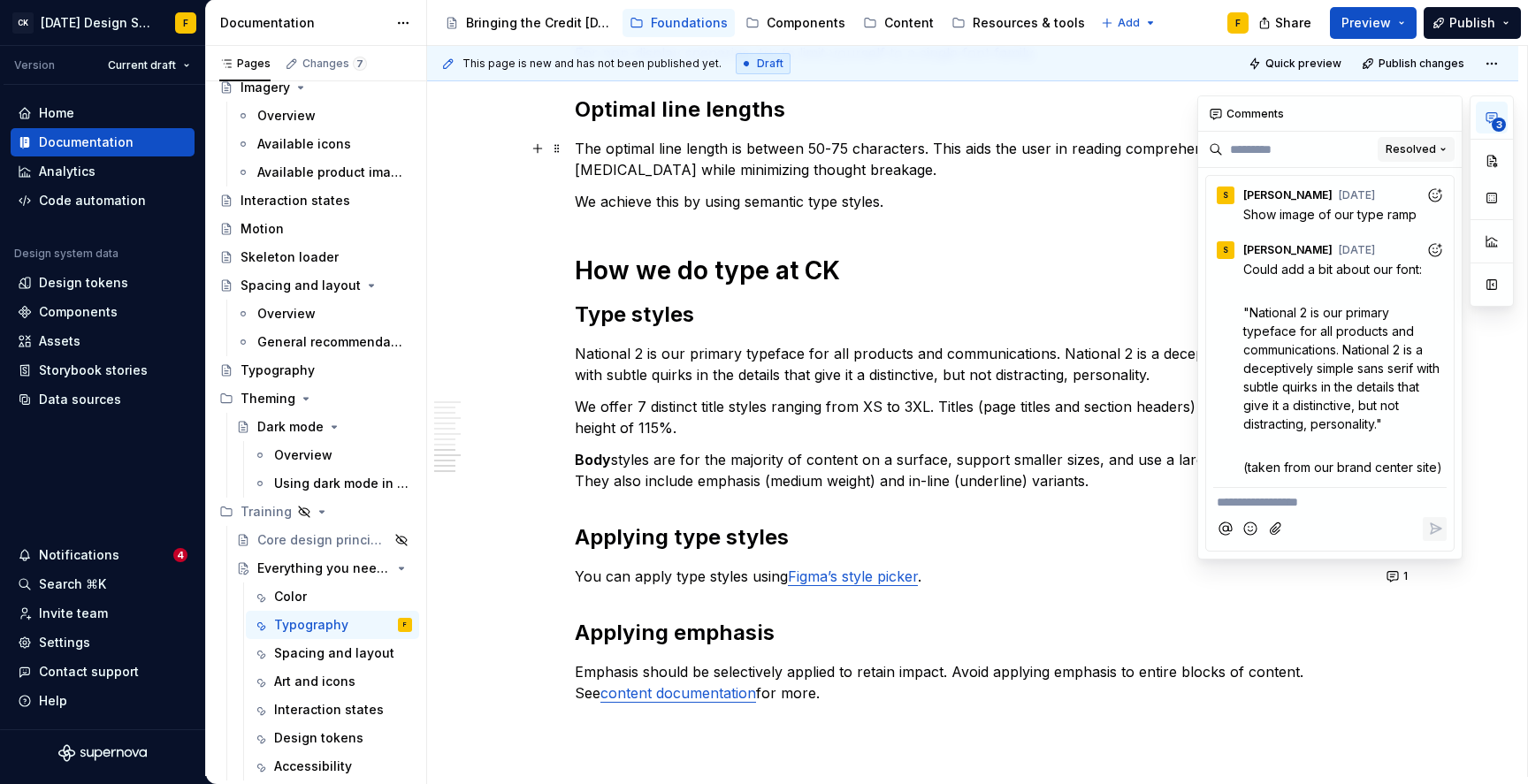
click at [1405, 147] on span "Resolved" at bounding box center [1411, 149] width 51 height 15
click at [1354, 180] on div "Open comments" at bounding box center [1387, 183] width 115 height 18
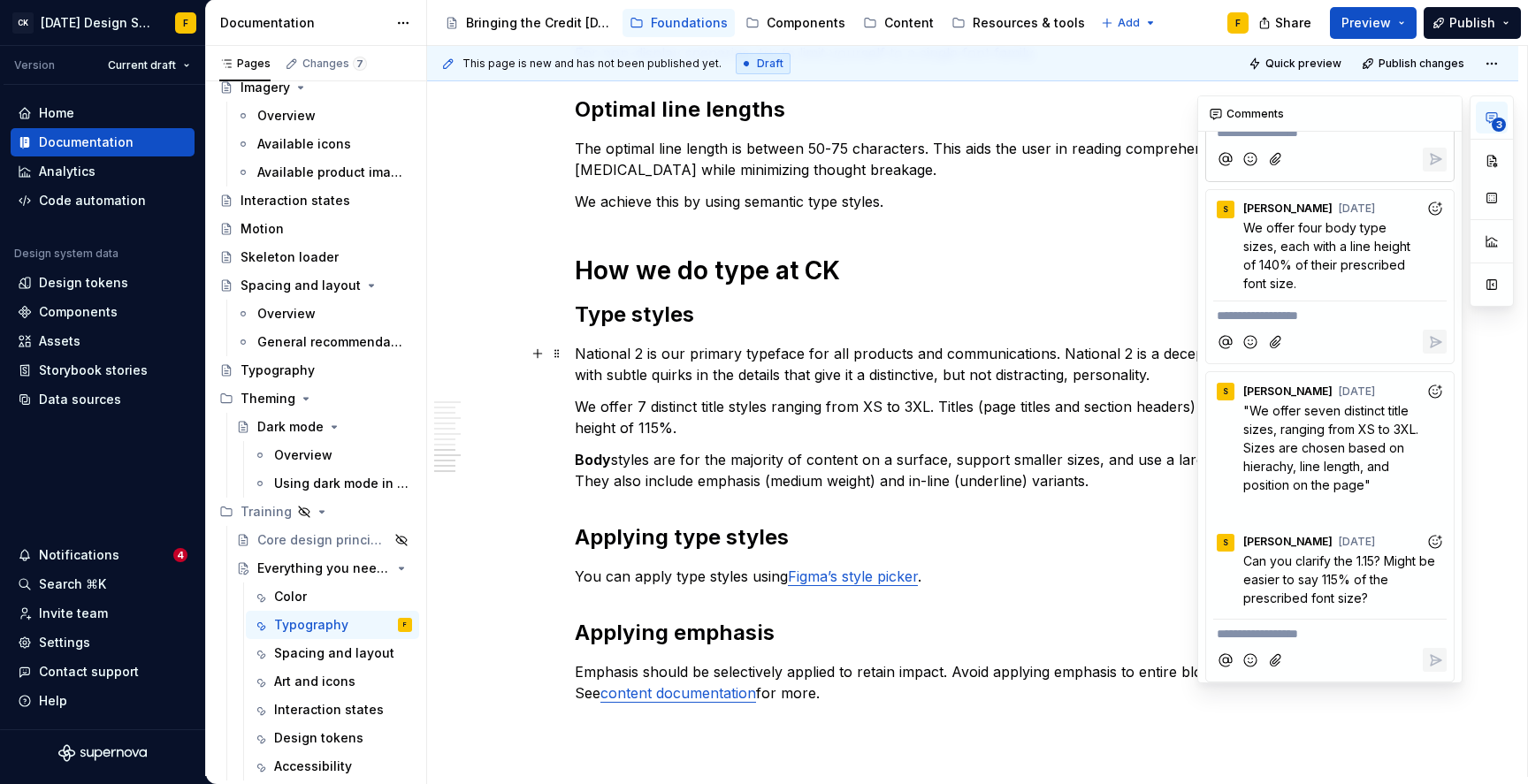
scroll to position [348, 0]
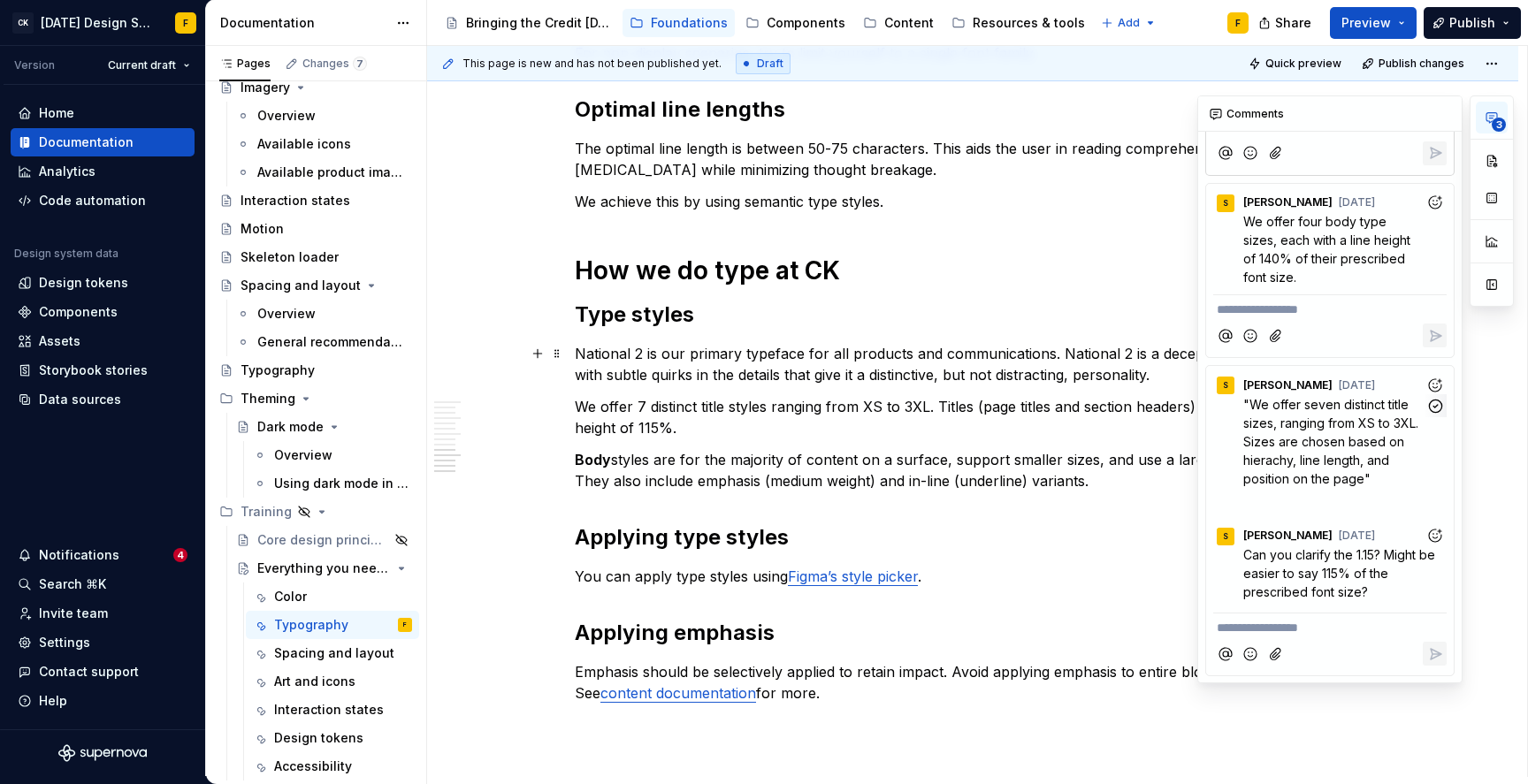
click at [1354, 382] on div "S [PERSON_NAME] [DATE]" at bounding box center [1330, 381] width 233 height 23
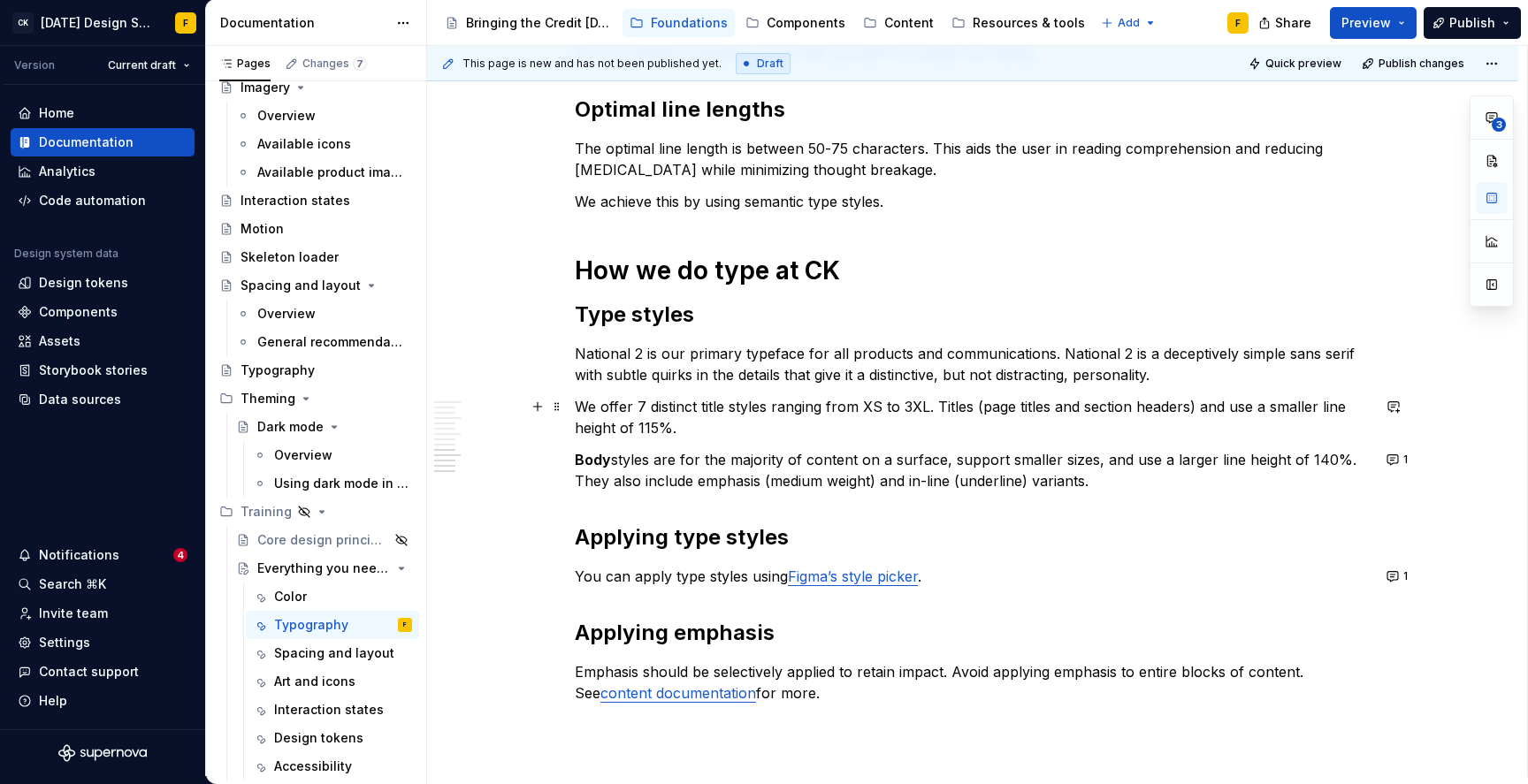
click at [956, 408] on p "We offer 7 distinct title styles ranging from XS to 3XL. Titles (page titles an…" at bounding box center [973, 417] width 796 height 43
click at [1296, 410] on p "We offer 7 distinct title styles ranging from XS to 3XL. Size should be determi…" at bounding box center [973, 417] width 796 height 43
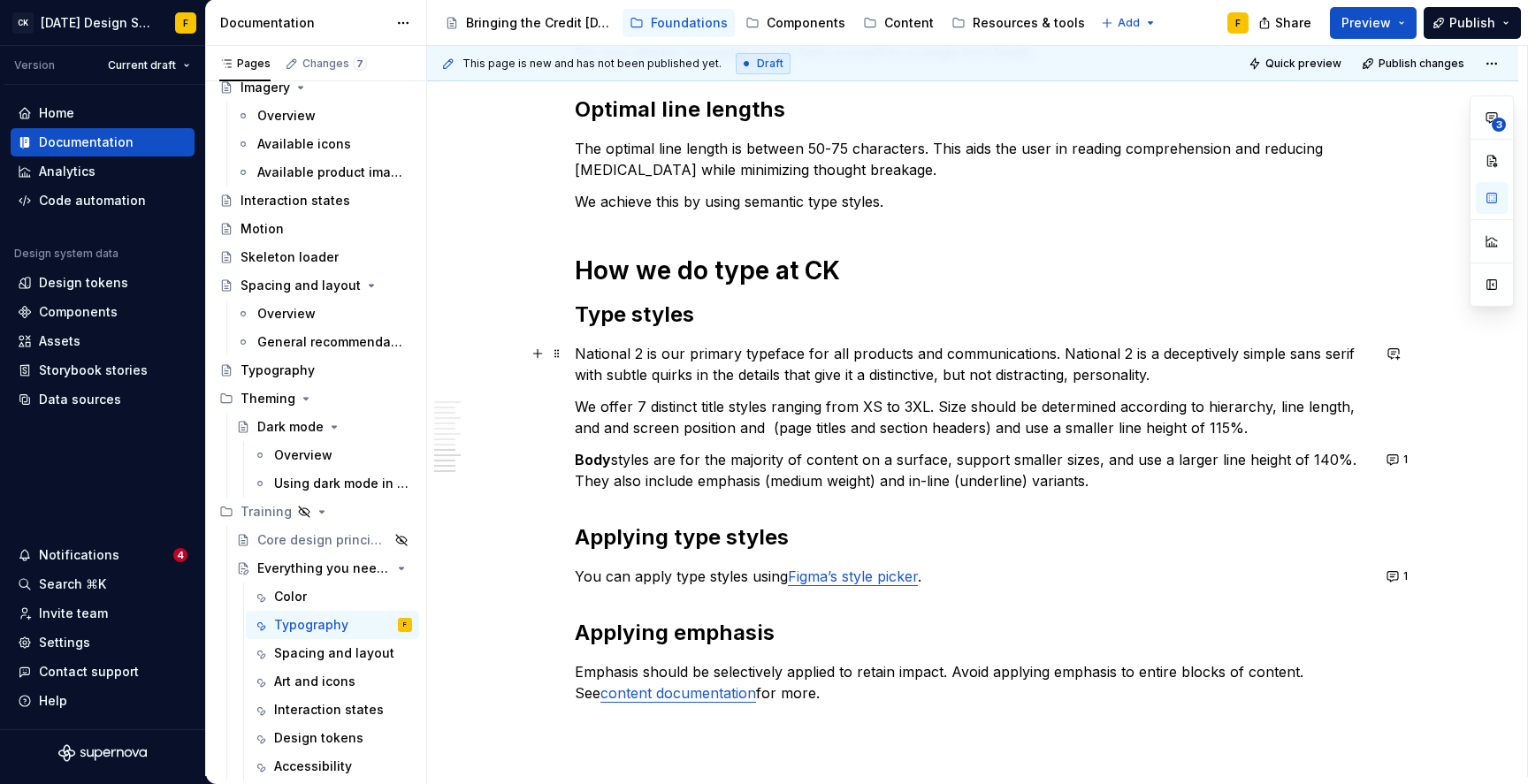
click at [1165, 375] on p "National 2 is our primary typeface for all products and communications. Nationa…" at bounding box center [973, 365] width 796 height 43
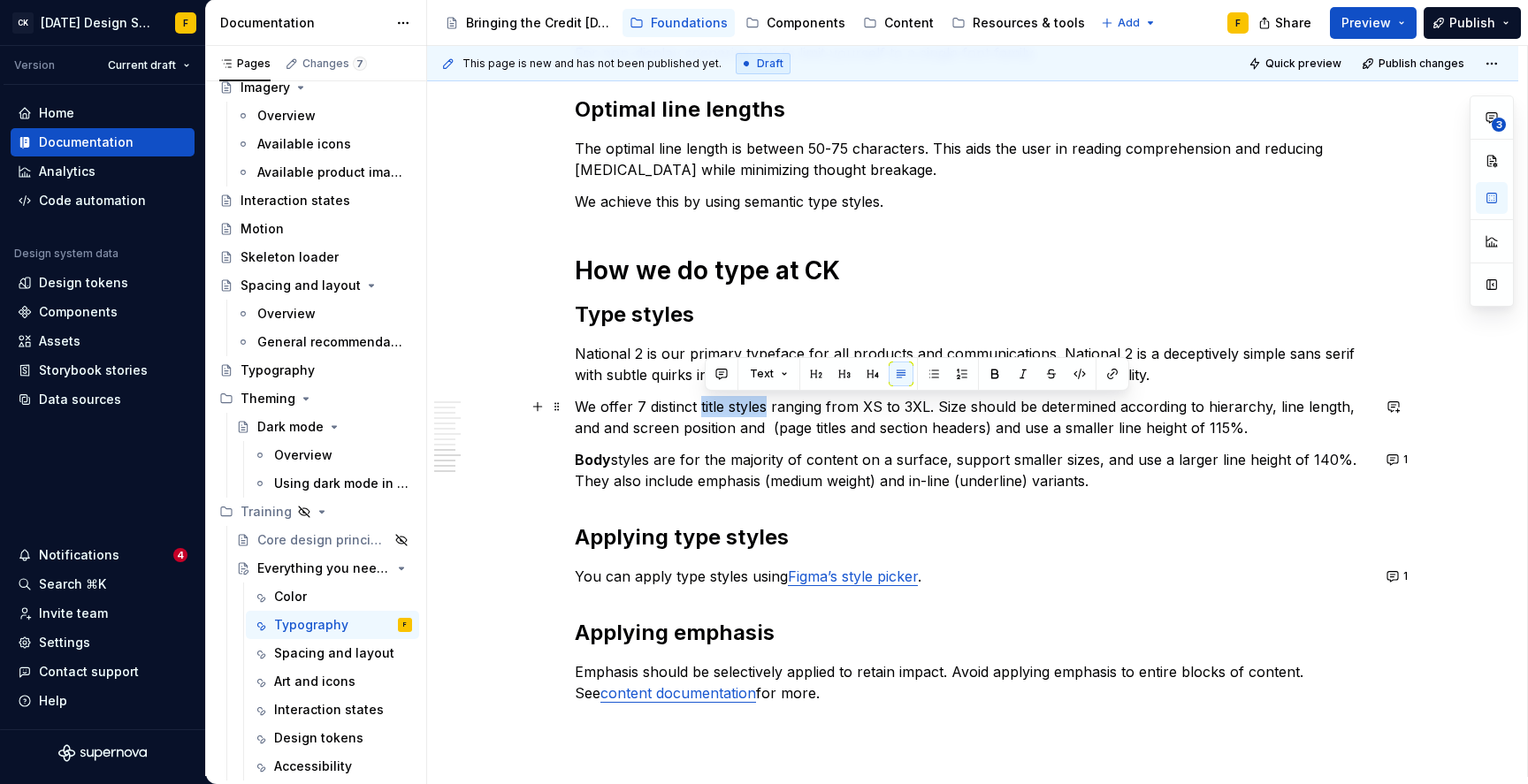
drag, startPoint x: 705, startPoint y: 408, endPoint x: 771, endPoint y: 410, distance: 66.0
click at [771, 410] on p "We offer 7 distinct title styles ranging from XS to 3XL. Size should be determi…" at bounding box center [973, 417] width 796 height 43
click at [942, 404] on p "We offer 7 distinct title styles ranging from XS to 3XL. Size should be determi…" at bounding box center [973, 417] width 796 height 43
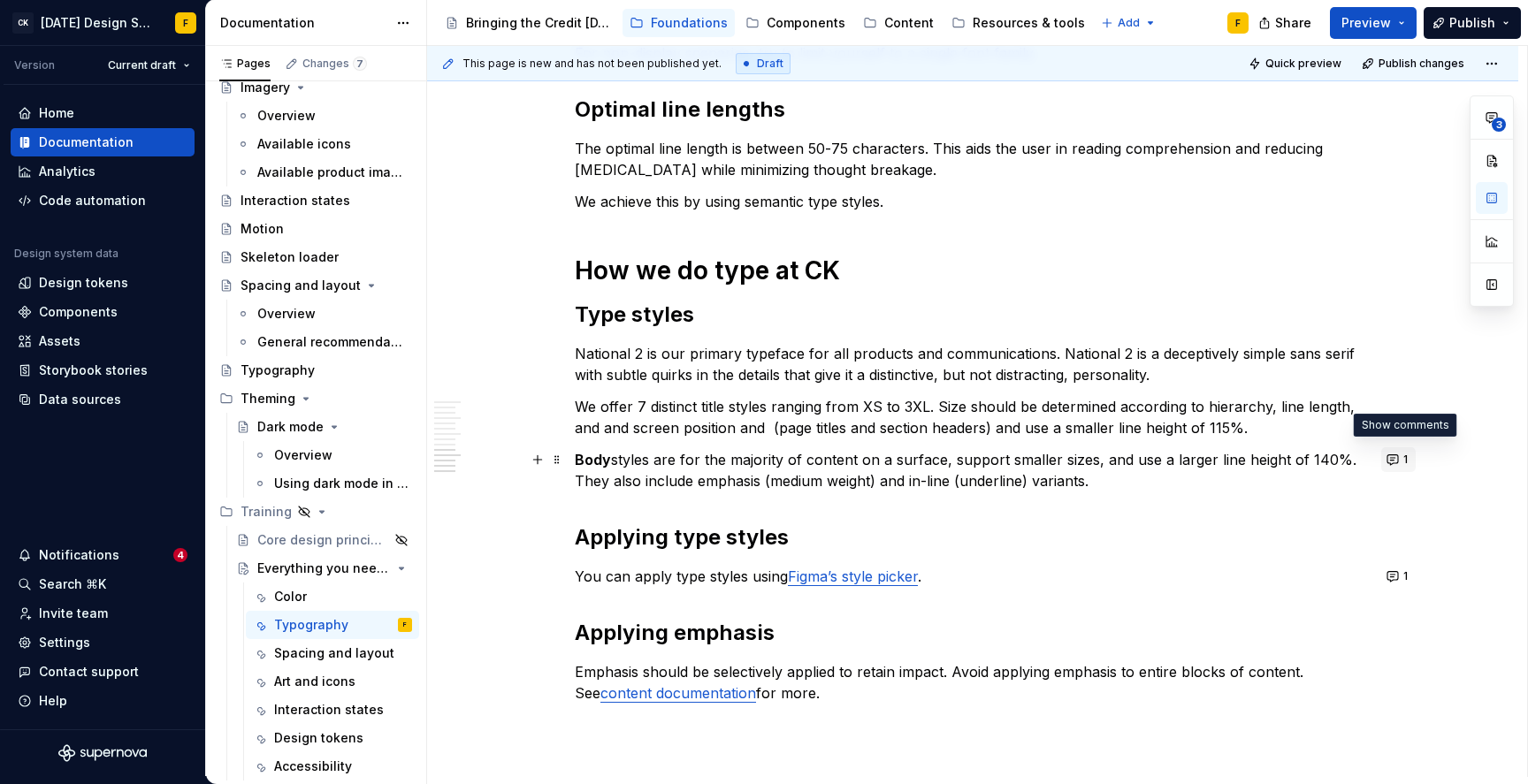
click at [1399, 458] on button "1" at bounding box center [1398, 459] width 34 height 24
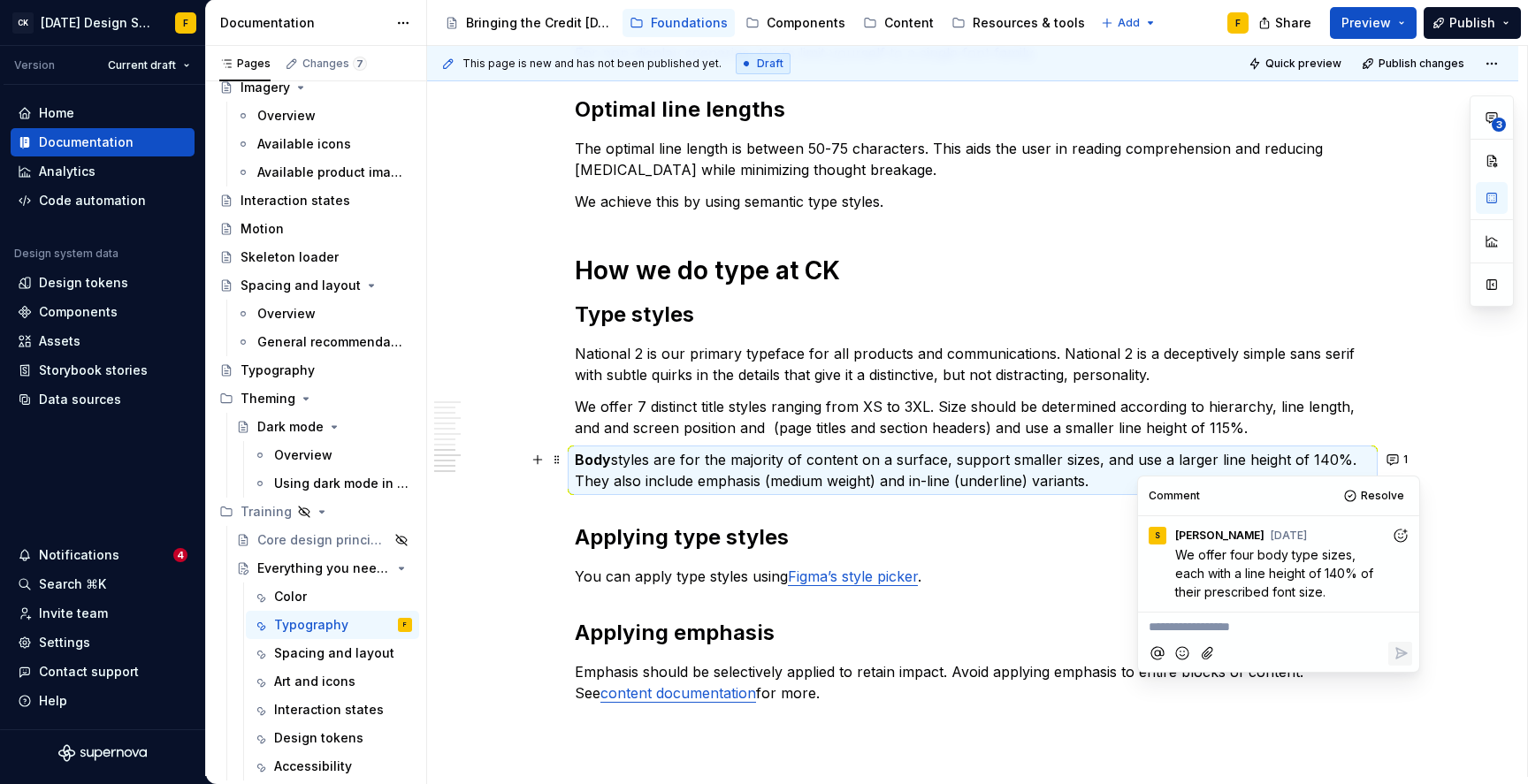
click at [693, 459] on p "Body styles are for the majority of content on a surface, support smaller sizes…" at bounding box center [973, 471] width 796 height 43
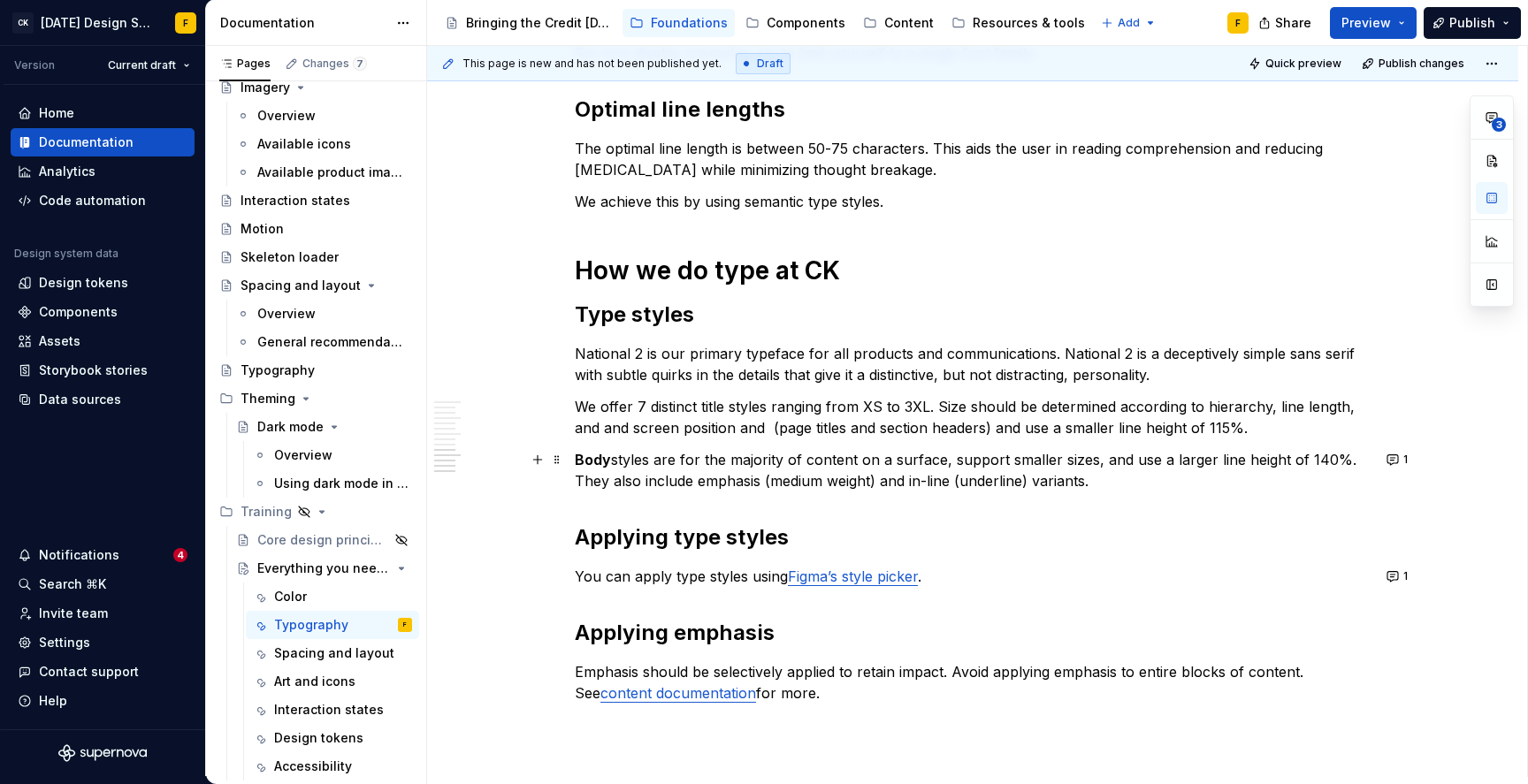
click at [582, 463] on strong "Body" at bounding box center [592, 459] width 36 height 18
click at [664, 461] on strong "We offer 4 Body" at bounding box center [631, 459] width 113 height 18
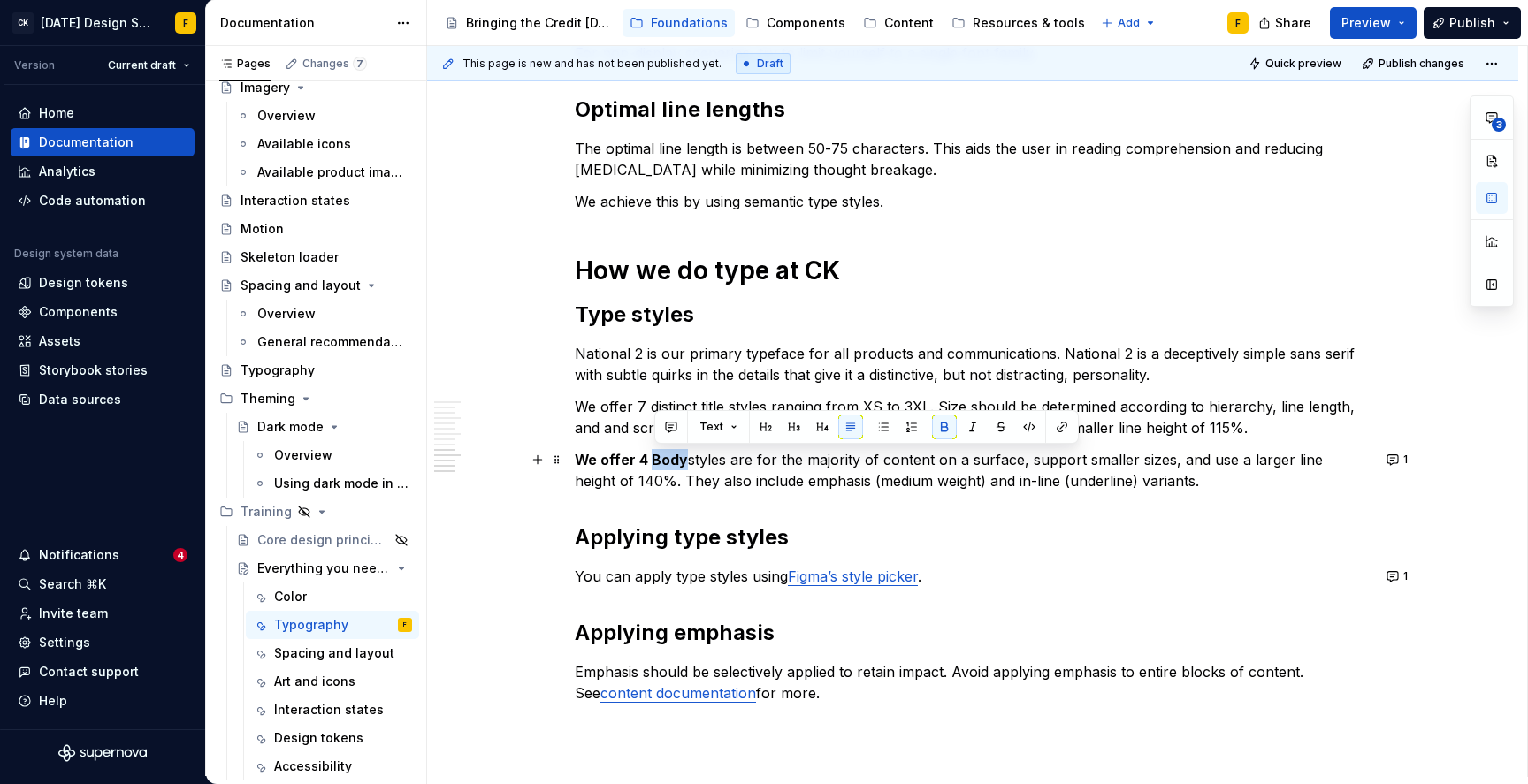
click at [657, 456] on strong "We offer 4 Body" at bounding box center [631, 459] width 113 height 18
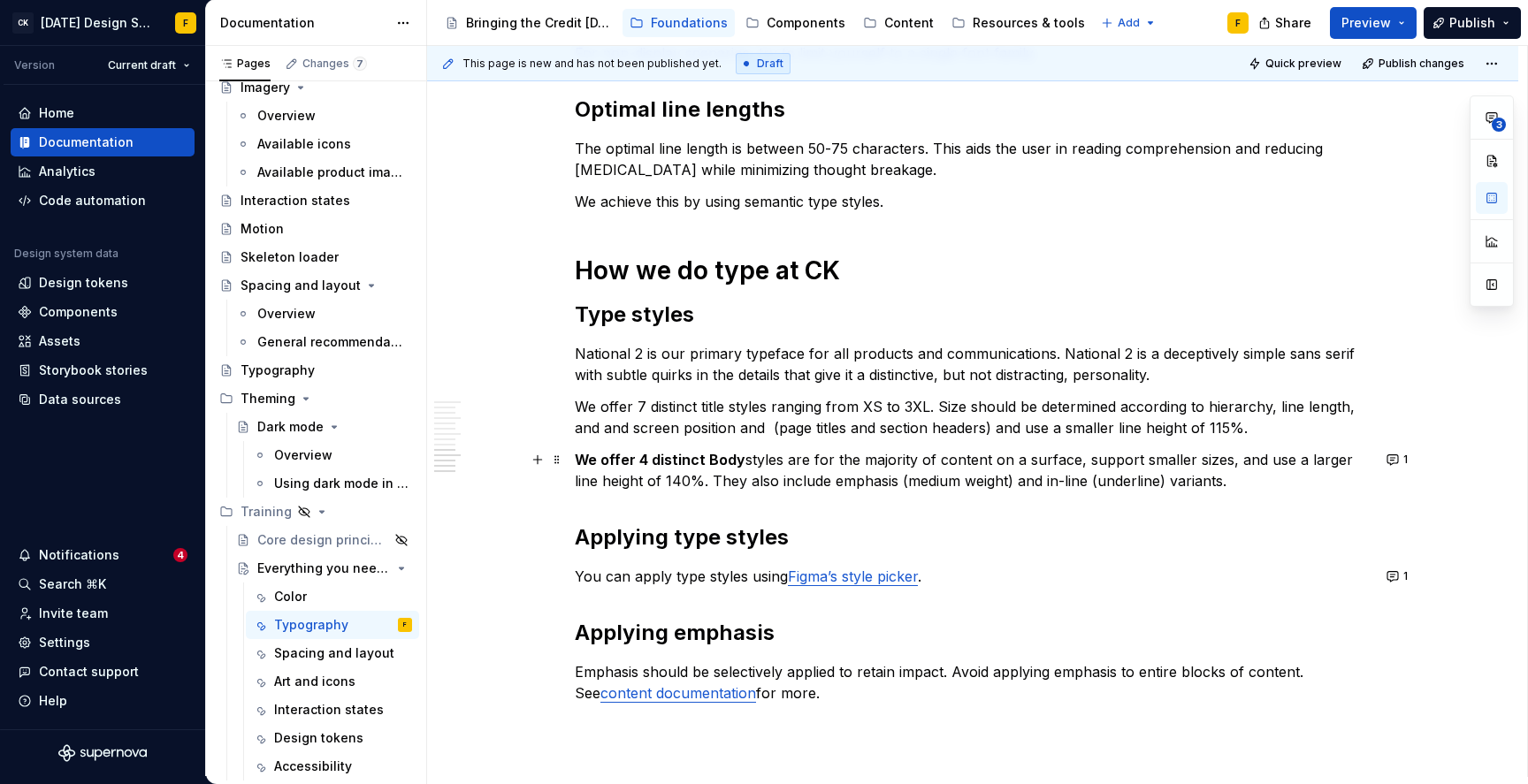
click at [716, 458] on strong "We offer 4 distinct Body" at bounding box center [660, 459] width 171 height 18
drag, startPoint x: 580, startPoint y: 462, endPoint x: 1233, endPoint y: 479, distance: 653.2
click at [1233, 479] on p "We offer 4 distinct body styles are for the majority of content on a surface, s…" at bounding box center [973, 471] width 796 height 43
click at [927, 468] on p "We offer 4 distinct body styles are for the majority of content on a surface, s…" at bounding box center [973, 471] width 796 height 43
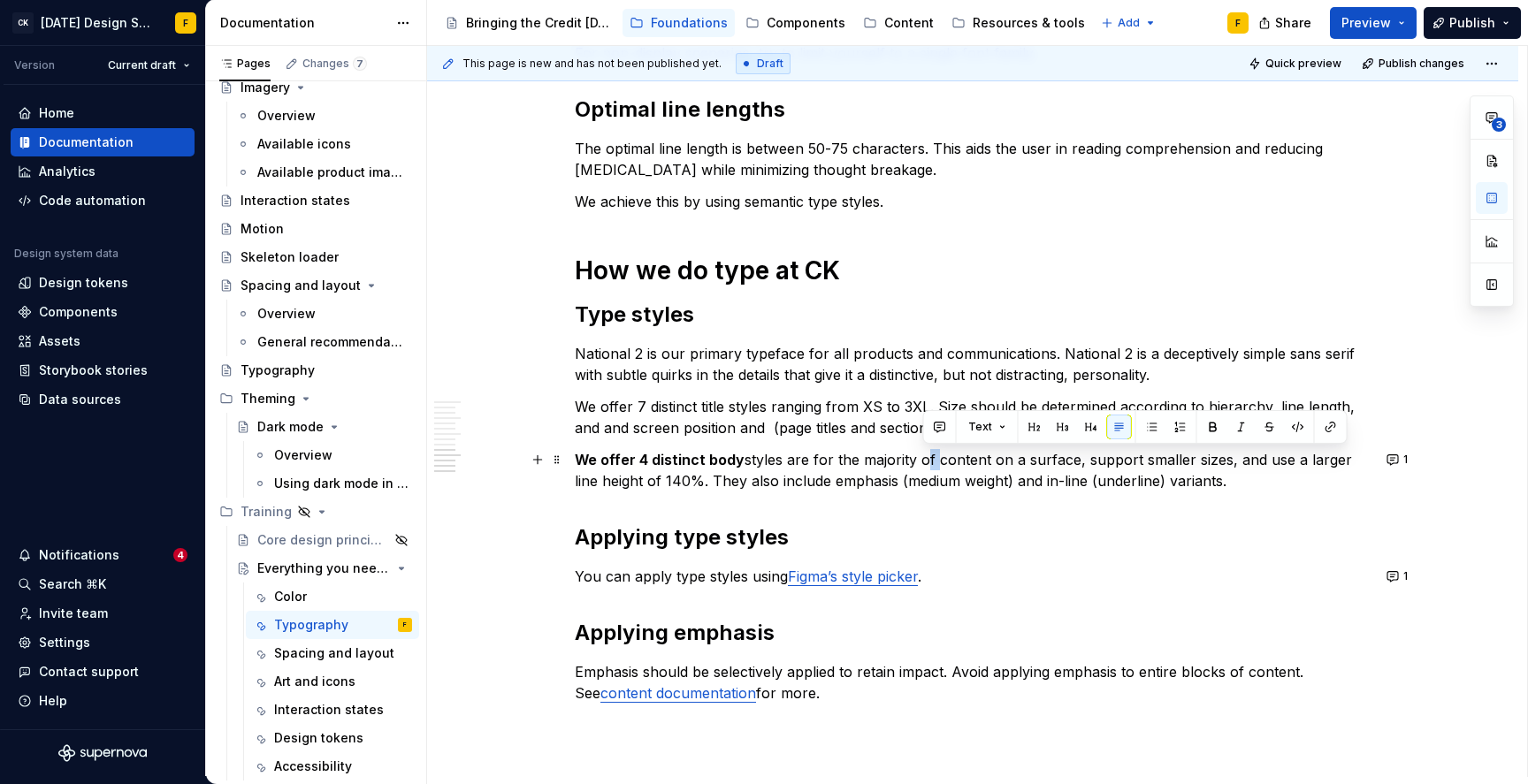
click at [927, 468] on p "We offer 4 distinct body styles are for the majority of content on a surface, s…" at bounding box center [973, 471] width 796 height 43
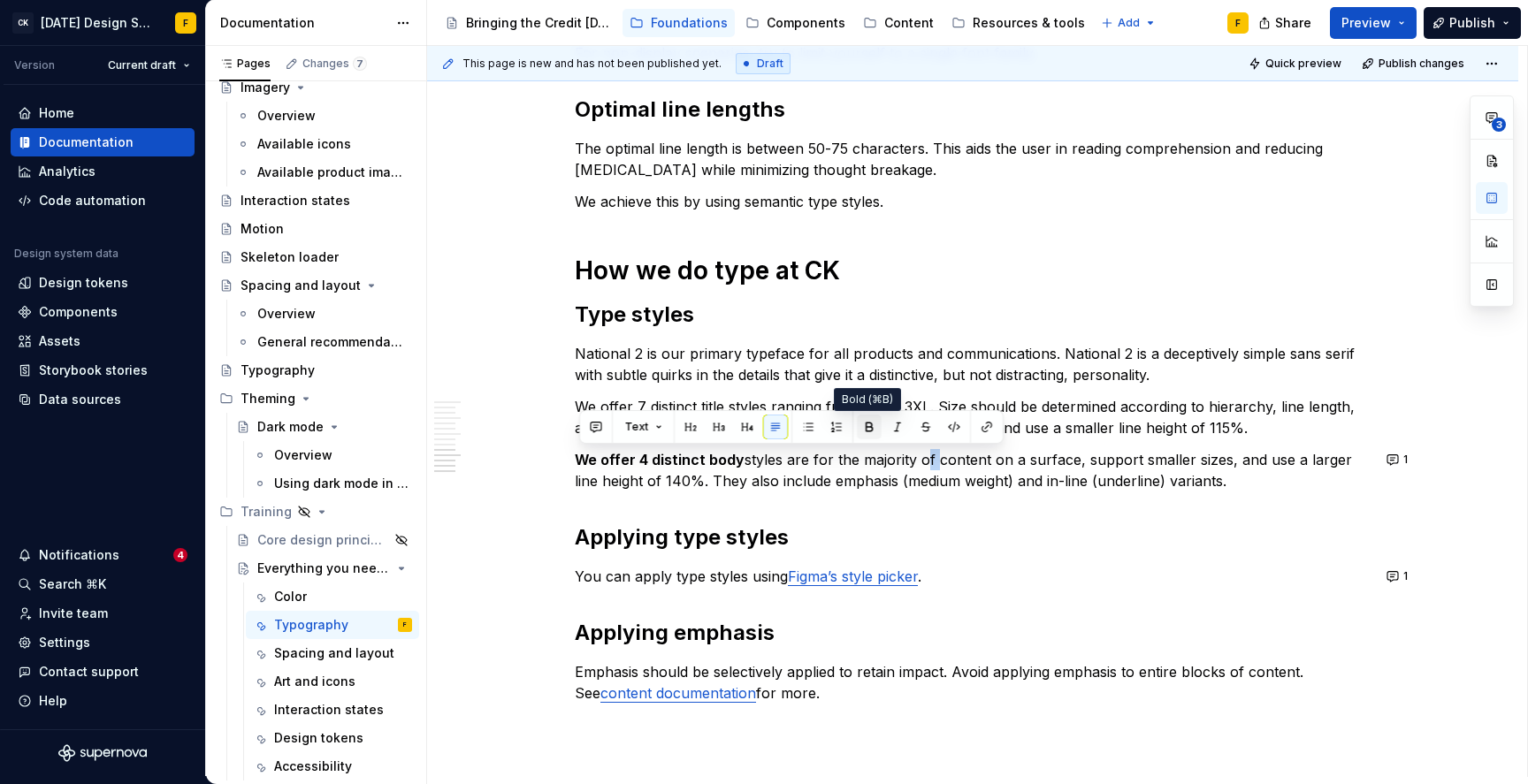
click at [865, 427] on button "button" at bounding box center [868, 426] width 24 height 24
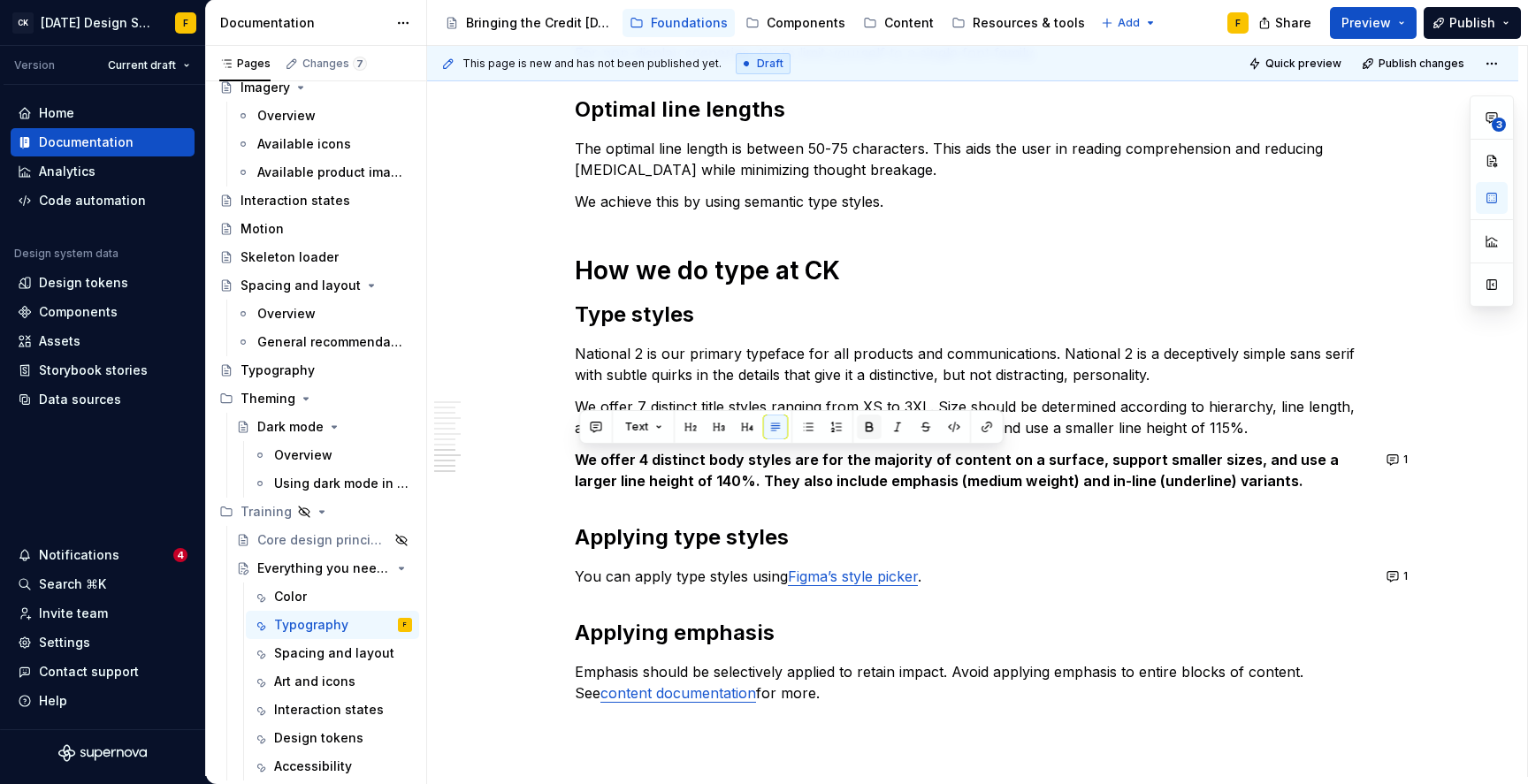
click at [865, 427] on button "button" at bounding box center [868, 426] width 24 height 24
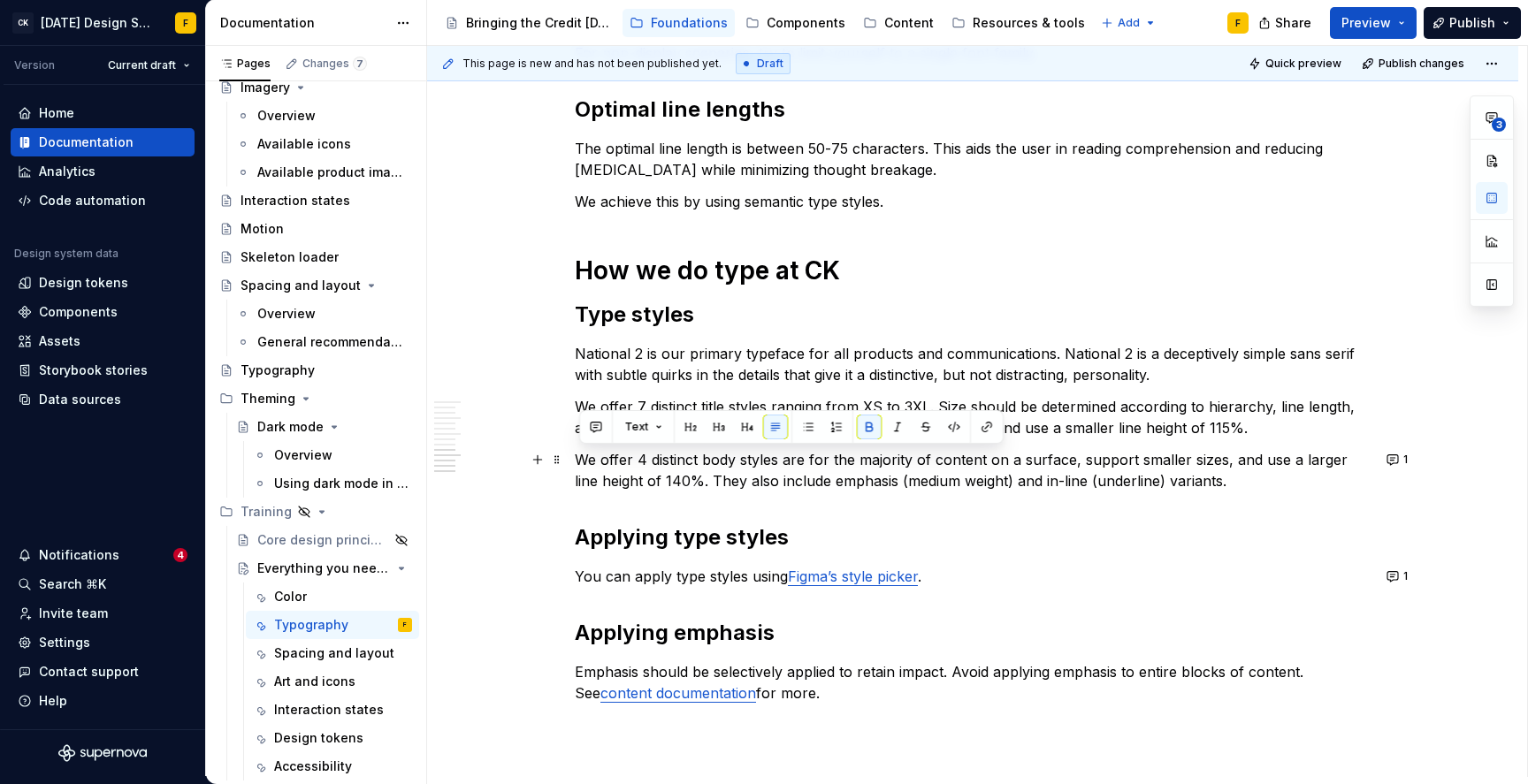
click at [770, 476] on p "We offer 4 distinct body styles are for the majority of content on a surface, s…" at bounding box center [973, 471] width 796 height 43
click at [784, 465] on p "We offer 4 distinct body styles are for the majority of content on a surface, s…" at bounding box center [973, 471] width 796 height 43
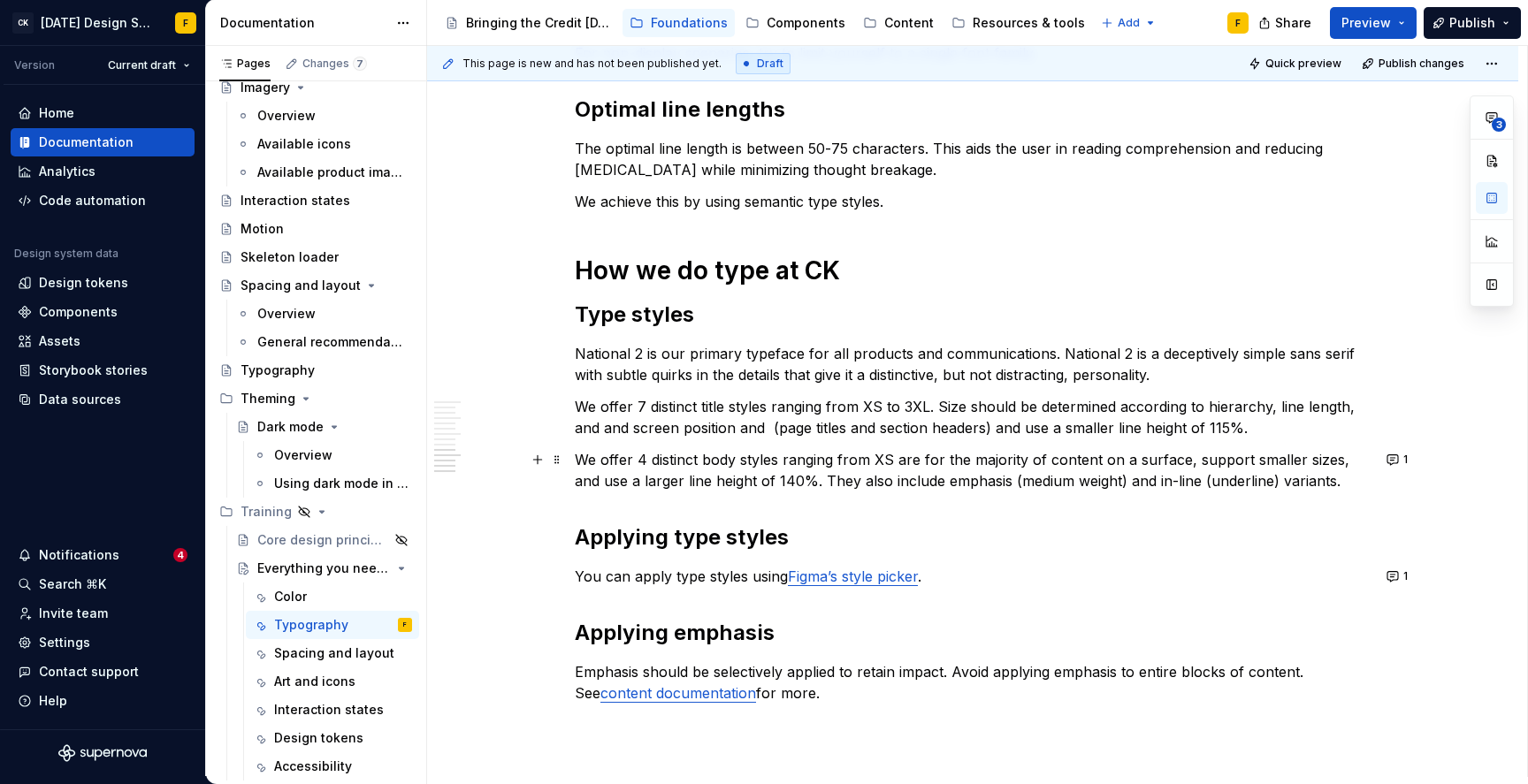
click at [882, 458] on p "We offer 4 distinct body styles ranging from XS are for the majority of content…" at bounding box center [973, 471] width 796 height 43
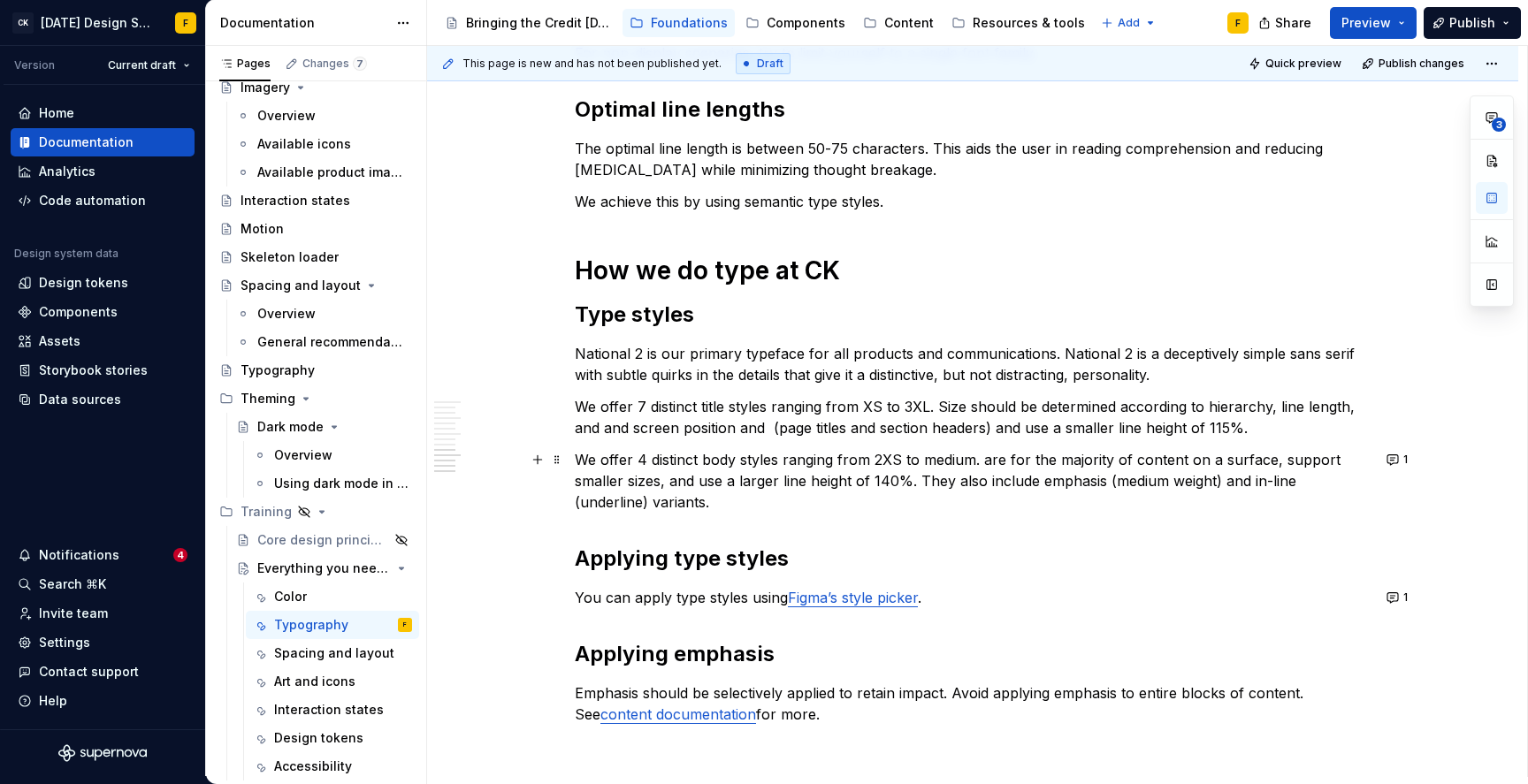
click at [988, 467] on p "We offer 4 distinct body styles ranging from 2XS to medium. are for the majorit…" at bounding box center [973, 481] width 796 height 63
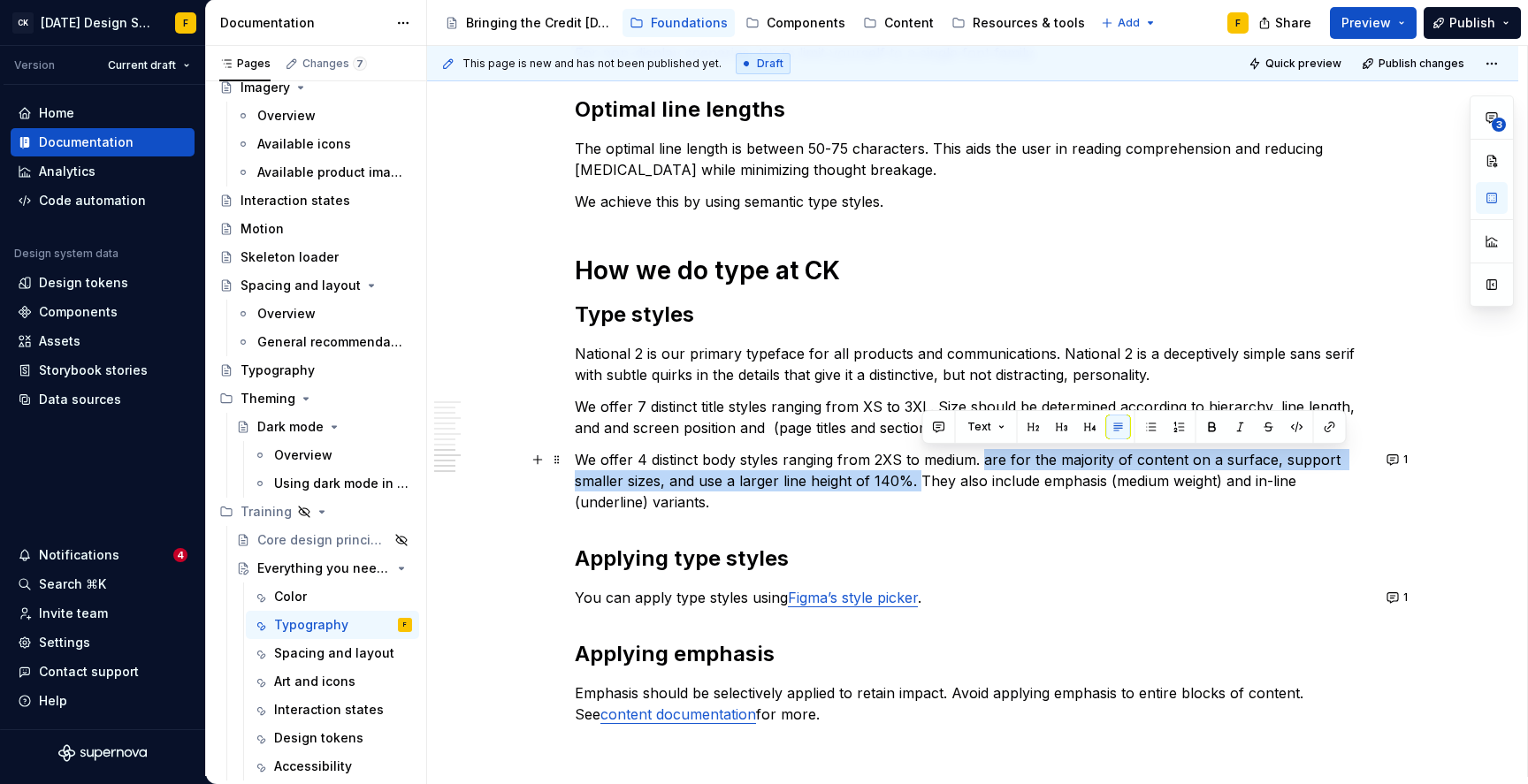
drag, startPoint x: 922, startPoint y: 480, endPoint x: 988, endPoint y: 455, distance: 70.6
click at [988, 455] on p "We offer 4 distinct body styles ranging from 2XS to medium. are for the majorit…" at bounding box center [973, 481] width 796 height 63
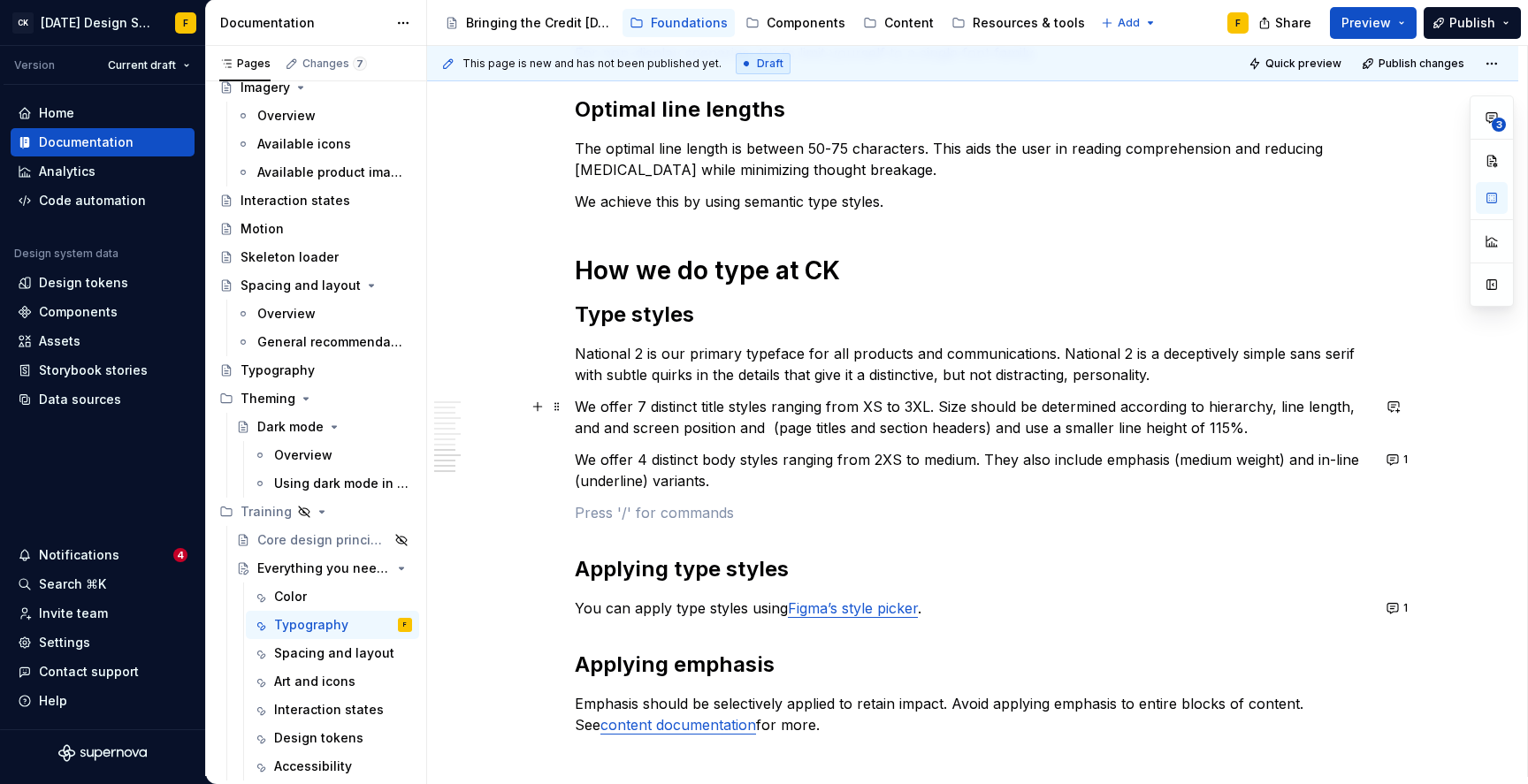
click at [1001, 425] on p "We offer 7 distinct title styles ranging from XS to 3XL. Size should be determi…" at bounding box center [973, 417] width 796 height 43
click at [741, 430] on p "We offer 7 distinct title styles ranging from XS to 3XL. Size should be determi…" at bounding box center [973, 417] width 796 height 43
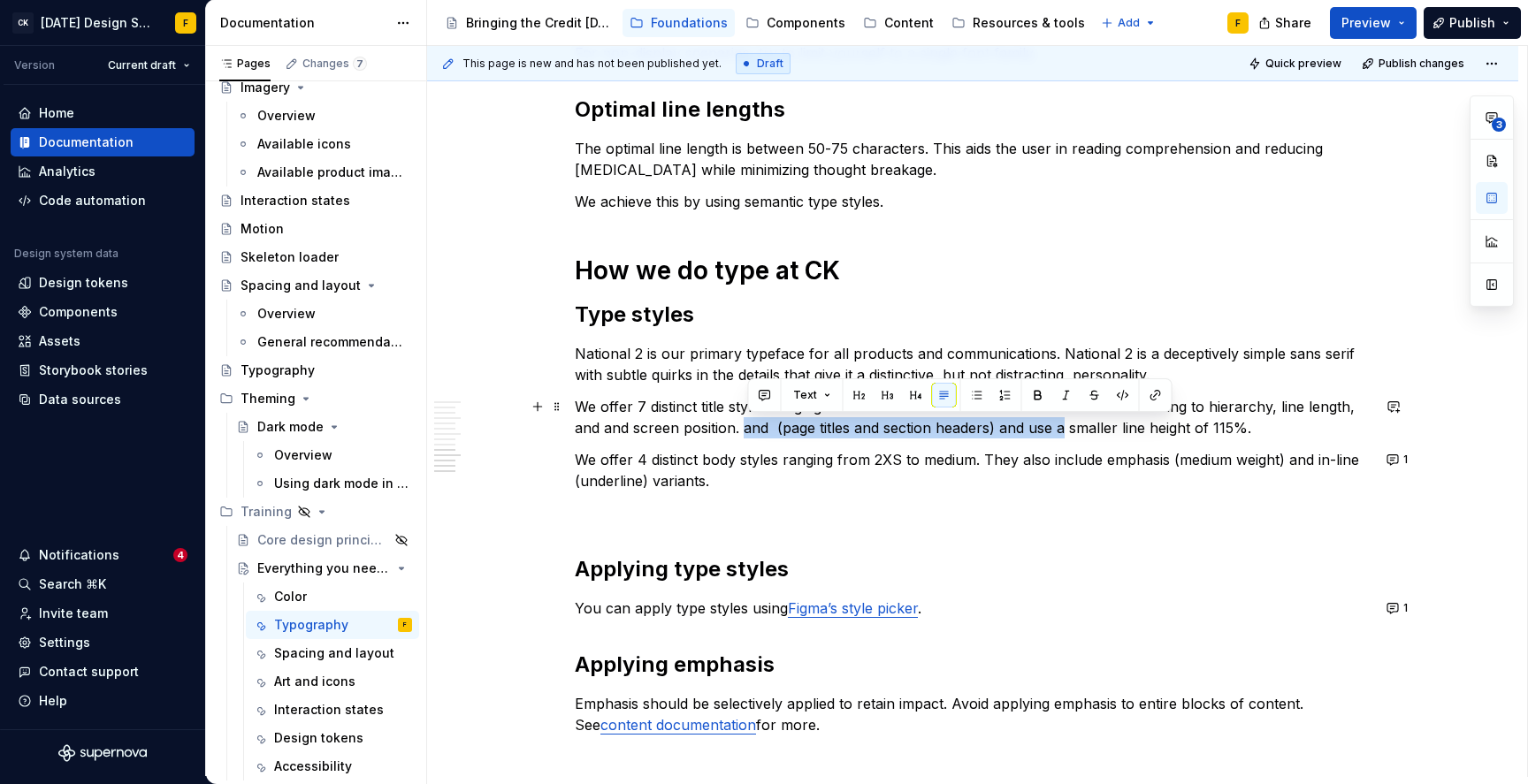
drag, startPoint x: 748, startPoint y: 430, endPoint x: 1067, endPoint y: 428, distance: 319.0
click at [1067, 428] on p "We offer 7 distinct title styles ranging from XS to 3XL. Size should be determi…" at bounding box center [973, 417] width 796 height 43
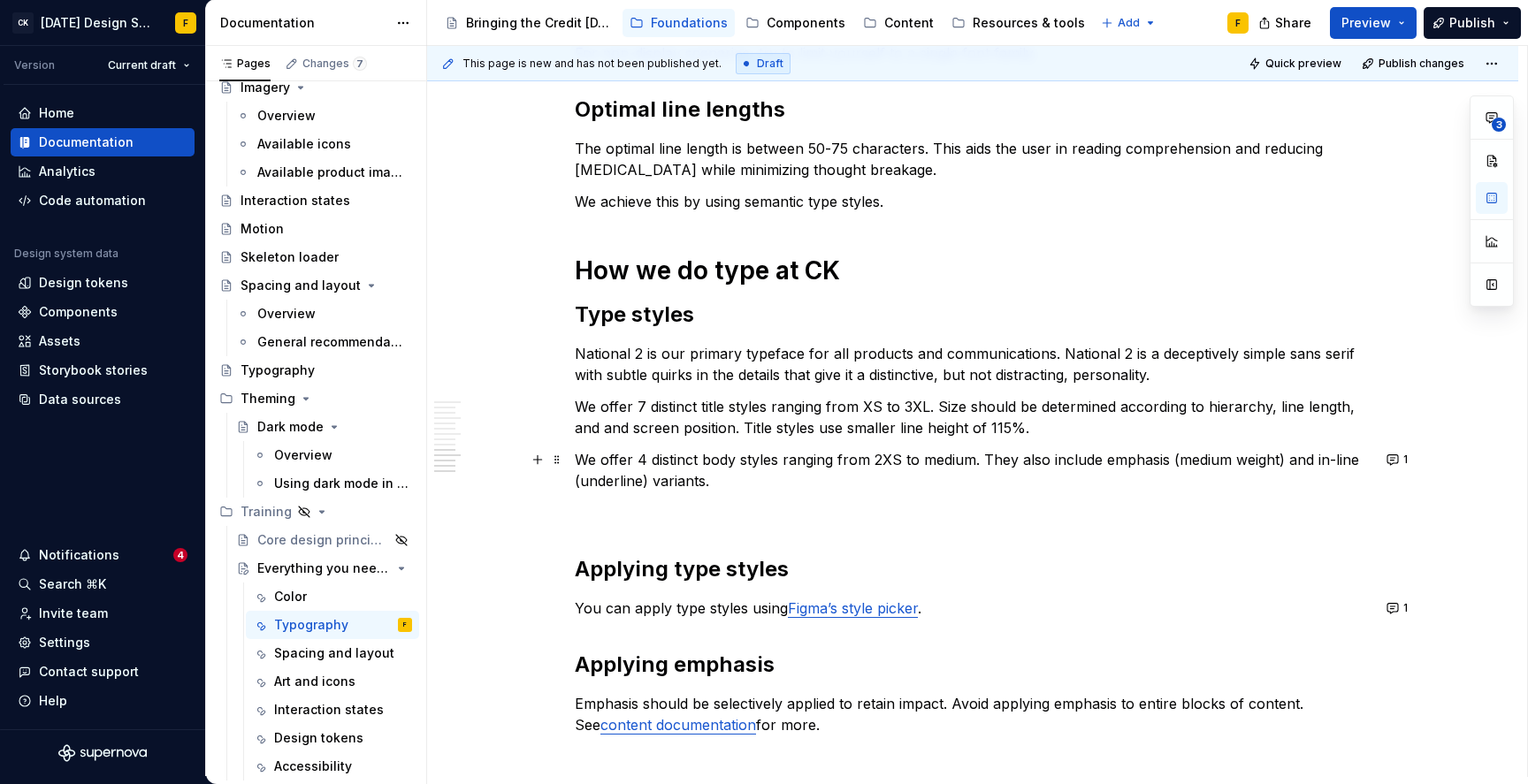
click at [1055, 462] on p "We offer 4 distinct body styles ranging from 2XS to medium. They also include e…" at bounding box center [973, 471] width 796 height 43
click at [743, 487] on p "We offer 4 distinct body styles ranging from 2XS to medium including emphasis (…" at bounding box center [973, 471] width 796 height 43
click at [882, 431] on p "We offer 7 distinct title styles ranging from XS to 3XL. Size should be determi…" at bounding box center [973, 417] width 796 height 43
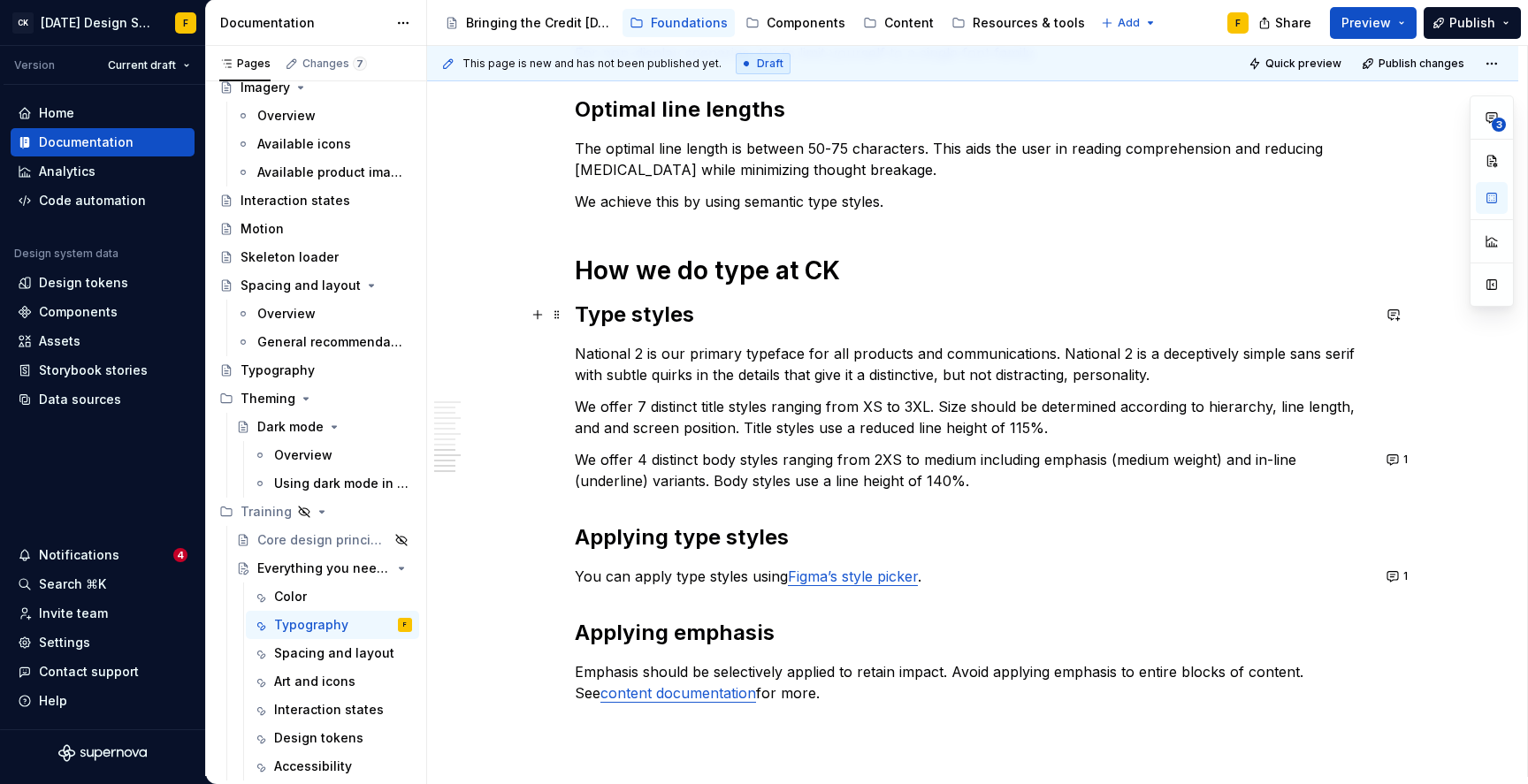
click at [620, 308] on h2 "Type styles" at bounding box center [973, 314] width 796 height 28
click at [594, 316] on h2 "Our style" at bounding box center [973, 314] width 796 height 28
click at [715, 410] on p "We offer 7 distinct title styles ranging from XS to 3XL. Size should be determi…" at bounding box center [973, 417] width 796 height 43
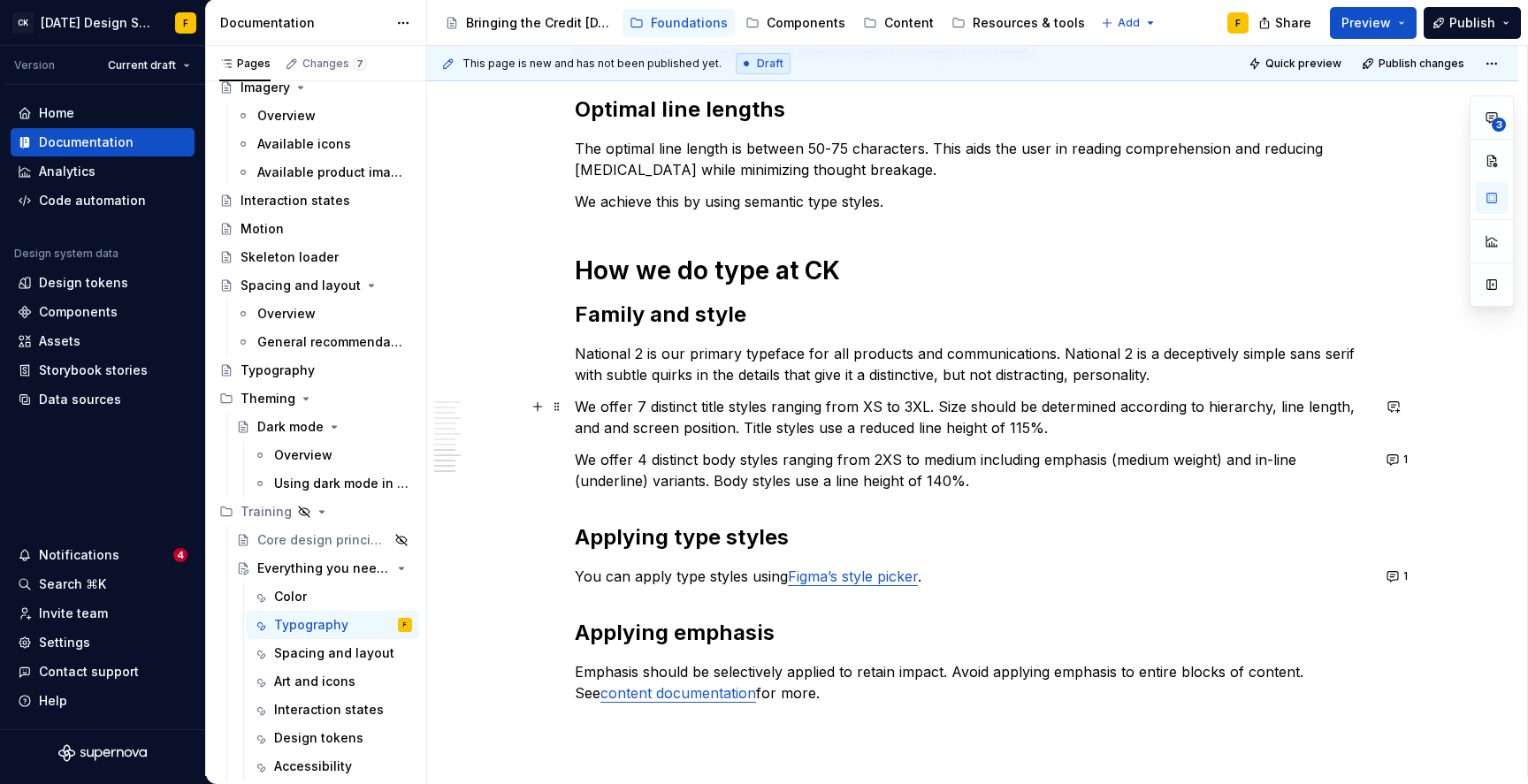
click at [715, 410] on p "We offer 7 distinct title styles ranging from XS to 3XL. Size should be determi…" at bounding box center [973, 417] width 796 height 43
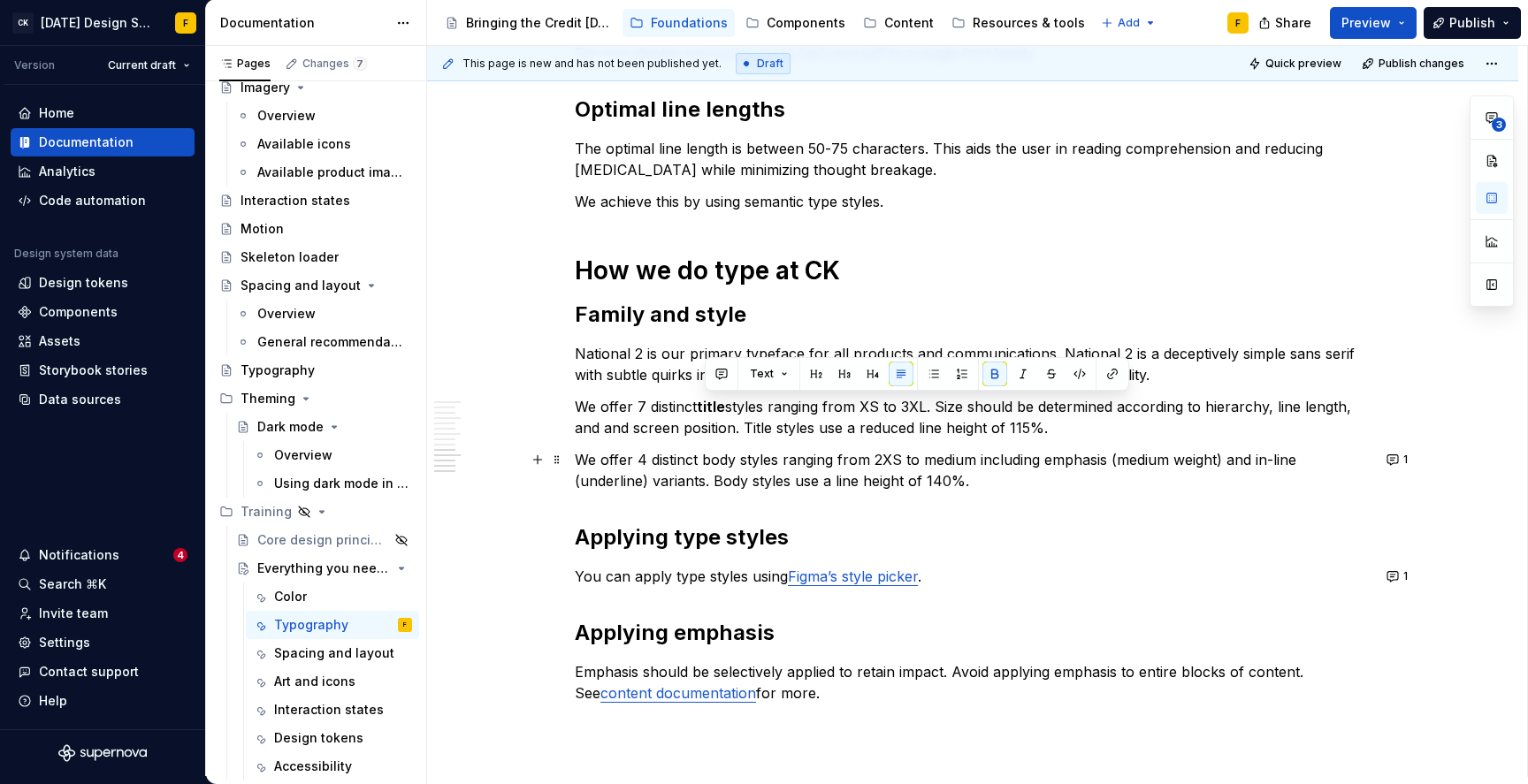
click at [723, 458] on p "We offer 4 distinct body styles ranging from 2XS to medium including emphasis (…" at bounding box center [973, 471] width 796 height 43
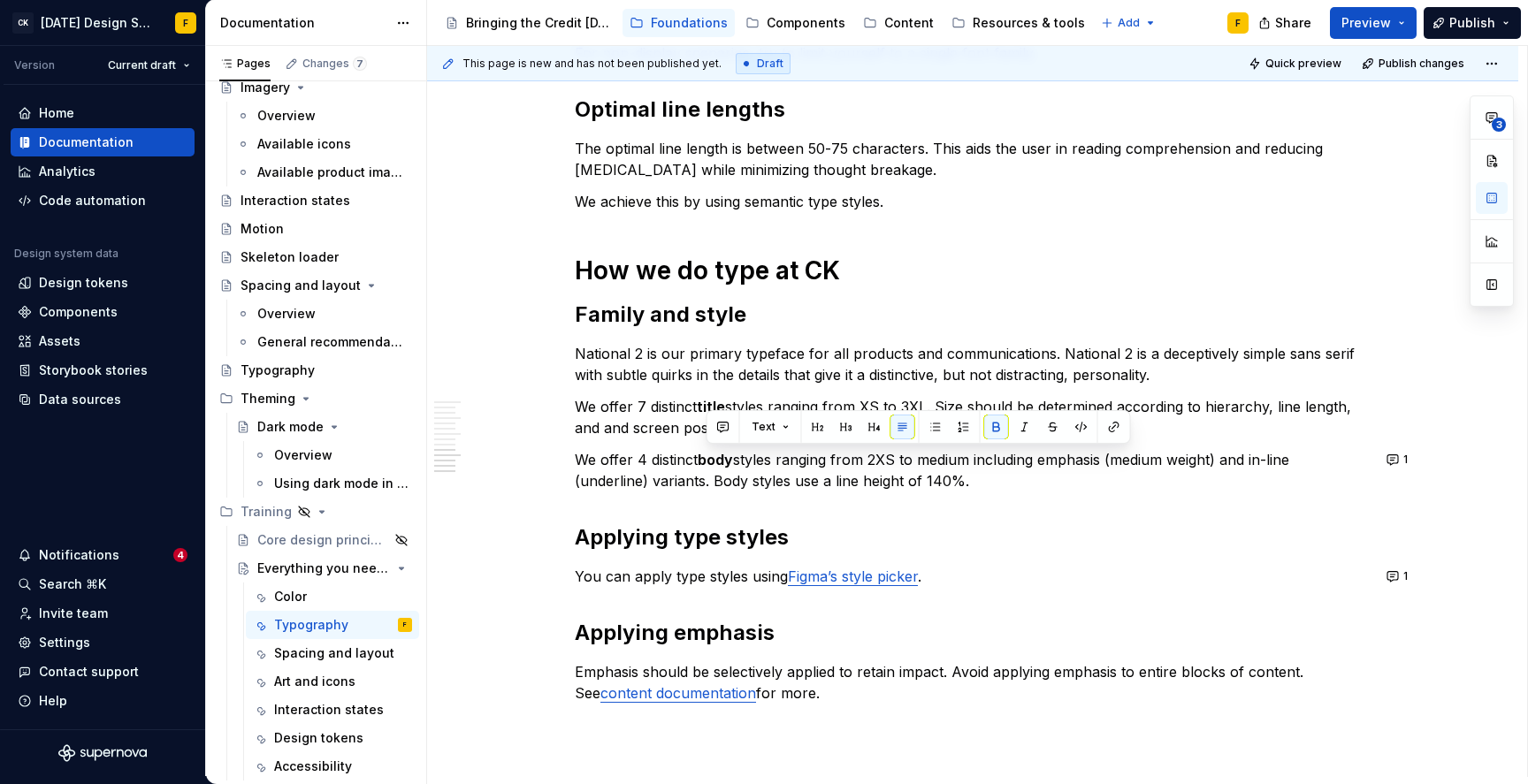
click at [644, 415] on p "We offer 7 distinct title styles ranging from XS to 3XL. Size should be determi…" at bounding box center [973, 417] width 796 height 43
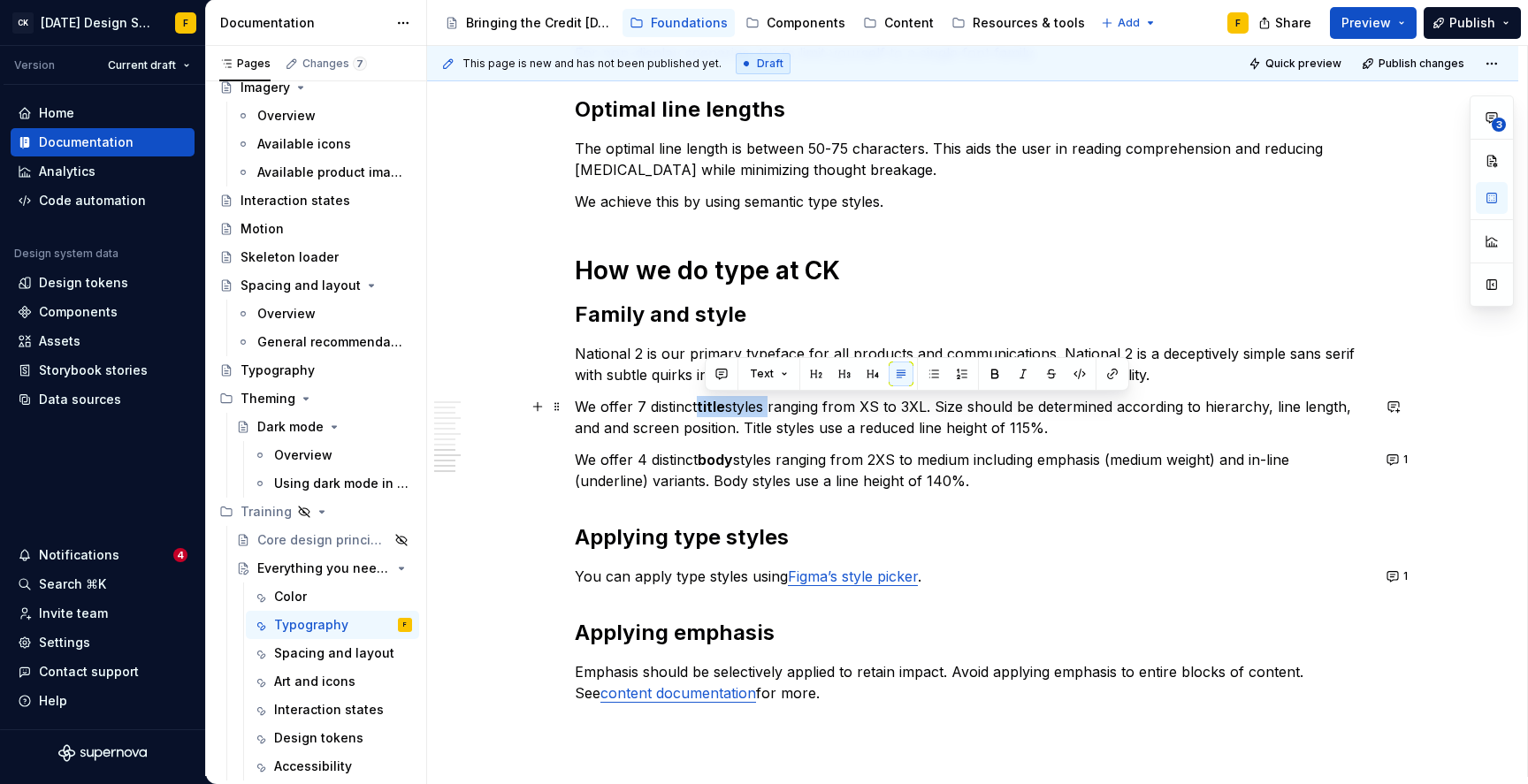
drag, startPoint x: 773, startPoint y: 406, endPoint x: 704, endPoint y: 400, distance: 69.3
click at [704, 400] on p "We offer 7 distinct title styles ranging from XS to 3XL. Size should be determi…" at bounding box center [973, 417] width 796 height 43
click at [722, 462] on strong "body" at bounding box center [715, 459] width 35 height 18
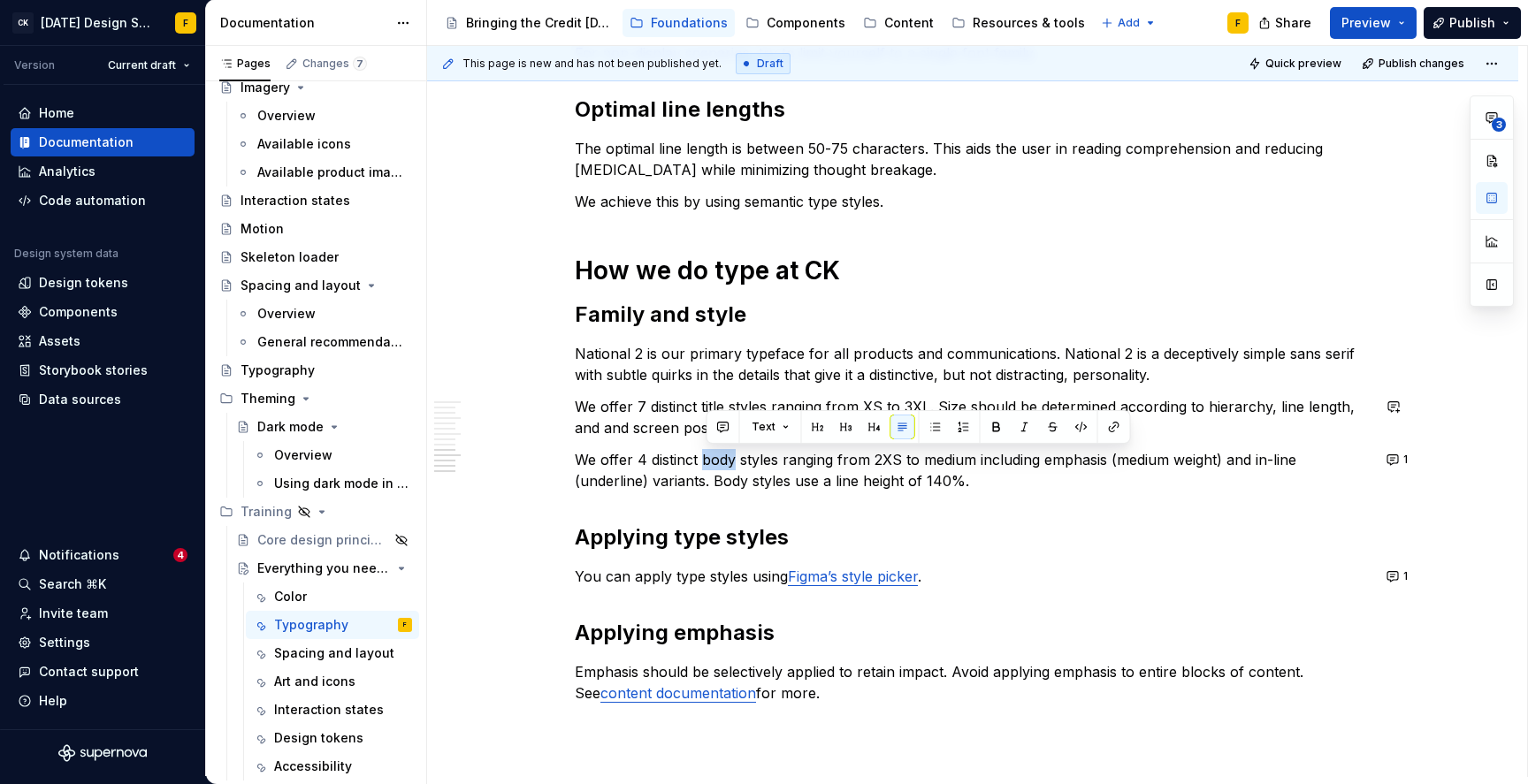
click at [633, 416] on p "We offer 7 distinct title styles ranging from XS to 3XL. Size should be determi…" at bounding box center [973, 417] width 796 height 43
click at [942, 407] on p "We offer 7 distinct title styles ranging from XS to 3XL. Size should be determi…" at bounding box center [973, 417] width 796 height 43
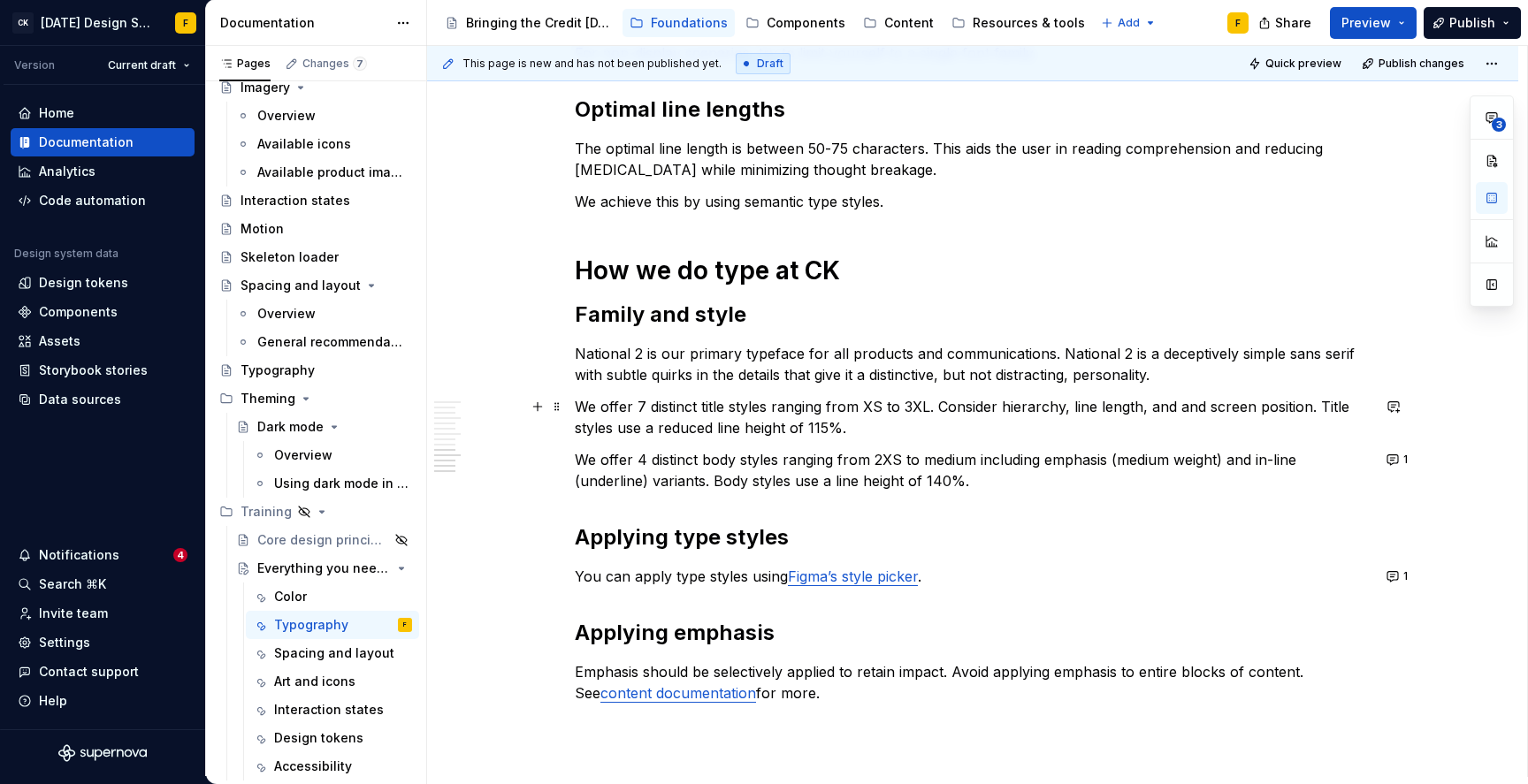
click at [941, 406] on p "We offer 7 distinct title styles ranging from XS to 3XL. Consider hierarchy, li…" at bounding box center [973, 417] width 796 height 43
click at [1309, 411] on p "We offer 7 distinct title styles ranging from XS to 3XL. Consider hierarchy, li…" at bounding box center [973, 417] width 796 height 43
click at [638, 430] on p "We offer 7 distinct title styles ranging from XS to 3XL. Consider hierarchy, li…" at bounding box center [973, 417] width 796 height 43
click at [838, 428] on p "We offer 7 distinct title styles ranging from XS to 3XL. Consider hierarchy, li…" at bounding box center [973, 417] width 796 height 43
click at [1129, 431] on p "We offer 7 distinct title styles ranging from XS to 3XL. Consider hierarchy, li…" at bounding box center [973, 417] width 796 height 43
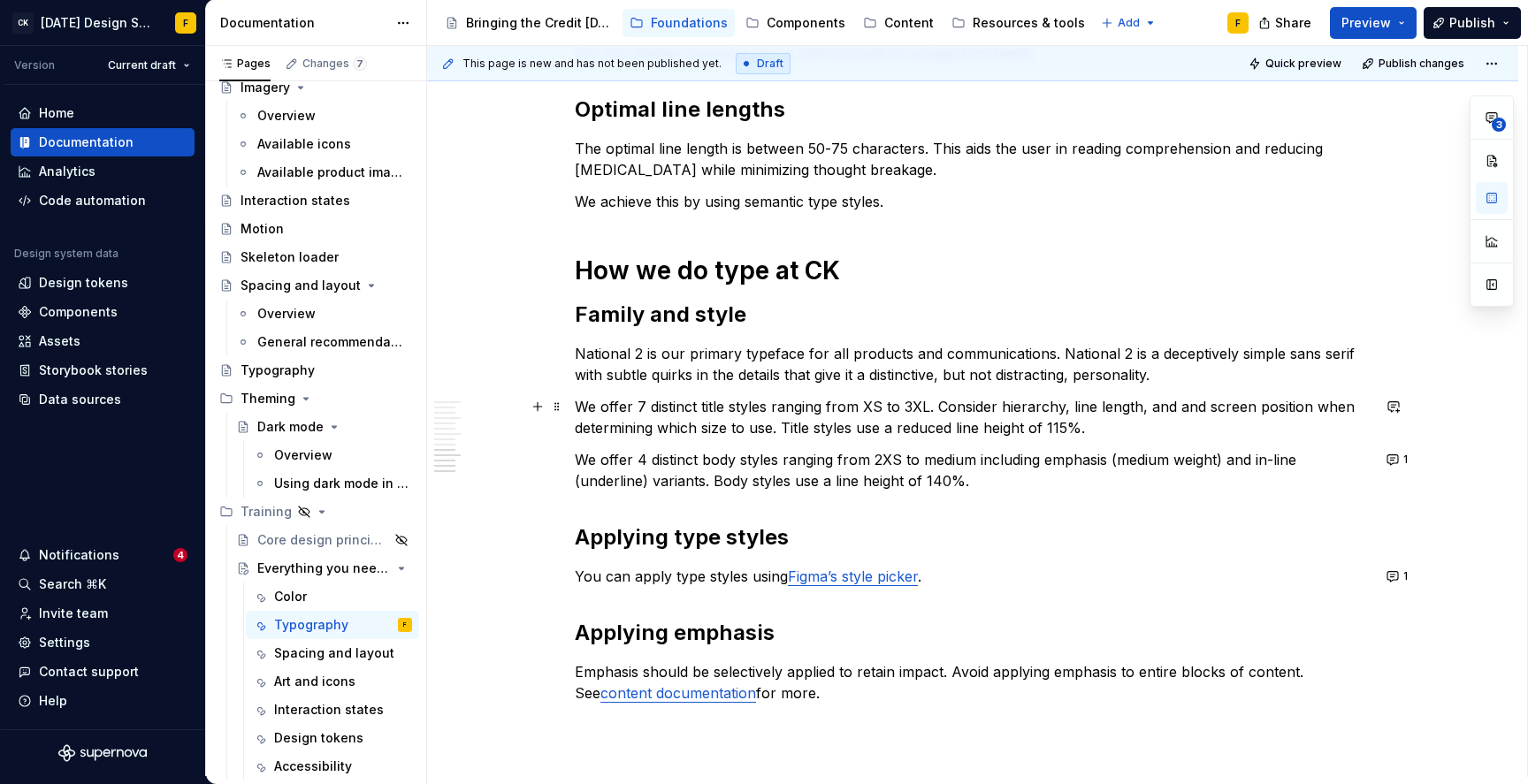
click at [872, 428] on p "We offer 7 distinct title styles ranging from XS to 3XL. Consider hierarchy, li…" at bounding box center [973, 417] width 796 height 43
click at [813, 479] on p "We offer 4 distinct body styles ranging from 2XS to medium including emphasis (…" at bounding box center [973, 471] width 796 height 43
click at [1399, 452] on button "1" at bounding box center [1398, 459] width 34 height 24
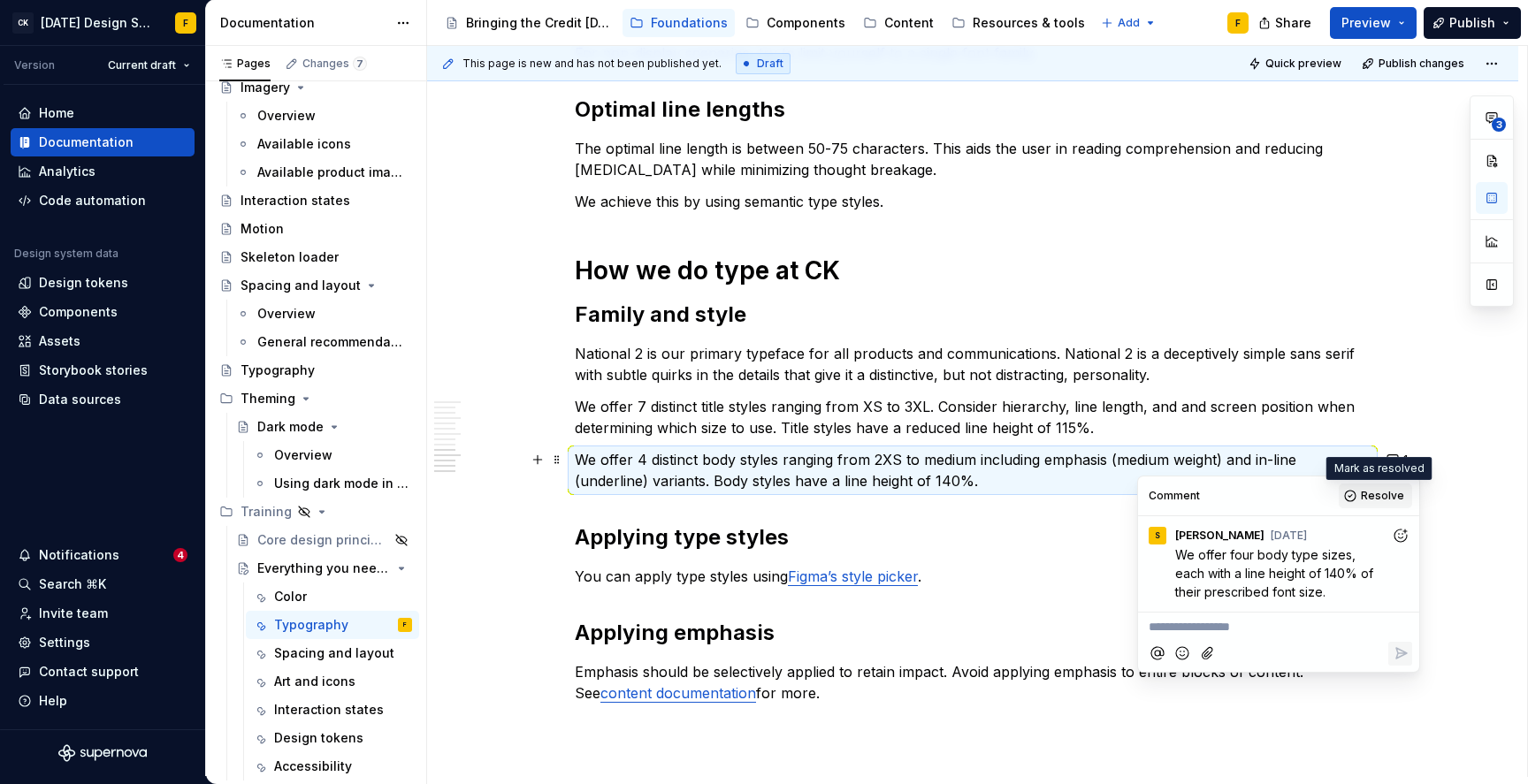
click at [1373, 496] on span "Resolve" at bounding box center [1383, 495] width 43 height 15
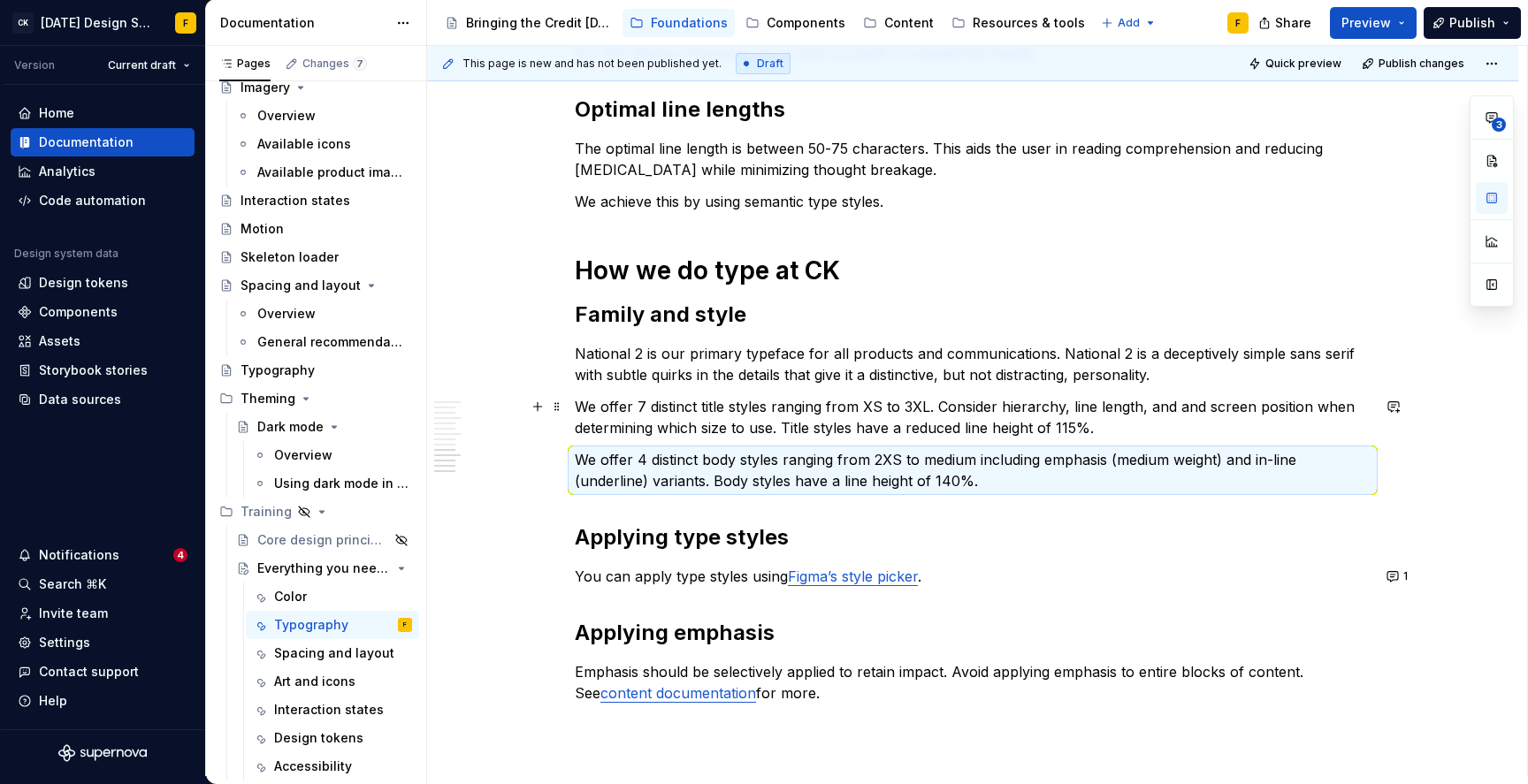
click at [1094, 428] on p "We offer 7 distinct title styles ranging from XS to 3XL. Consider hierarchy, li…" at bounding box center [973, 417] width 796 height 43
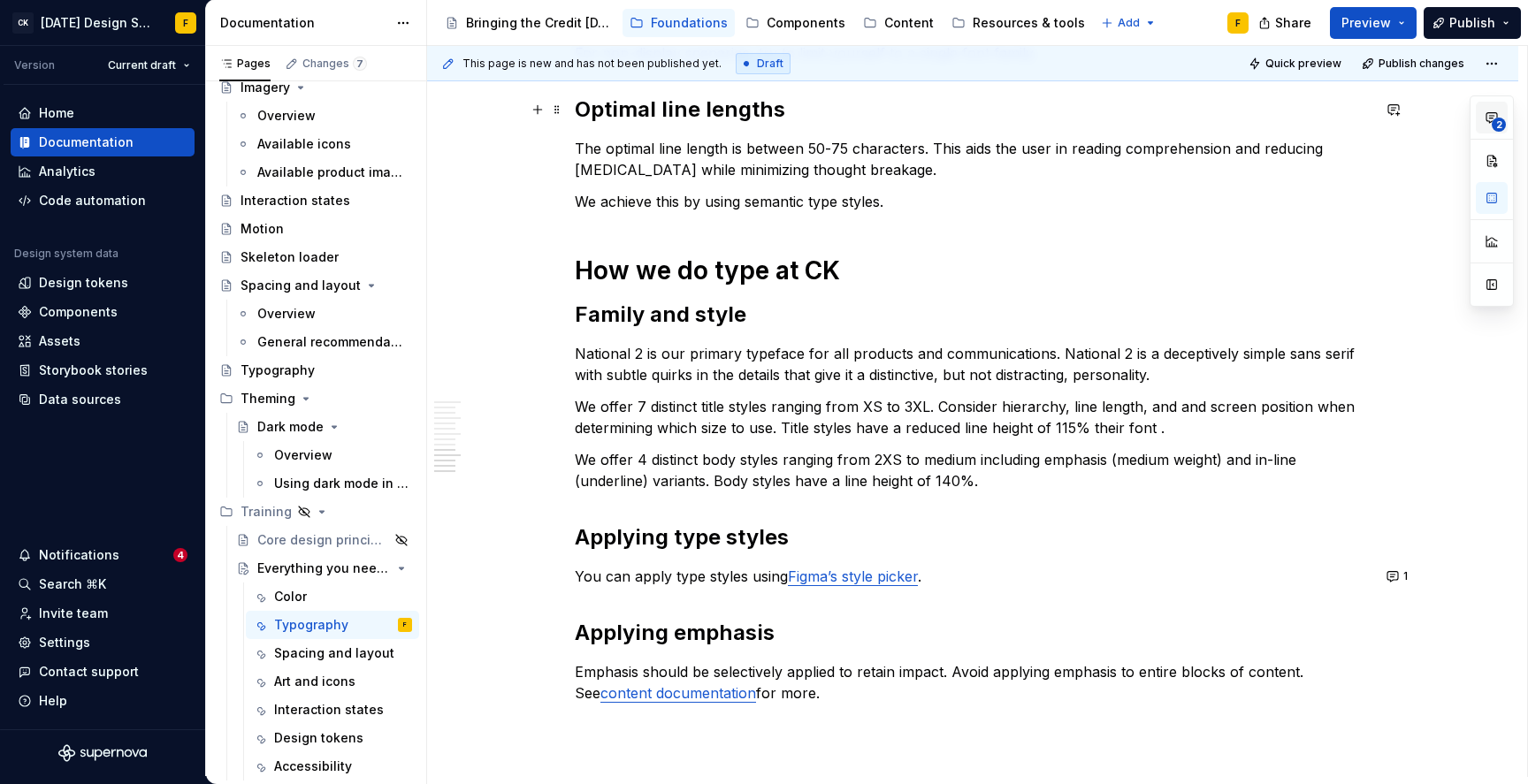
scroll to position [0, 0]
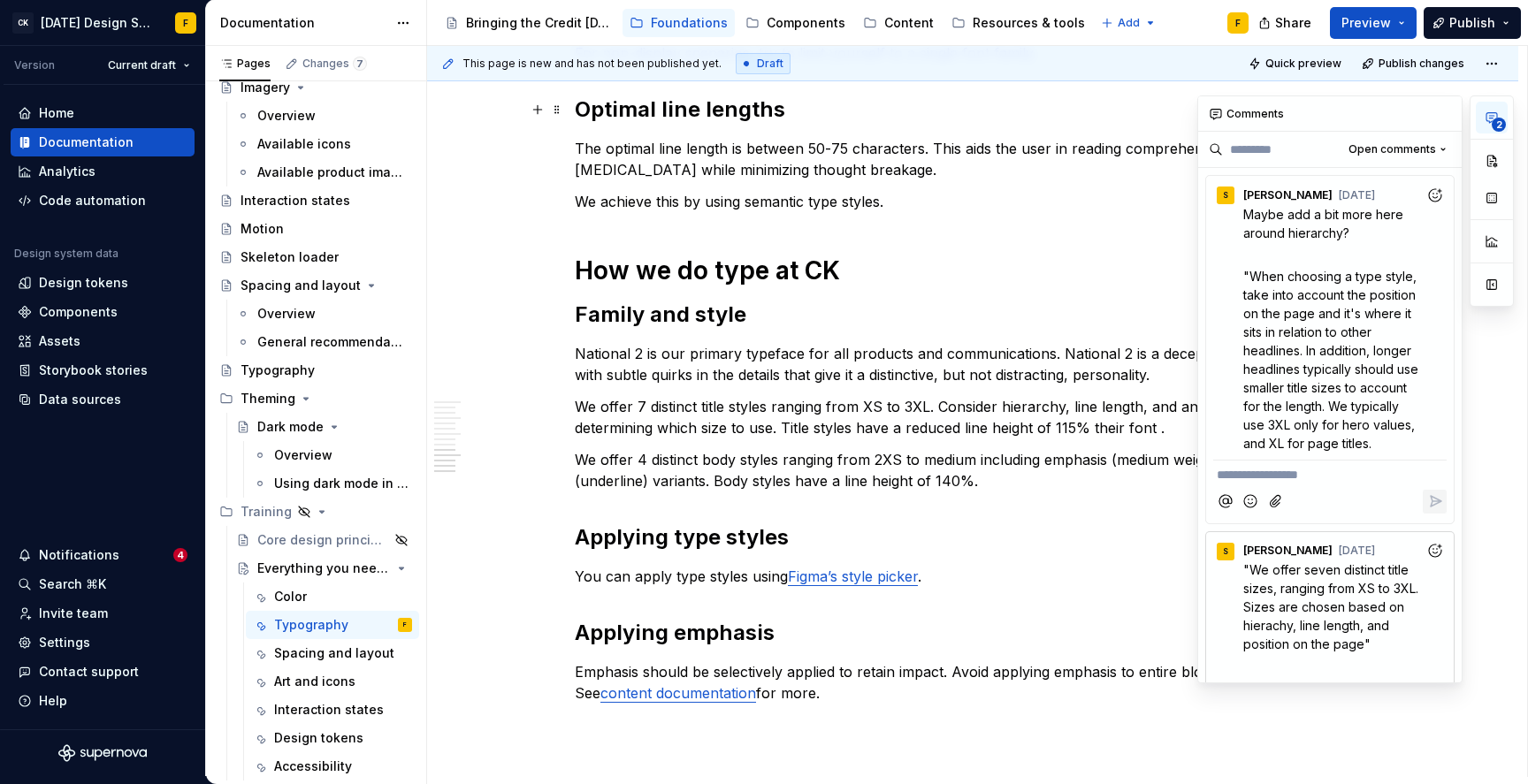
click at [1486, 118] on icon "button" at bounding box center [1492, 117] width 15 height 15
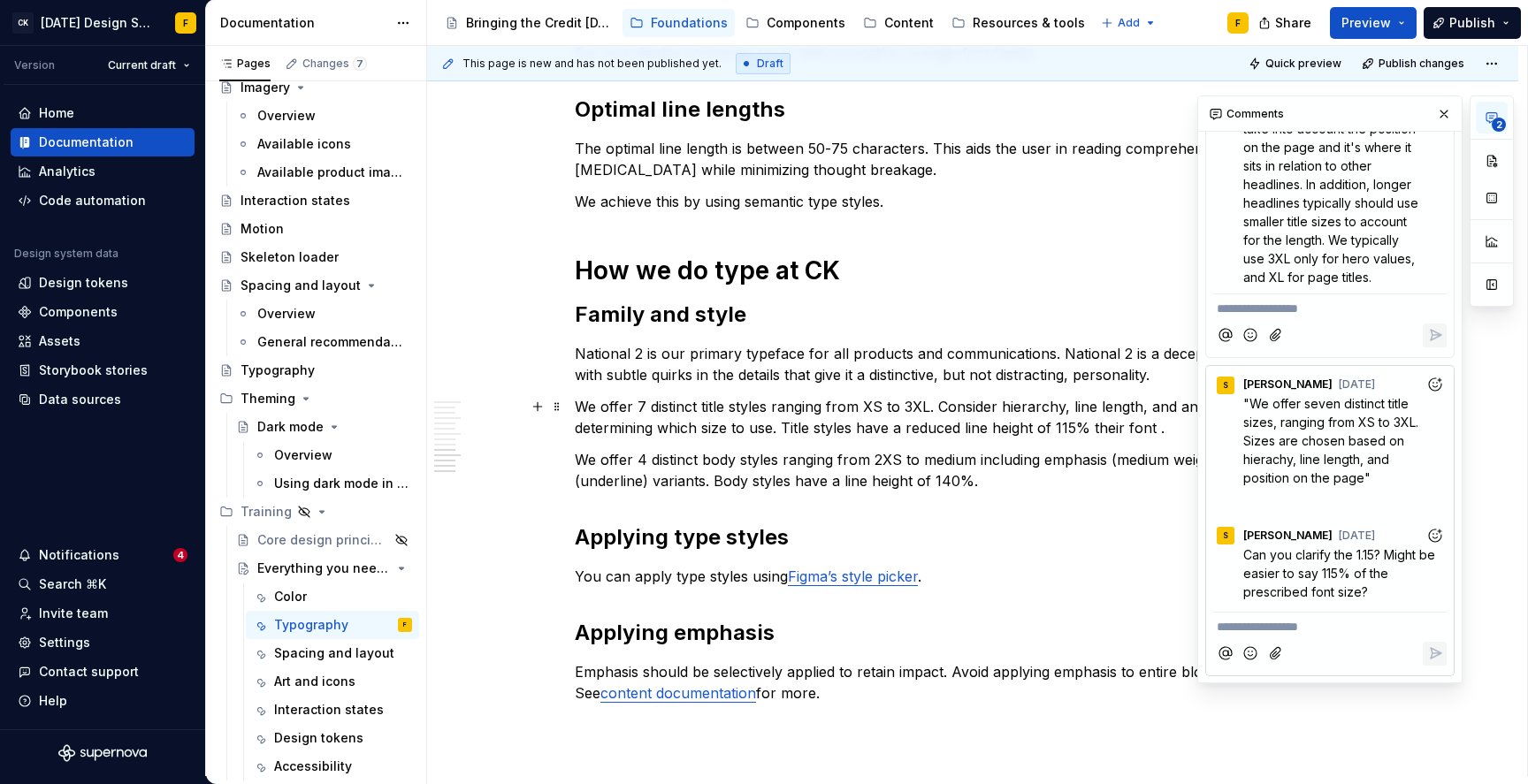
click at [1016, 435] on p "We offer 7 distinct title styles ranging from XS to 3XL. Consider hierarchy, li…" at bounding box center [973, 417] width 796 height 43
click at [1444, 117] on button "button" at bounding box center [1444, 113] width 24 height 24
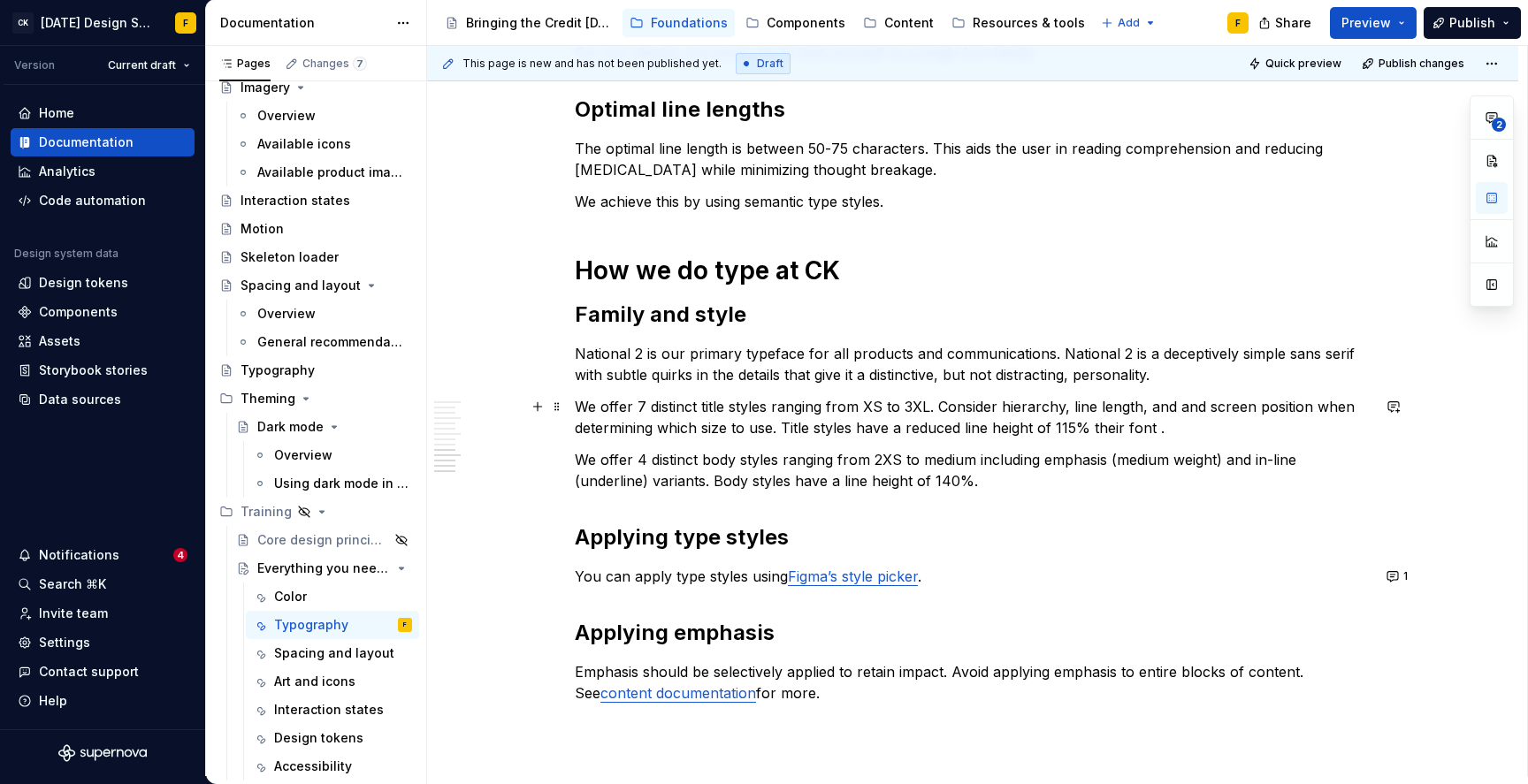
click at [1159, 430] on p "We offer 7 distinct title styles ranging from XS to 3XL. Consider hierarchy, li…" at bounding box center [973, 417] width 796 height 43
click at [882, 429] on p "We offer 7 distinct title styles ranging from XS to 3XL. Consider hierarchy, li…" at bounding box center [973, 417] width 796 height 43
click at [801, 483] on p "We offer 4 distinct body styles ranging from 2XS to medium including emphasis (…" at bounding box center [973, 471] width 796 height 43
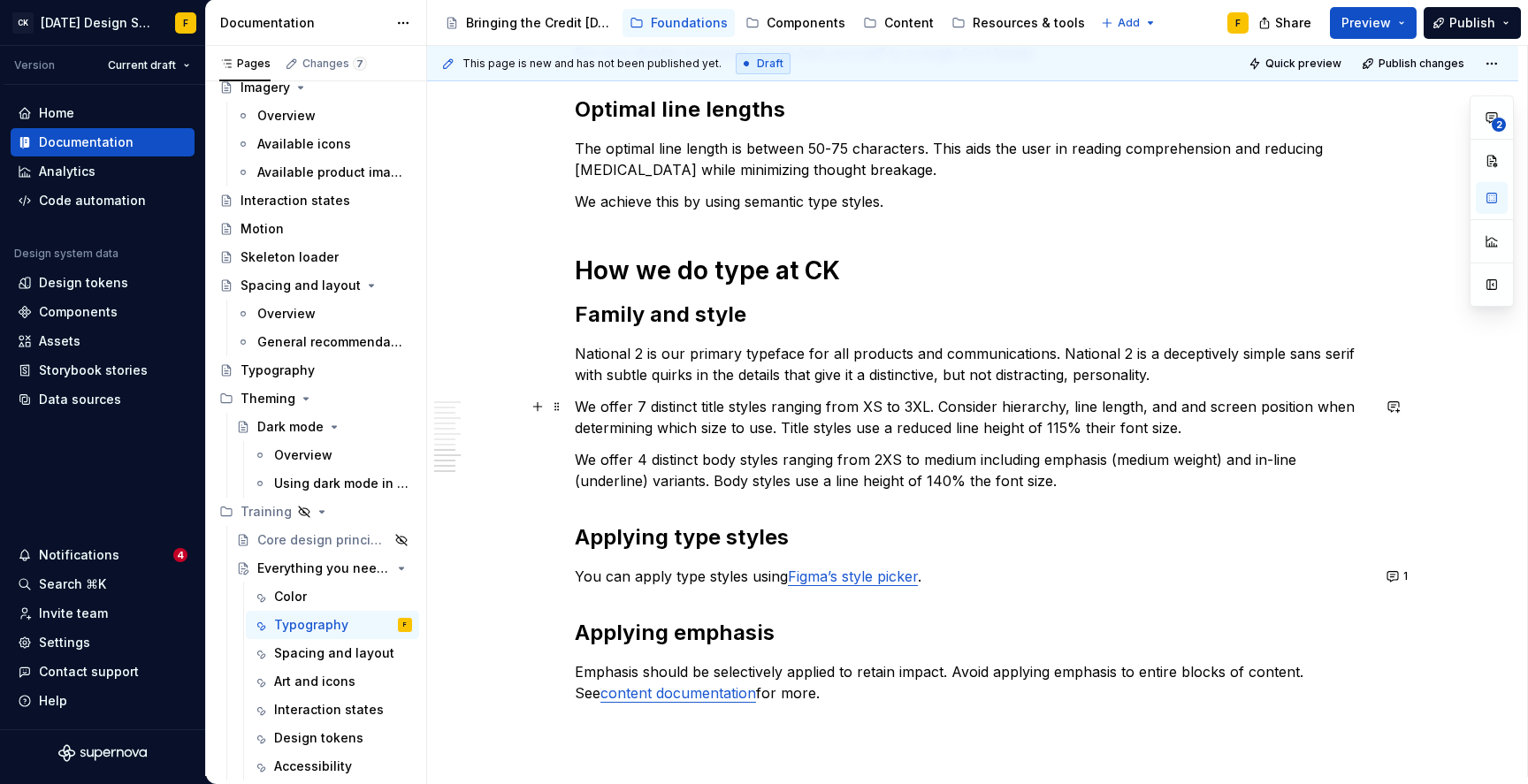
click at [1123, 430] on p "We offer 7 distinct title styles ranging from XS to 3XL. Consider hierarchy, li…" at bounding box center [973, 417] width 796 height 43
click at [1073, 476] on p "We offer 4 distinct body styles ranging from 2XS to medium including emphasis (…" at bounding box center [973, 471] width 796 height 43
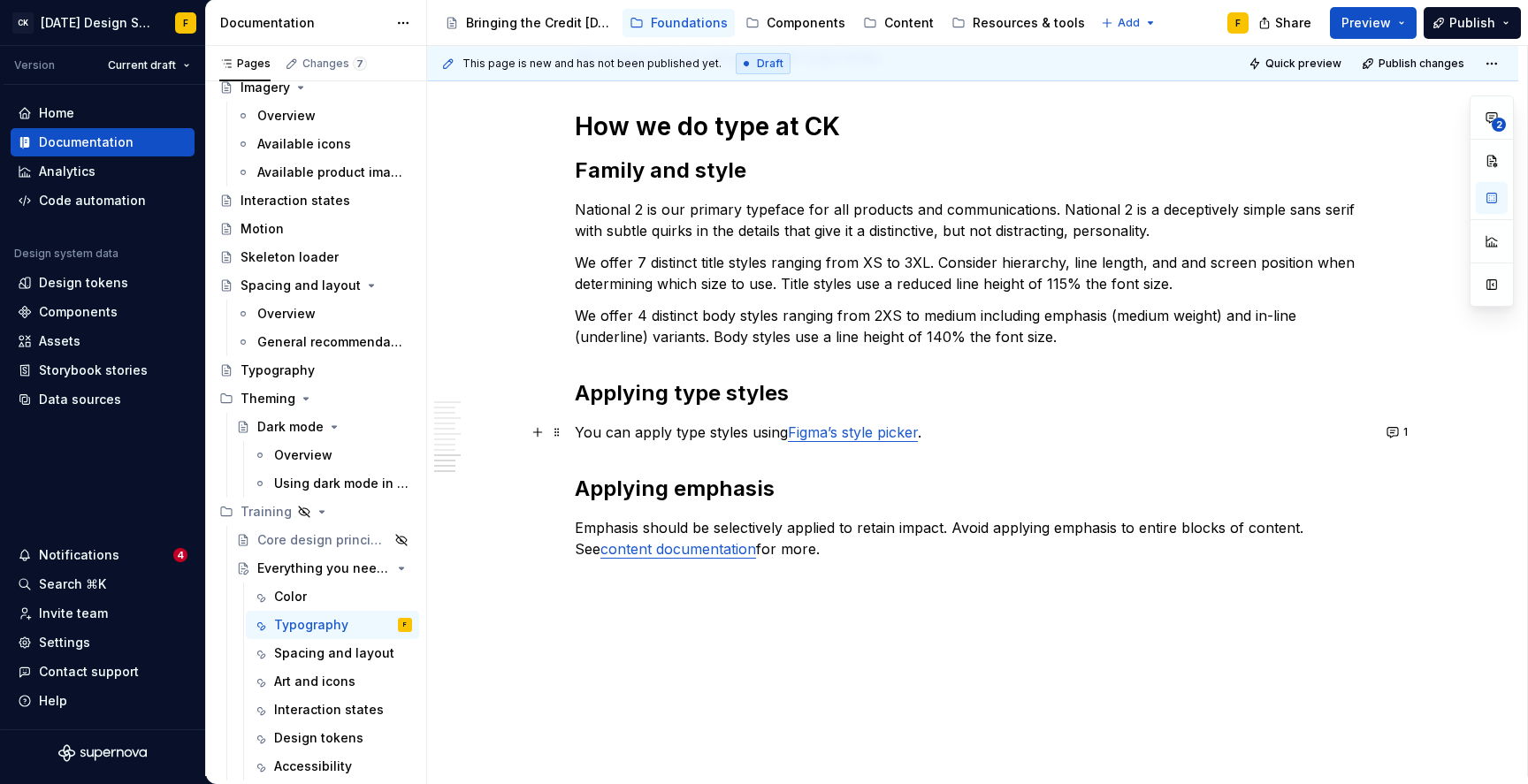
scroll to position [1546, 0]
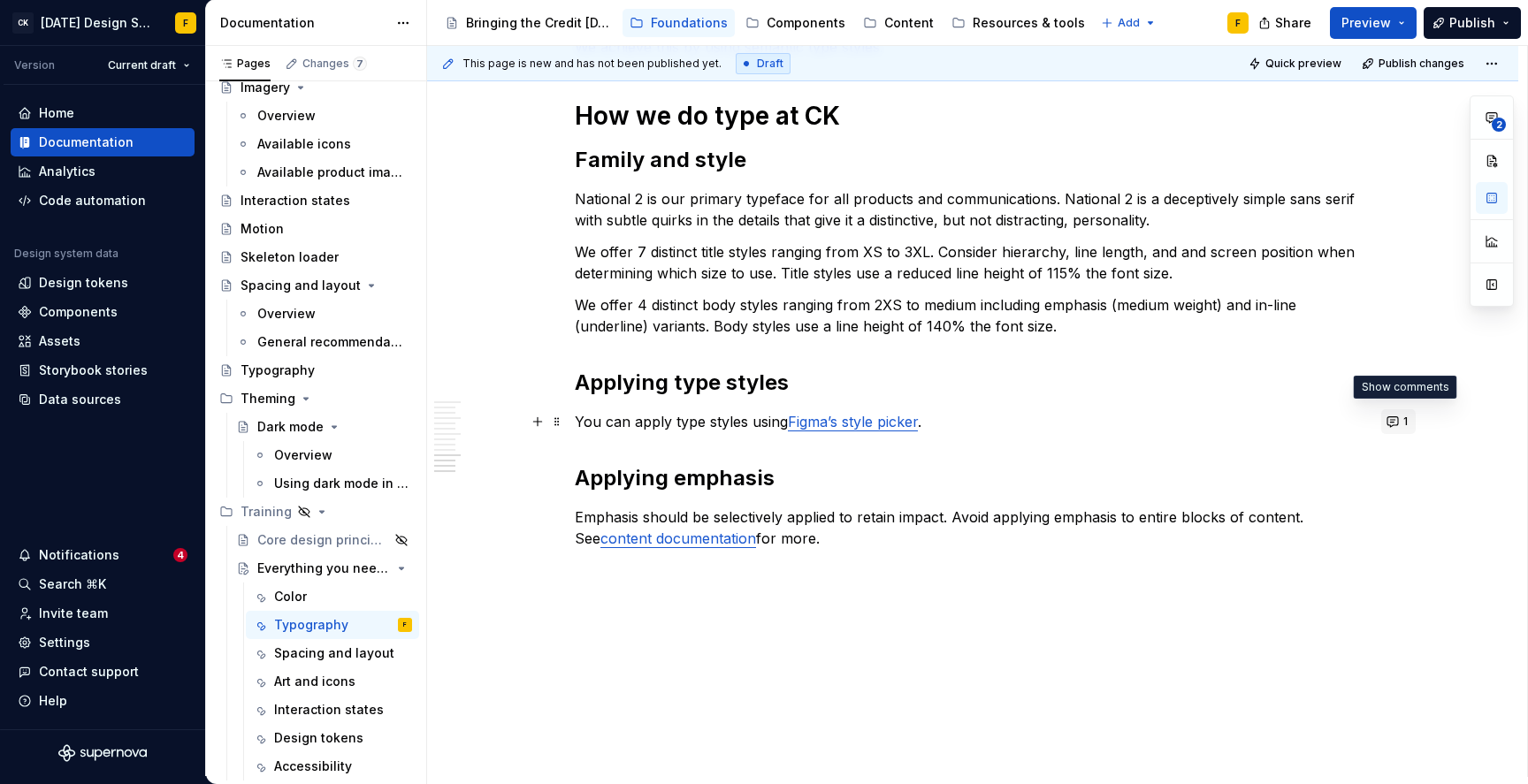
click at [1400, 420] on button "1" at bounding box center [1398, 421] width 34 height 24
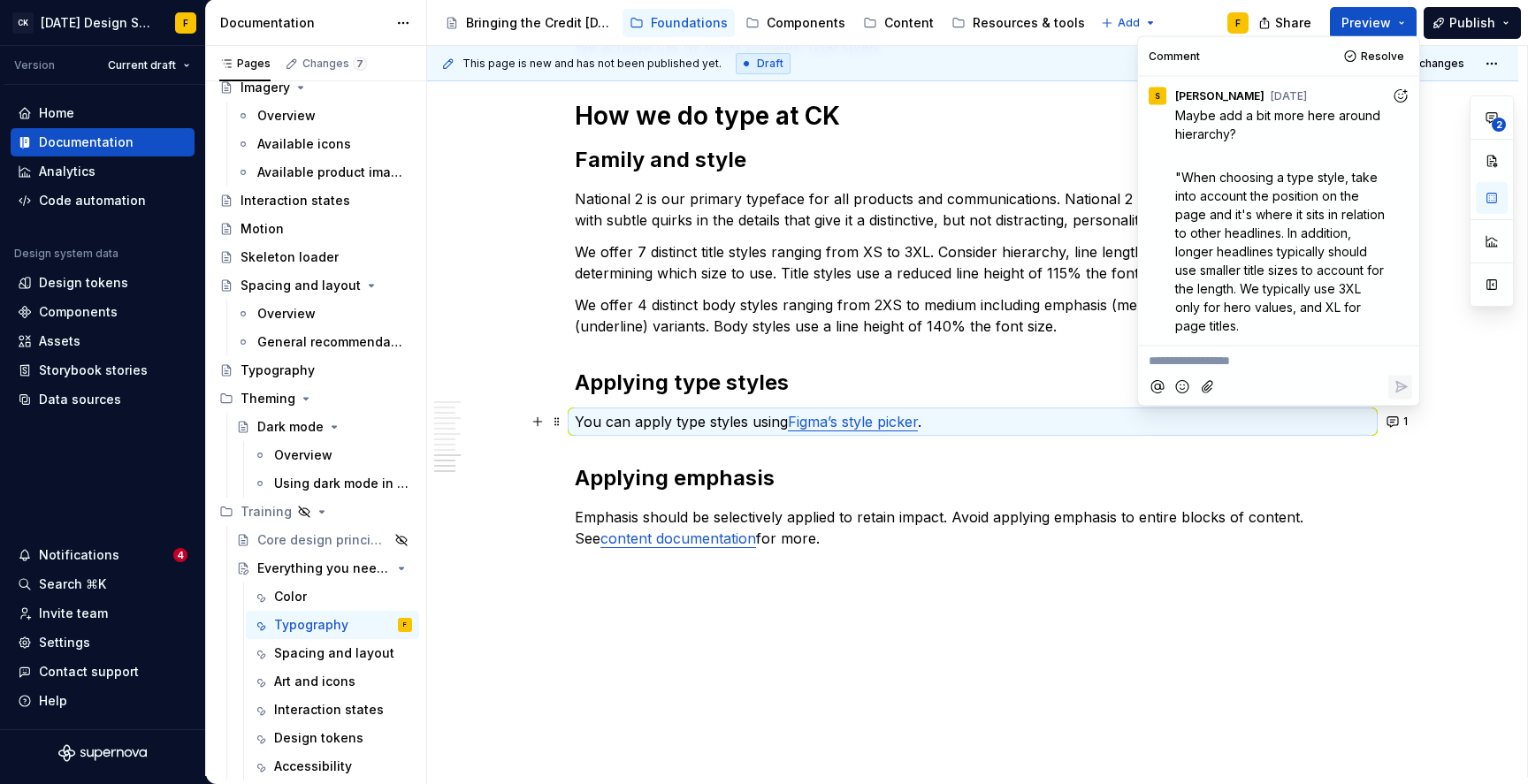
click at [1263, 283] on span ""When choosing a type style, take into account the position on the page and it'…" at bounding box center [1282, 251] width 213 height 164
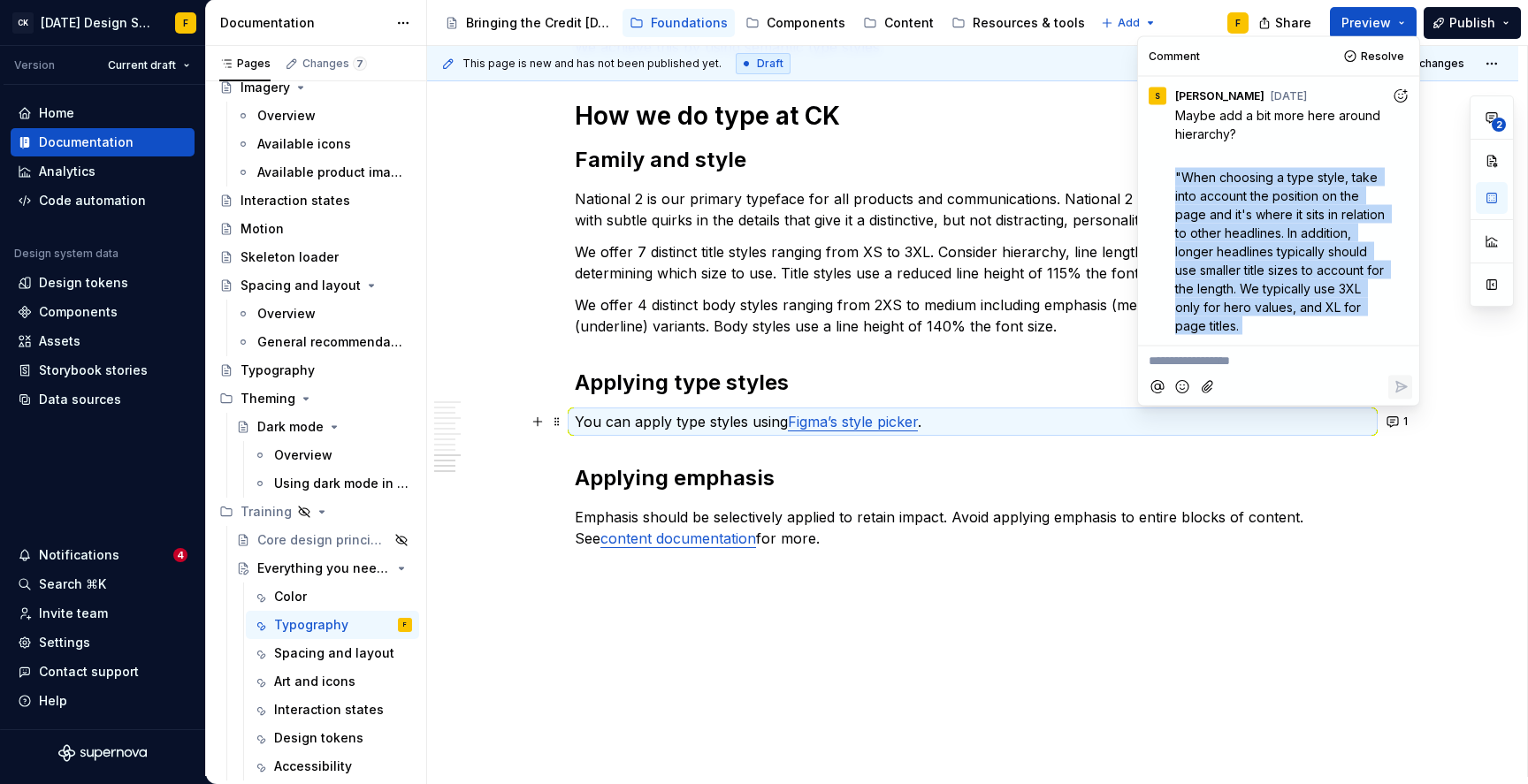
copy span ""When choosing a type style, take into account the position on the page and it'…"
click at [985, 418] on p "You can apply type styles using Figma’s style picker ." at bounding box center [973, 422] width 796 height 21
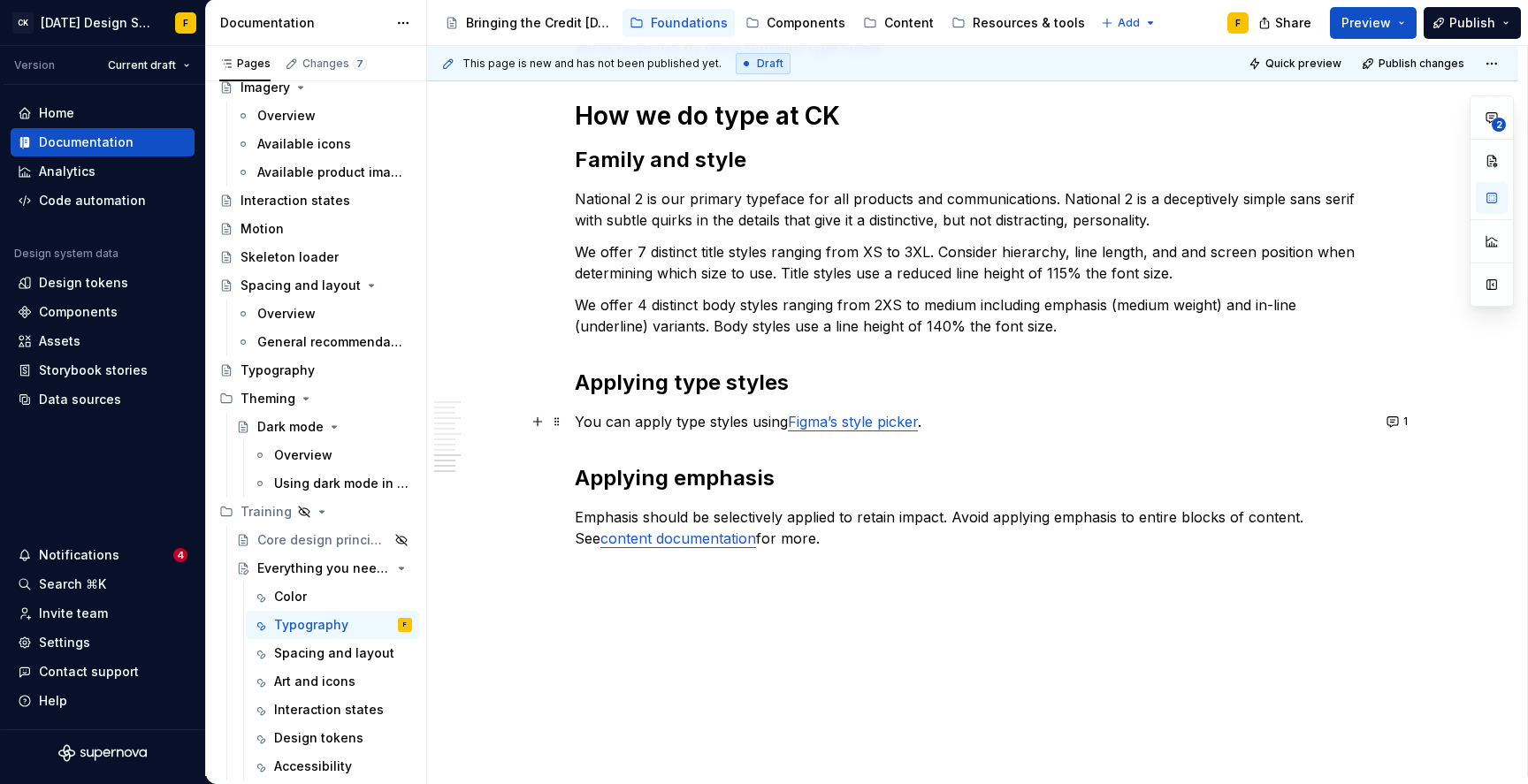
click at [985, 418] on p "You can apply type styles using Figma’s style picker ." at bounding box center [973, 422] width 796 height 21
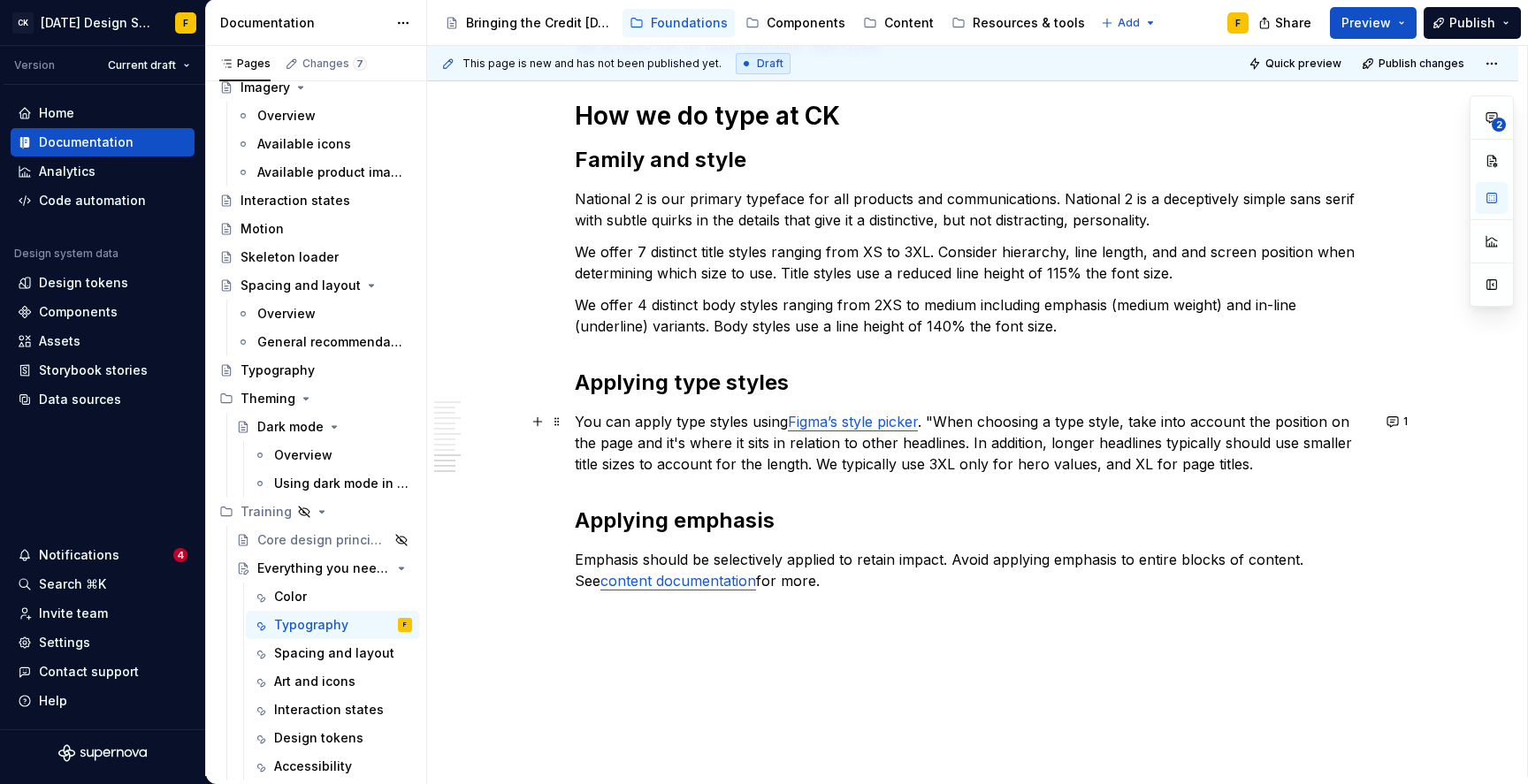
click at [945, 420] on p "You can apply type styles using Figma’s style picker . "When choosing a type st…" at bounding box center [973, 443] width 796 height 63
click at [640, 421] on p "You can apply type styles using Figma’s style picker . When choosing a type sty…" at bounding box center [973, 443] width 796 height 63
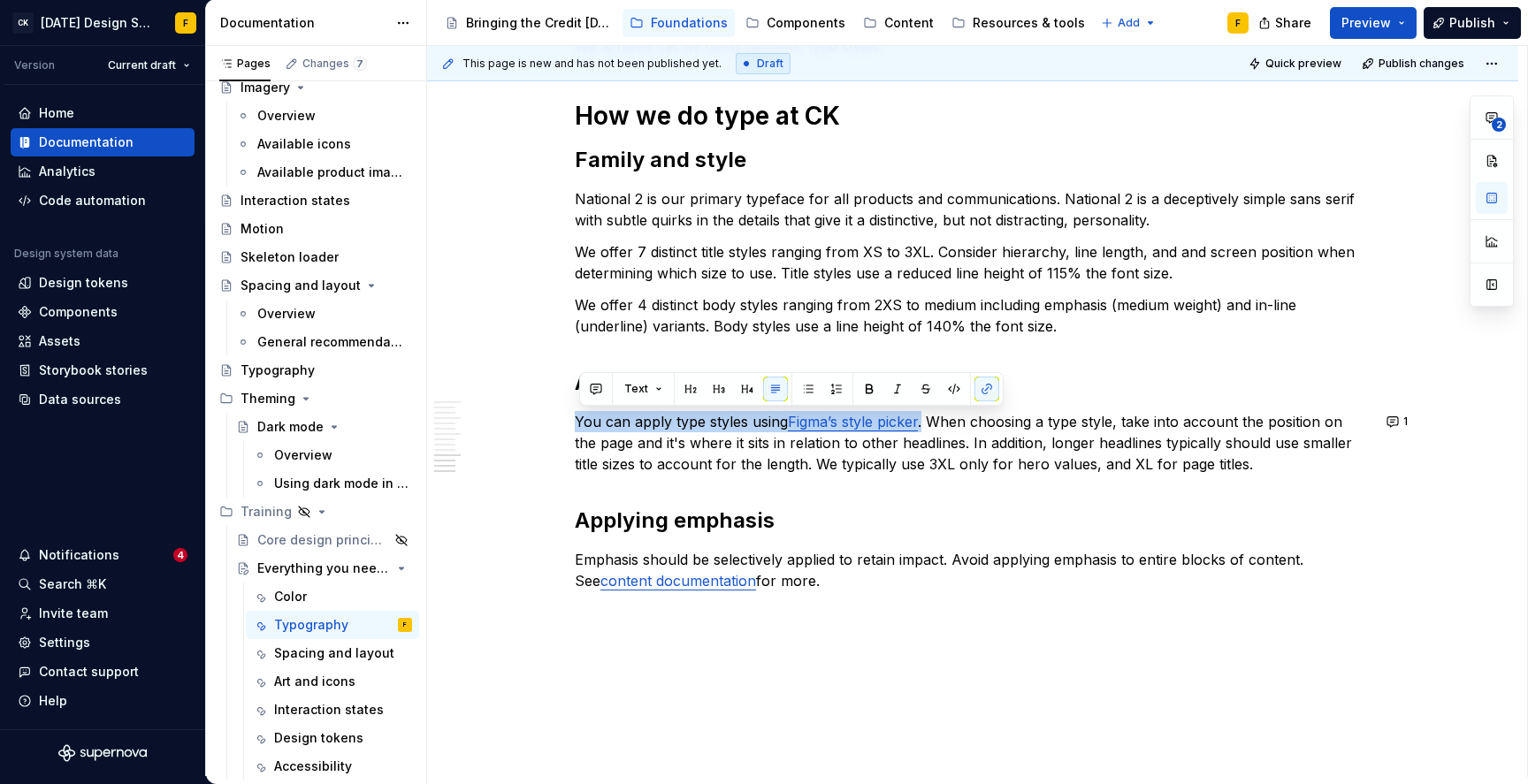
drag, startPoint x: 930, startPoint y: 424, endPoint x: 584, endPoint y: 407, distance: 346.4
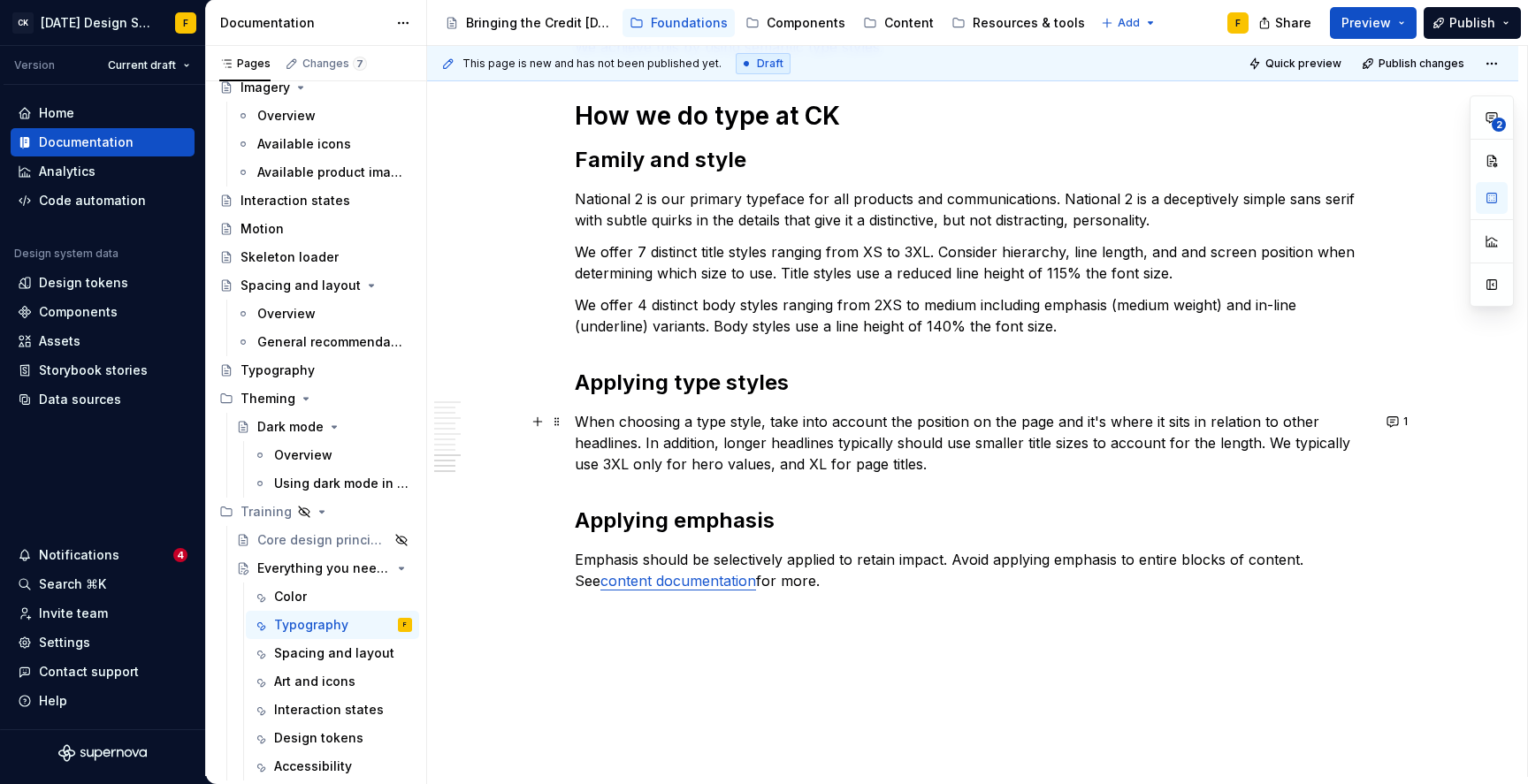
click at [1009, 460] on p "When choosing a type style, take into account the position on the page and it's…" at bounding box center [973, 443] width 796 height 63
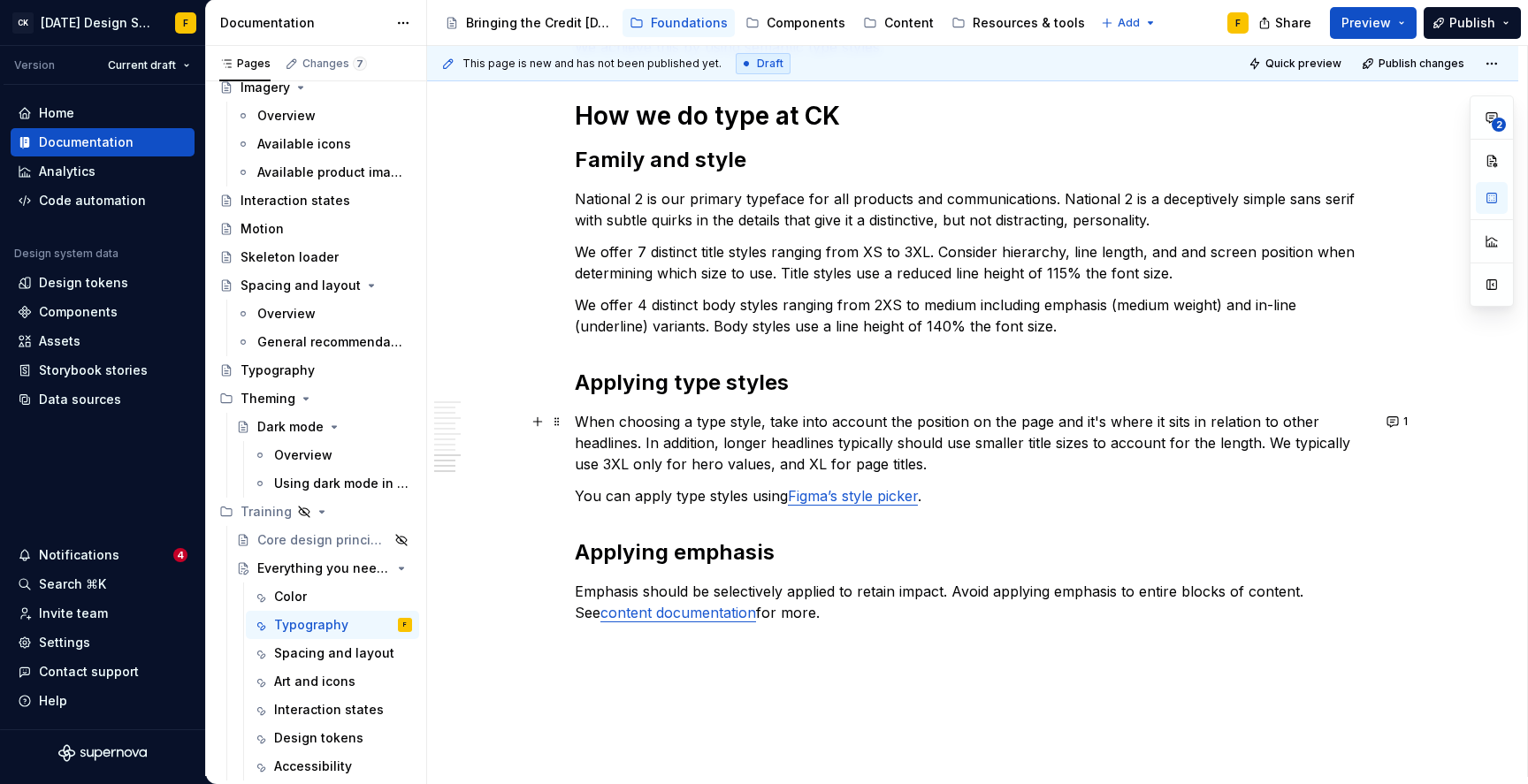
click at [583, 423] on p "When choosing a type style, take into account the position on the page and it's…" at bounding box center [973, 443] width 796 height 63
click at [1168, 253] on p "We offer 7 distinct title styles ranging from XS to 3XL. Consider hierarchy, li…" at bounding box center [973, 262] width 796 height 43
click at [899, 420] on p "When choosing a type style, take into account the position on the page and it's…" at bounding box center [973, 443] width 796 height 63
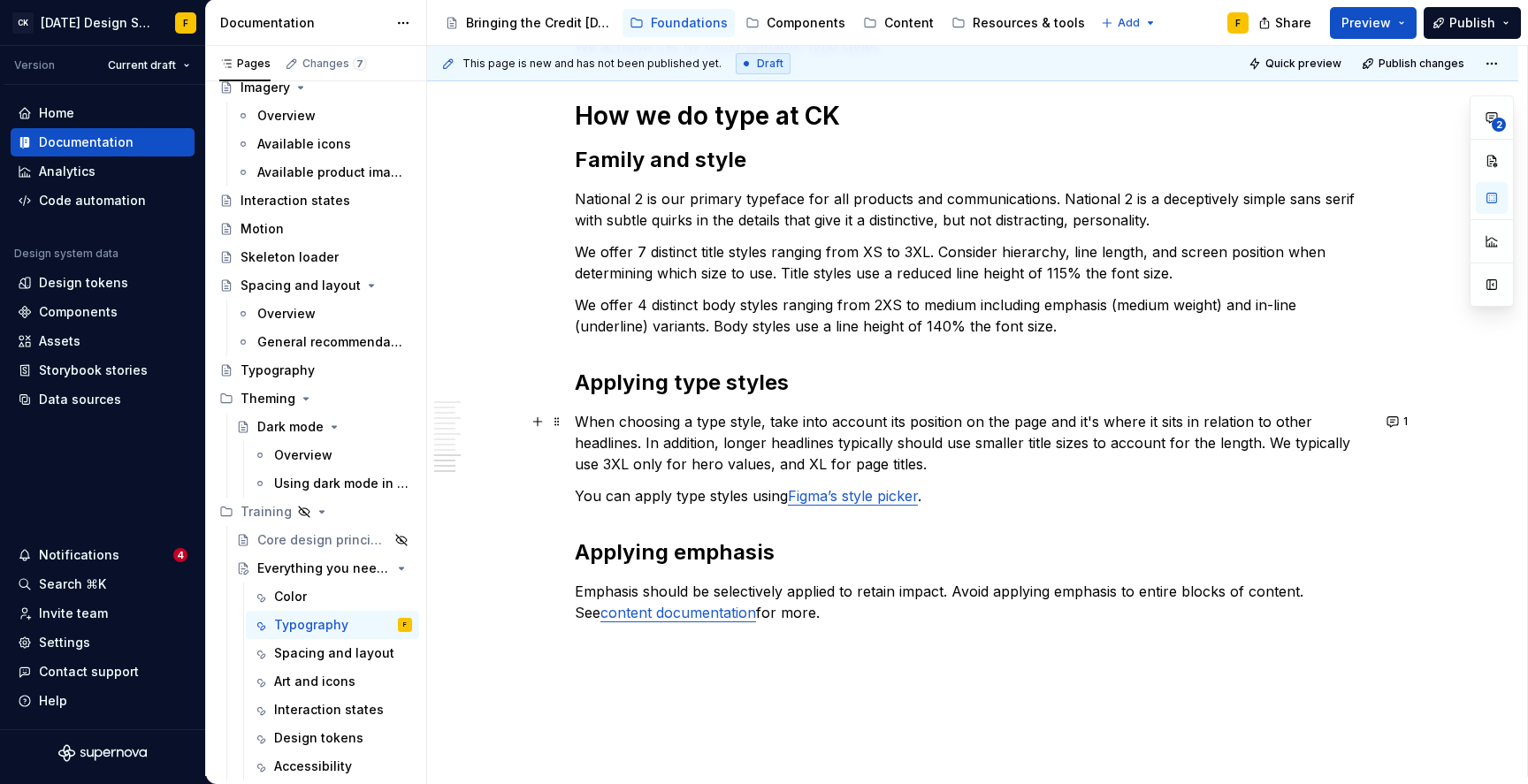
click at [910, 423] on p "When choosing a type style, take into account its position on the page and it's…" at bounding box center [973, 443] width 796 height 63
click at [773, 420] on p "When choosing a type style, take into account its relationposition on the page …" at bounding box center [973, 443] width 796 height 63
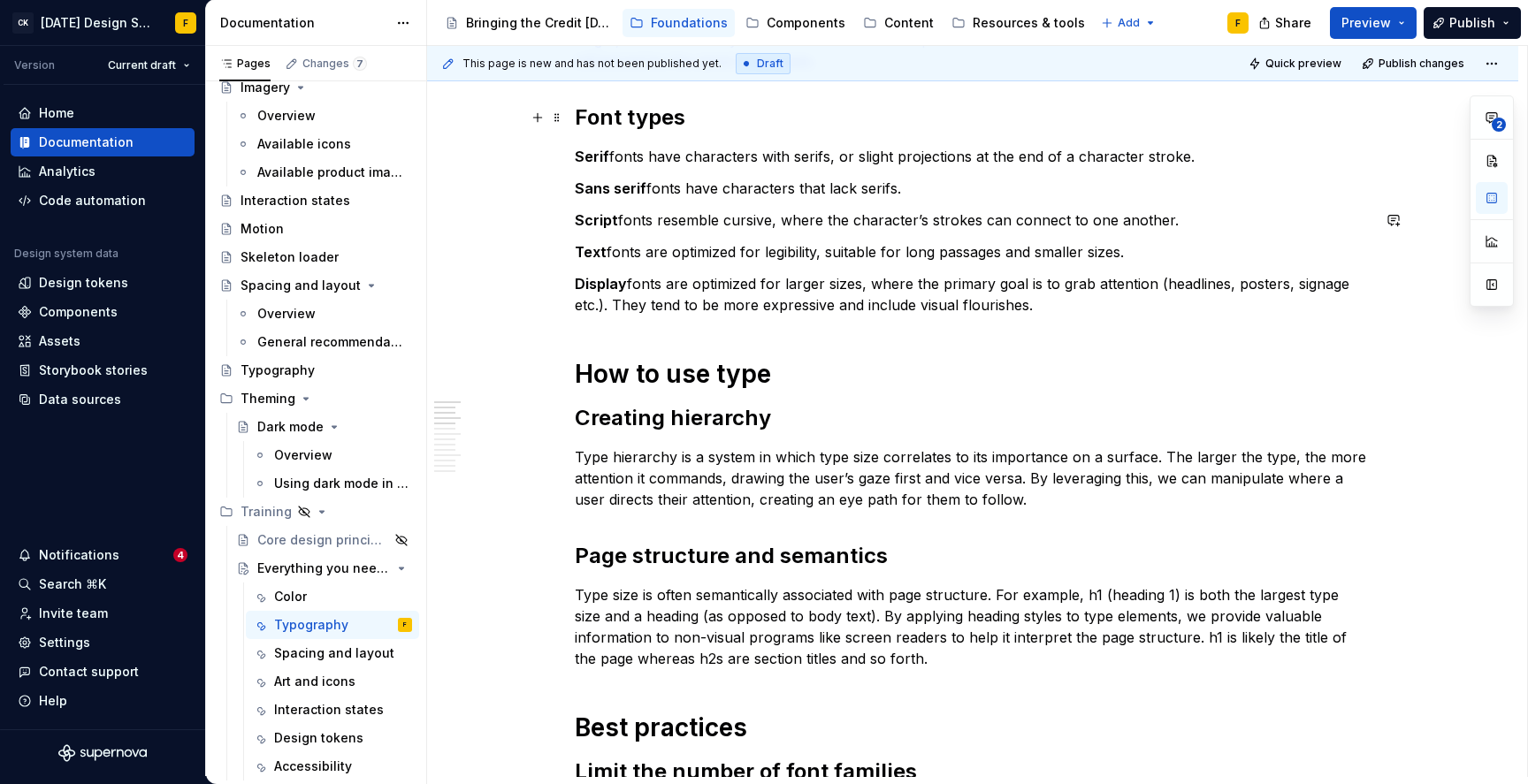
scroll to position [0, 0]
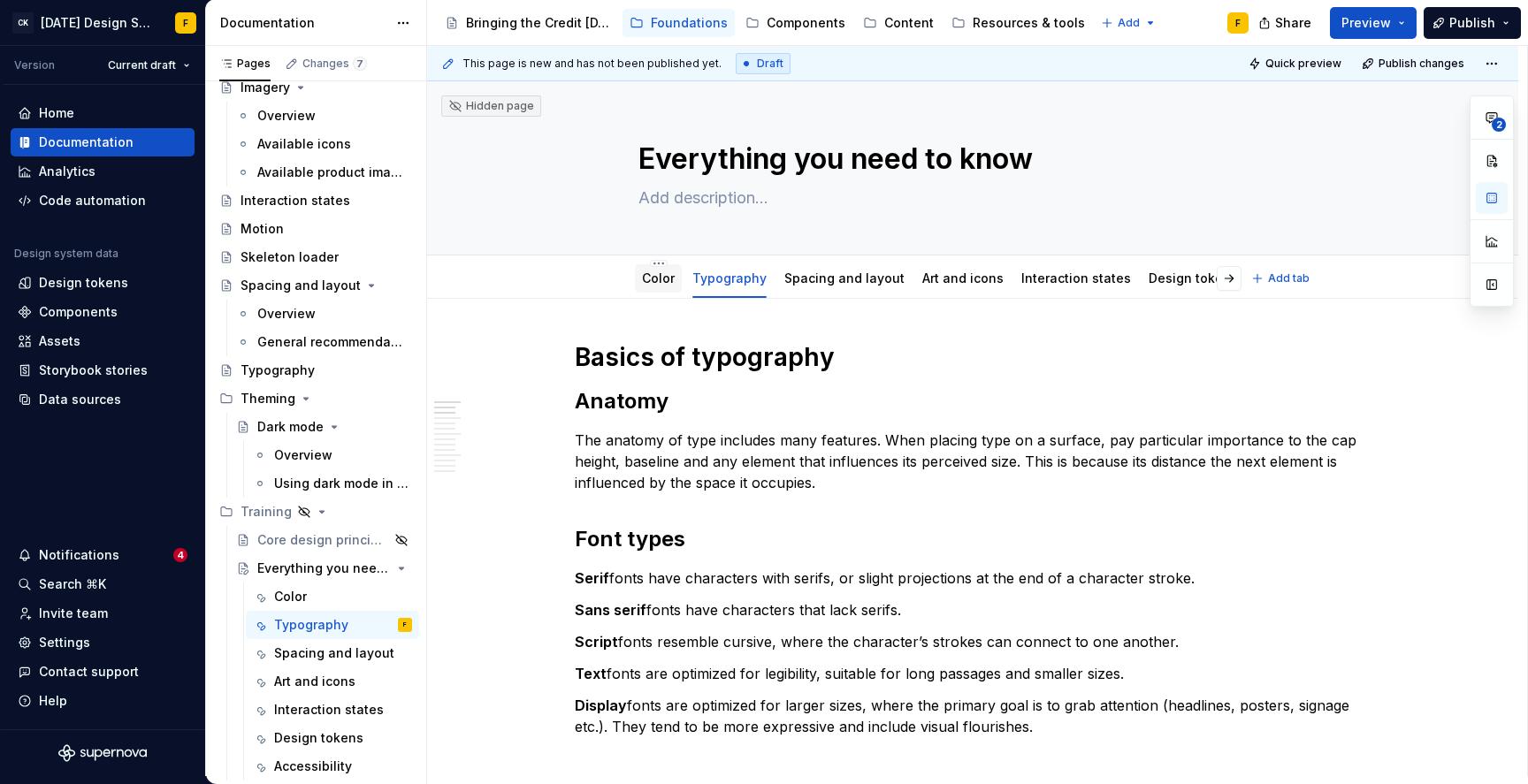
click at [663, 282] on link "Color" at bounding box center [659, 277] width 33 height 15
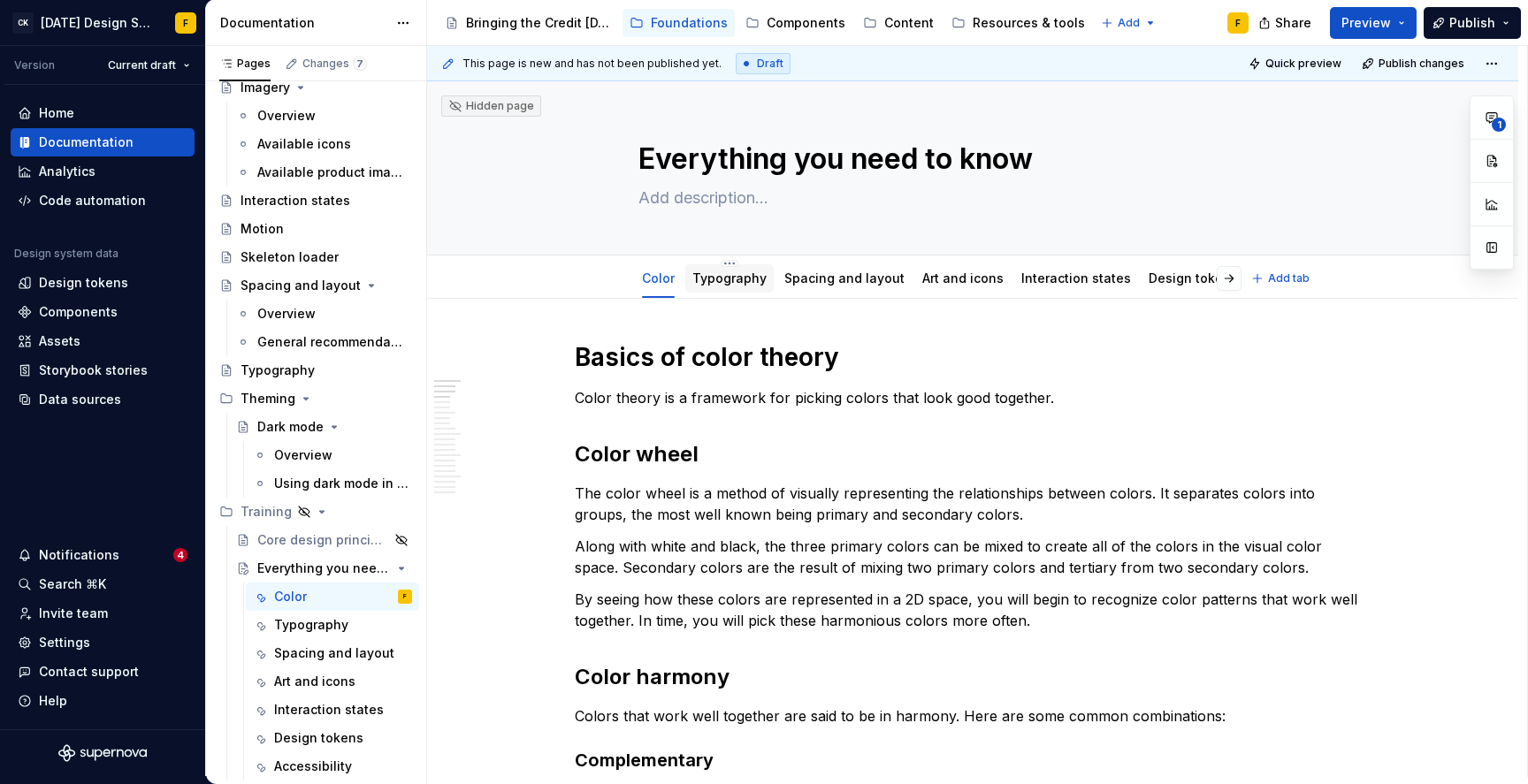
click at [737, 277] on link "Typography" at bounding box center [730, 277] width 74 height 15
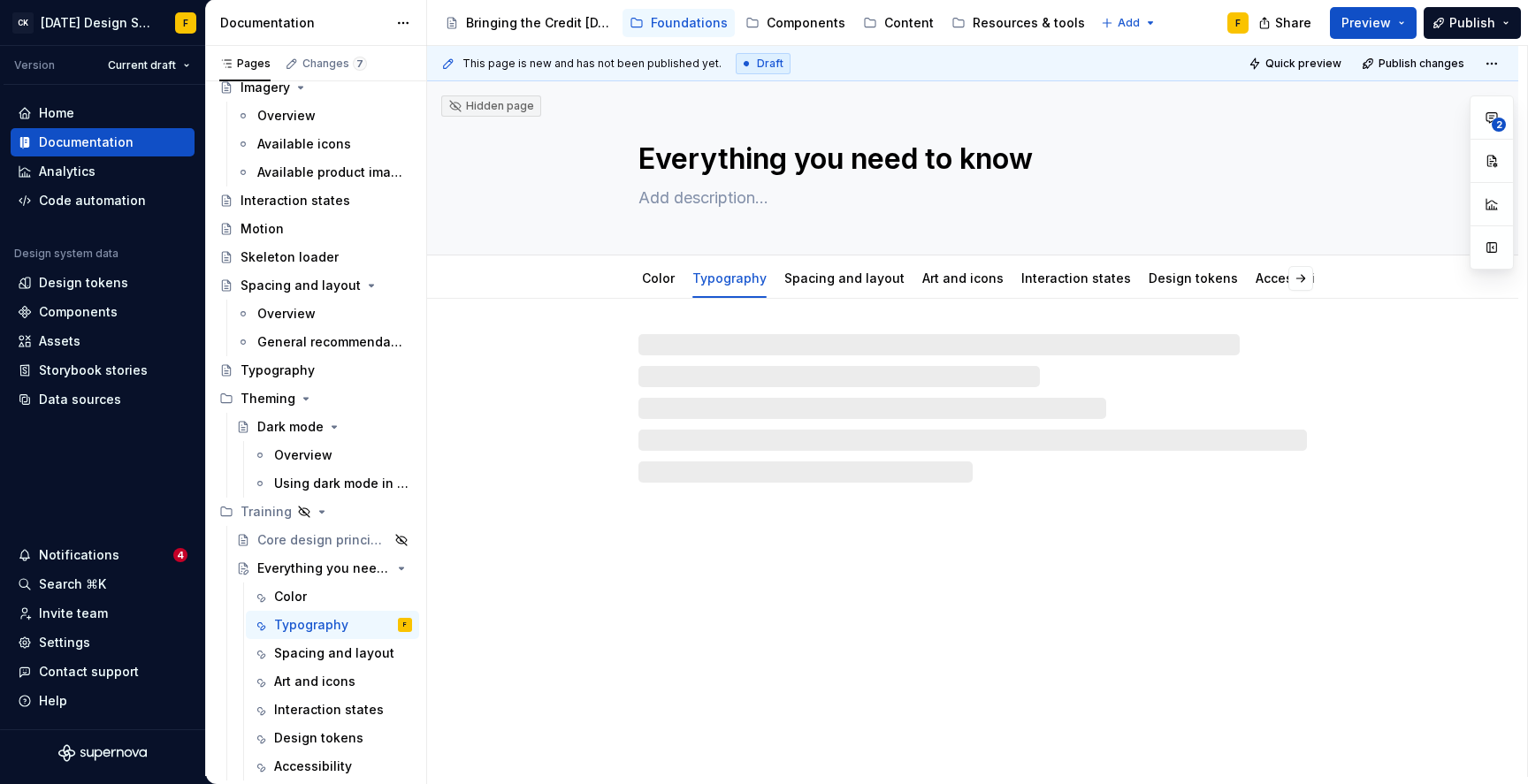
type textarea "*"
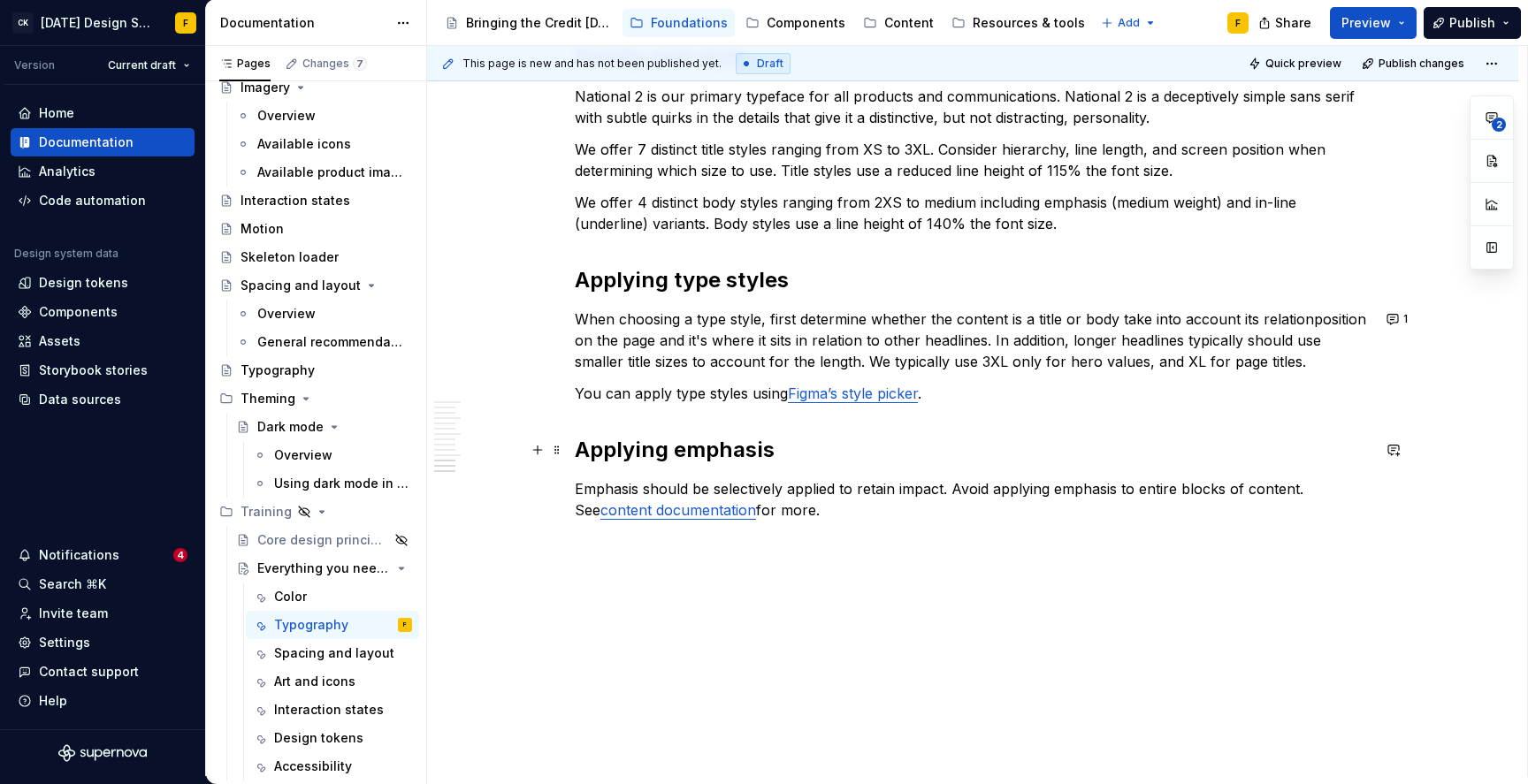
scroll to position [1655, 0]
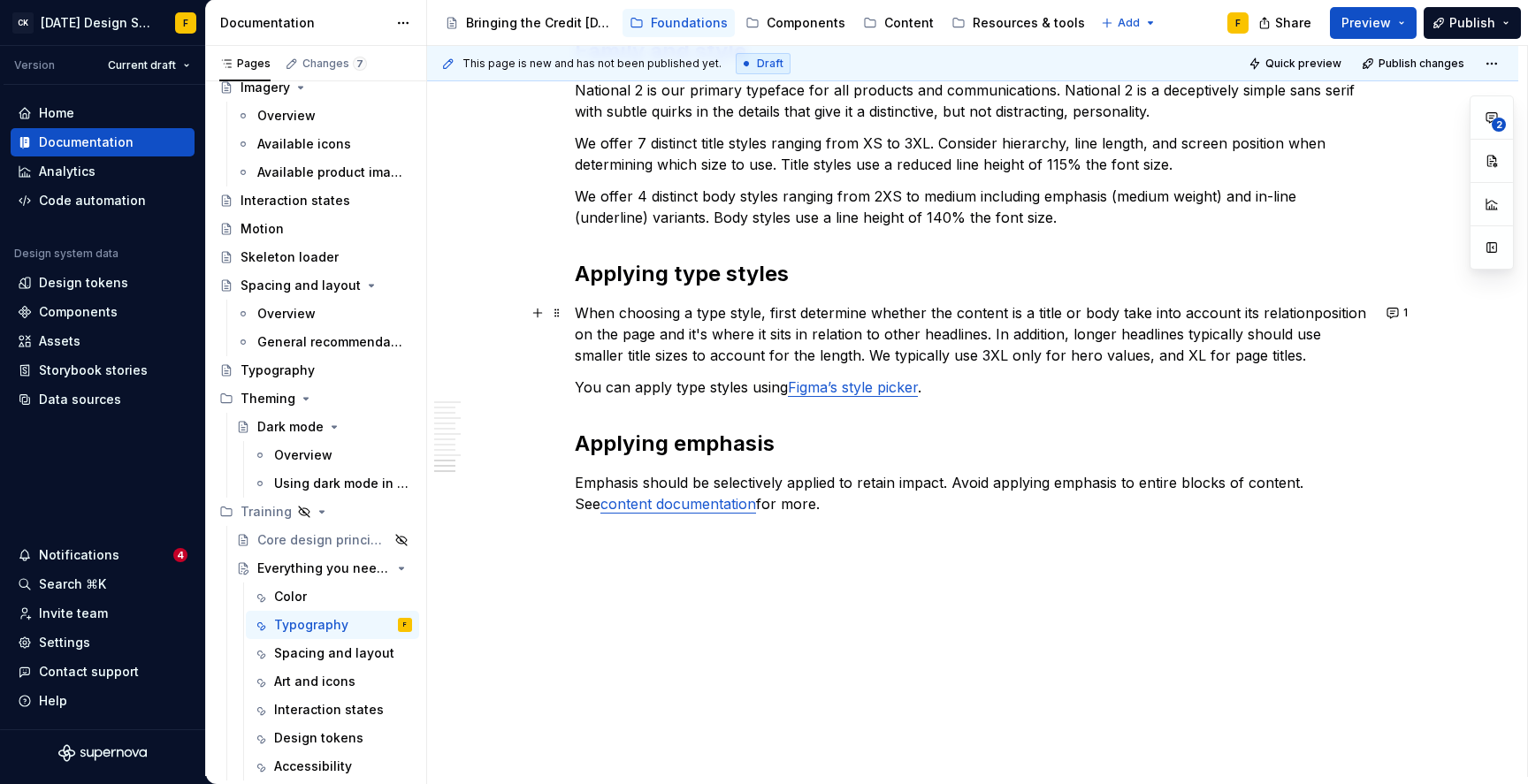
click at [774, 314] on p "When choosing a type style, first determine whether the content is a title or b…" at bounding box center [973, 333] width 796 height 63
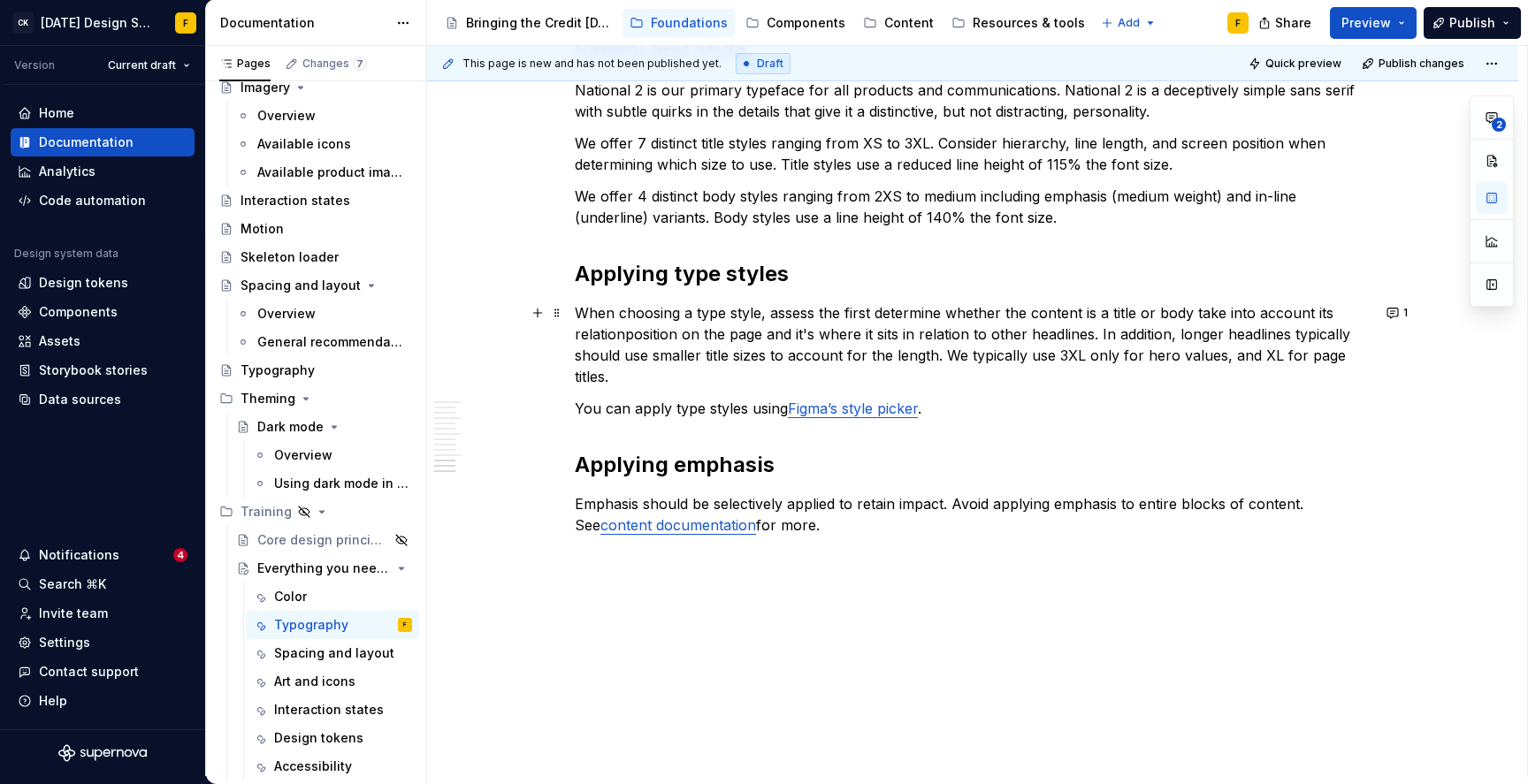
click at [1200, 316] on p "When choosing a type style, assess the first determine whether the content is a…" at bounding box center [973, 344] width 796 height 85
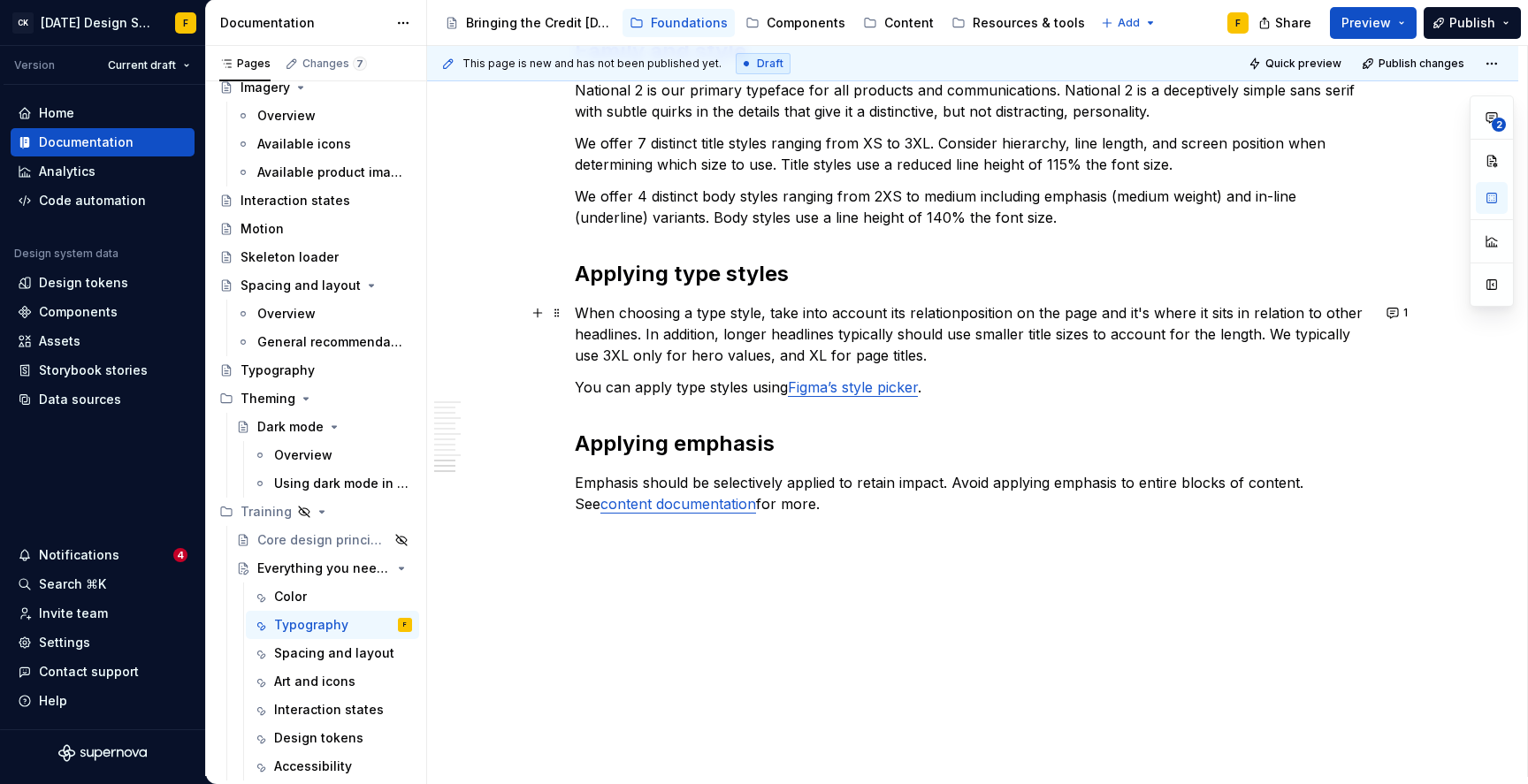
click at [962, 314] on p "When choosing a type style, take into account its relationposition on the page …" at bounding box center [973, 333] width 796 height 63
click at [942, 314] on p "When choosing a type style, take into account its relationposition on the page …" at bounding box center [973, 333] width 796 height 63
click at [958, 313] on p "When choosing a type style, take into account its relationposition on the page …" at bounding box center [973, 333] width 796 height 63
click at [1106, 311] on p "When choosing a type style, take into account its position on the page and it's…" at bounding box center [973, 333] width 796 height 63
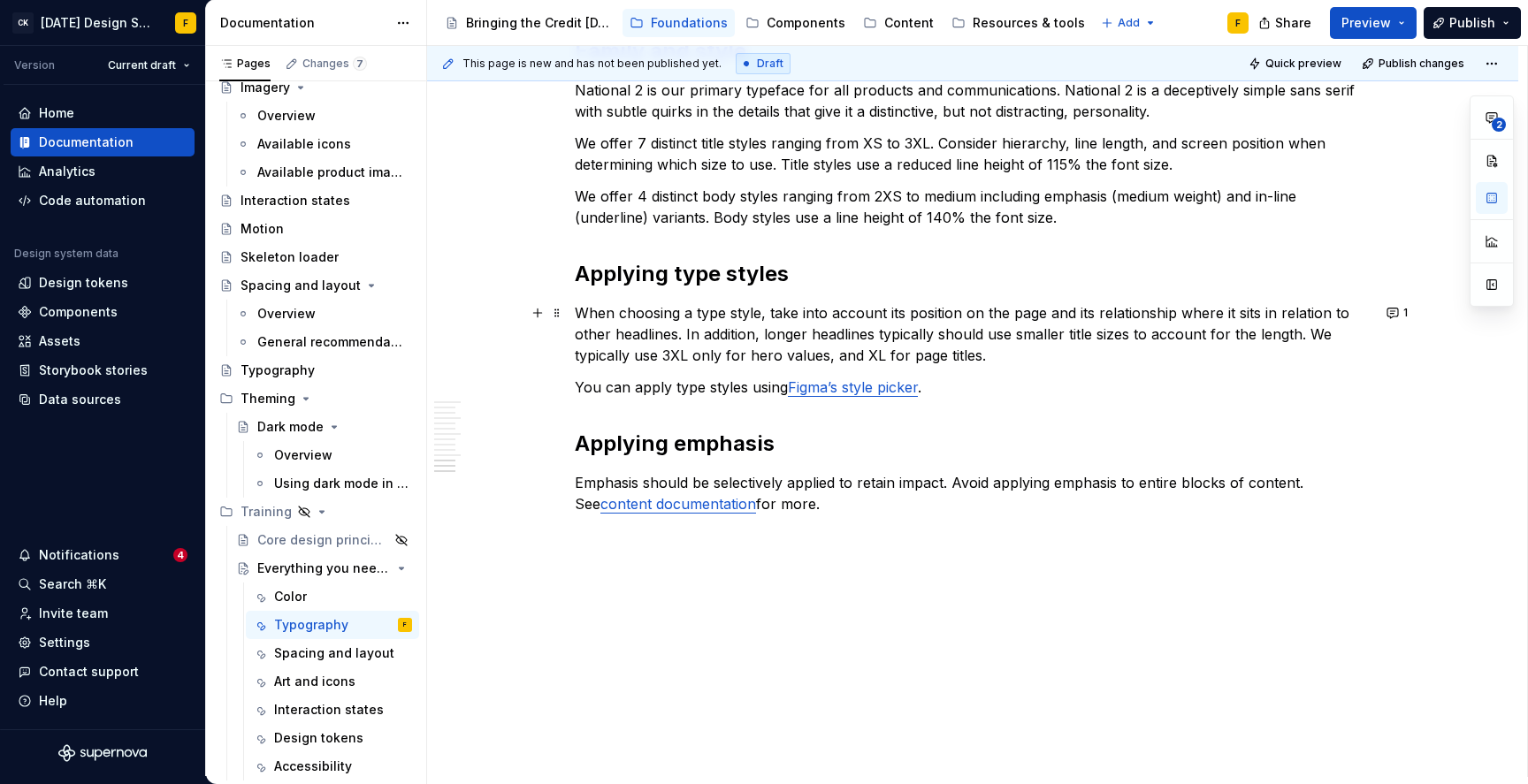
click at [1337, 310] on p "When choosing a type style, take into account its position on the page and its …" at bounding box center [973, 333] width 796 height 63
click at [1309, 314] on p "When choosing a type style, take into account its position on the page and its …" at bounding box center [973, 333] width 796 height 63
click at [757, 331] on p "When choosing a type style, take into account its position on the page and its …" at bounding box center [973, 333] width 796 height 63
click at [886, 331] on p "When choosing a type style, take into account its position on the page and its …" at bounding box center [973, 333] width 796 height 63
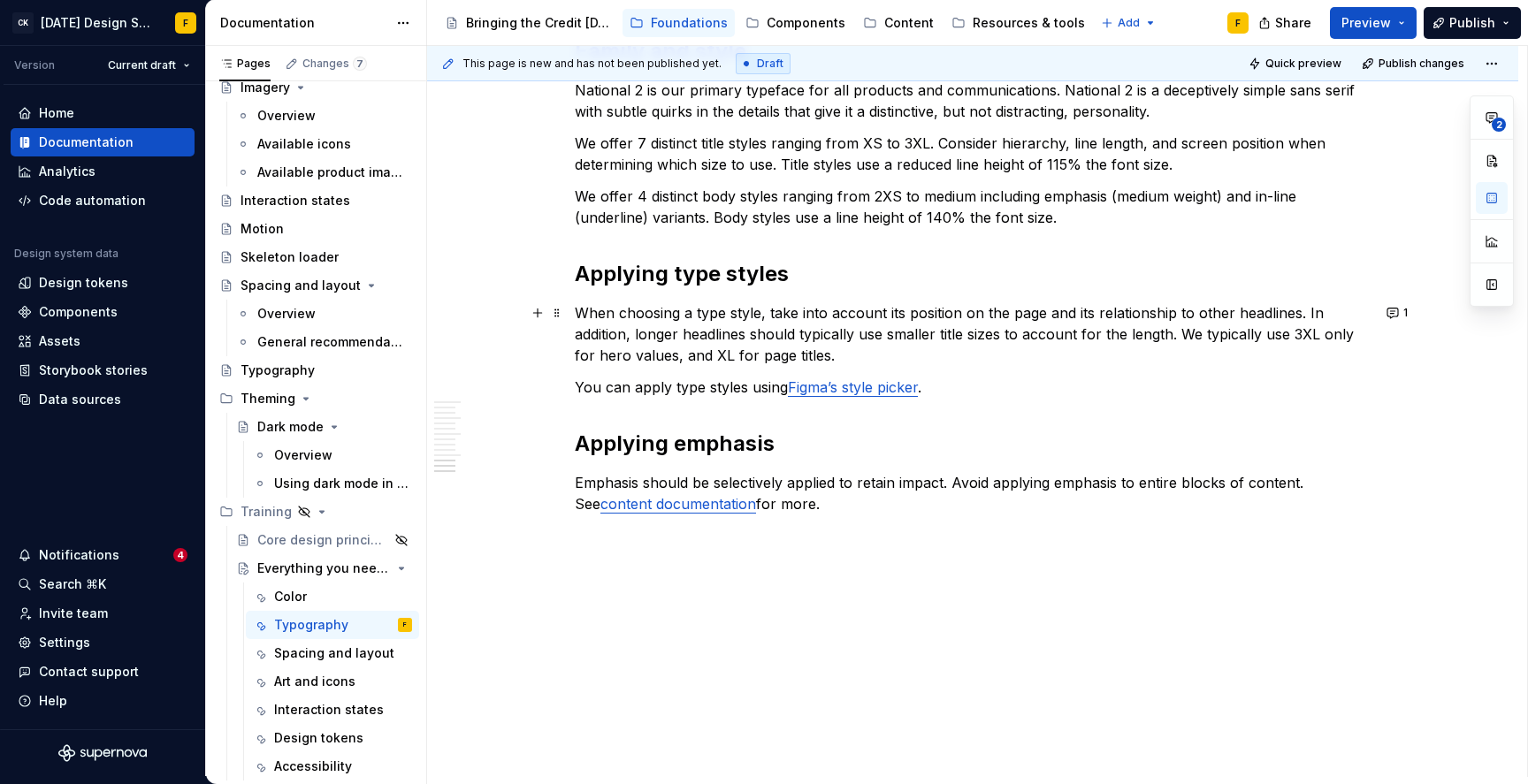
click at [1061, 334] on p "When choosing a type style, take into account its position on the page and its …" at bounding box center [973, 333] width 796 height 63
click at [1343, 332] on p "When choosing a type style, take into account its position on the page and its …" at bounding box center [973, 333] width 796 height 63
click at [1310, 307] on p "When choosing a type style, take into account its position on the page and its …" at bounding box center [973, 333] width 796 height 63
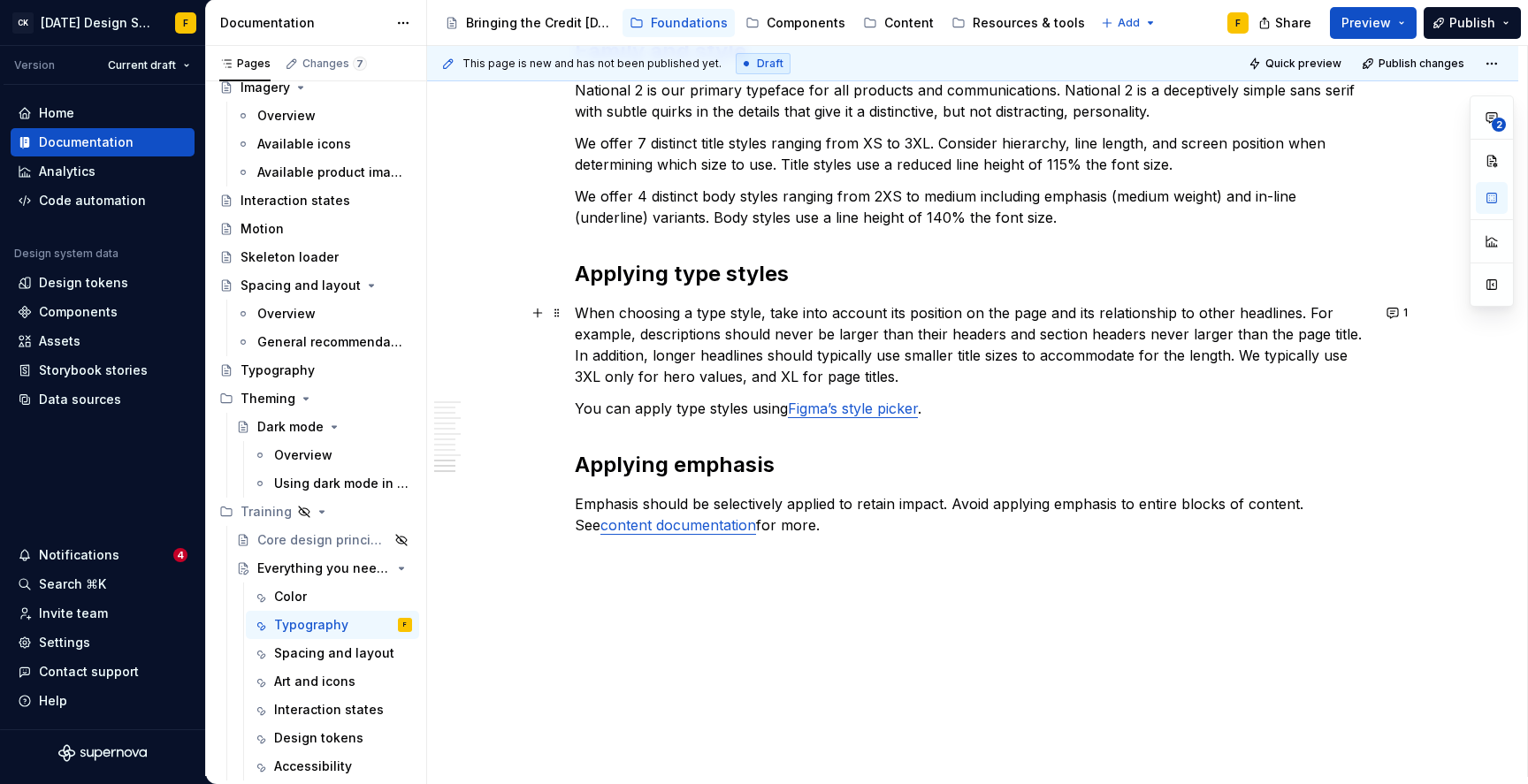
click at [769, 314] on p "When choosing a type style, take into account its position on the page and its …" at bounding box center [973, 344] width 796 height 85
click at [836, 312] on p "When choosing a type style, take into account its position on the page and its …" at bounding box center [973, 344] width 796 height 85
click at [1057, 318] on p "When choosing a type style, account for its screen position on the page and its…" at bounding box center [973, 344] width 796 height 85
click at [783, 309] on p "When choosing a type style, account for its screen position and relationship to…" at bounding box center [973, 344] width 796 height 85
click at [908, 335] on p "When choosing a type style, account for its screen position and relationship to…" at bounding box center [973, 344] width 796 height 85
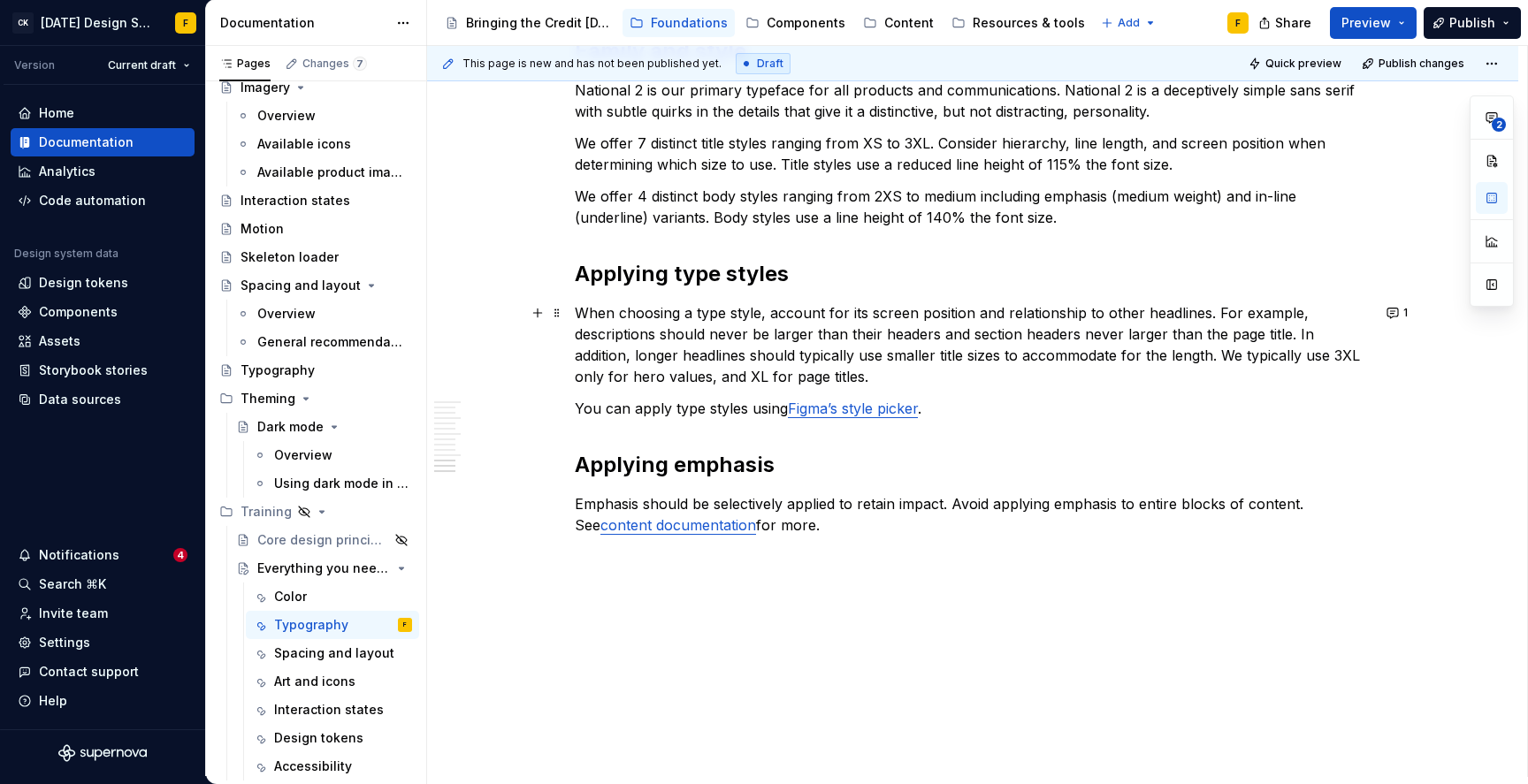
click at [908, 335] on p "When choosing a type style, account for its screen position and relationship to…" at bounding box center [973, 344] width 796 height 85
click at [582, 355] on p "When choosing a type style, account for its screen position and relationship to…" at bounding box center [973, 344] width 796 height 85
click at [1185, 310] on p "When choosing a type style, account for its screen position and relationship to…" at bounding box center [973, 344] width 796 height 85
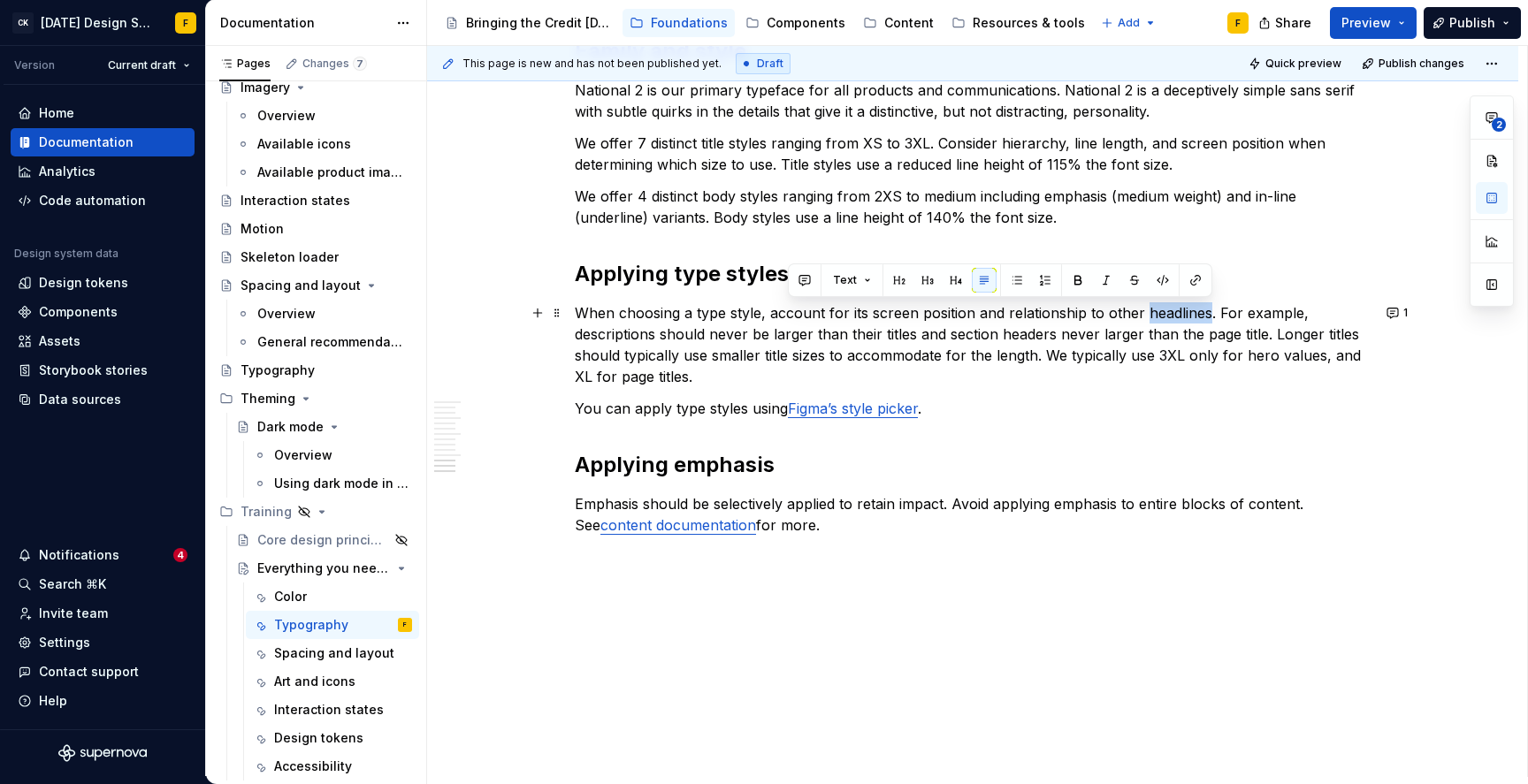
click at [1095, 342] on p "When choosing a type style, account for its screen position and relationship to…" at bounding box center [973, 344] width 796 height 85
click at [1173, 315] on p "When choosing a type style, account for its screen position and relationship to…" at bounding box center [973, 344] width 796 height 85
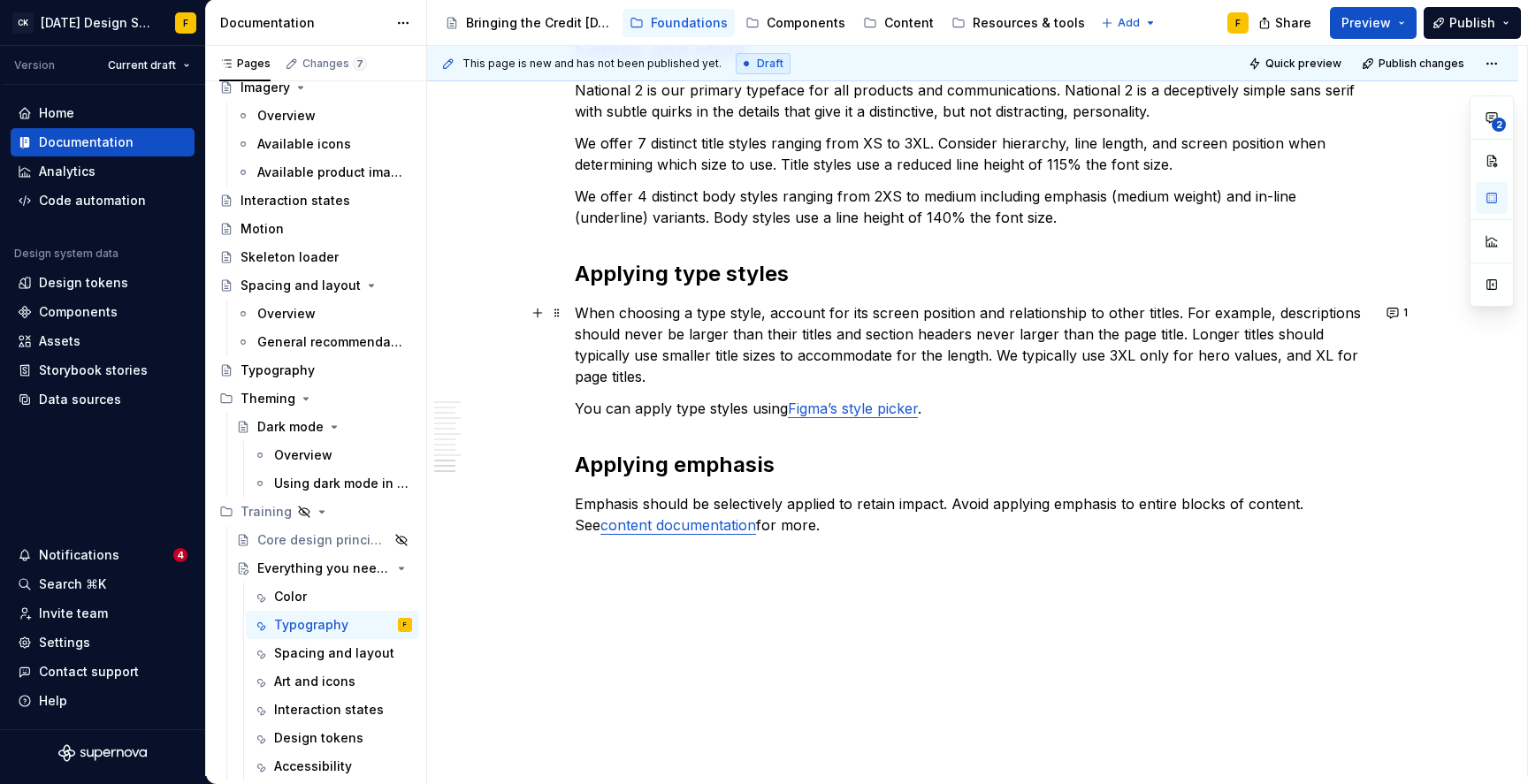
click at [1161, 310] on p "When choosing a type style, account for its screen position and relationship to…" at bounding box center [973, 344] width 796 height 85
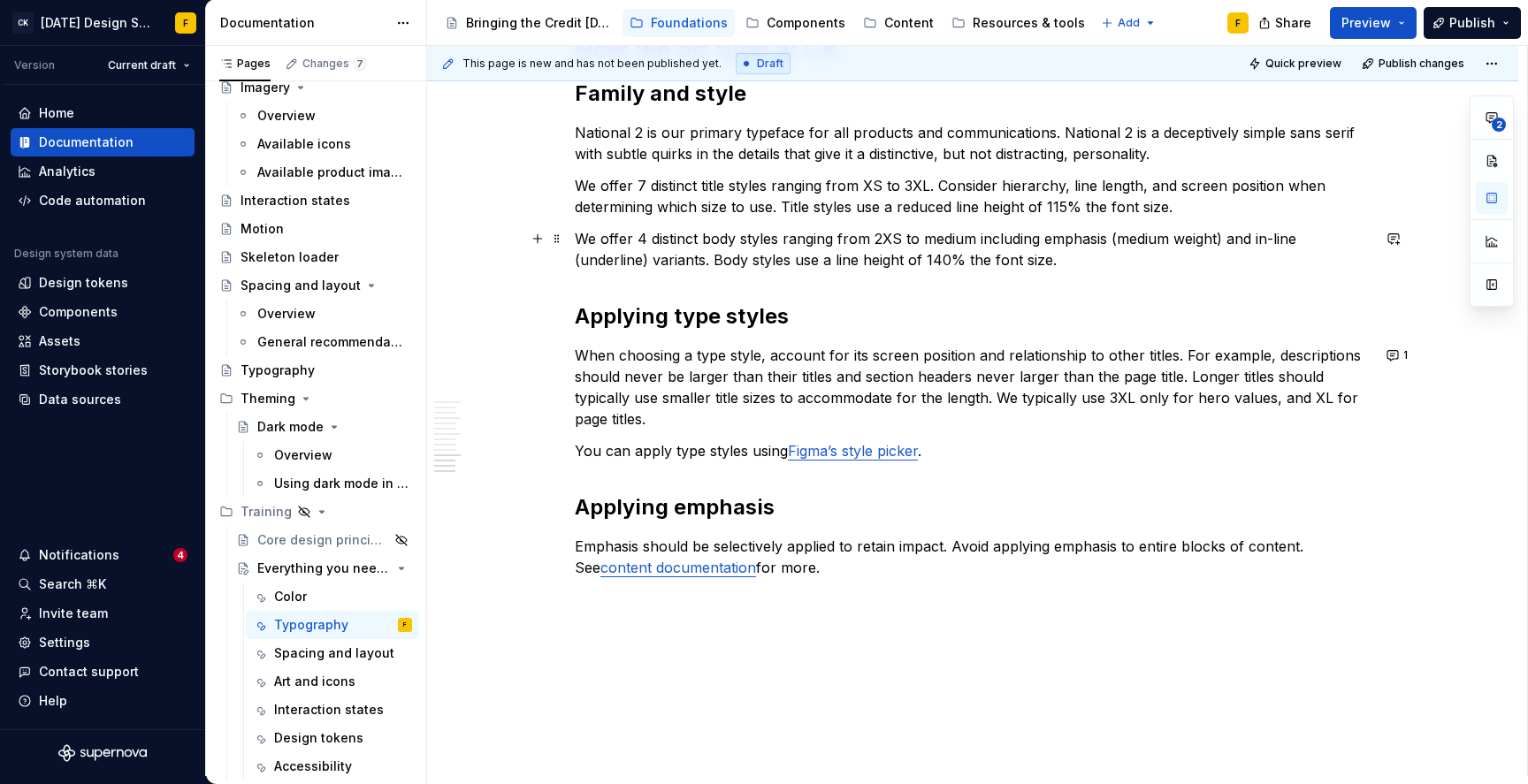
scroll to position [1627, 0]
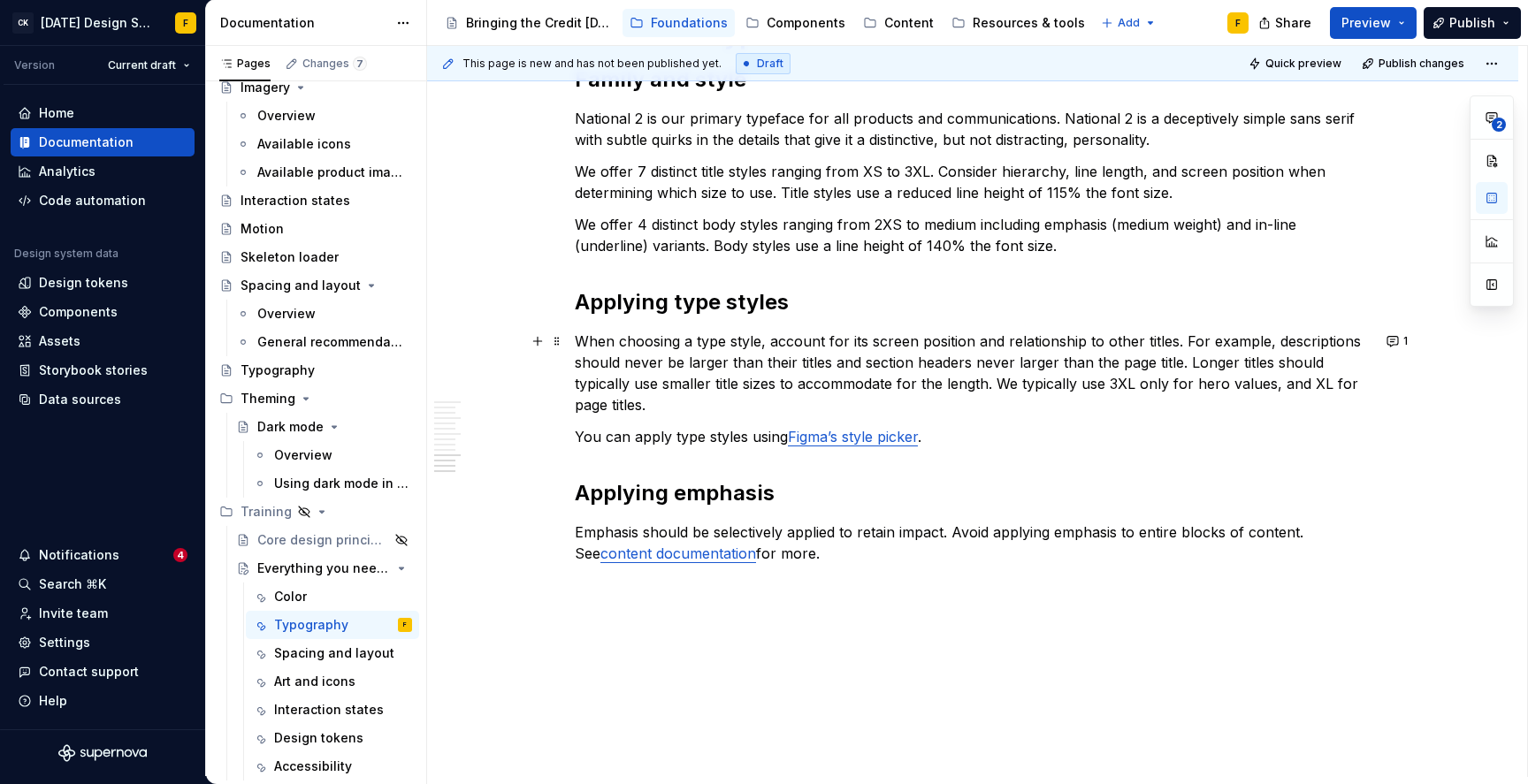
click at [1276, 341] on p "When choosing a type style, account for its screen position and relationship to…" at bounding box center [973, 372] width 796 height 85
click at [734, 384] on p "When choosing a type style, account for its screen position and relationship to…" at bounding box center [973, 372] width 796 height 85
click at [1182, 358] on p "When choosing a type style, account for its screen position and relationship to…" at bounding box center [973, 372] width 796 height 85
click at [626, 383] on p "When choosing a type style, account for its screen position and relationship to…" at bounding box center [973, 372] width 796 height 85
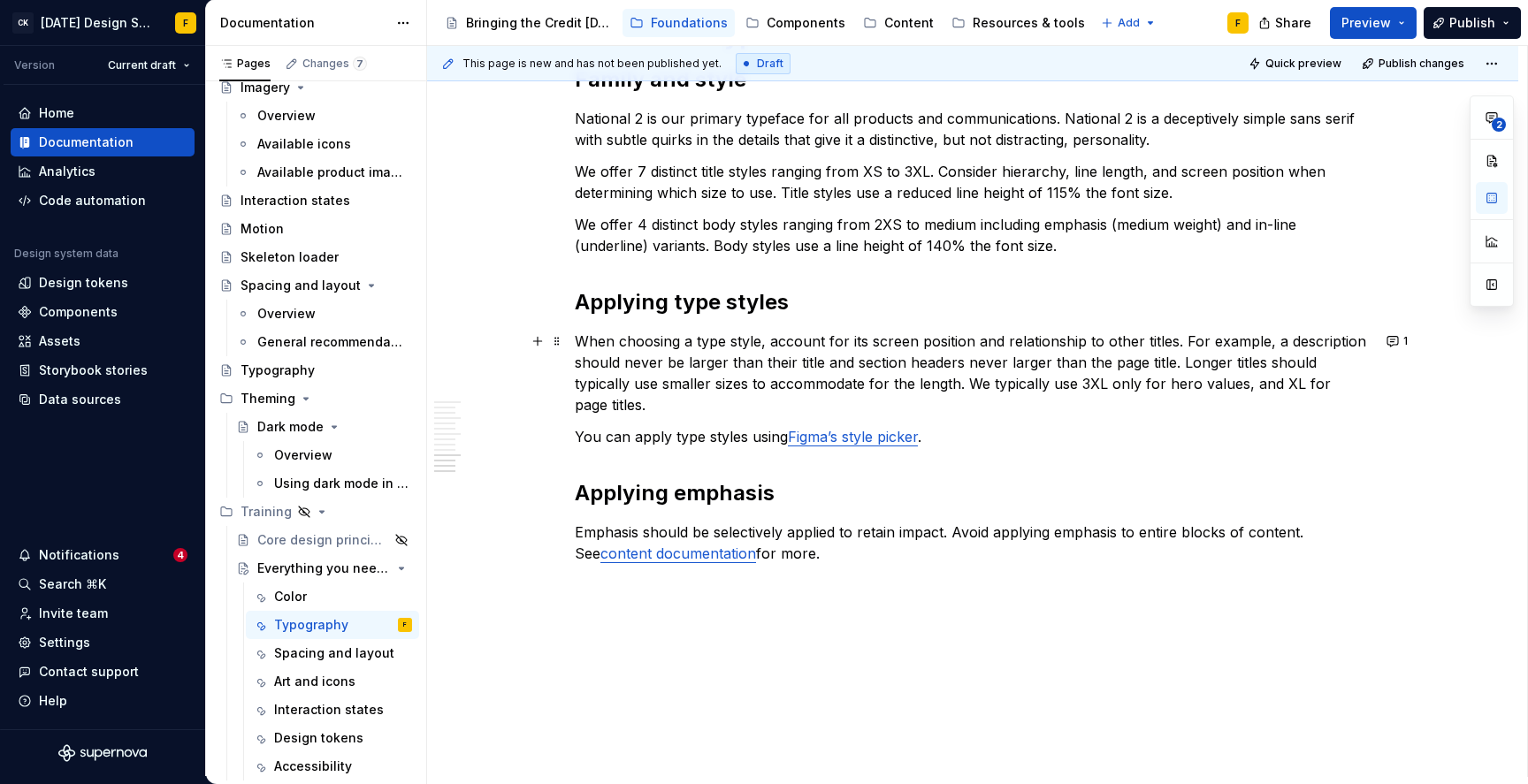
click at [626, 383] on p "When choosing a type style, account for its screen position and relationship to…" at bounding box center [973, 372] width 796 height 85
click at [667, 403] on p "When choosing a type style, account for its screen position and relationship to…" at bounding box center [973, 372] width 796 height 85
click at [776, 366] on p "When choosing a type style, account for its screen position and relationship to…" at bounding box center [973, 372] width 796 height 85
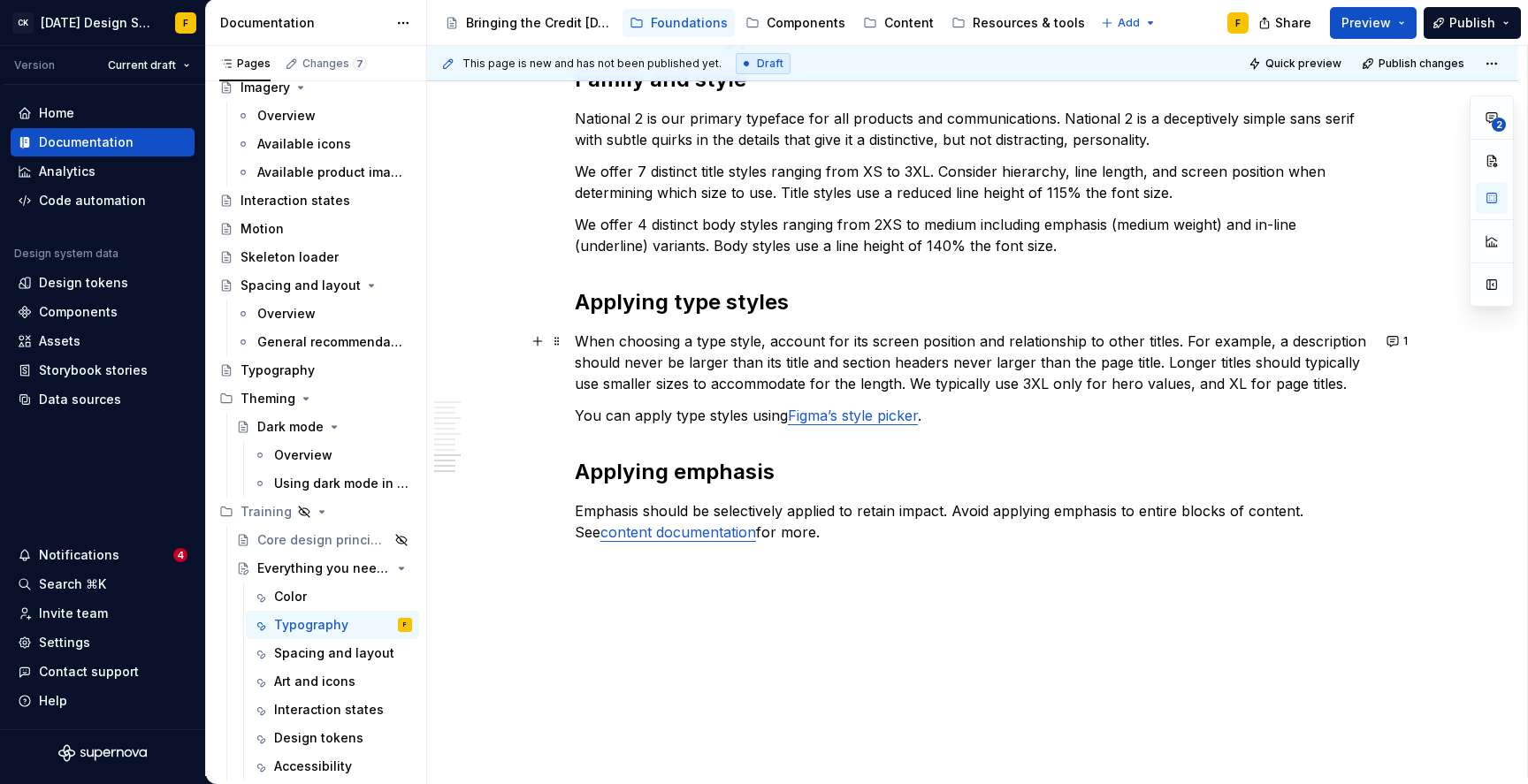
click at [1211, 362] on p "When choosing a type style, account for its screen position and relationship to…" at bounding box center [973, 362] width 796 height 63
click at [963, 385] on p "When choosing a type style, account for its screen position and relationship to…" at bounding box center [973, 362] width 796 height 63
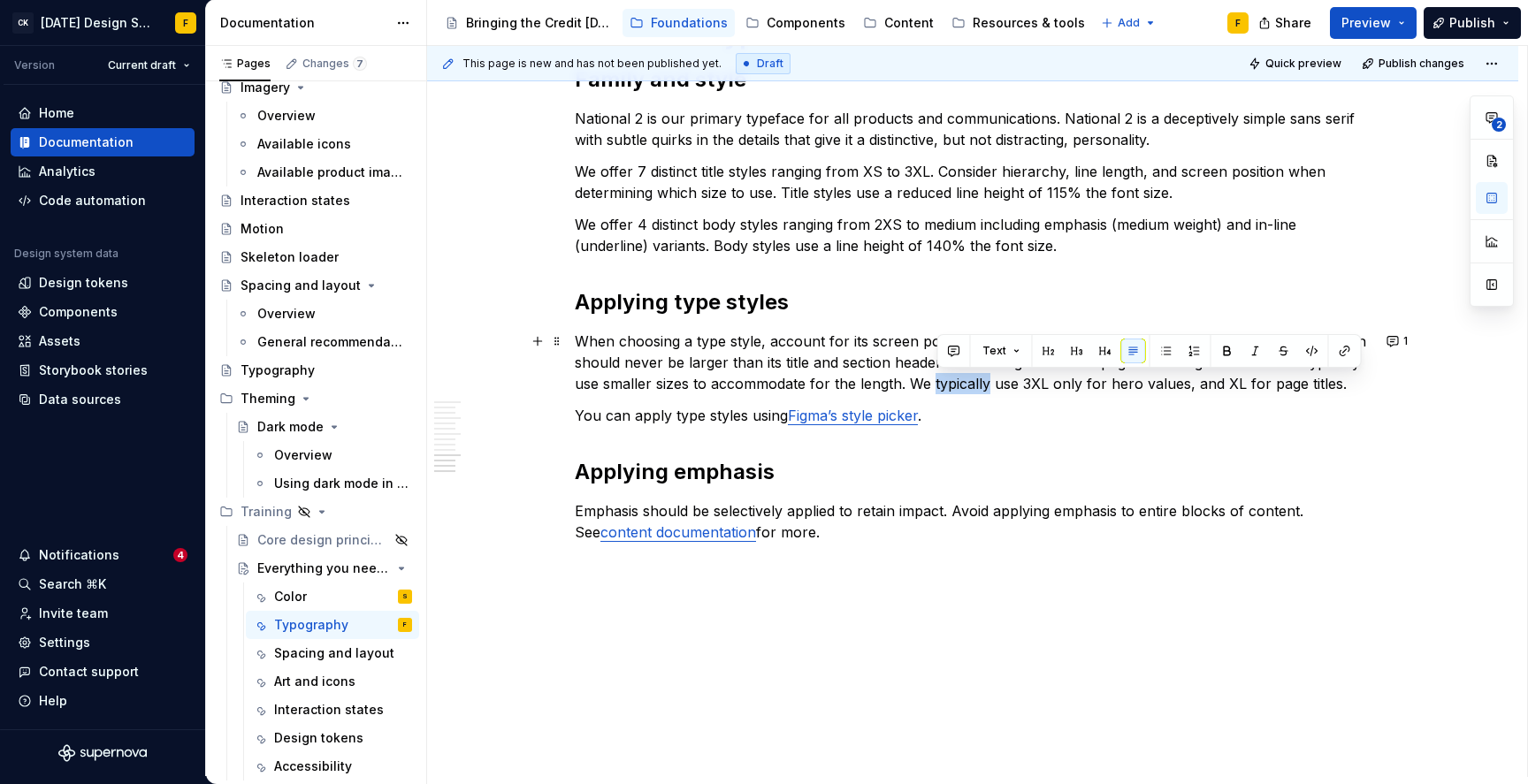
click at [919, 383] on p "When choosing a type style, account for its screen position and relationship to…" at bounding box center [973, 362] width 796 height 63
click at [1310, 363] on p "When choosing a type style, account for its screen position and relationship to…" at bounding box center [973, 362] width 796 height 63
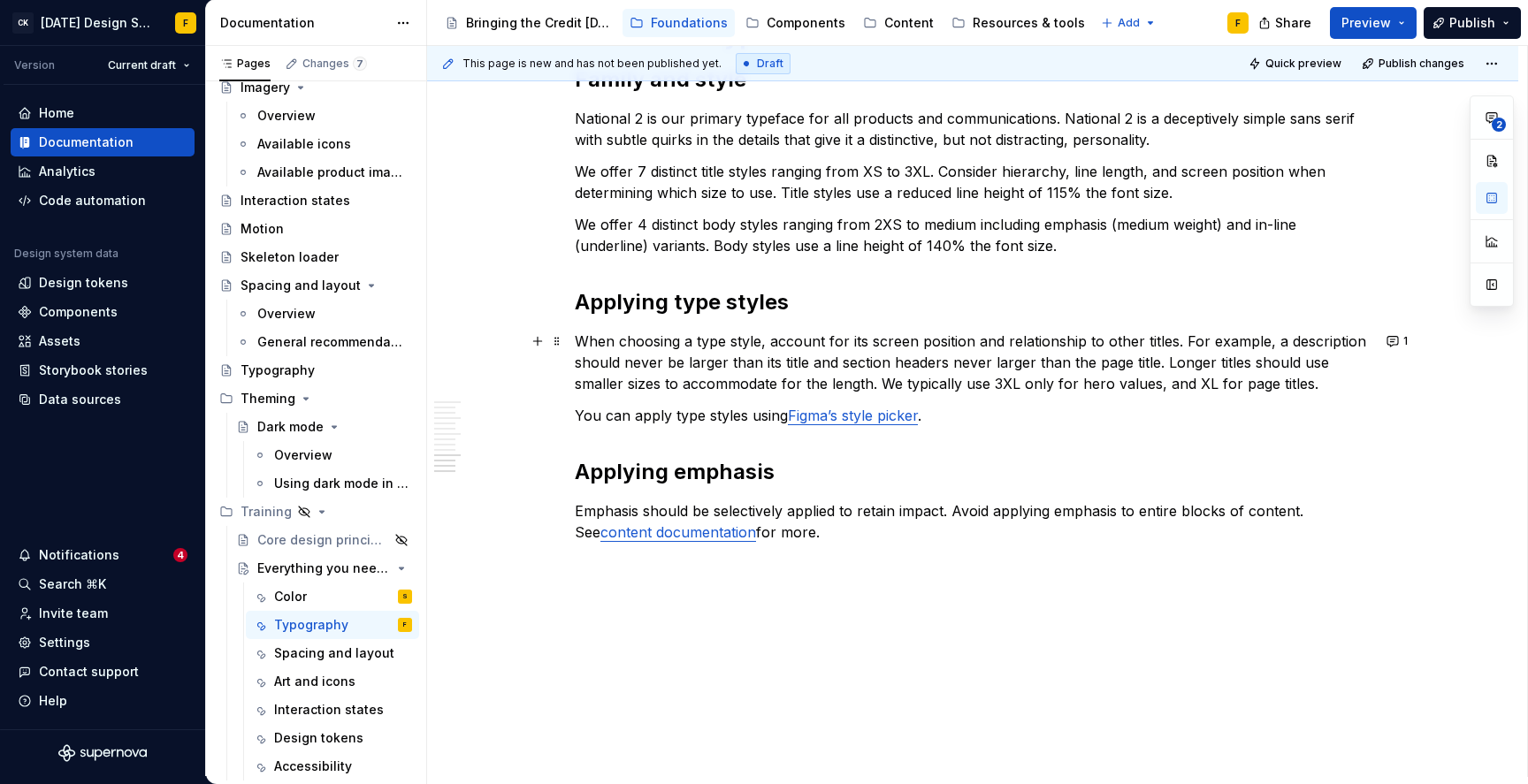
click at [1167, 363] on p "When choosing a type style, account for its screen position and relationship to…" at bounding box center [973, 362] width 796 height 63
click at [820, 383] on p "When choosing a type style, account for its screen position and relationship to…" at bounding box center [973, 362] width 796 height 63
click at [875, 383] on p "When choosing a type style, account for its screen position and relationship to…" at bounding box center [973, 362] width 796 height 63
click at [925, 380] on p "When choosing a type style, account for its screen position and relationship to…" at bounding box center [973, 362] width 796 height 63
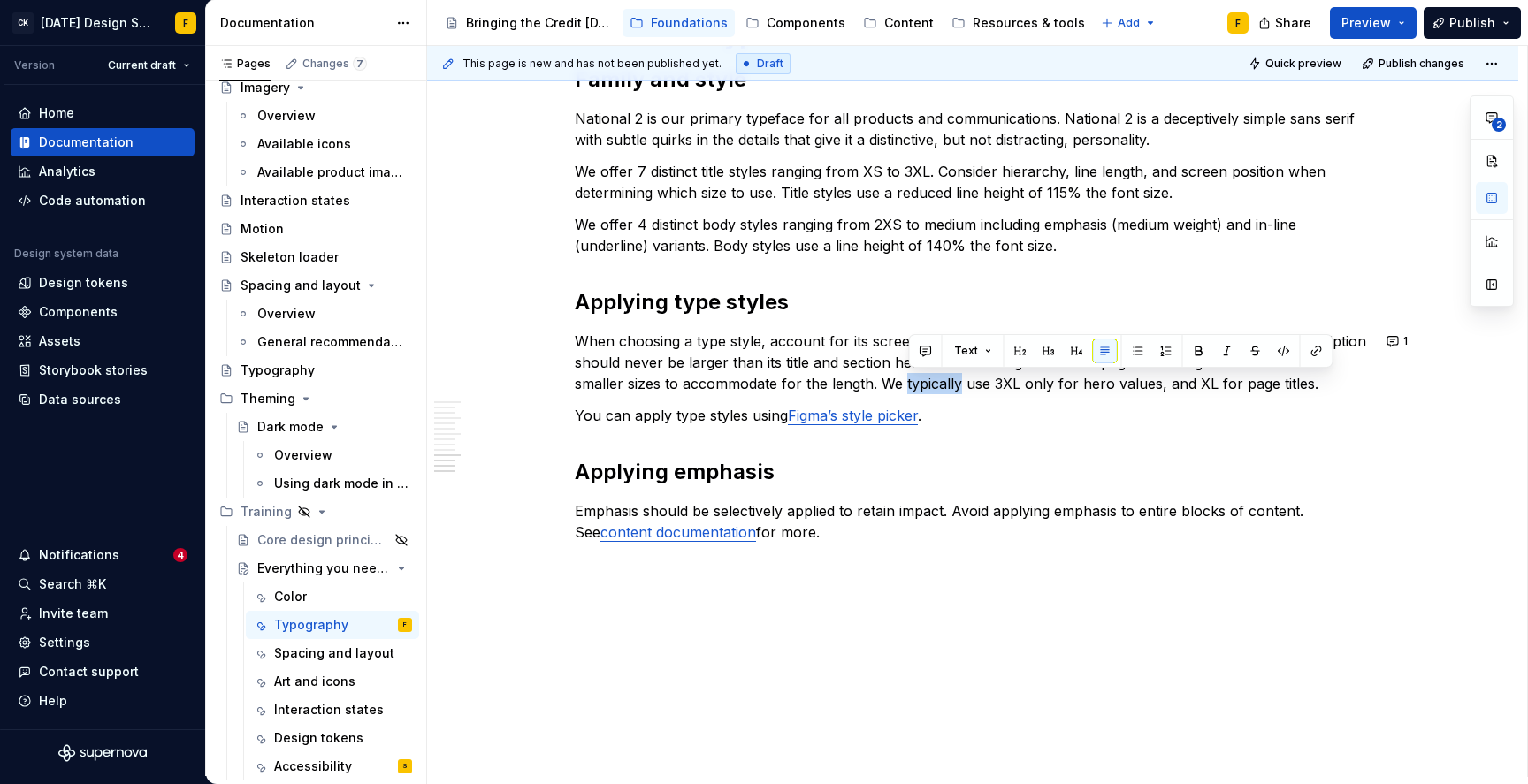
click at [864, 353] on p "When choosing a type style, account for its screen position and relationship to…" at bounding box center [973, 362] width 796 height 63
click at [968, 424] on p "You can apply type styles using Figma’s style picker ." at bounding box center [973, 415] width 796 height 21
click at [1396, 340] on button "1" at bounding box center [1398, 340] width 34 height 24
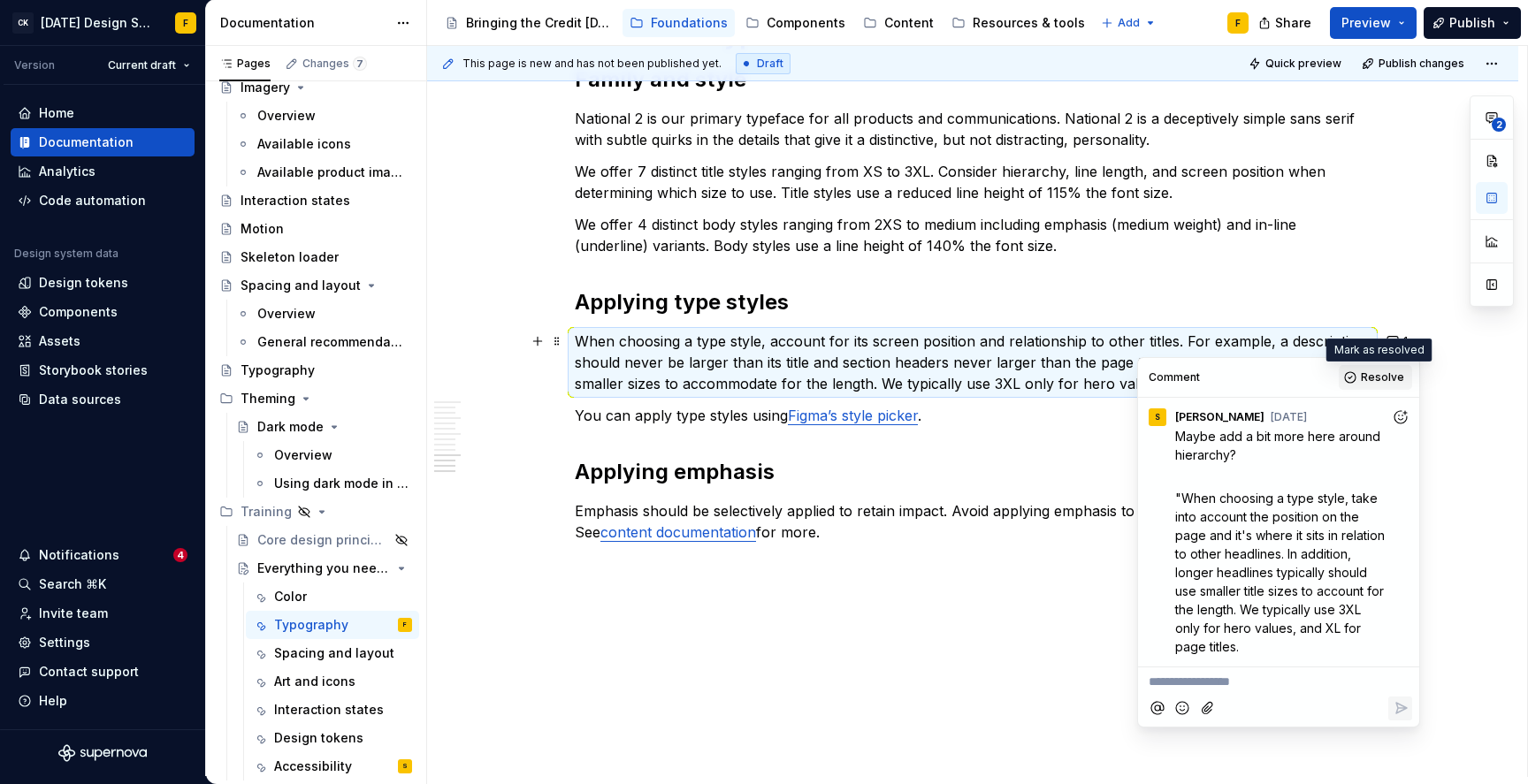
click at [1350, 373] on button "Resolve" at bounding box center [1375, 376] width 73 height 24
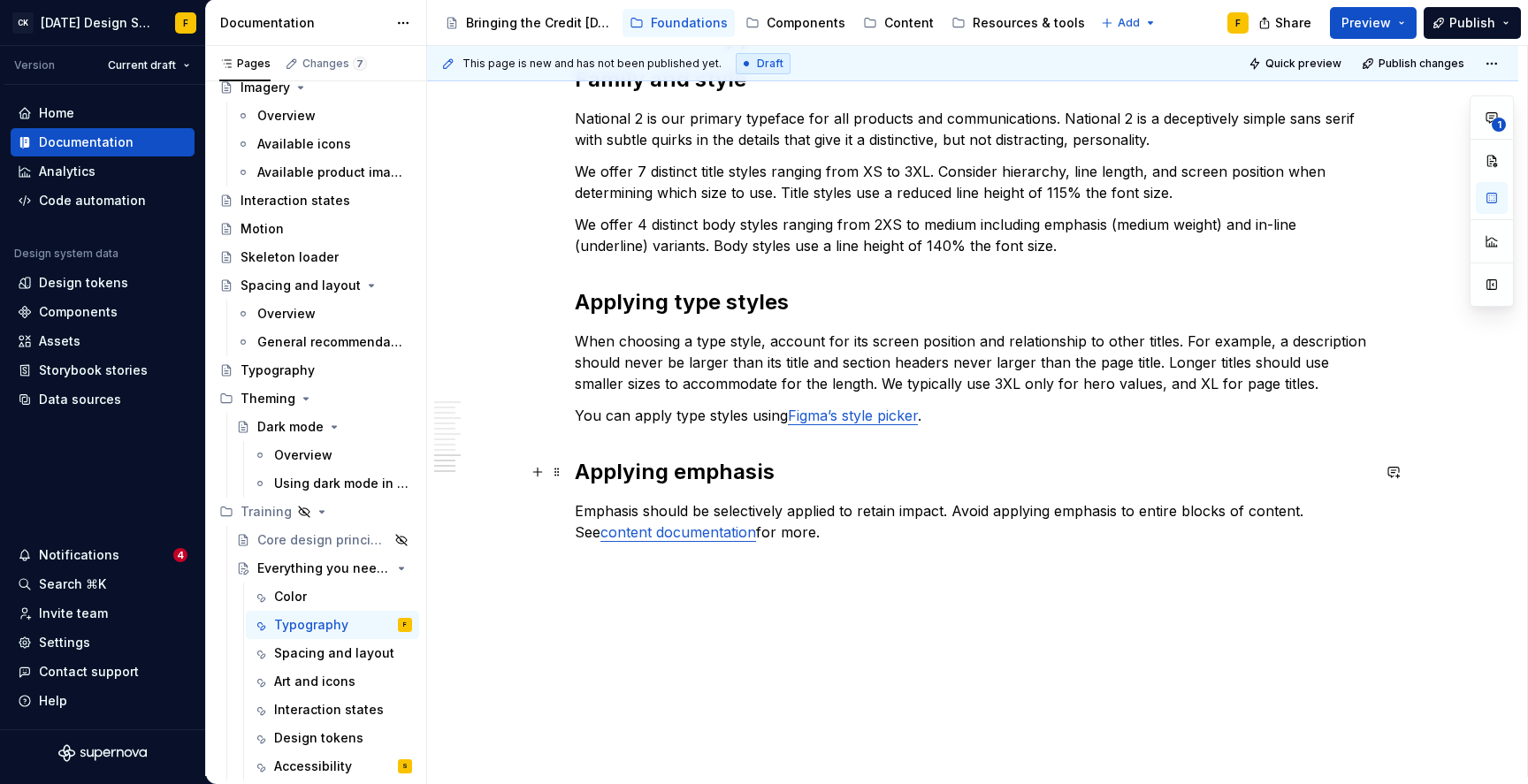
click at [808, 470] on h2 "Applying emphasis" at bounding box center [973, 472] width 796 height 28
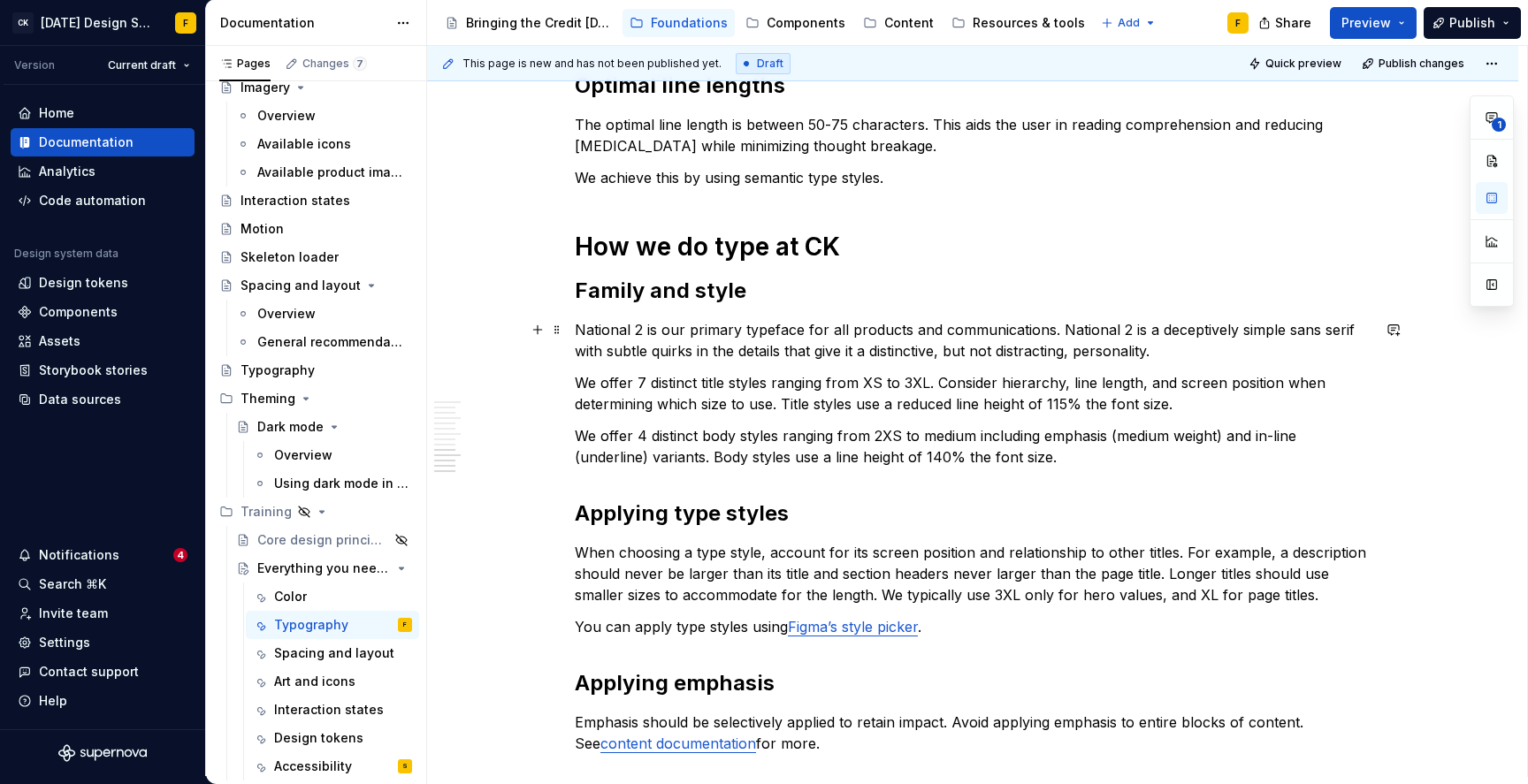
scroll to position [1414, 0]
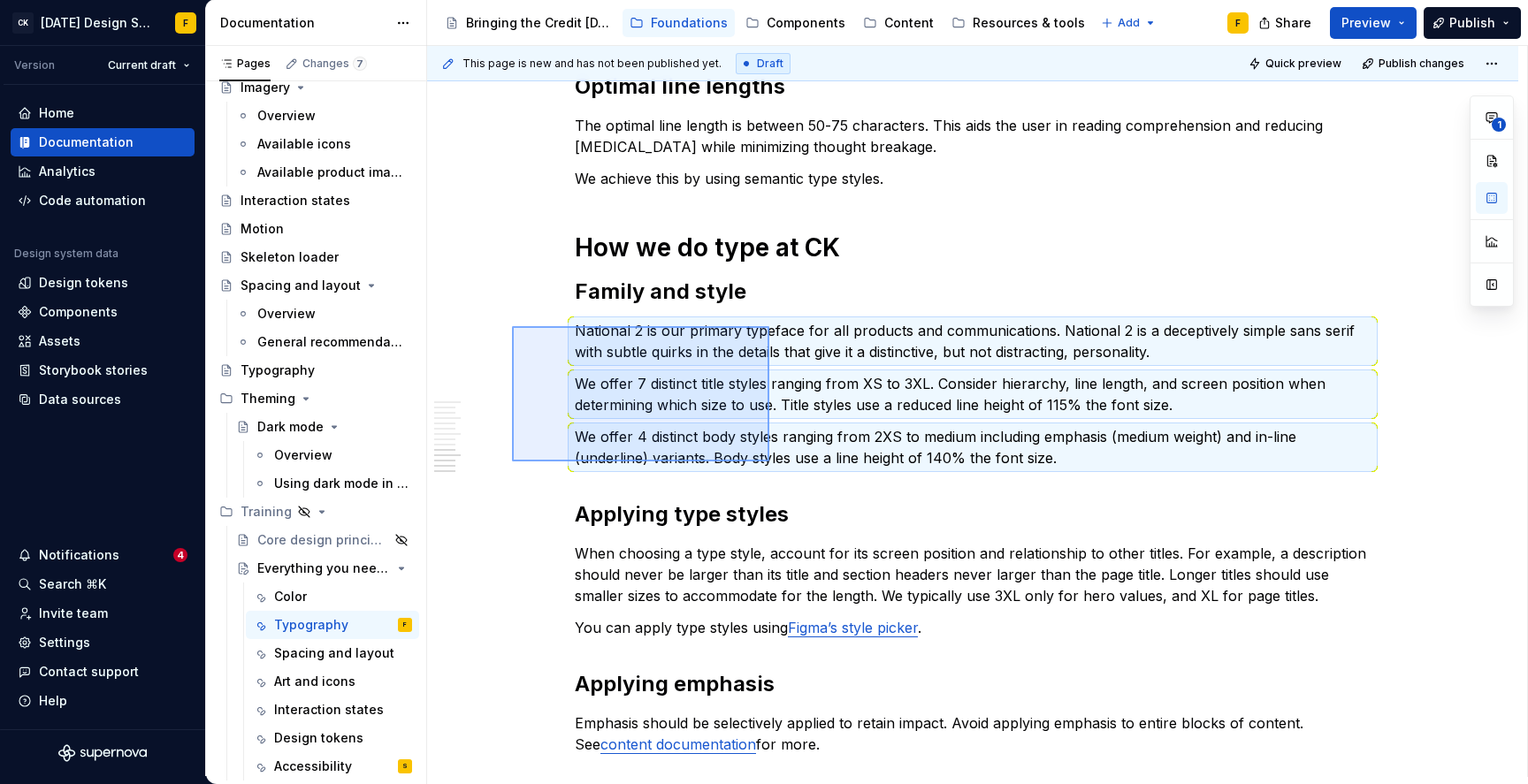
drag, startPoint x: 512, startPoint y: 326, endPoint x: 770, endPoint y: 461, distance: 291.2
click at [770, 461] on div "This page is new and has not been published yet. Draft Quick preview Publish ch…" at bounding box center [978, 412] width 1101 height 731
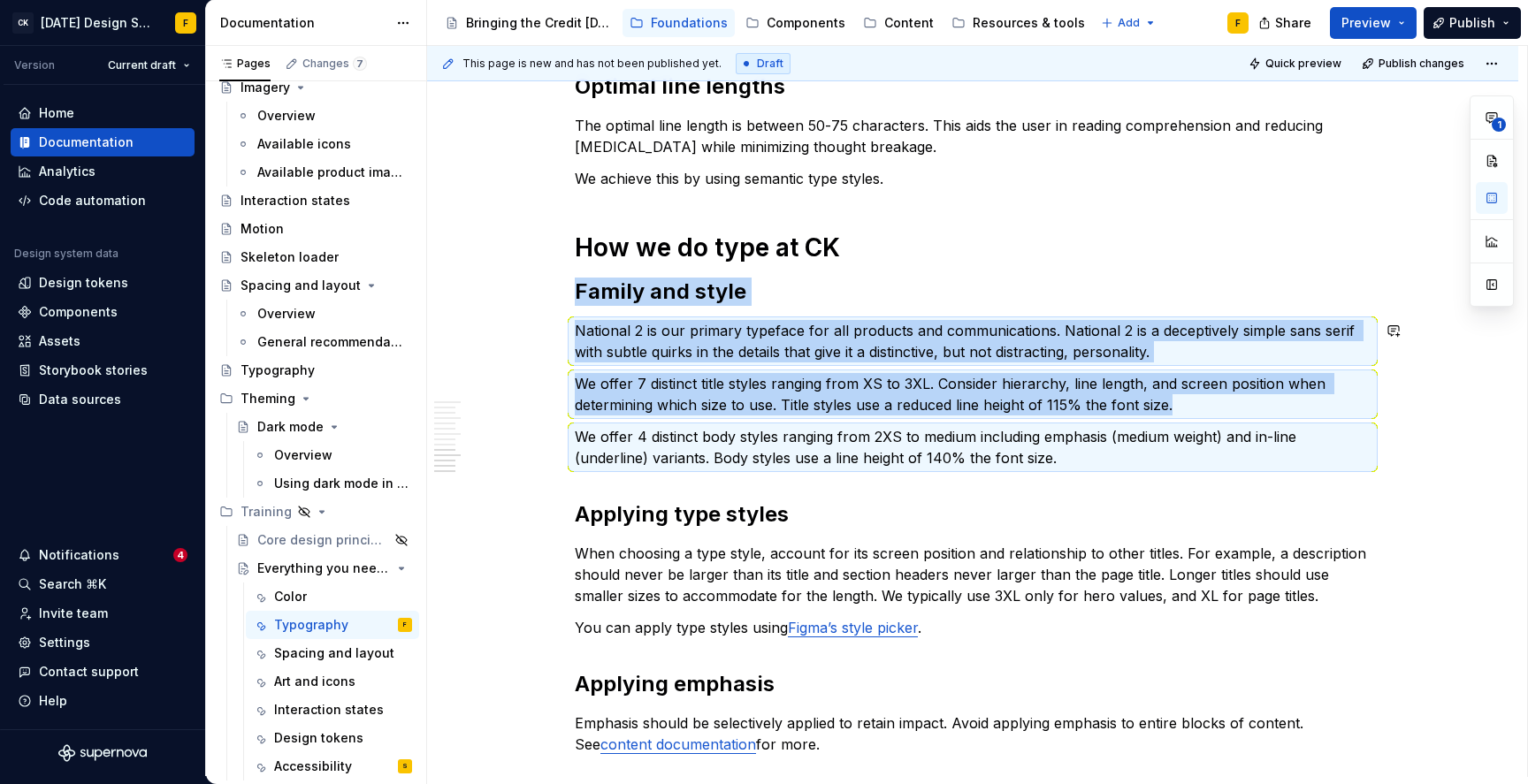
copy div "Family and style National 2 is our primary typeface for all products and commun…"
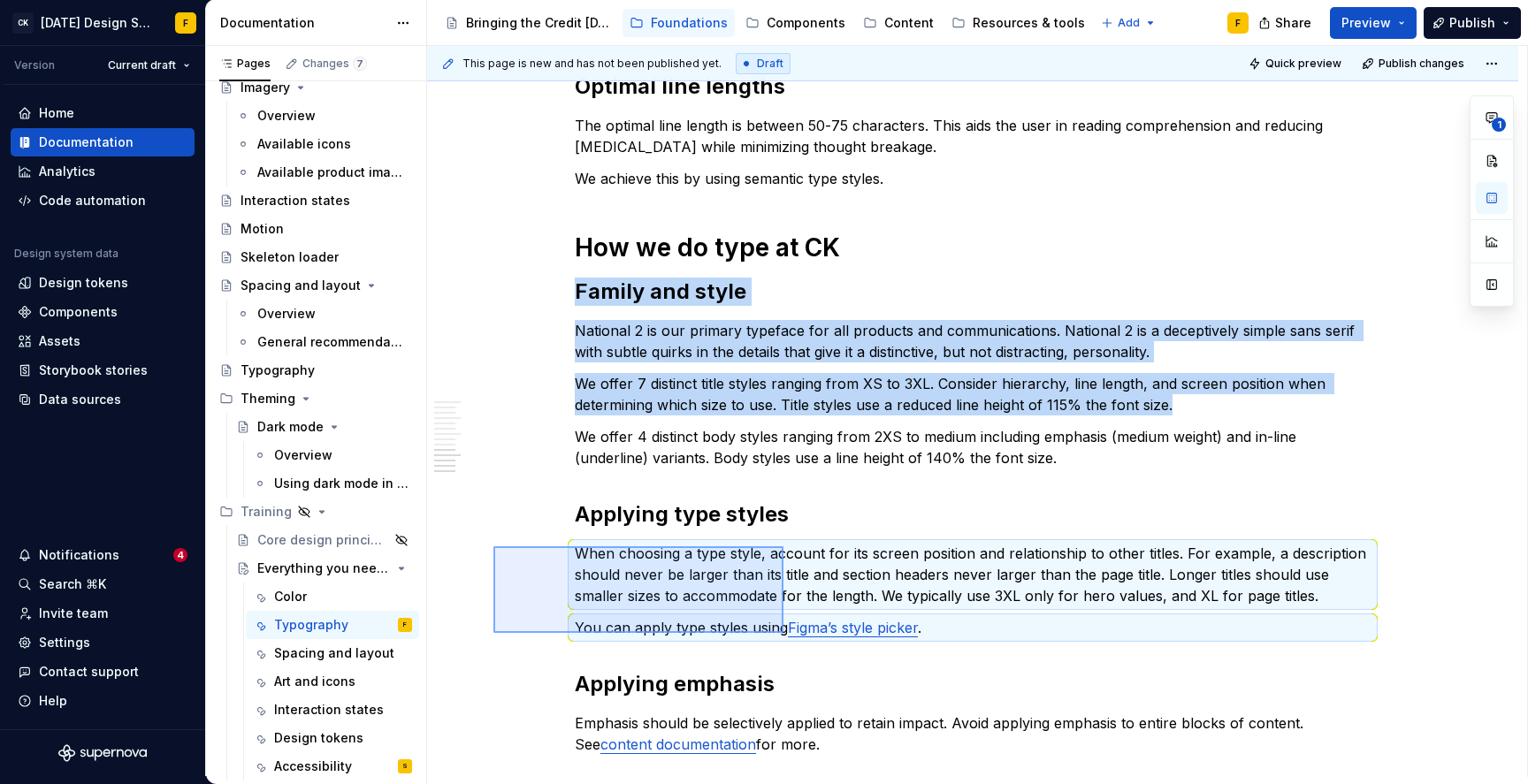
drag, startPoint x: 494, startPoint y: 546, endPoint x: 784, endPoint y: 633, distance: 302.8
click at [784, 633] on div "This page is new and has not been published yet. Draft Quick preview Publish ch…" at bounding box center [978, 412] width 1101 height 731
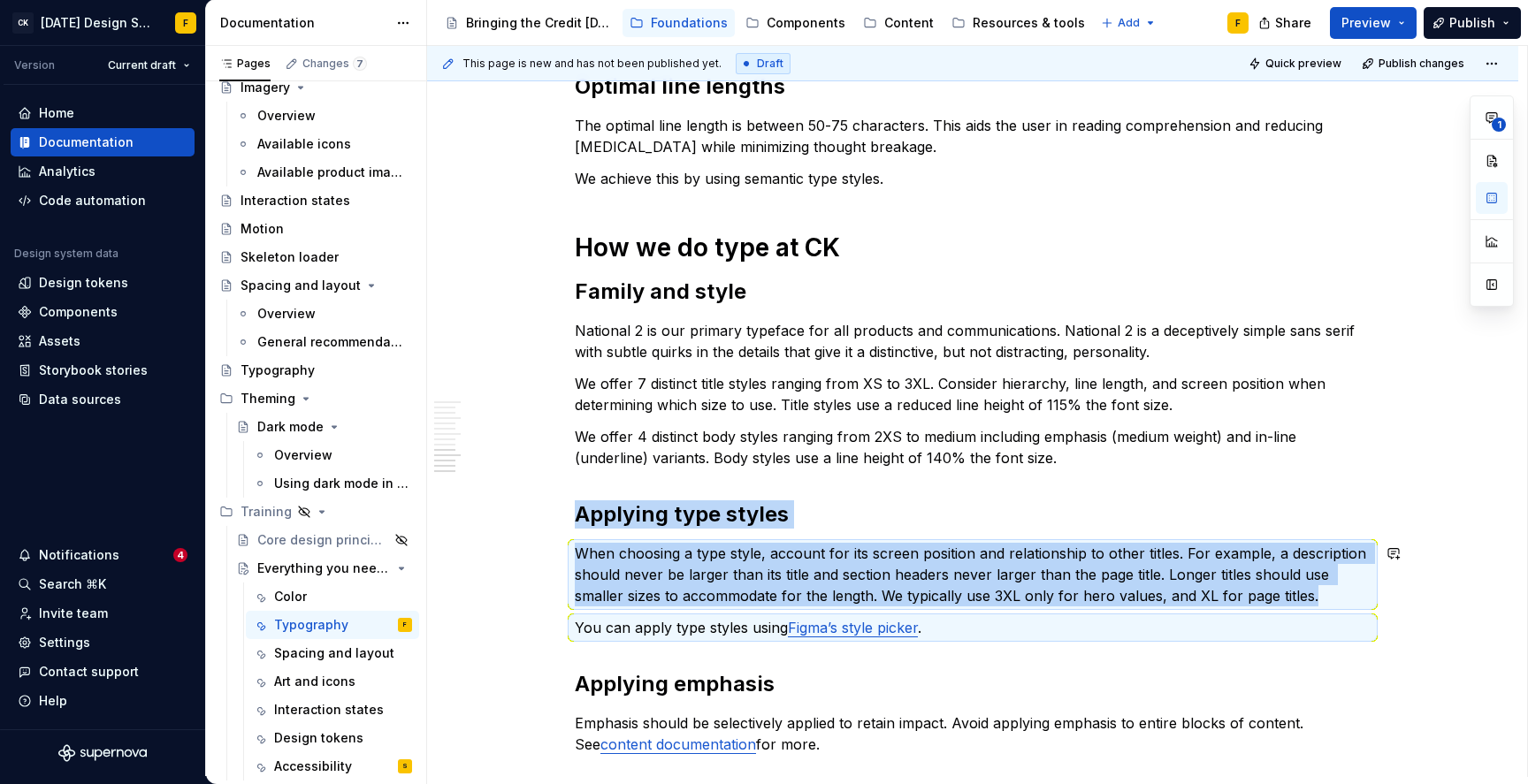
copy div "Applying type styles When choosing a type style, account for its screen positio…"
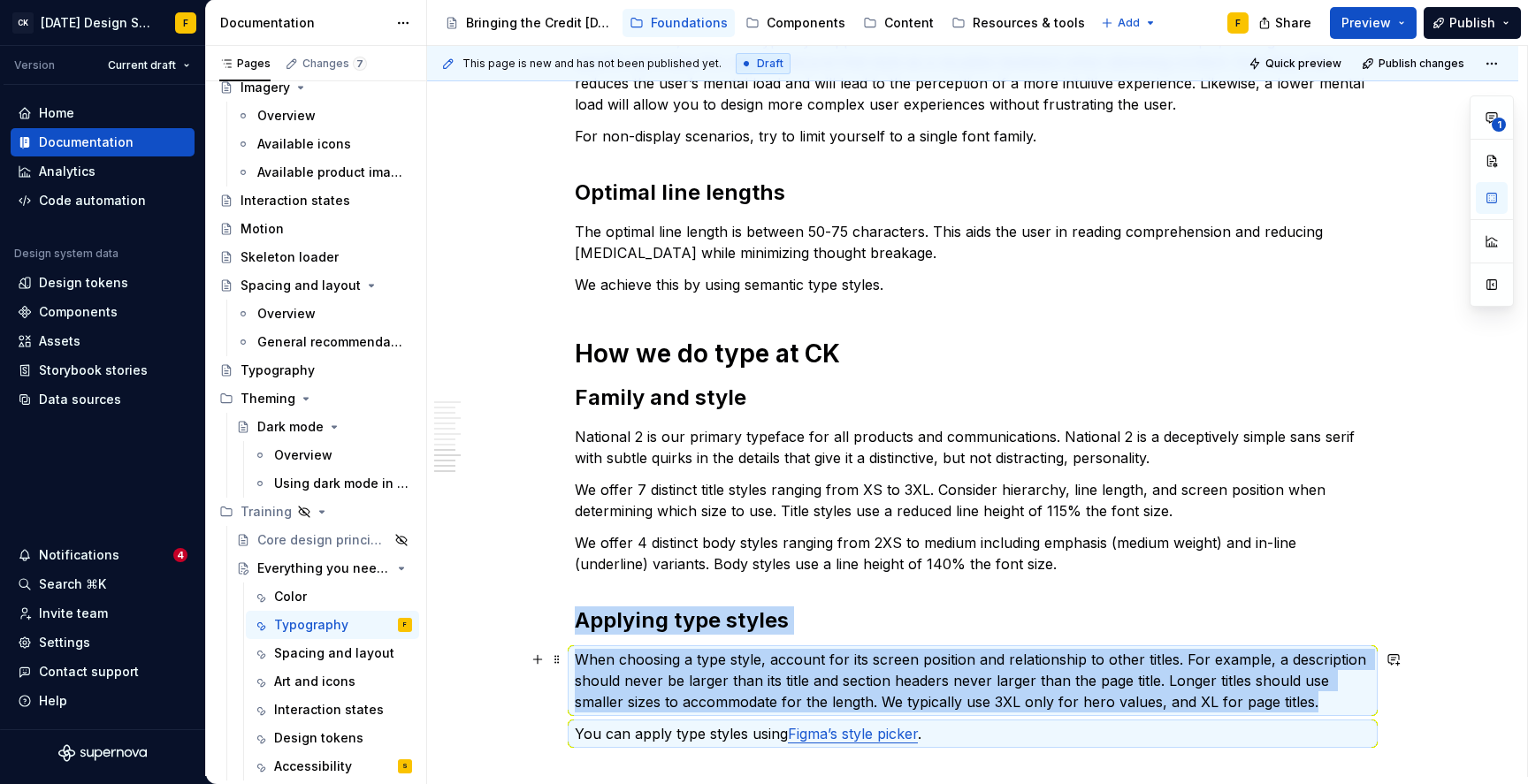
scroll to position [1269, 0]
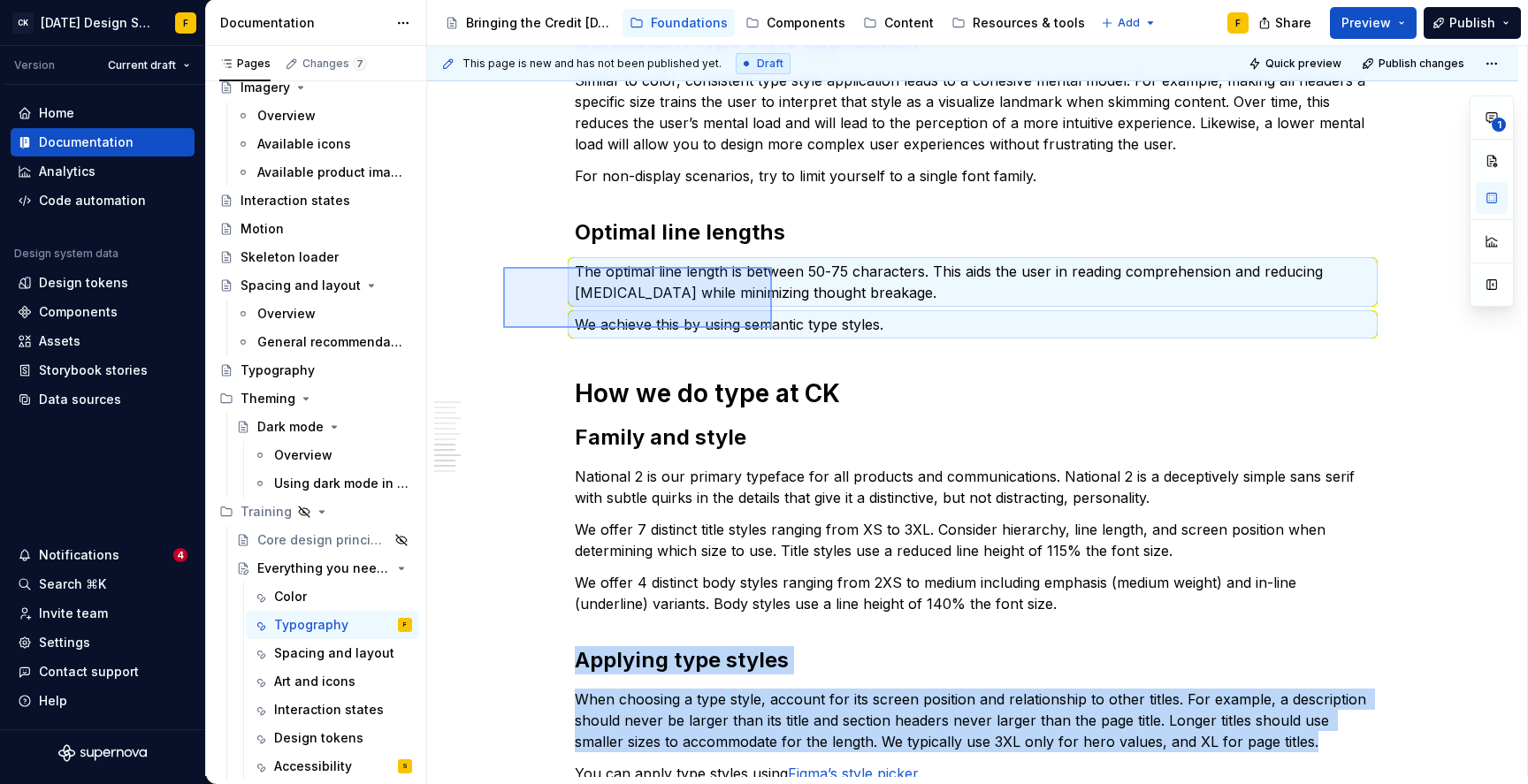
drag, startPoint x: 503, startPoint y: 267, endPoint x: 772, endPoint y: 328, distance: 275.8
click at [772, 328] on div "This page is new and has not been published yet. Draft Quick preview Publish ch…" at bounding box center [978, 412] width 1101 height 731
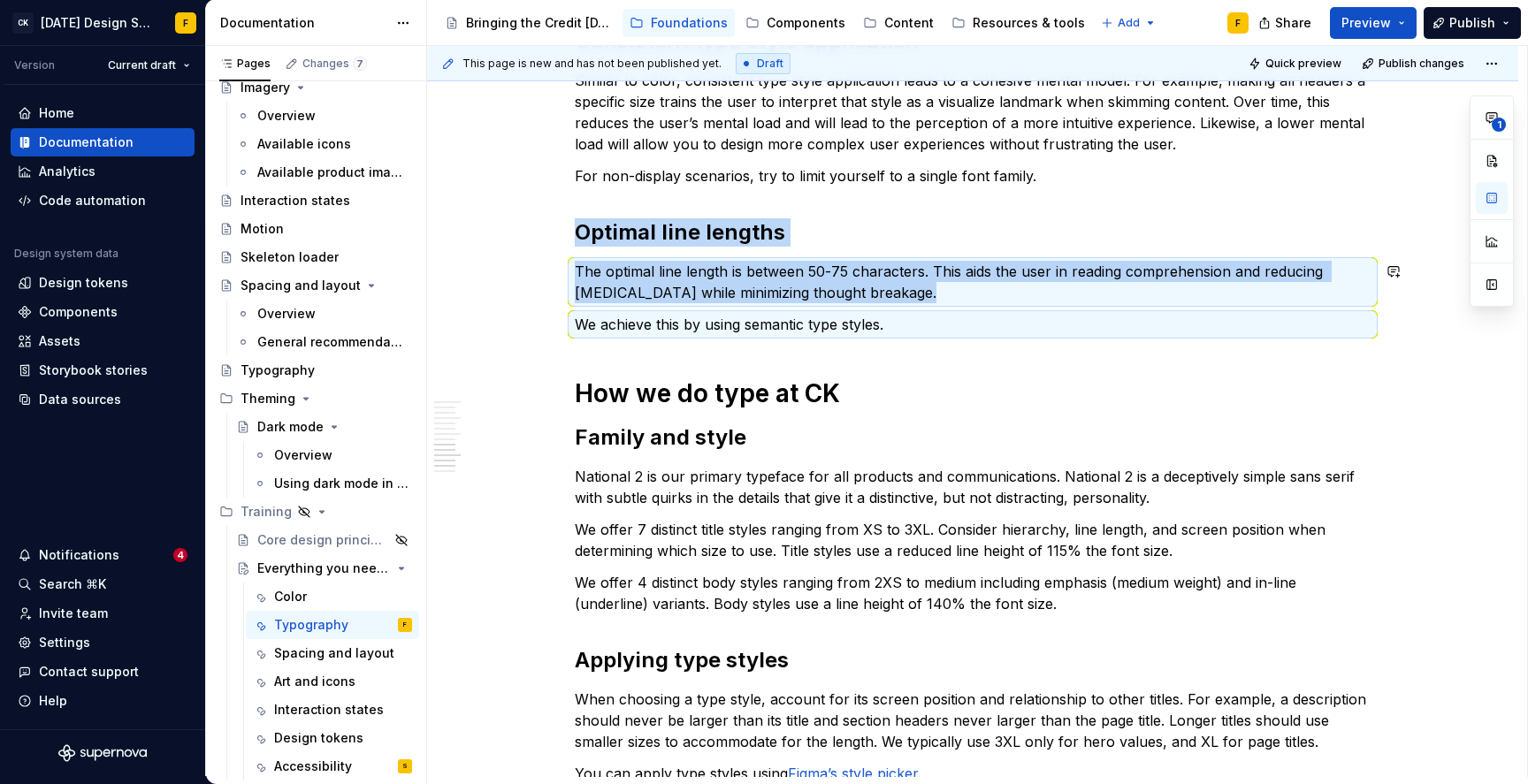
copy div "Optimal line lengths The optimal line length is between 50-75 characters. This …"
click at [552, 202] on div "Basics of typography Anatomy The anatomy of type includes many features. When p…" at bounding box center [973, 110] width 1092 height 2159
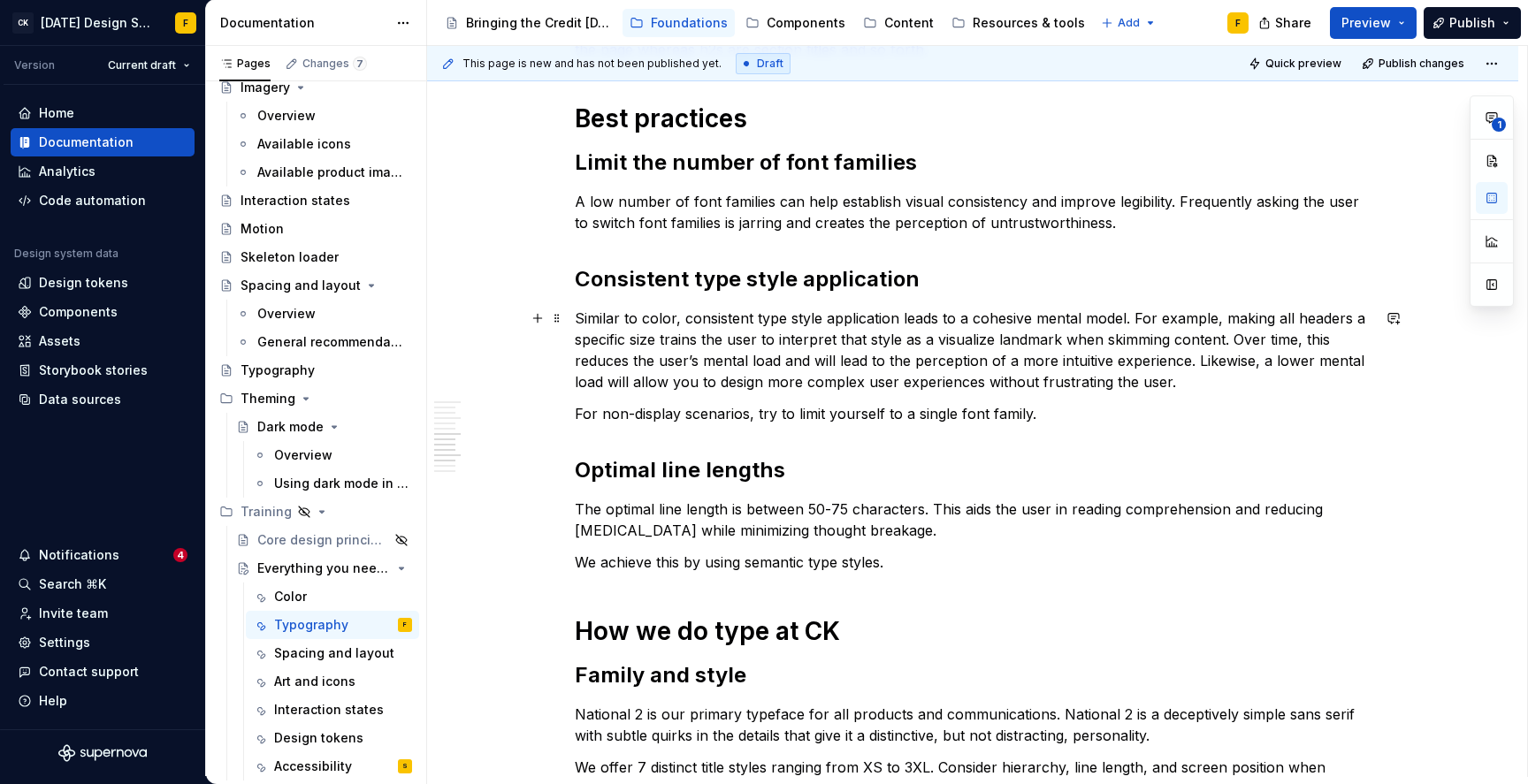
scroll to position [1029, 0]
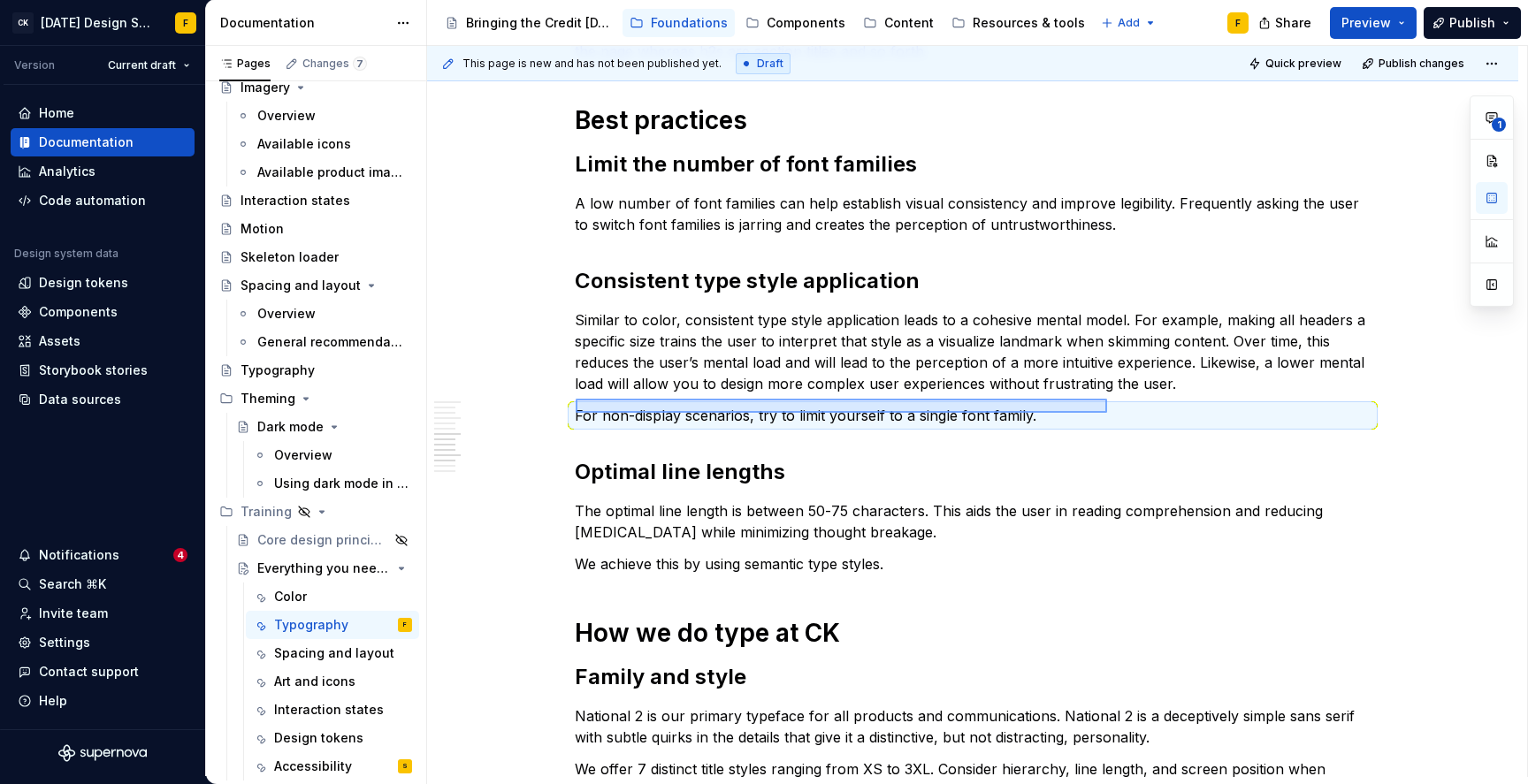
drag, startPoint x: 576, startPoint y: 412, endPoint x: 1107, endPoint y: 402, distance: 531.1
click at [1107, 401] on div "This page is new and has not been published yet. Draft Quick preview Publish ch…" at bounding box center [978, 412] width 1101 height 731
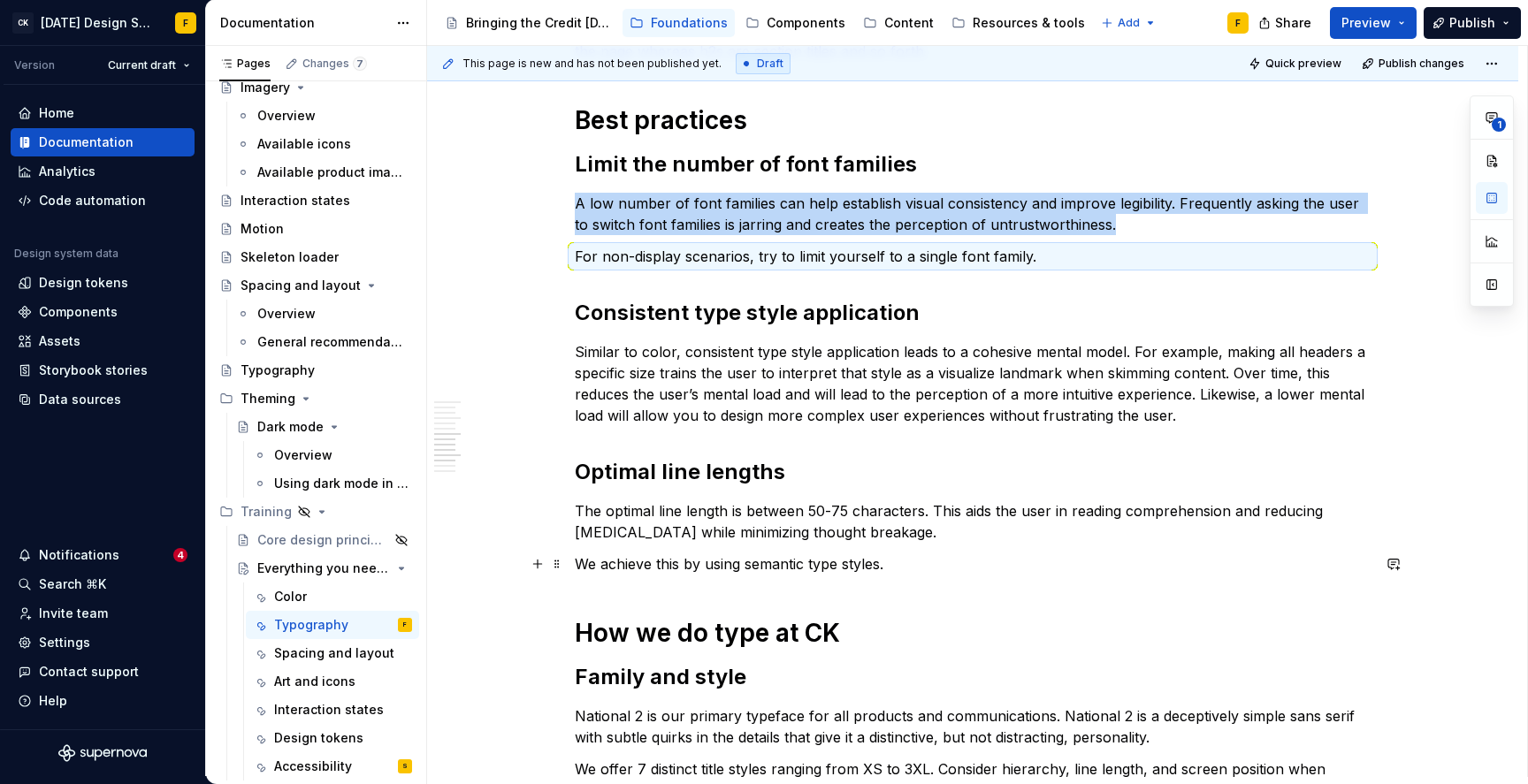
click at [576, 565] on div "Basics of typography Anatomy The anatomy of type includes many features. When p…" at bounding box center [973, 349] width 1092 height 2159
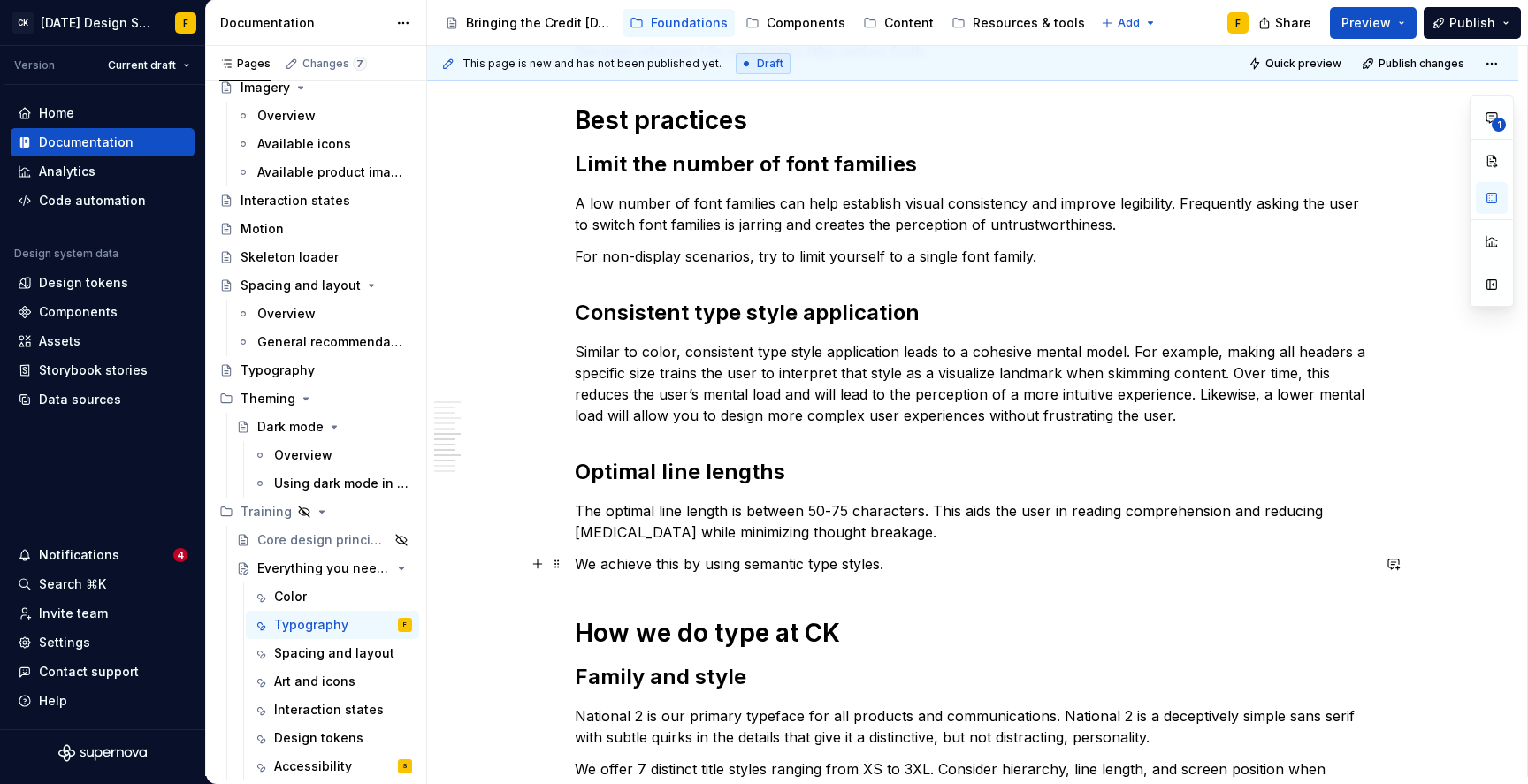
click at [576, 565] on div "Basics of typography Anatomy The anatomy of type includes many features. When p…" at bounding box center [973, 349] width 1092 height 2159
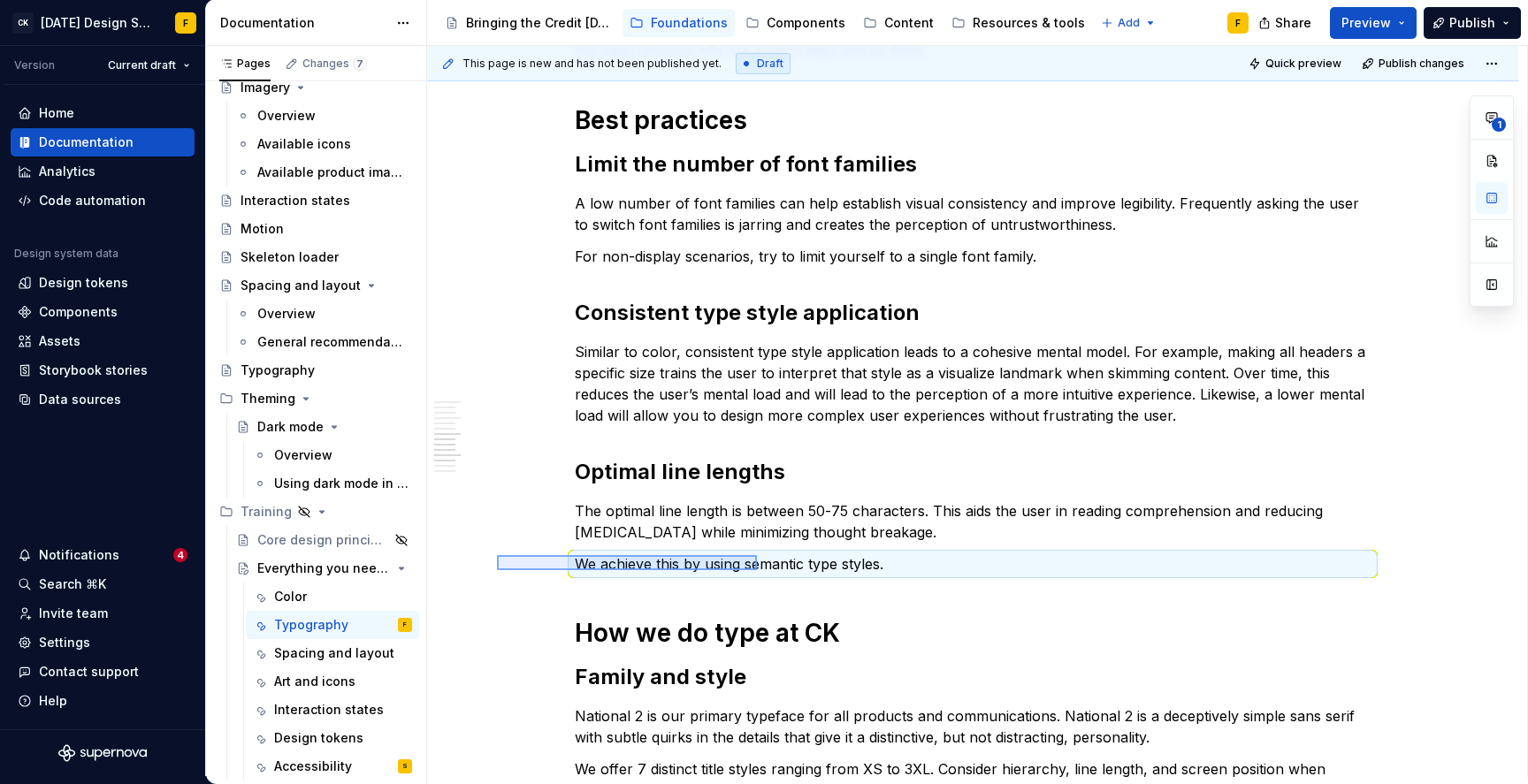
drag, startPoint x: 497, startPoint y: 555, endPoint x: 757, endPoint y: 570, distance: 260.4
click at [757, 570] on div "This page is new and has not been published yet. Draft Quick preview Publish ch…" at bounding box center [978, 412] width 1101 height 731
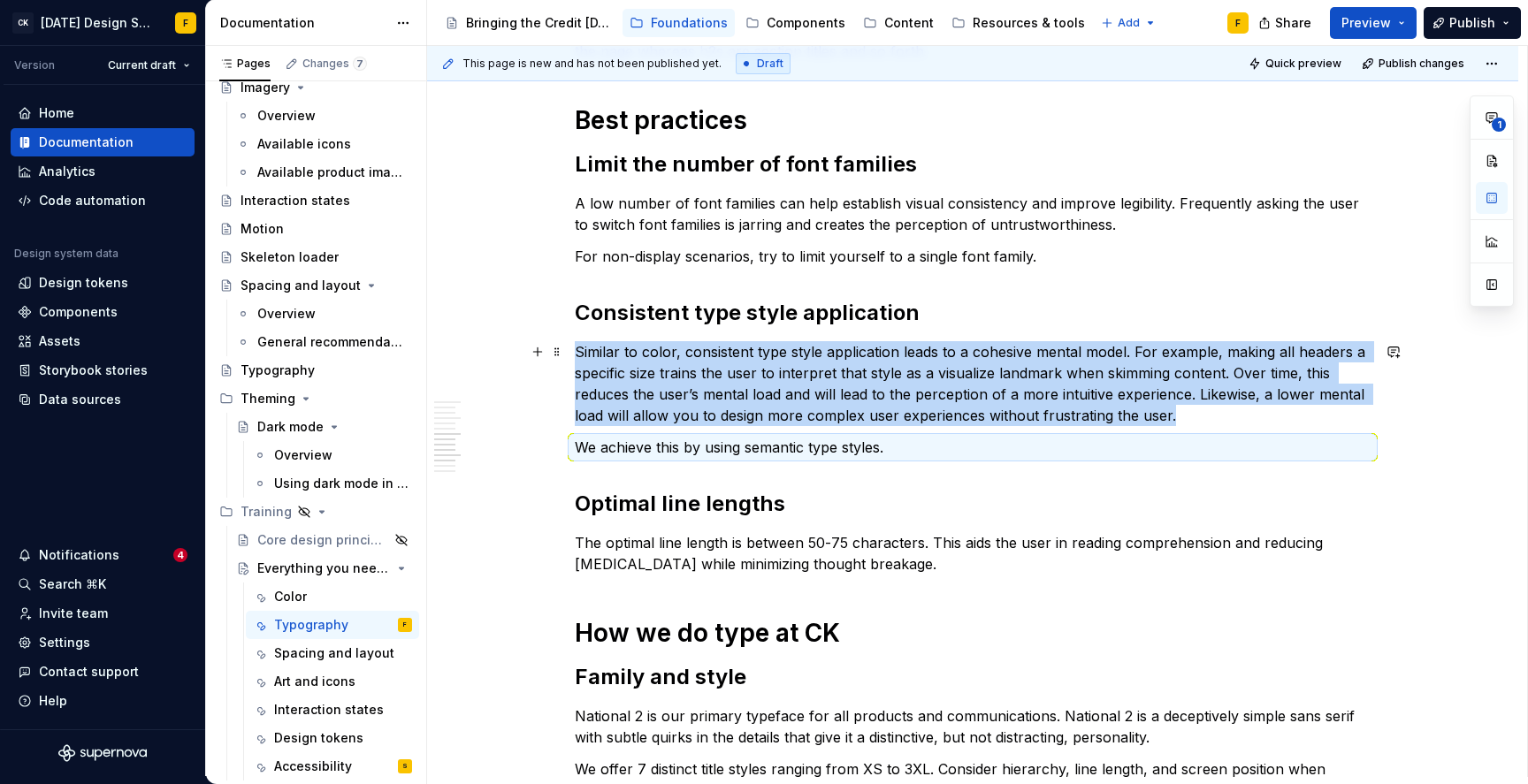
click at [788, 350] on p "Similar to color, consistent type style application leads to a cohesive mental …" at bounding box center [973, 383] width 796 height 85
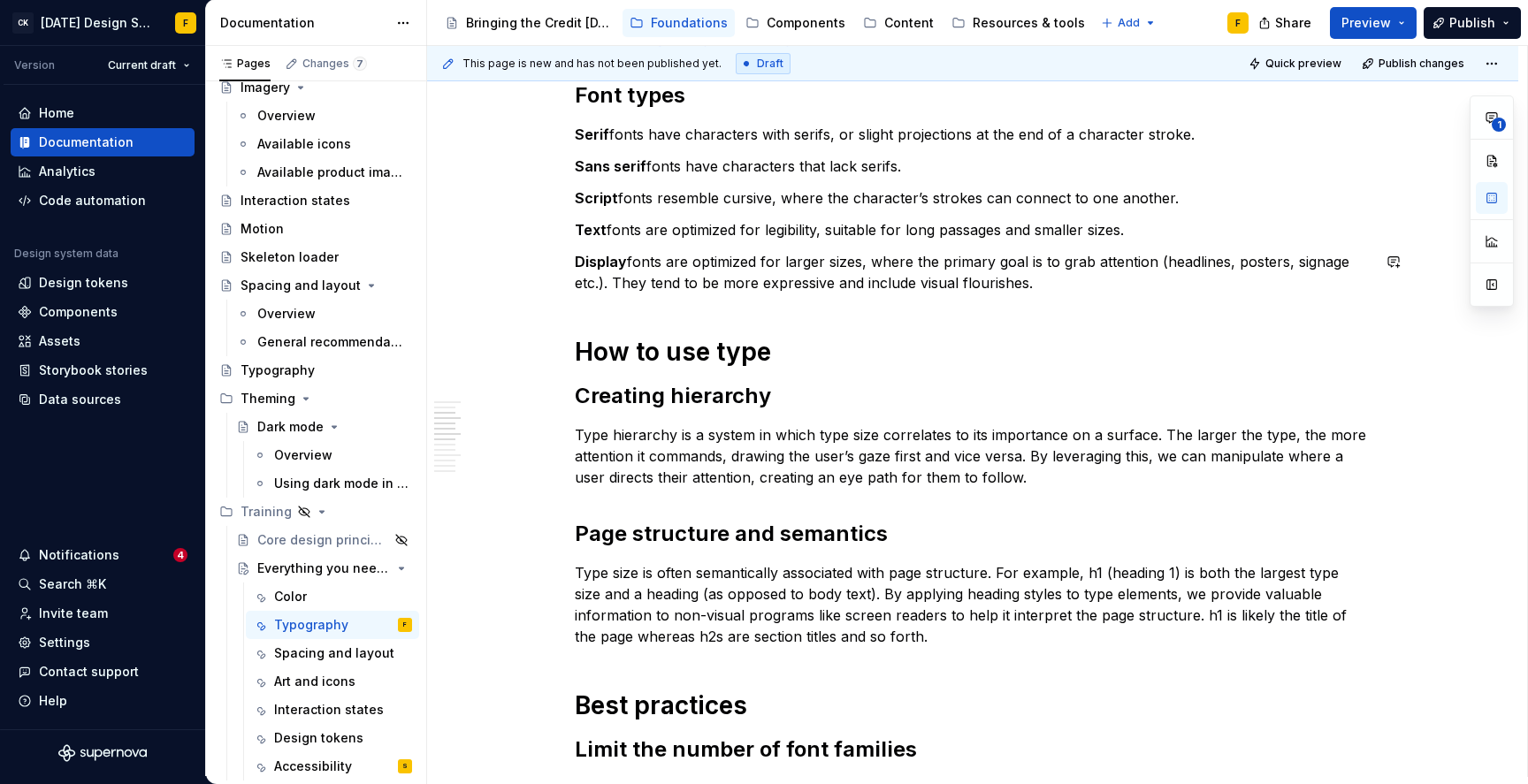
scroll to position [0, 0]
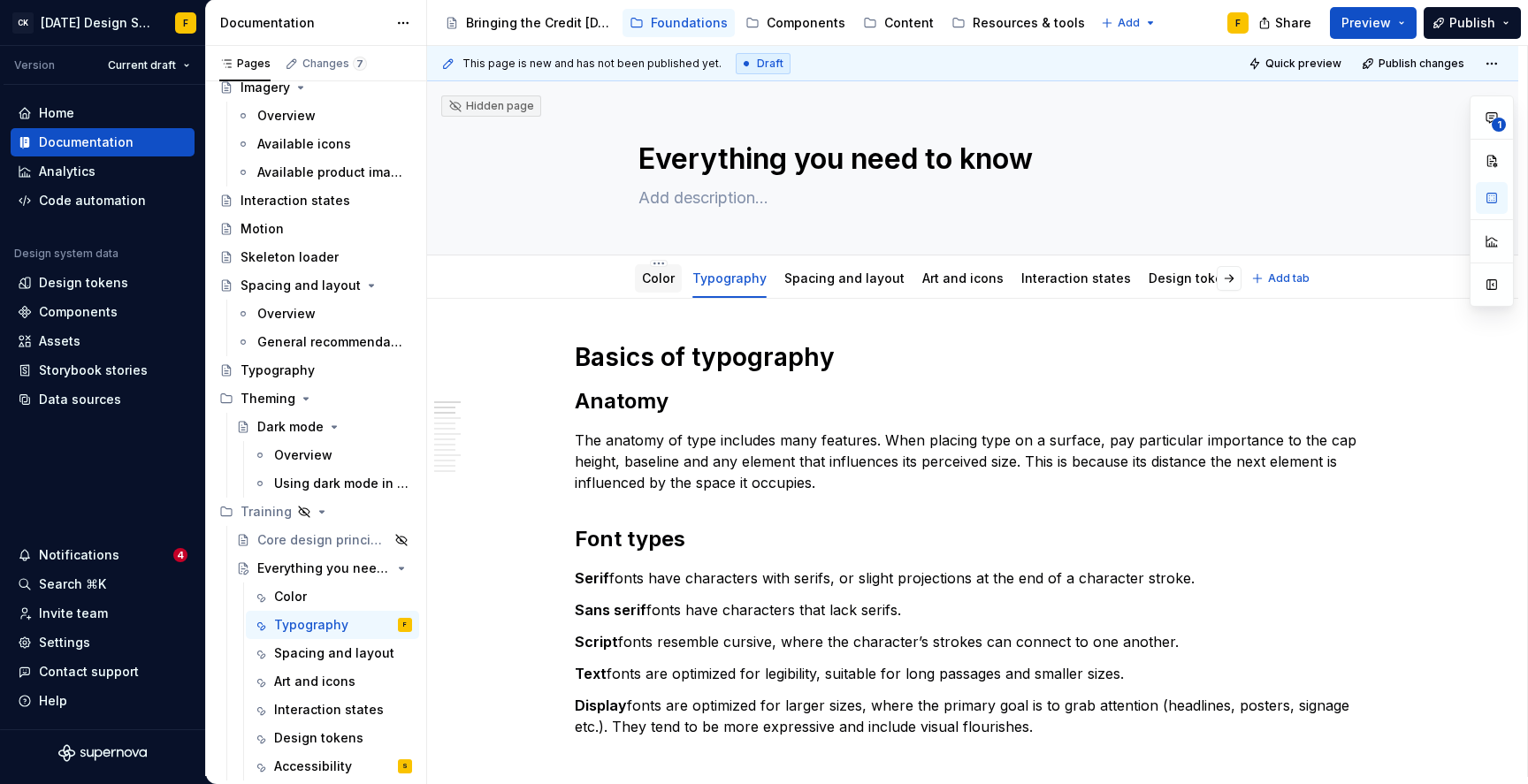
click at [663, 276] on link "Color" at bounding box center [659, 277] width 33 height 15
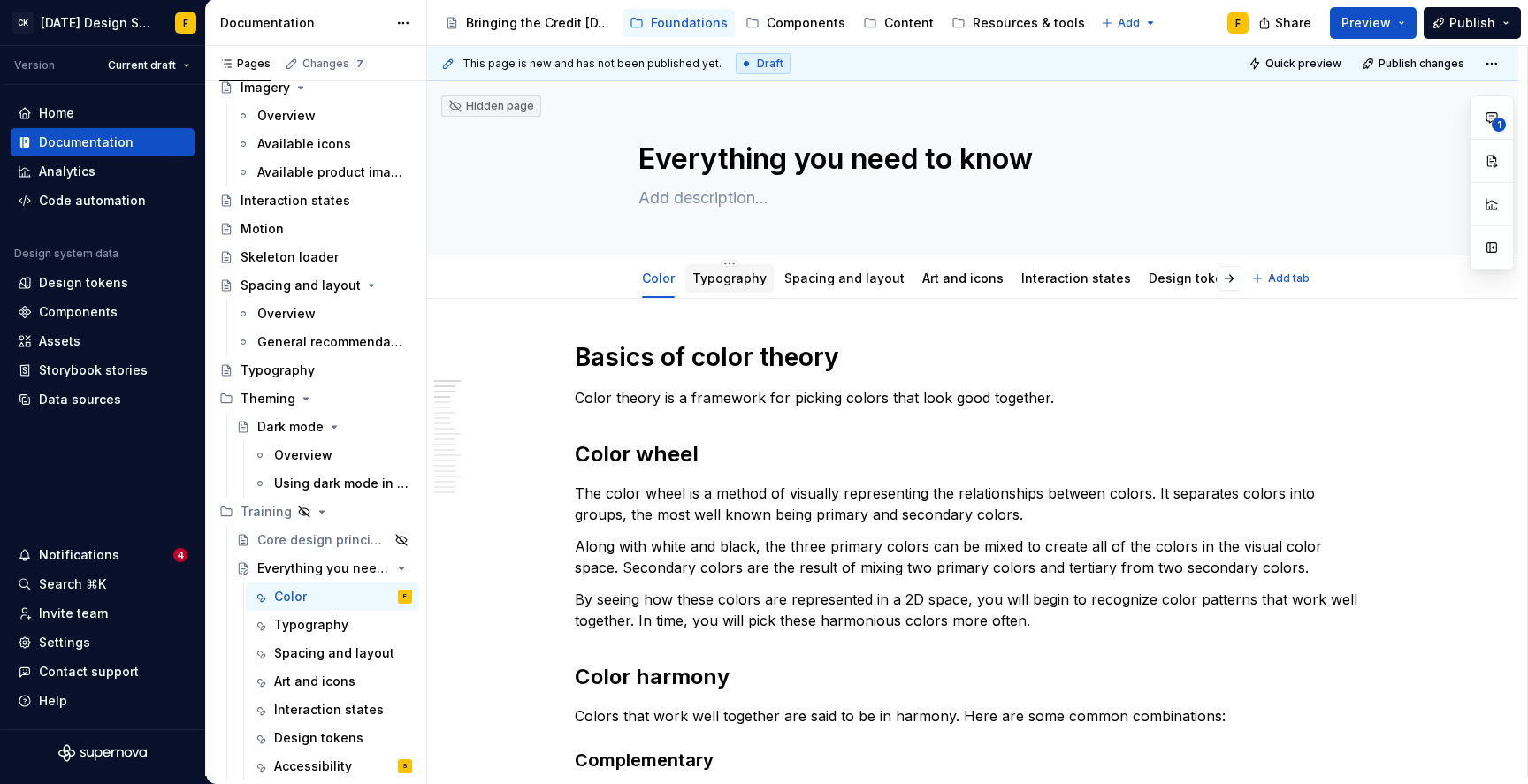
click at [728, 284] on link "Typography" at bounding box center [730, 277] width 74 height 15
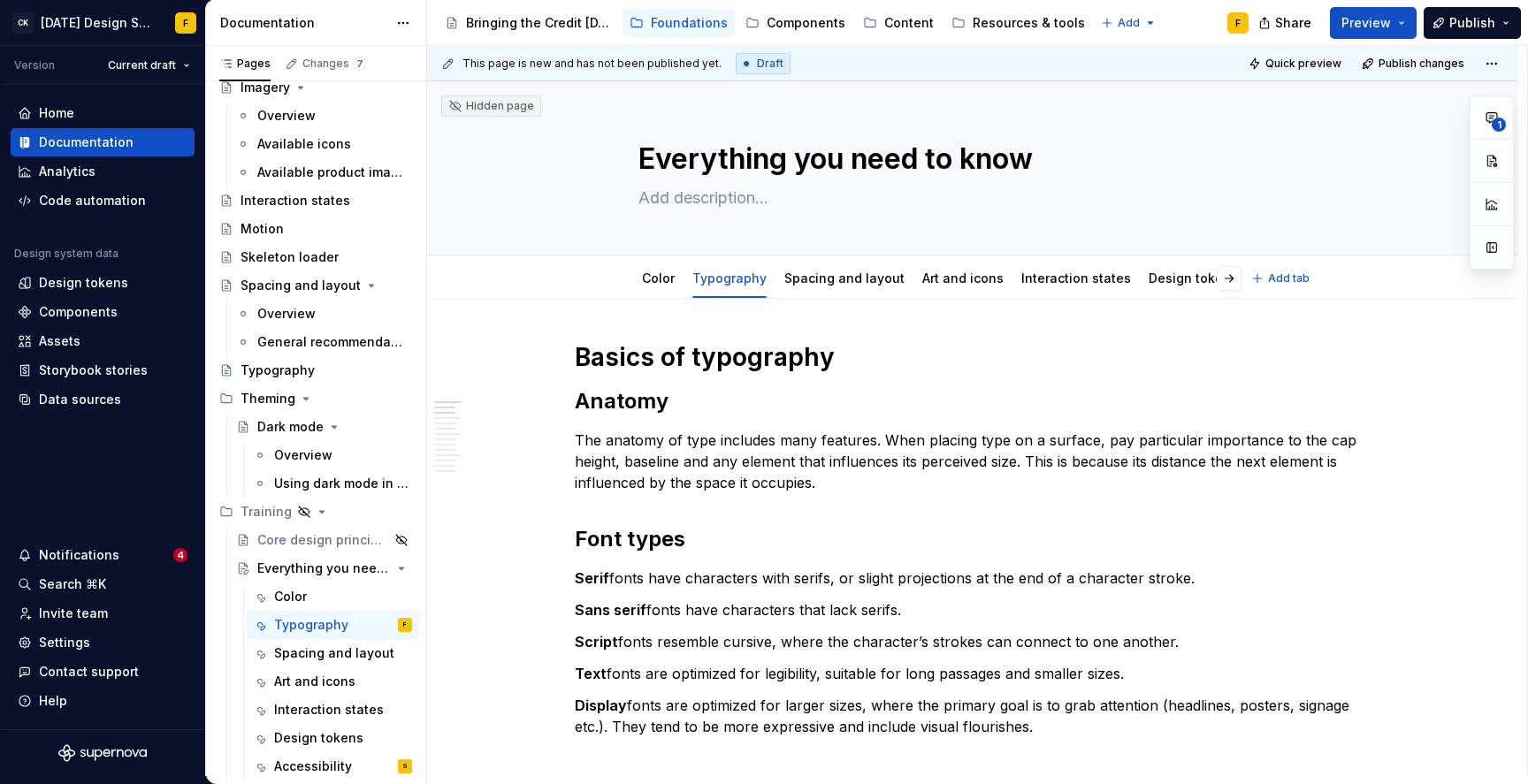
type textarea "*"
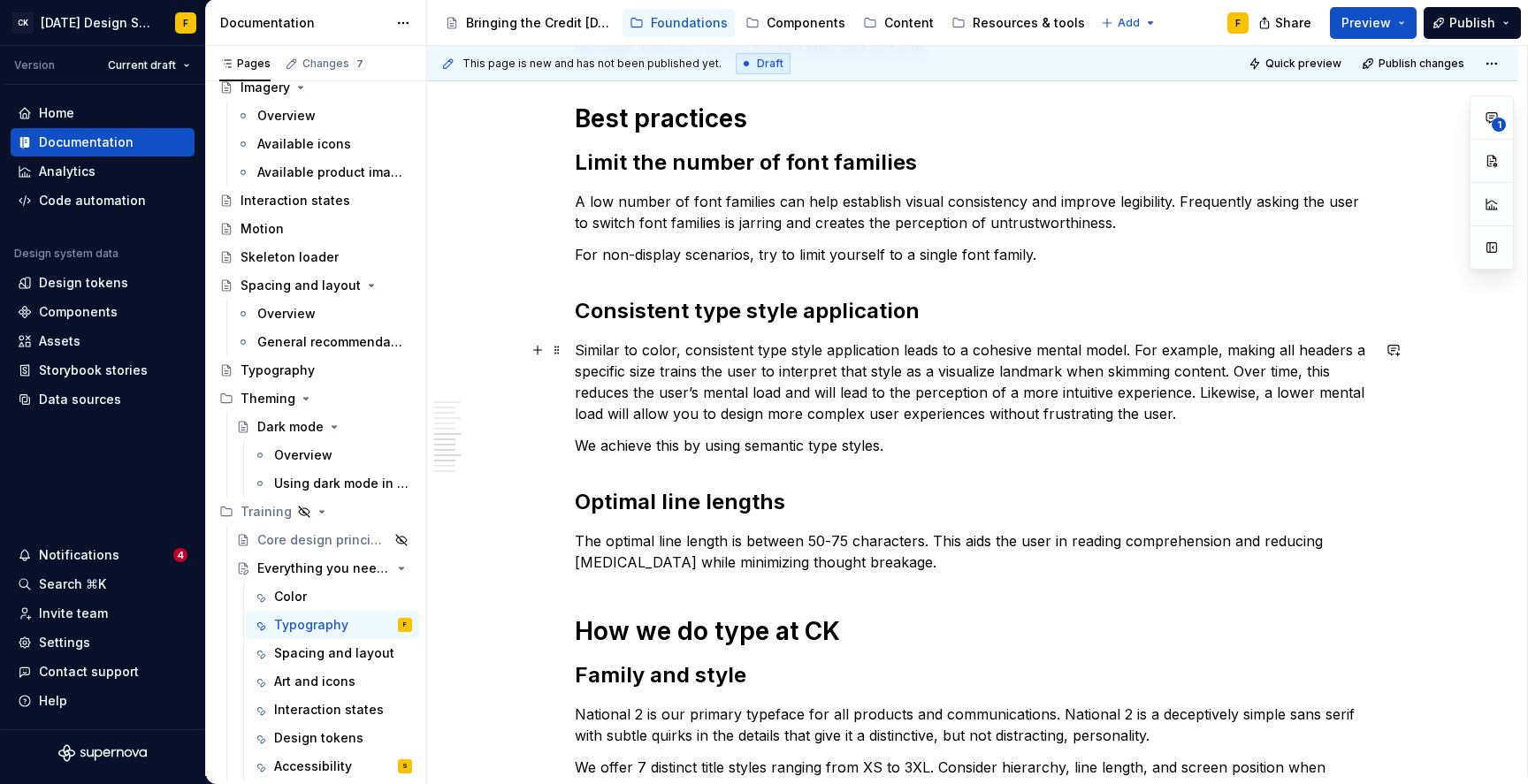
scroll to position [1041, 0]
